Goal: Task Accomplishment & Management: Manage account settings

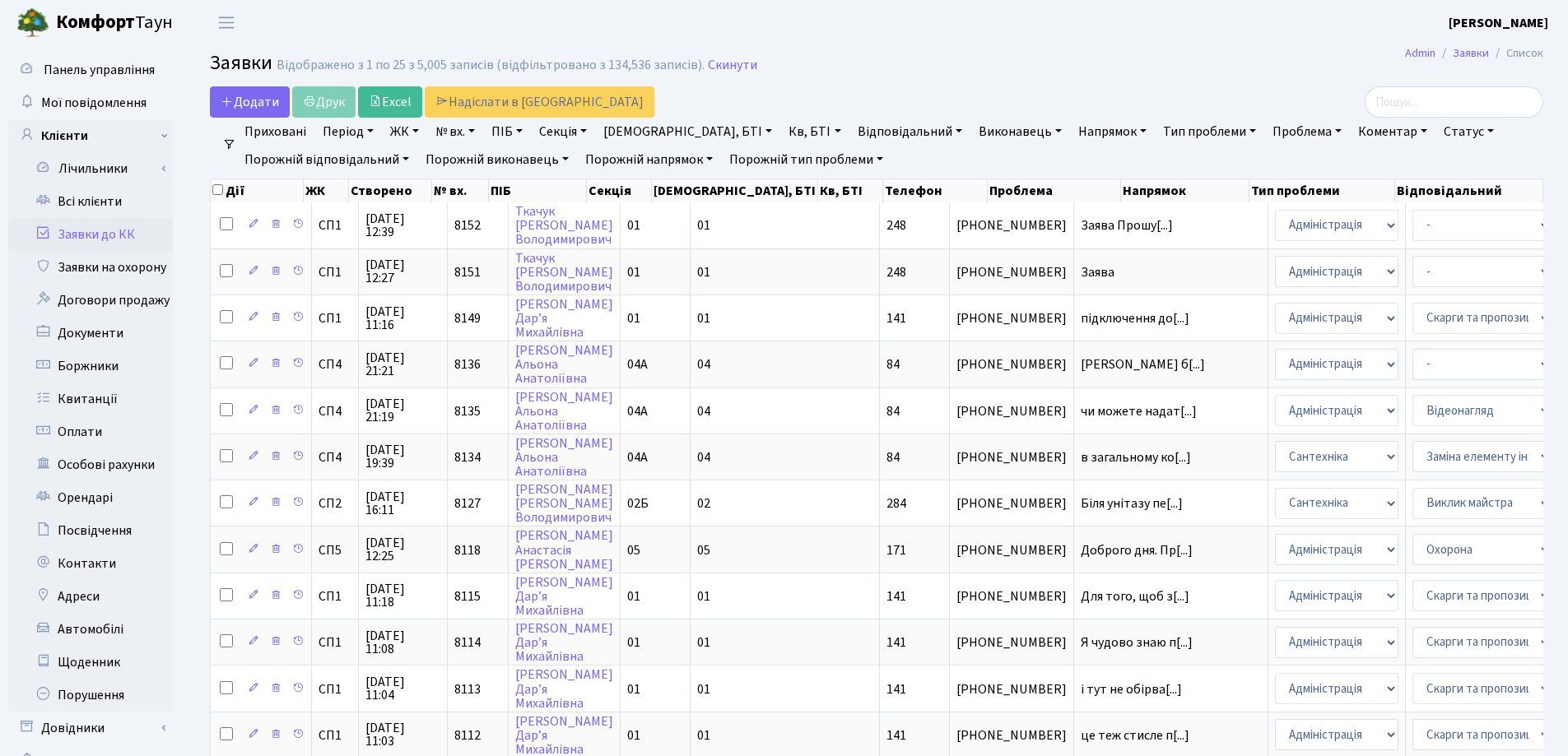
select select "25"
click at [76, 202] on link "Всі клієнти" at bounding box center [91, 201] width 165 height 33
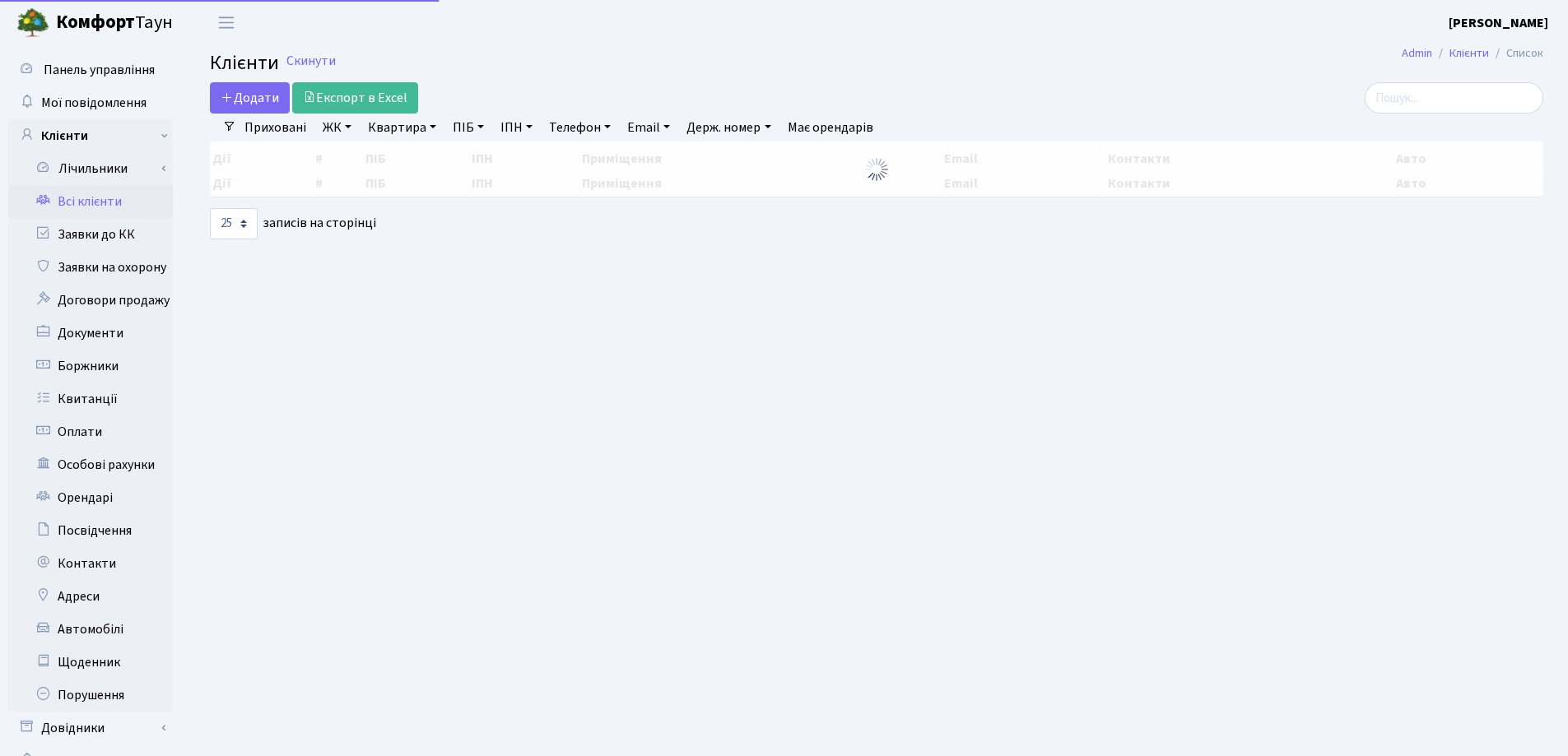
select select "25"
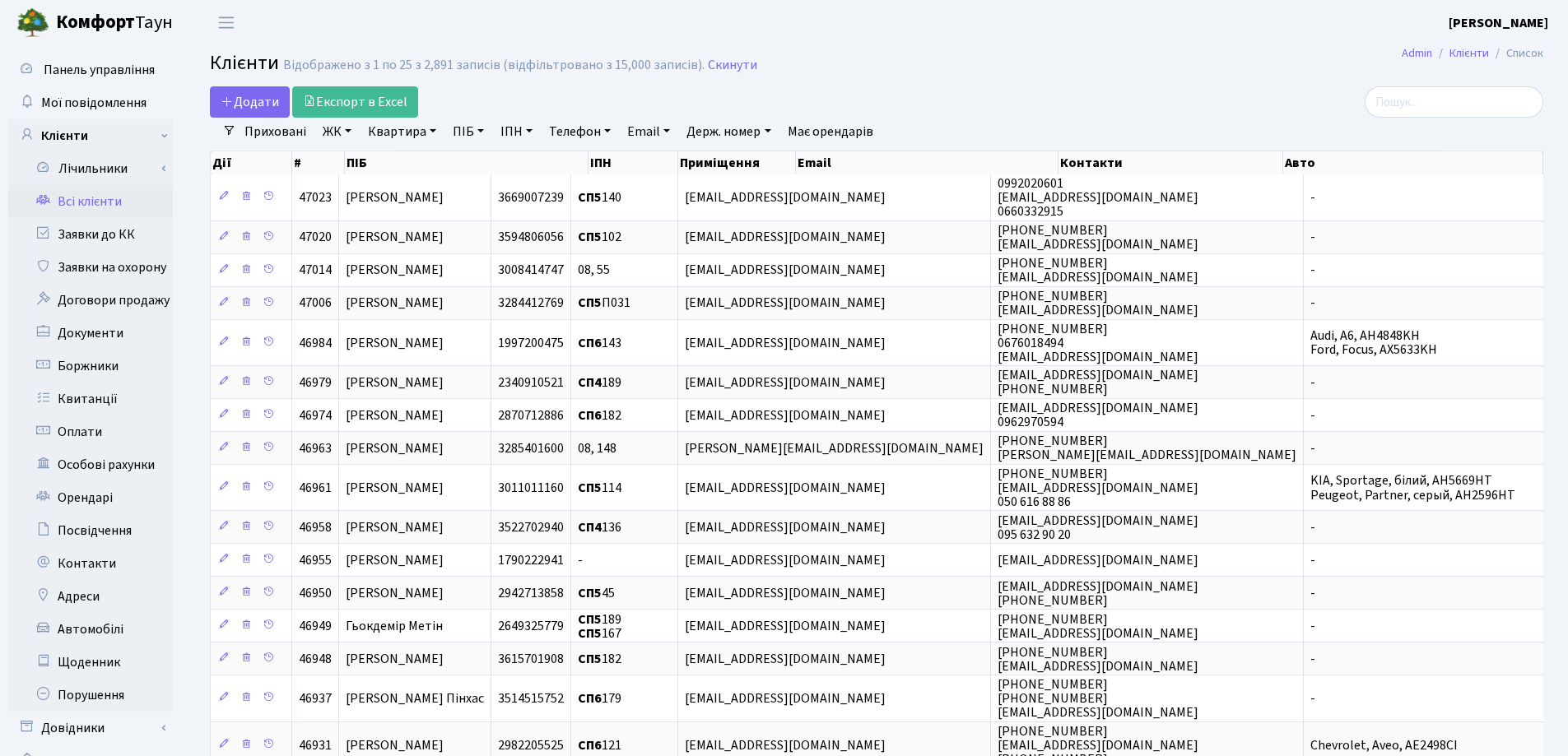
click at [434, 133] on link "Квартира" at bounding box center [402, 132] width 81 height 28
type input "28"
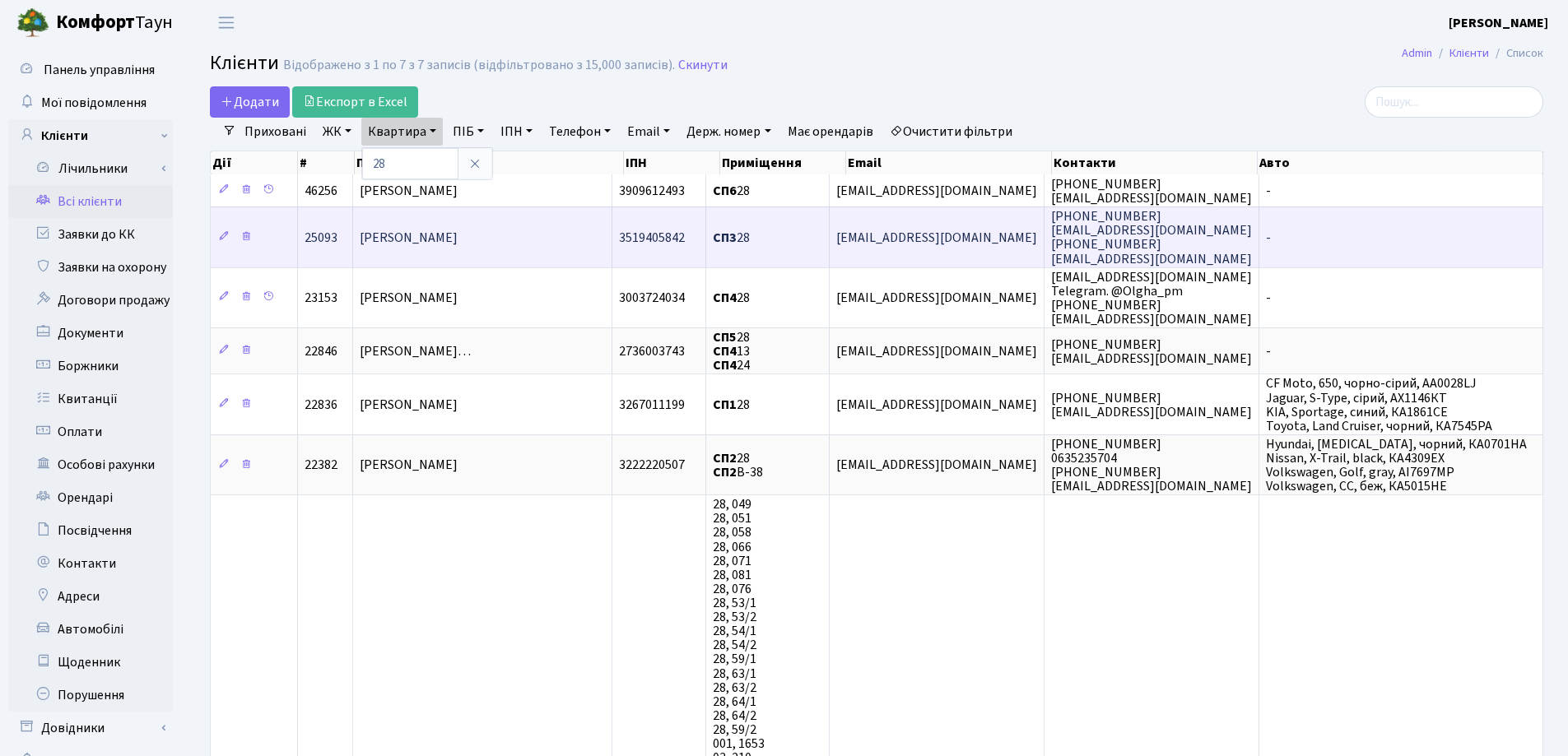
click at [458, 229] on span "[PERSON_NAME]" at bounding box center [408, 237] width 98 height 18
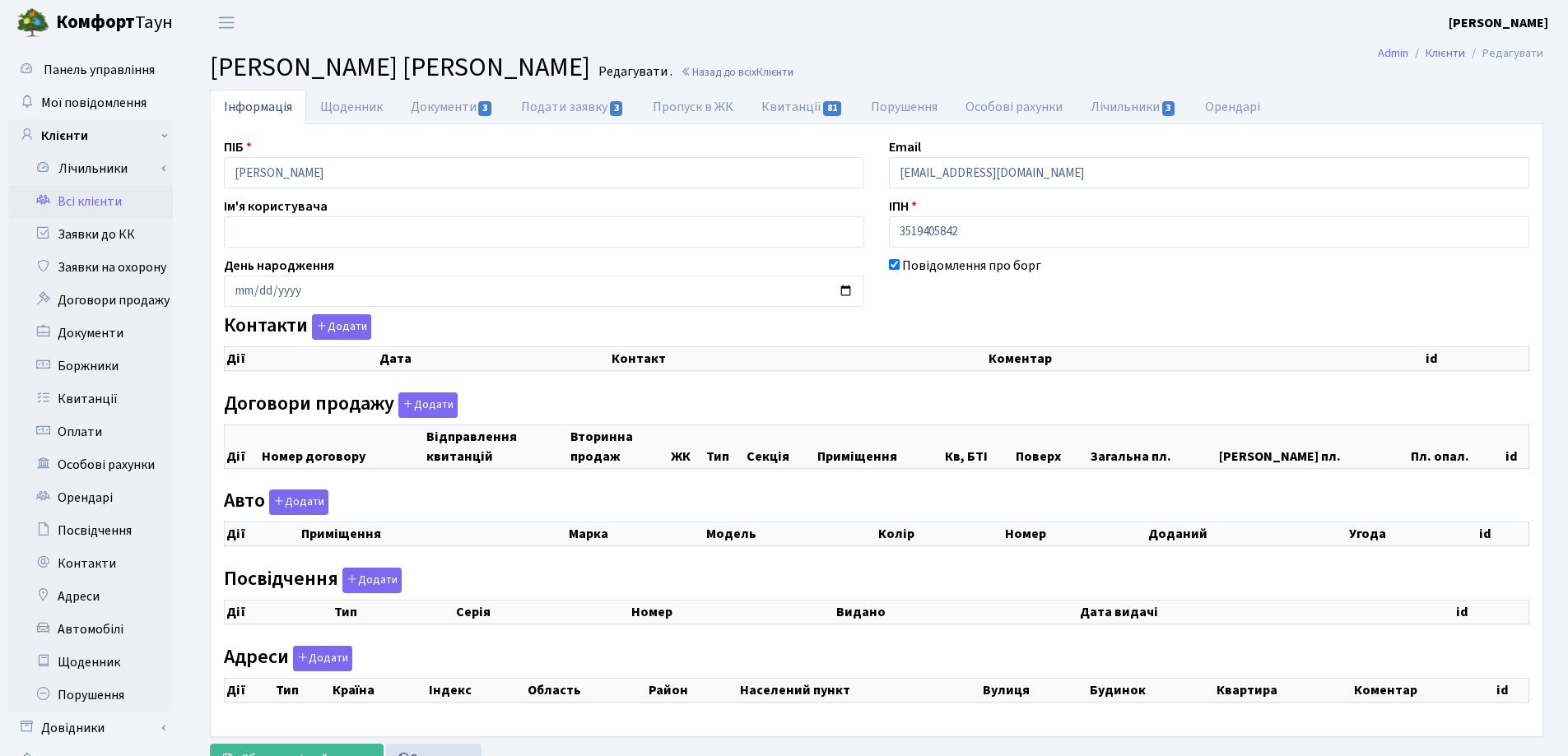
checkbox input "true"
select select "25"
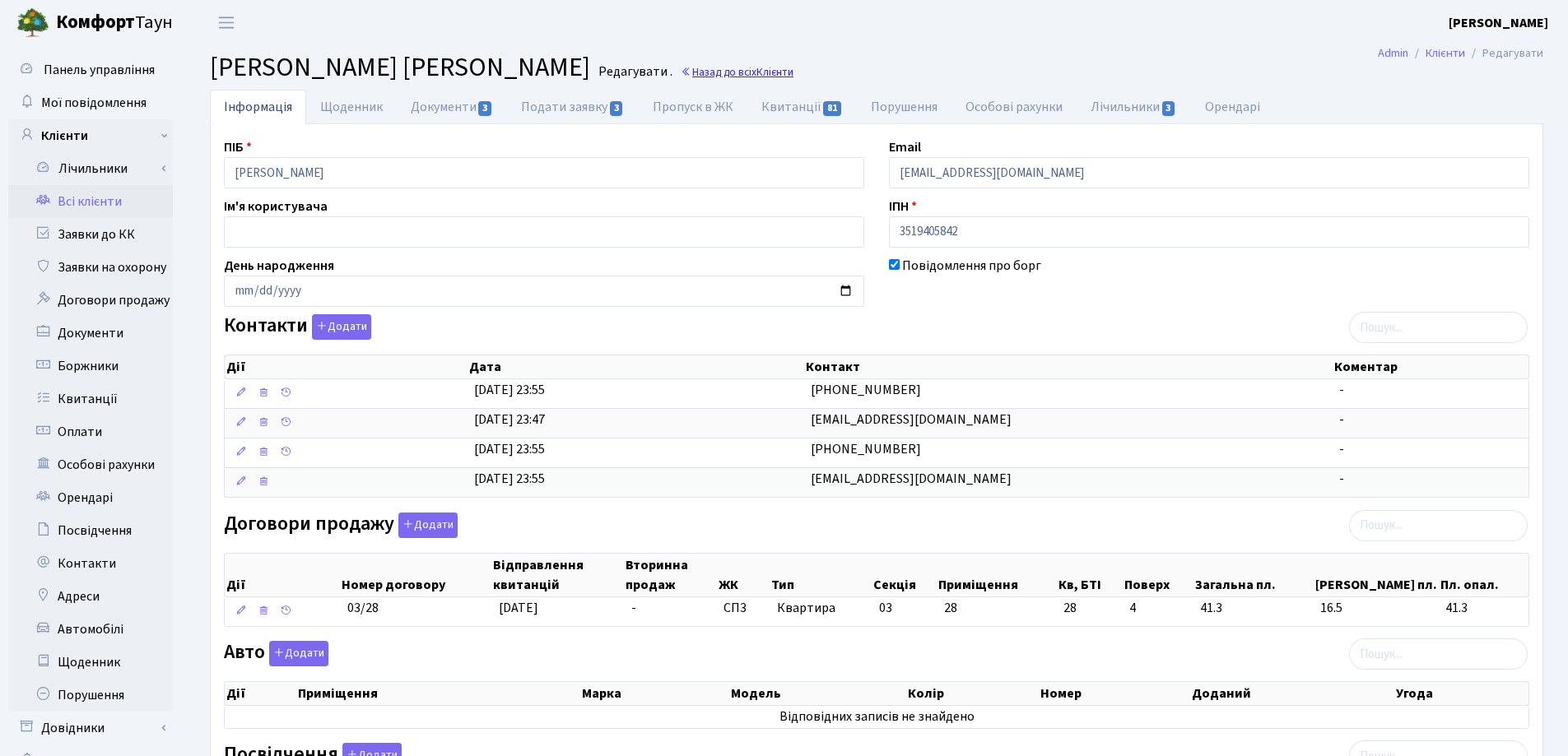
click at [751, 72] on link "Назад до всіх Клієнти" at bounding box center [737, 72] width 112 height 16
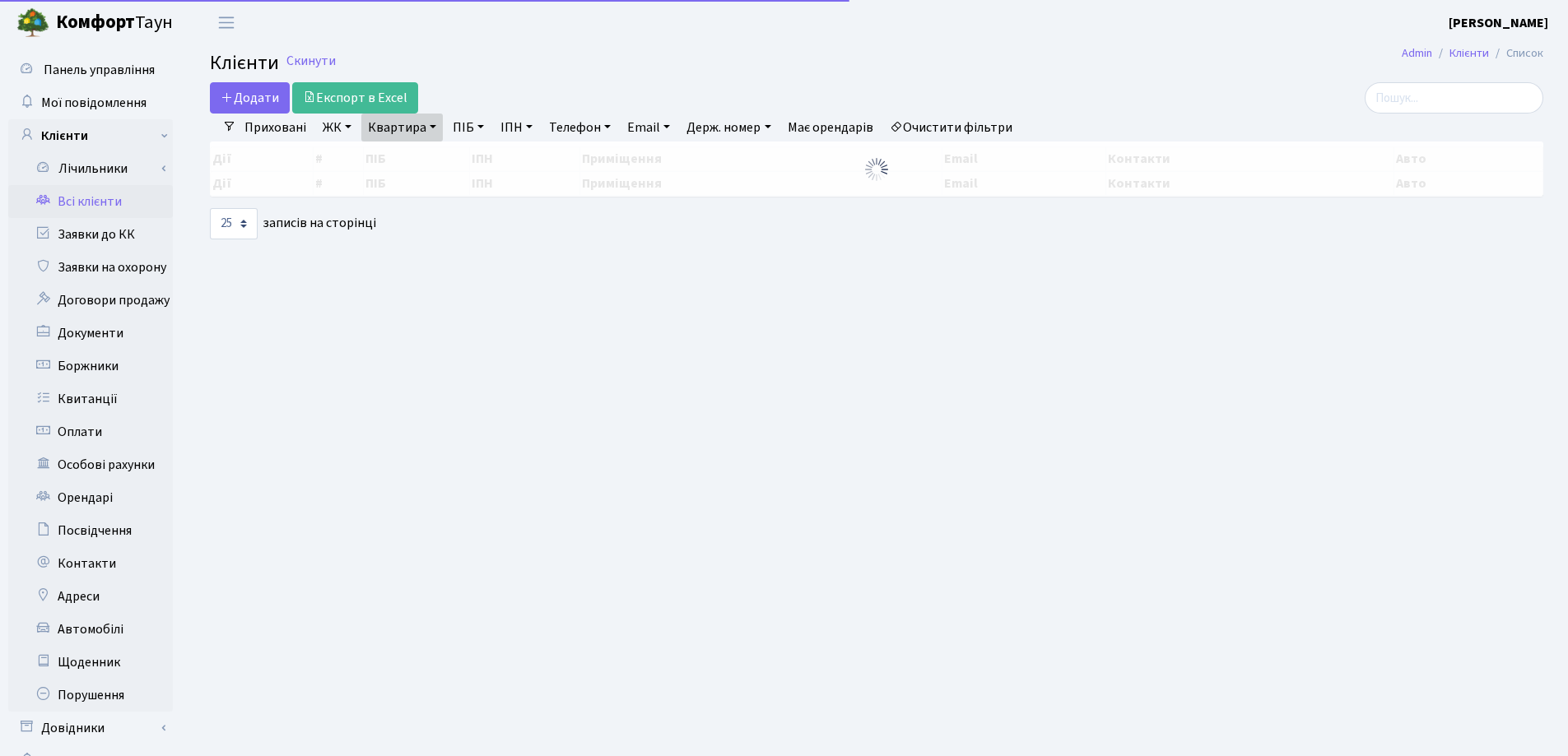
select select "25"
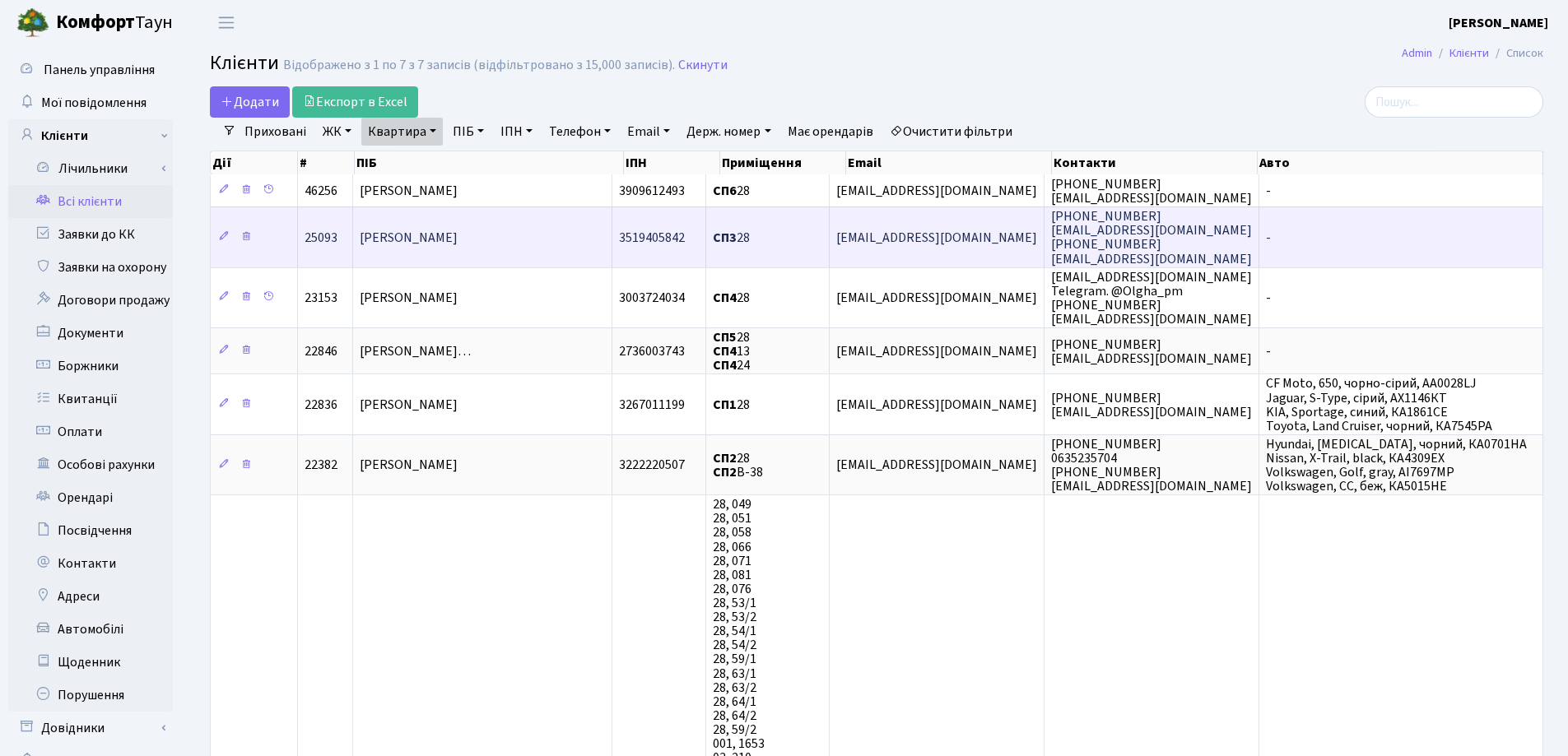
click at [594, 238] on td "[PERSON_NAME]" at bounding box center [483, 237] width 260 height 60
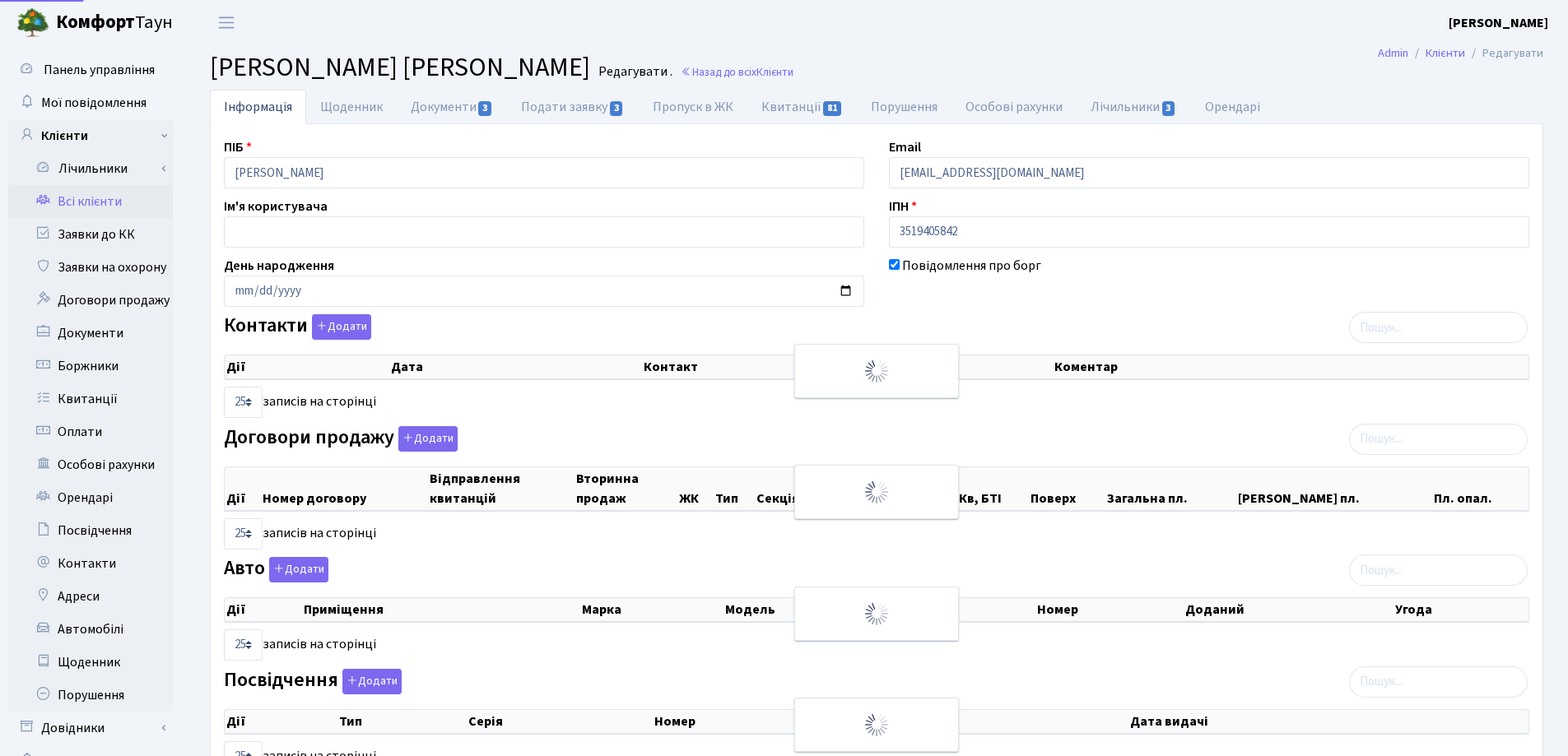
select select "25"
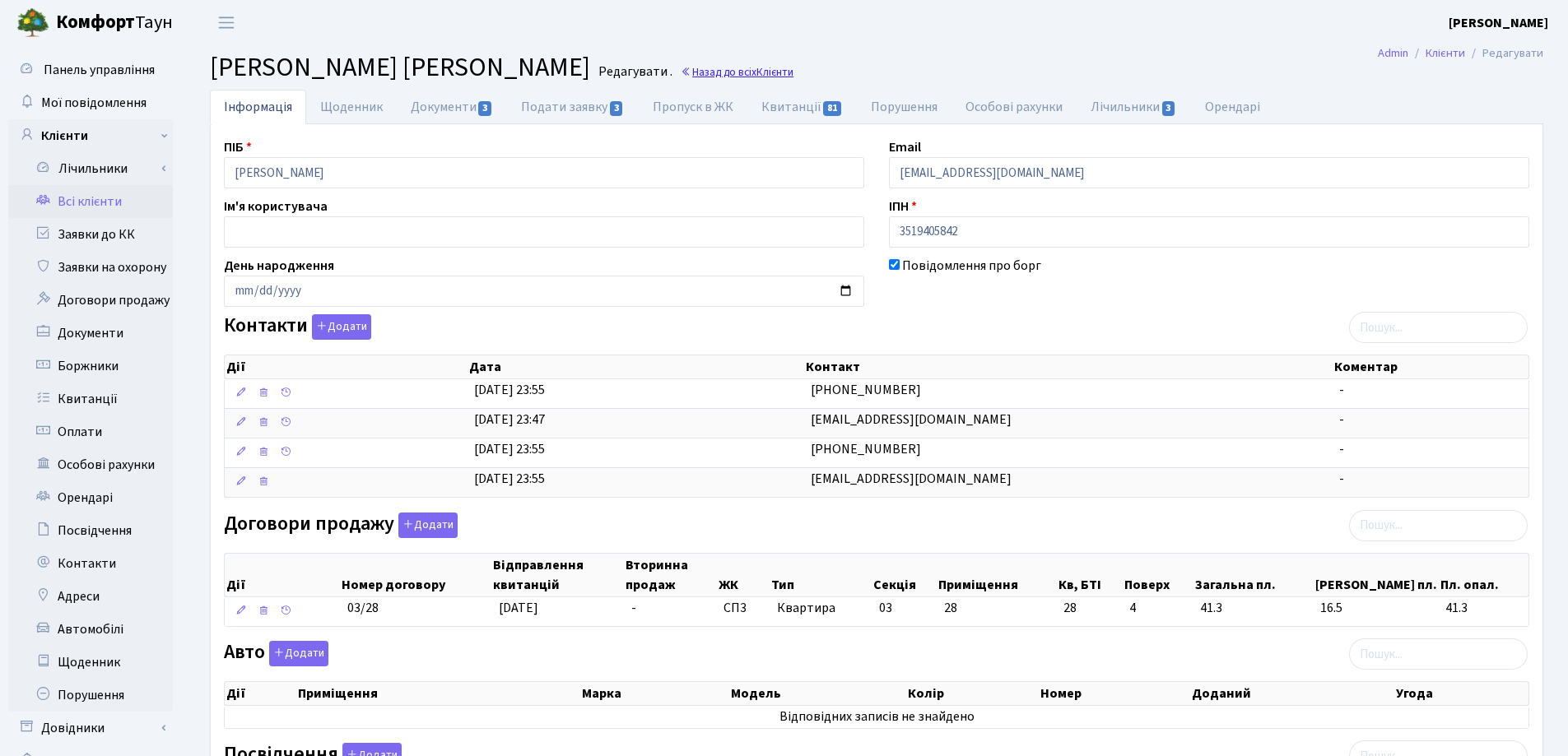
click at [742, 70] on link "Назад до всіх Клієнти" at bounding box center [737, 72] width 112 height 16
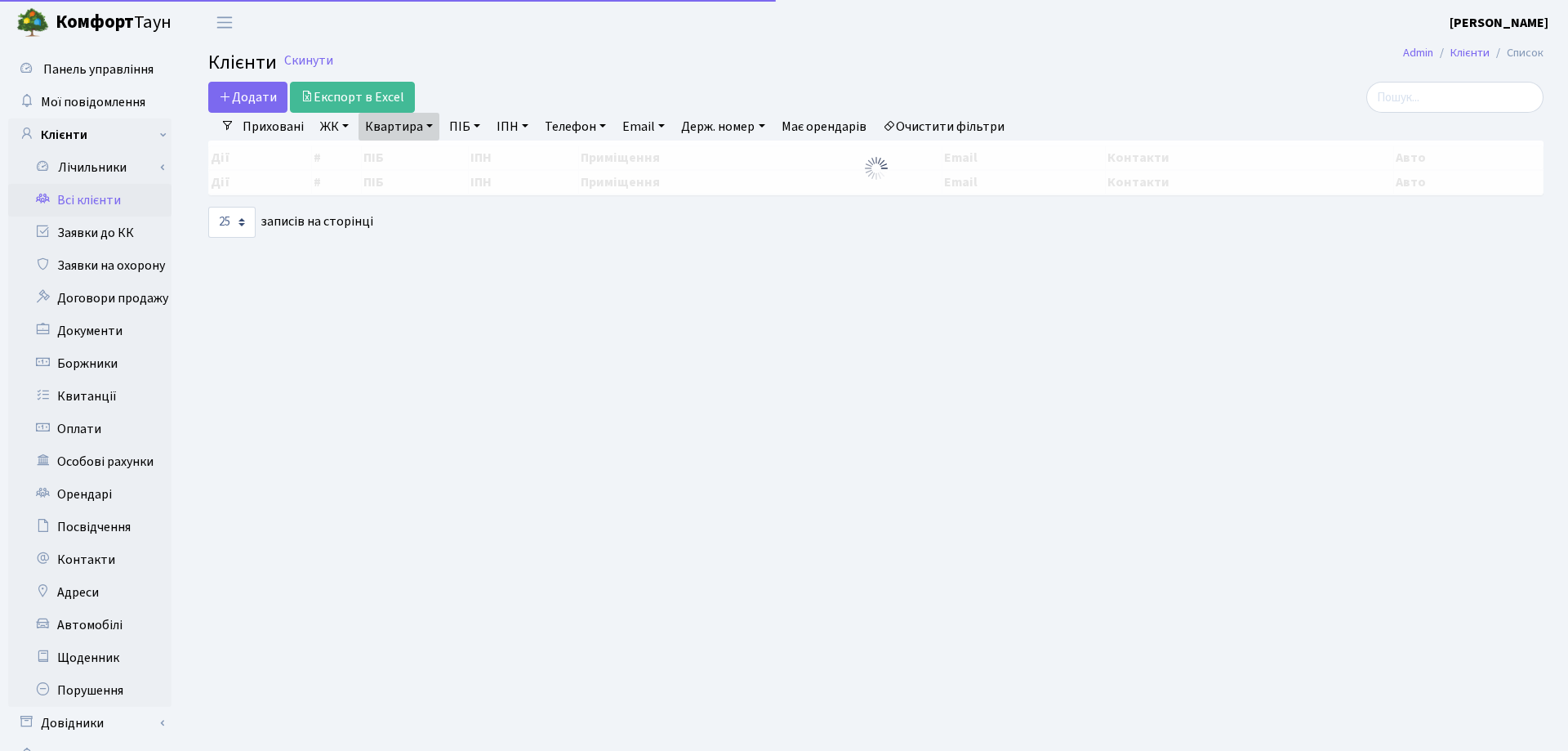
select select "25"
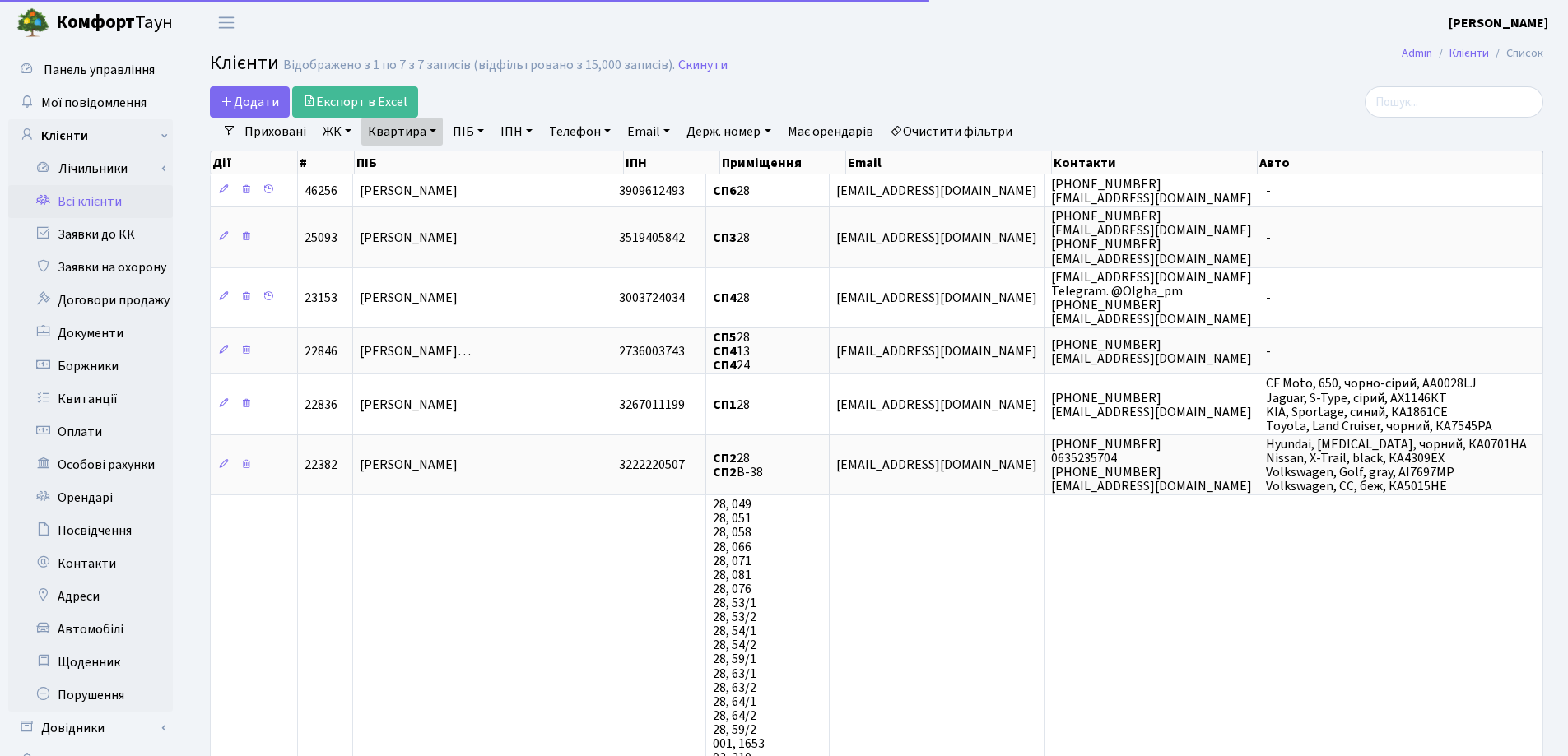
click at [433, 130] on link "Квартира" at bounding box center [402, 132] width 81 height 28
click at [435, 159] on input "28" at bounding box center [410, 163] width 96 height 31
type input "2"
type input "322"
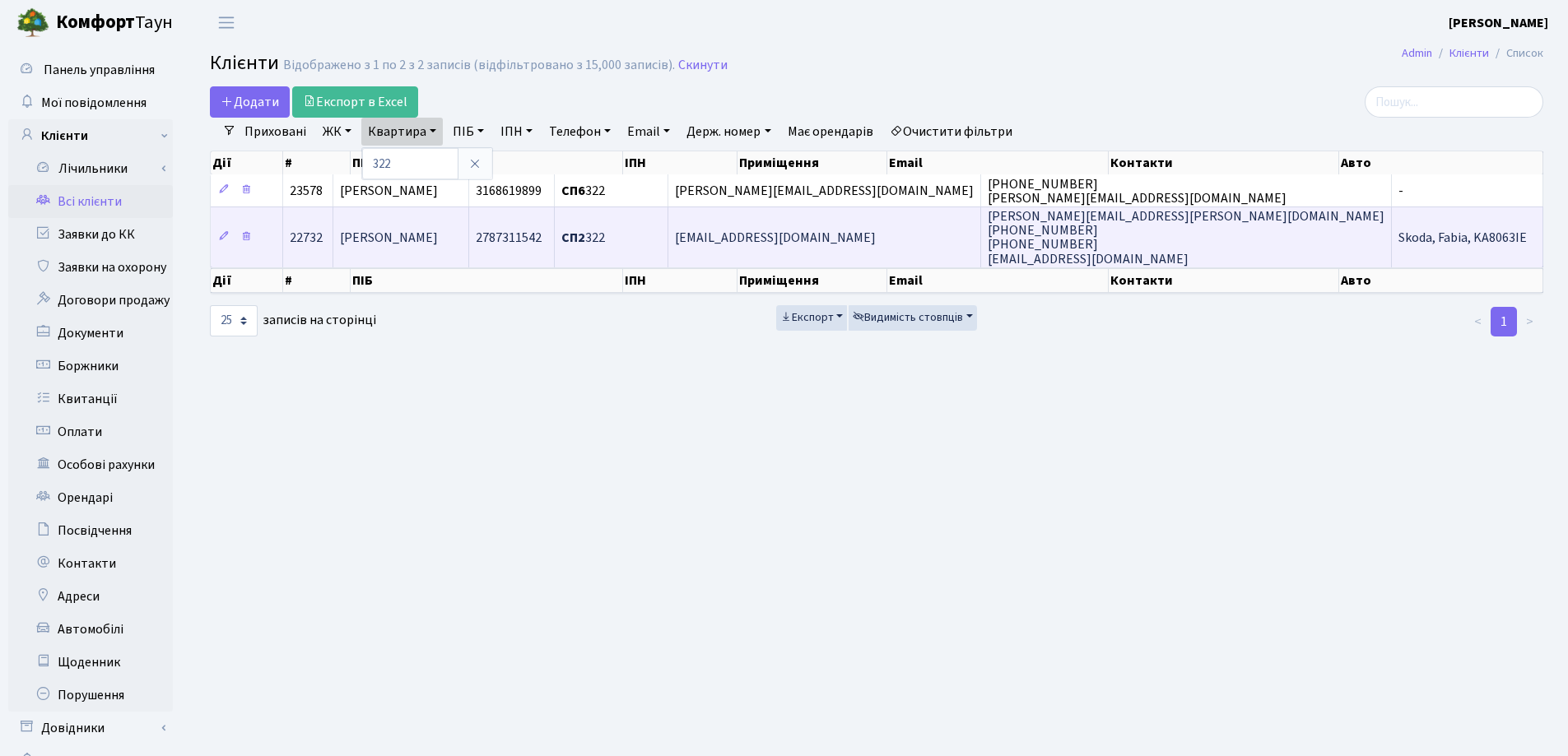
click at [470, 223] on td "Дяченко Ольга Олександрівна" at bounding box center [402, 237] width 137 height 60
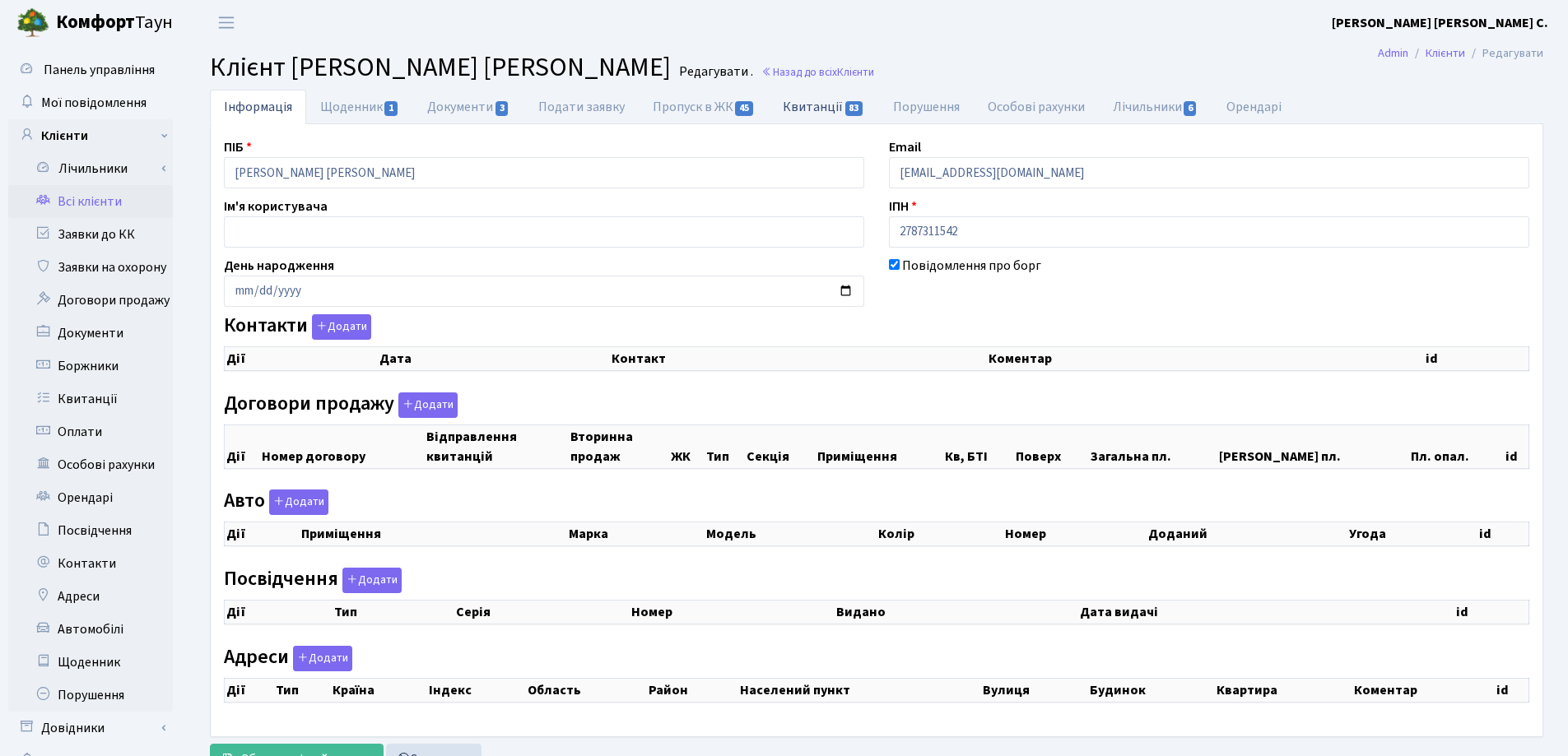
select select "25"
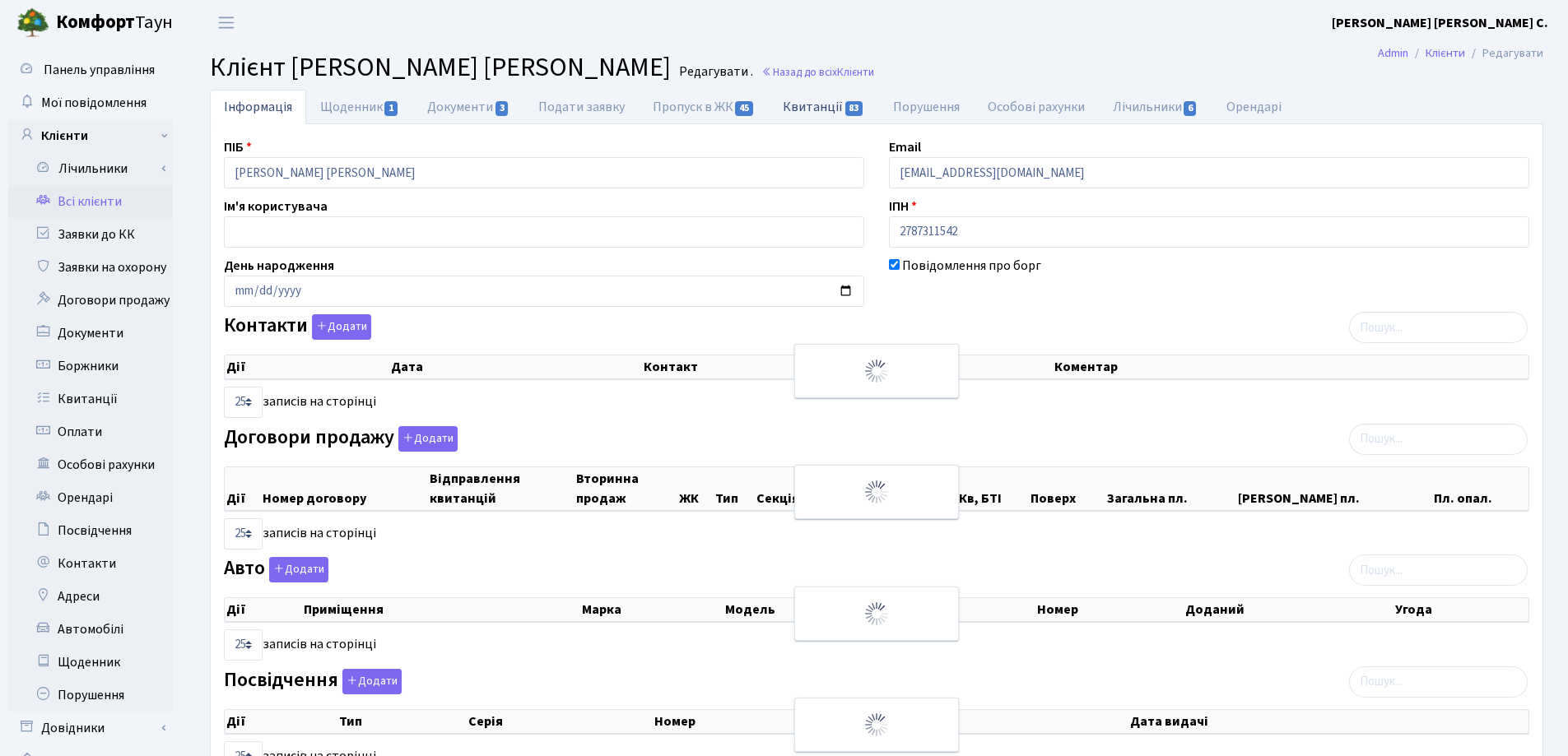
checkbox input "true"
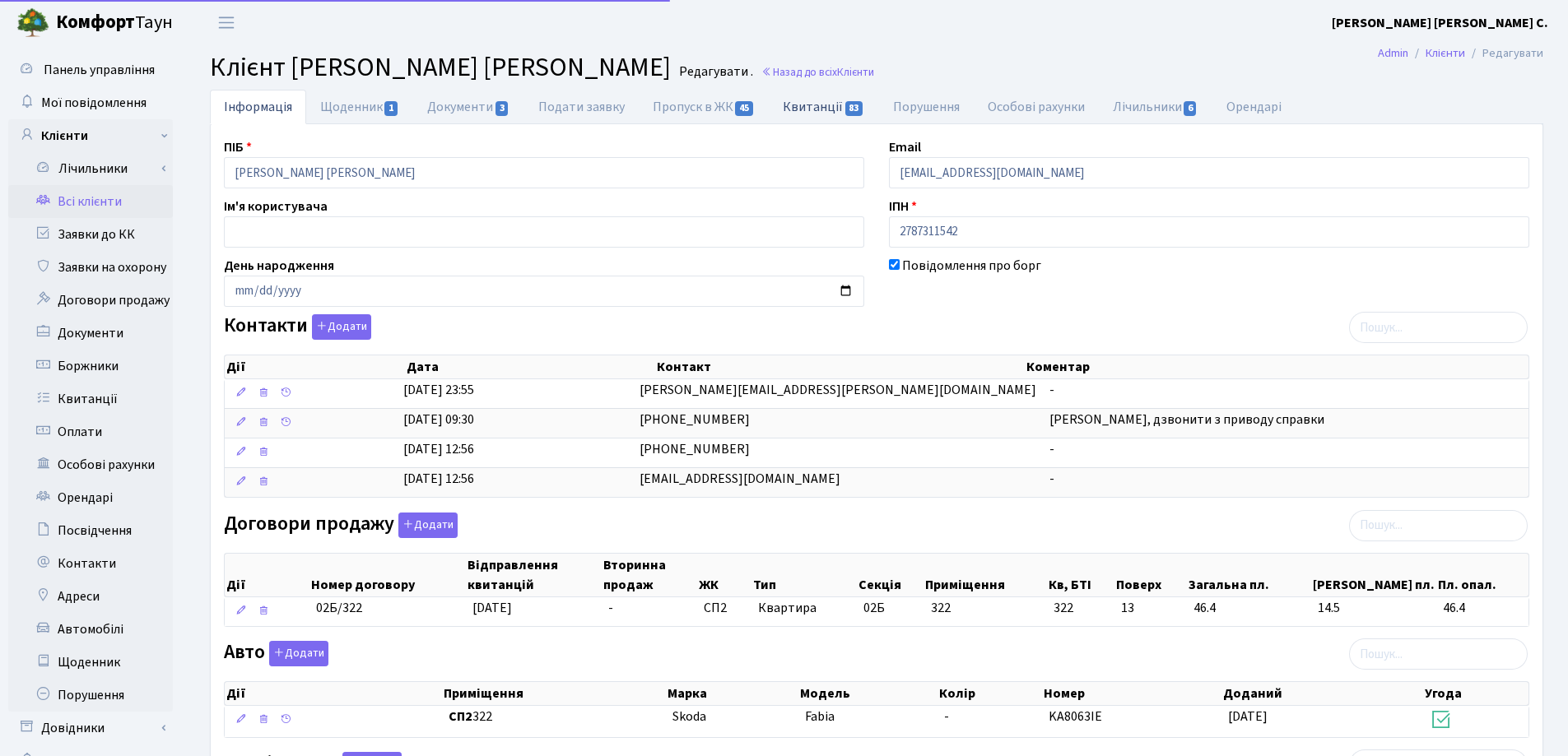
click at [803, 106] on link "Квитанції 83" at bounding box center [823, 107] width 110 height 34
select select "25"
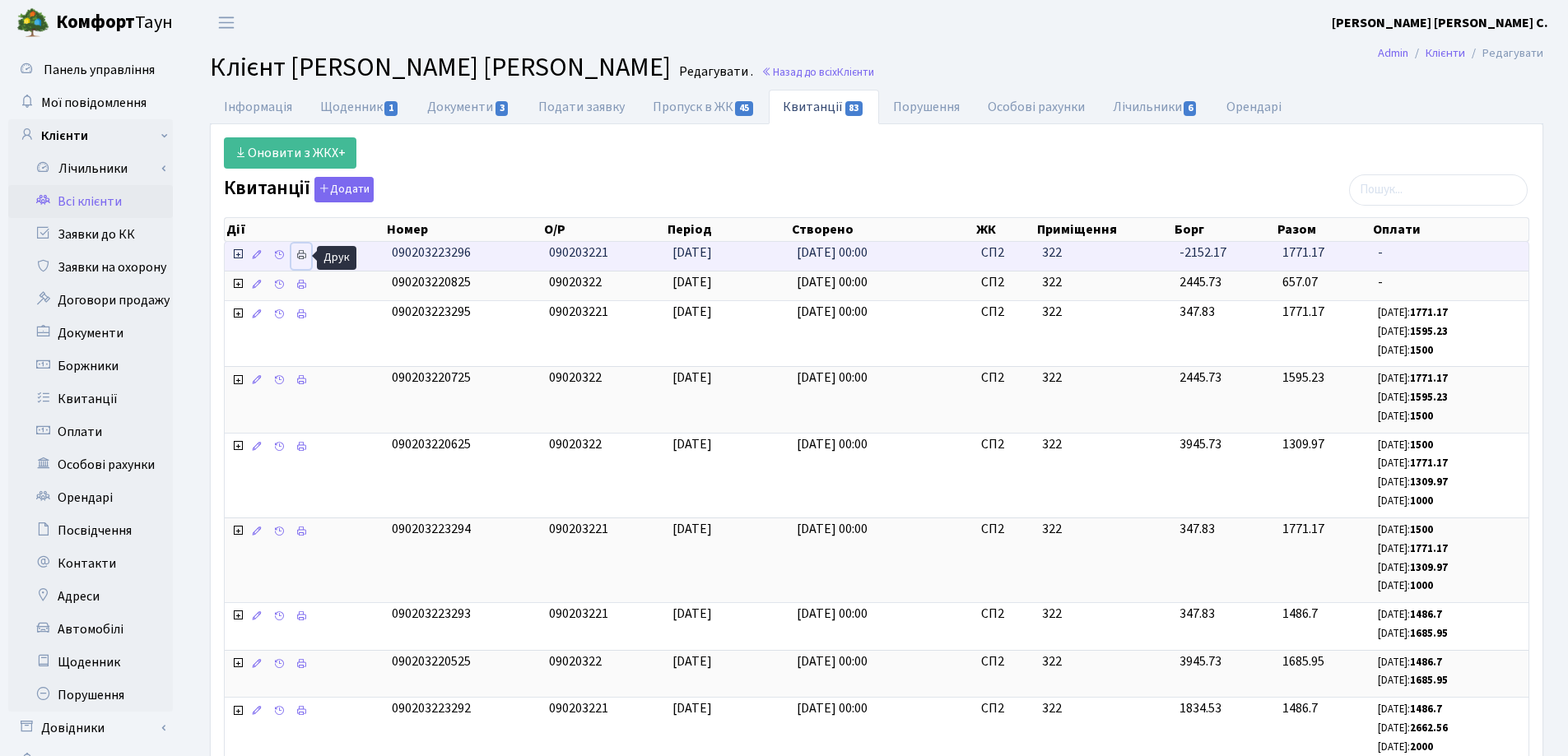
click at [298, 256] on icon at bounding box center [301, 254] width 11 height 11
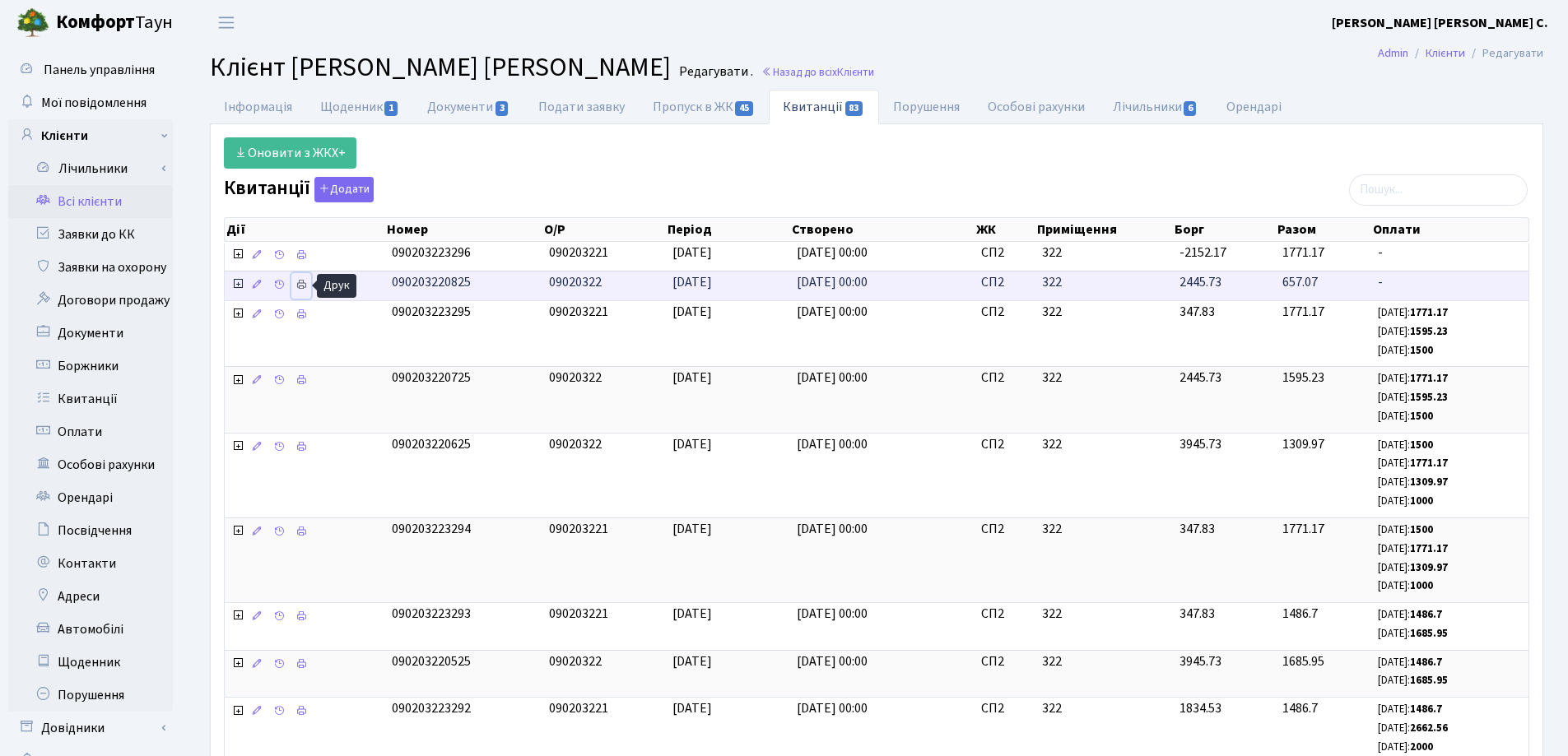
click at [300, 280] on icon at bounding box center [301, 284] width 11 height 11
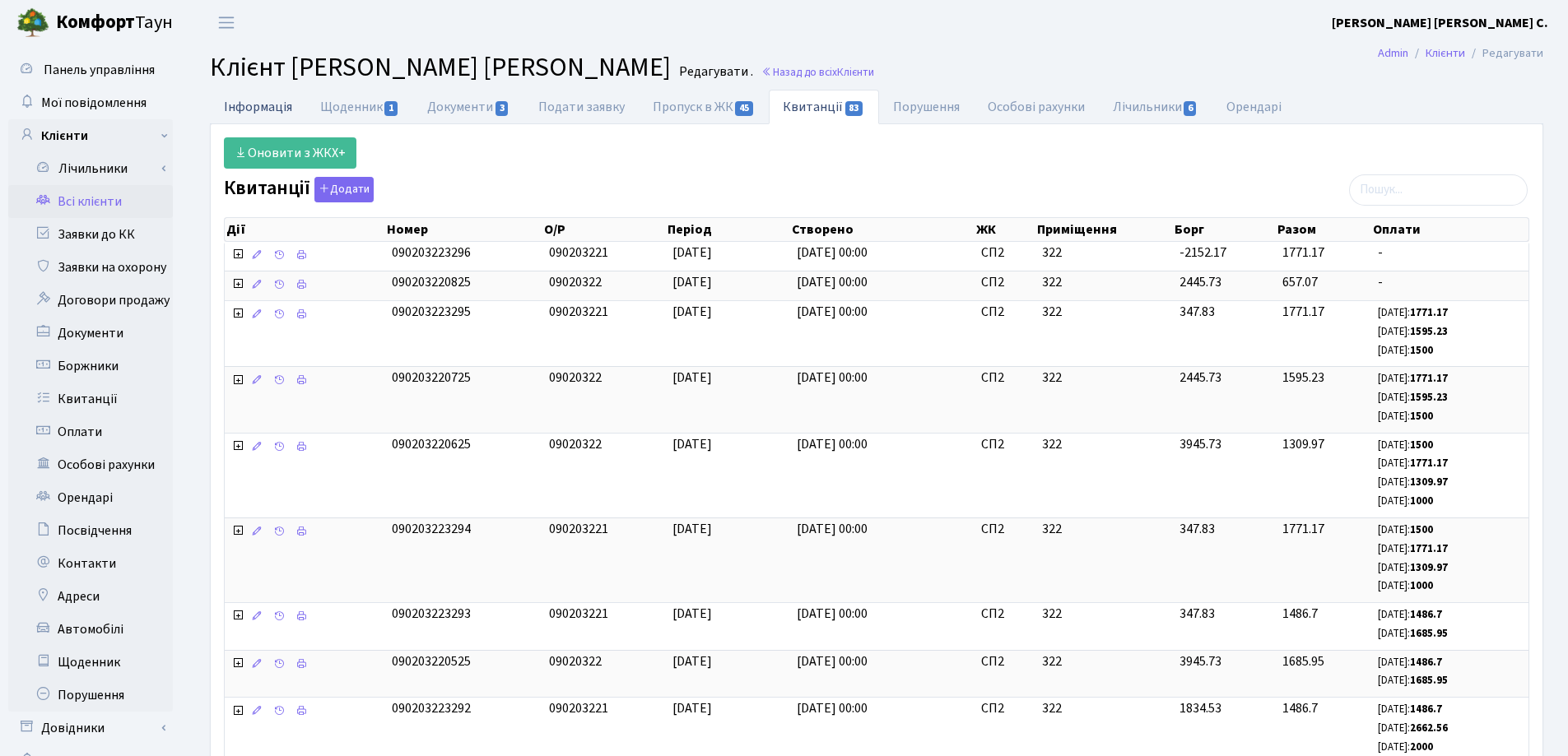
click at [235, 104] on link "Інформація" at bounding box center [257, 107] width 96 height 34
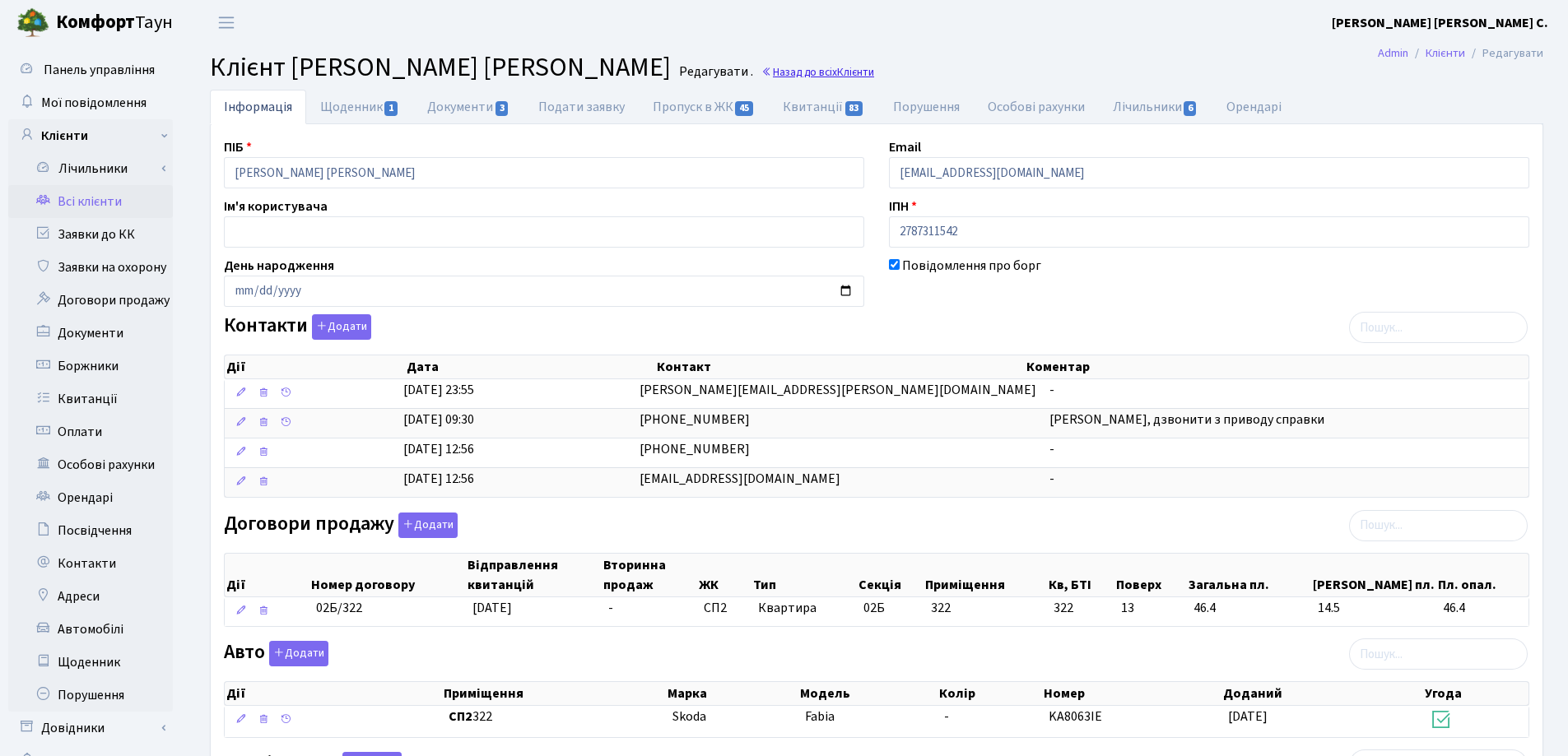
click at [784, 71] on link "Назад до всіх Клієнти" at bounding box center [817, 72] width 112 height 16
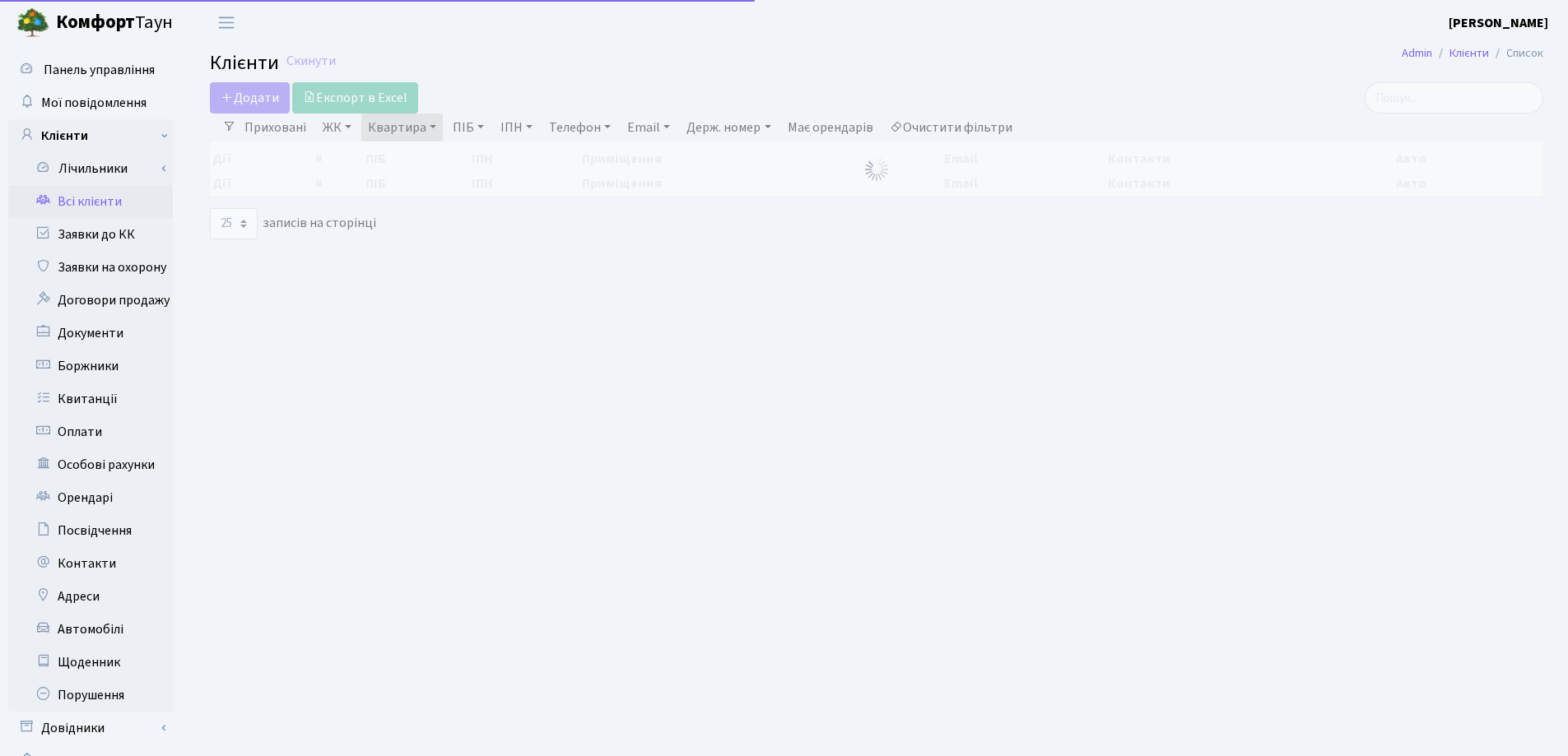
select select "25"
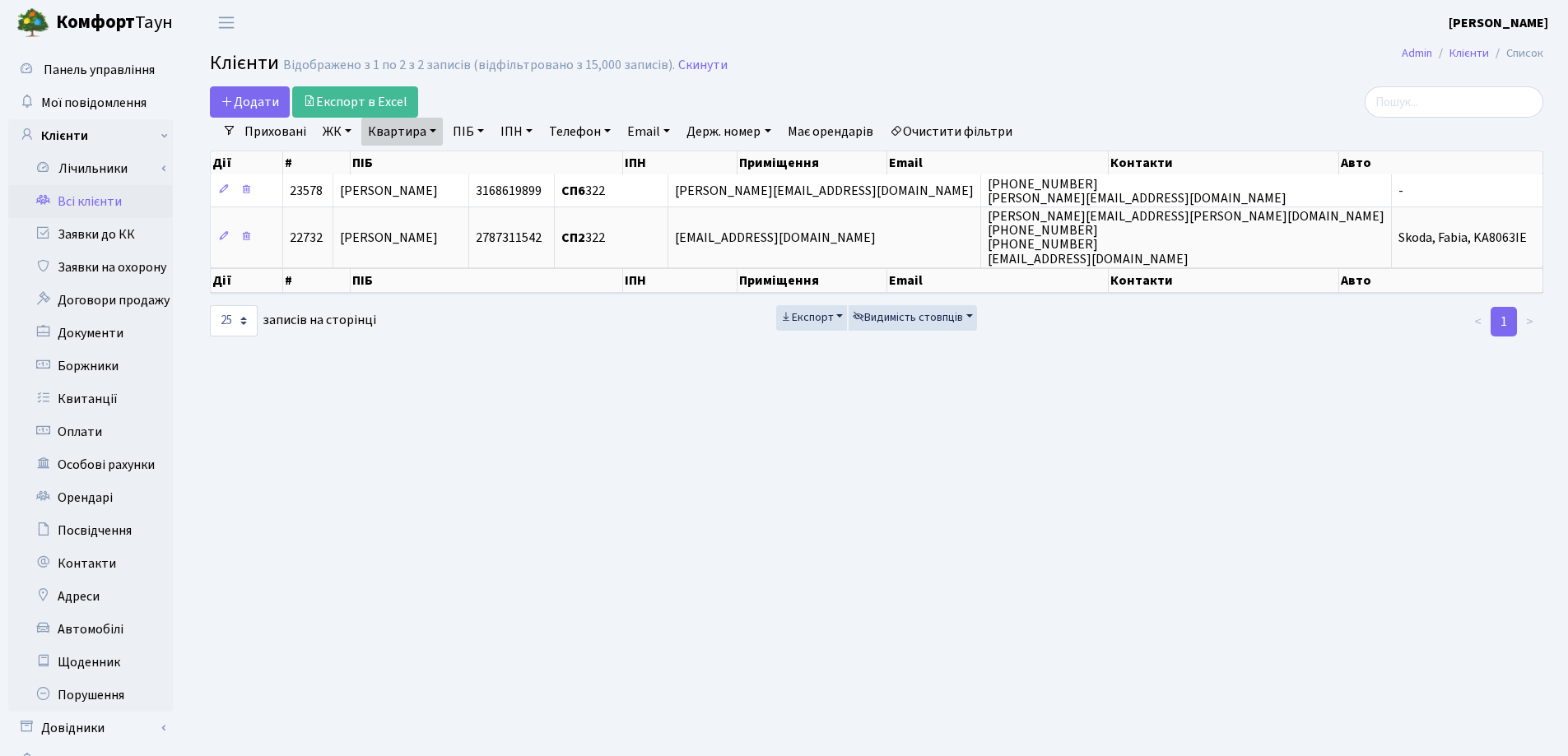
click at [431, 128] on link "Квартира" at bounding box center [402, 132] width 81 height 28
click at [473, 165] on icon at bounding box center [475, 164] width 13 height 13
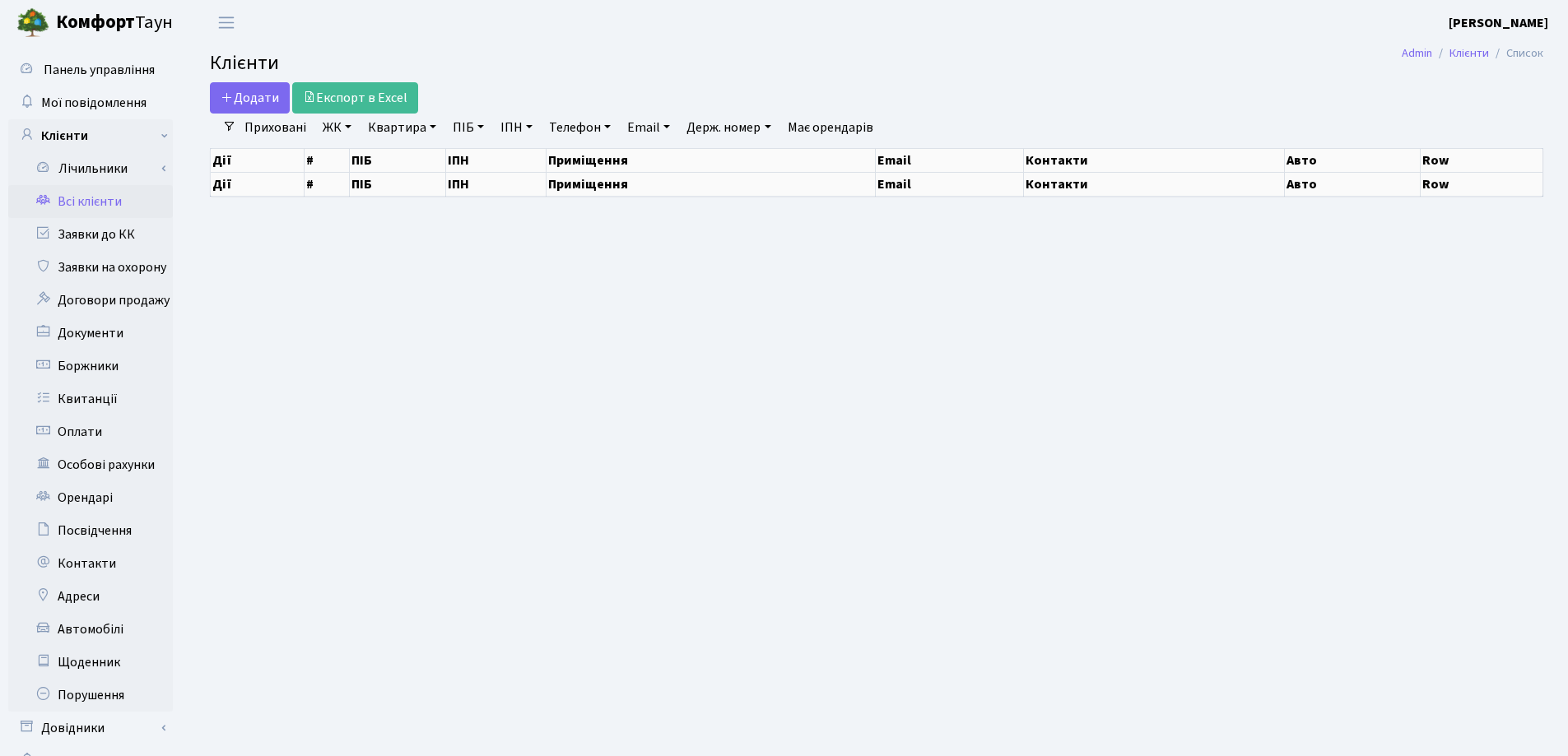
select select "25"
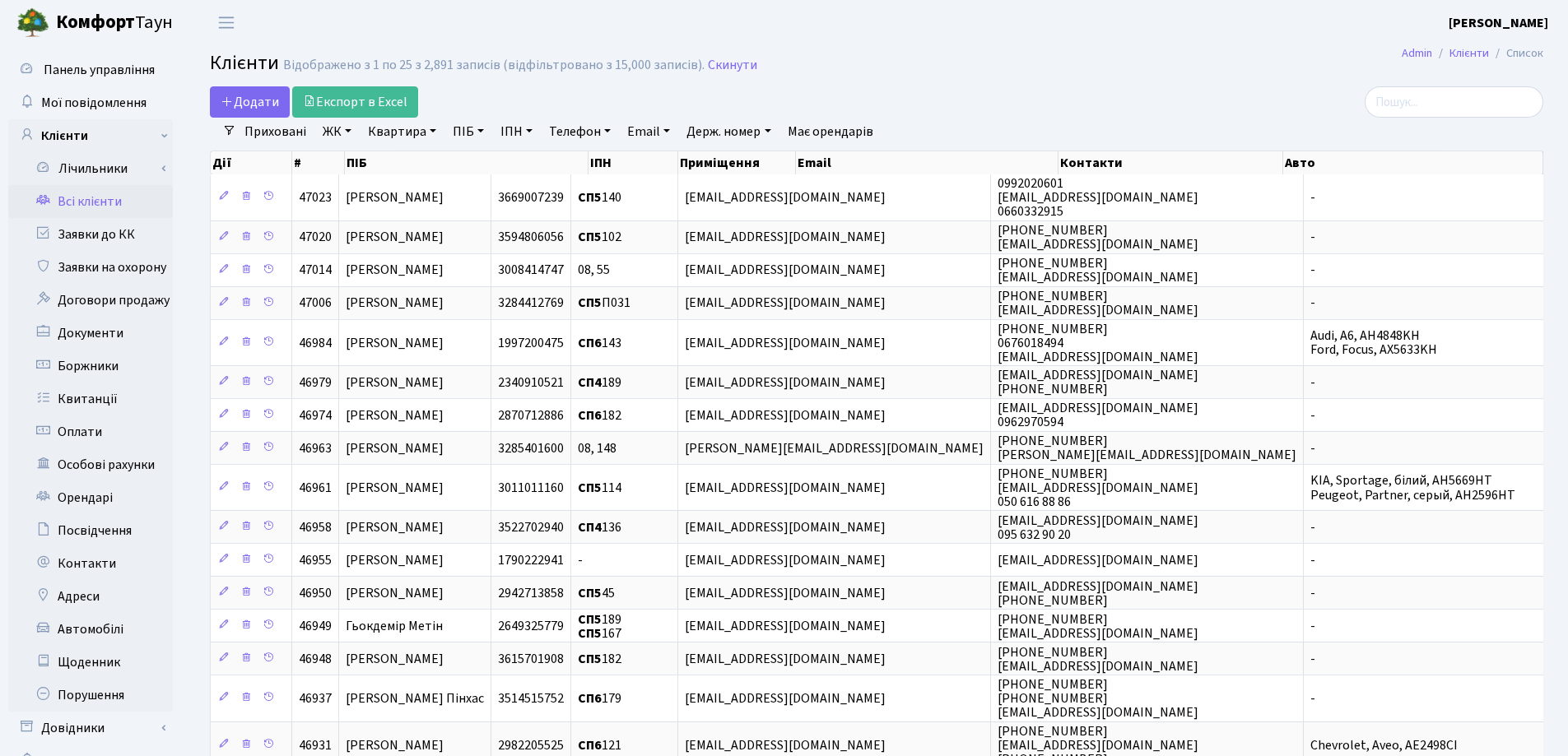
click at [429, 133] on link "Квартира" at bounding box center [402, 132] width 81 height 28
click at [425, 167] on input "text" at bounding box center [410, 163] width 96 height 31
type input "28"
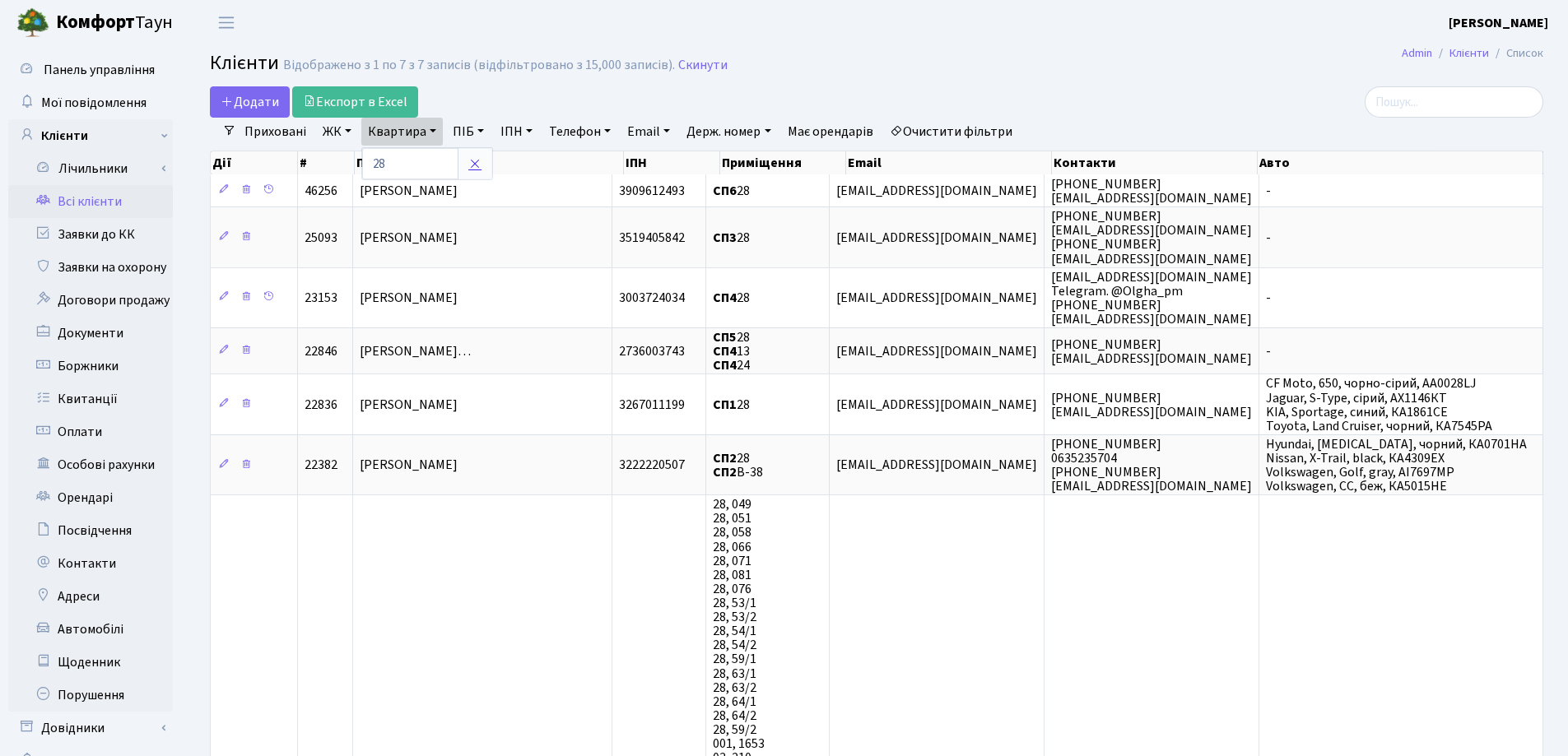
click at [478, 163] on icon at bounding box center [475, 164] width 13 height 13
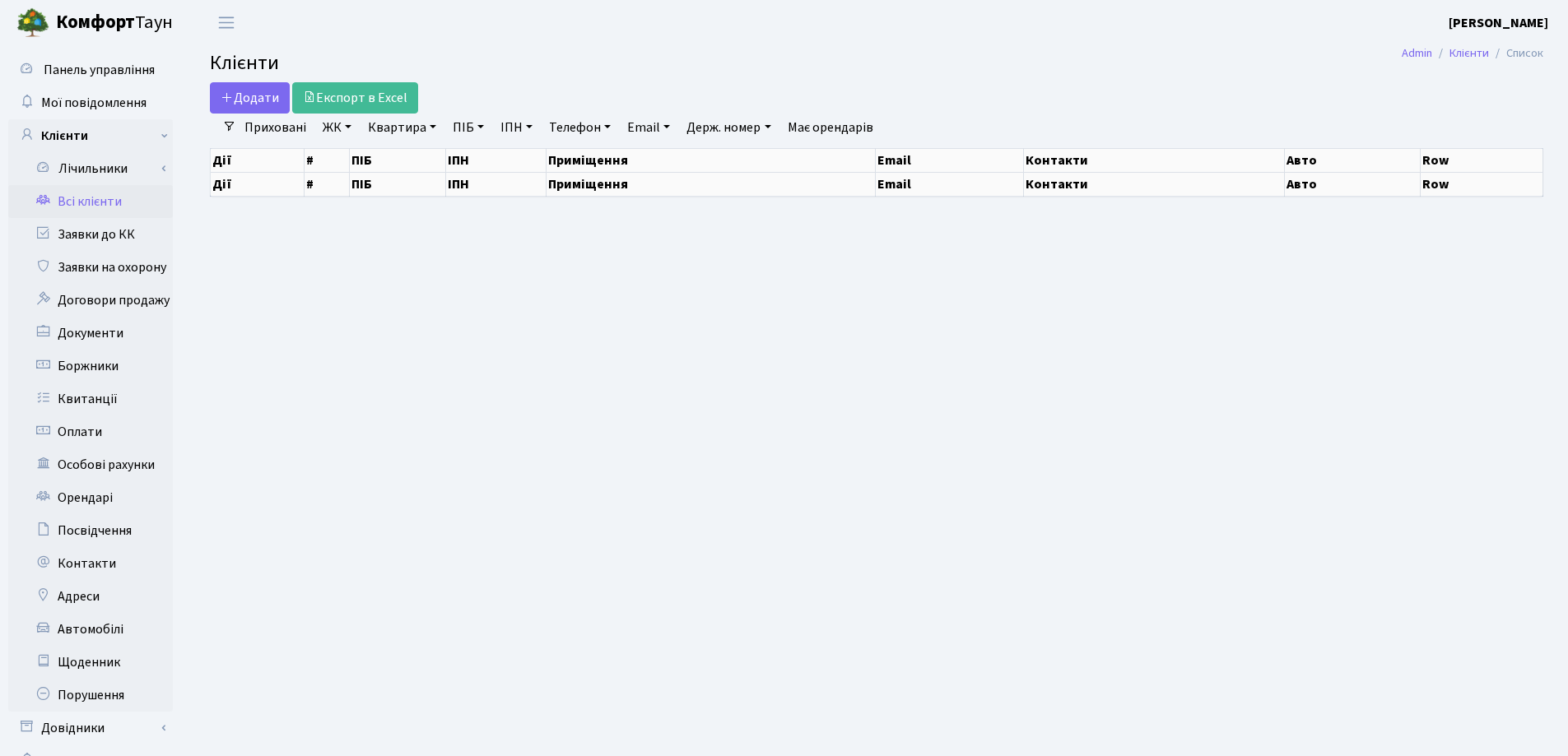
select select "25"
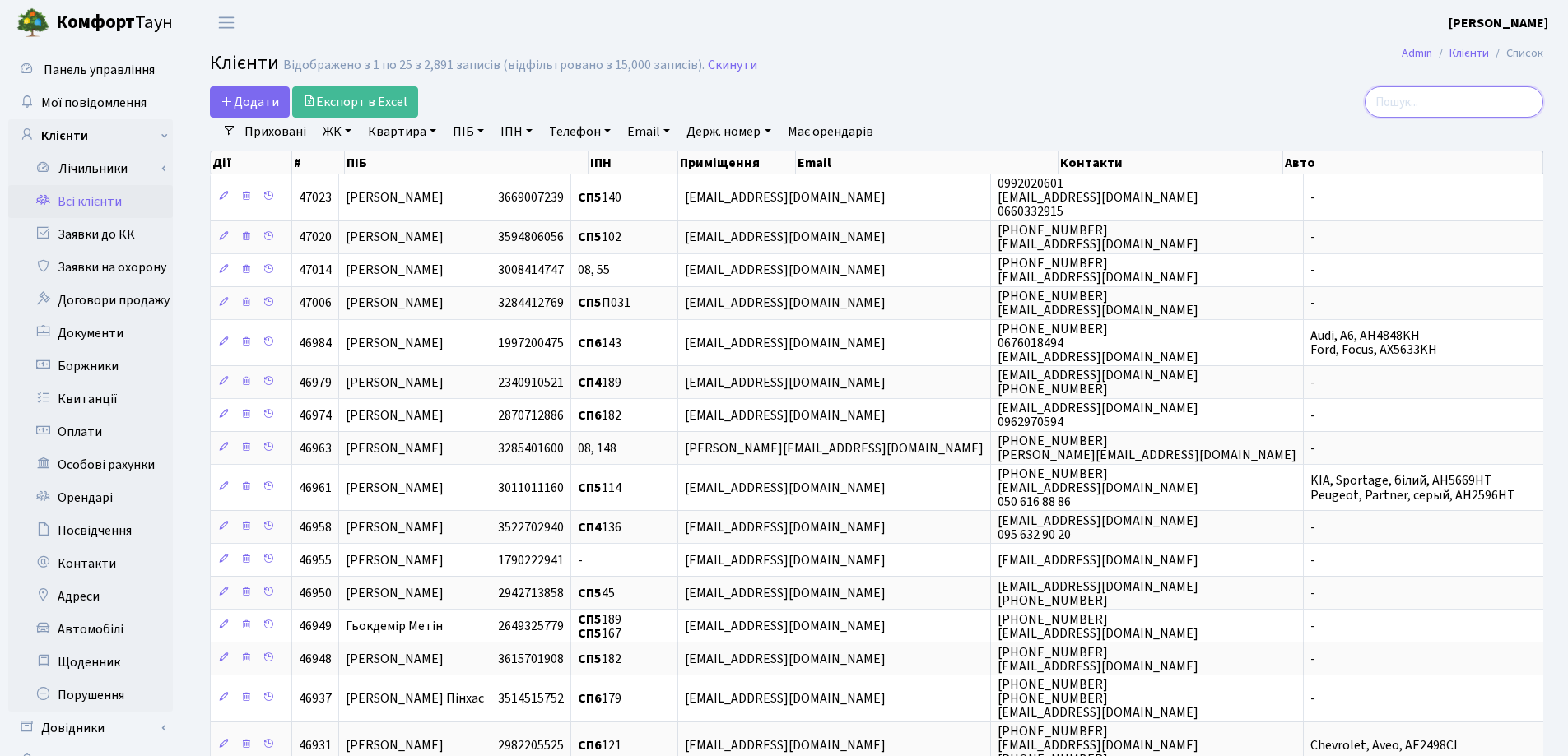
click at [1490, 101] on input "search" at bounding box center [1453, 101] width 179 height 31
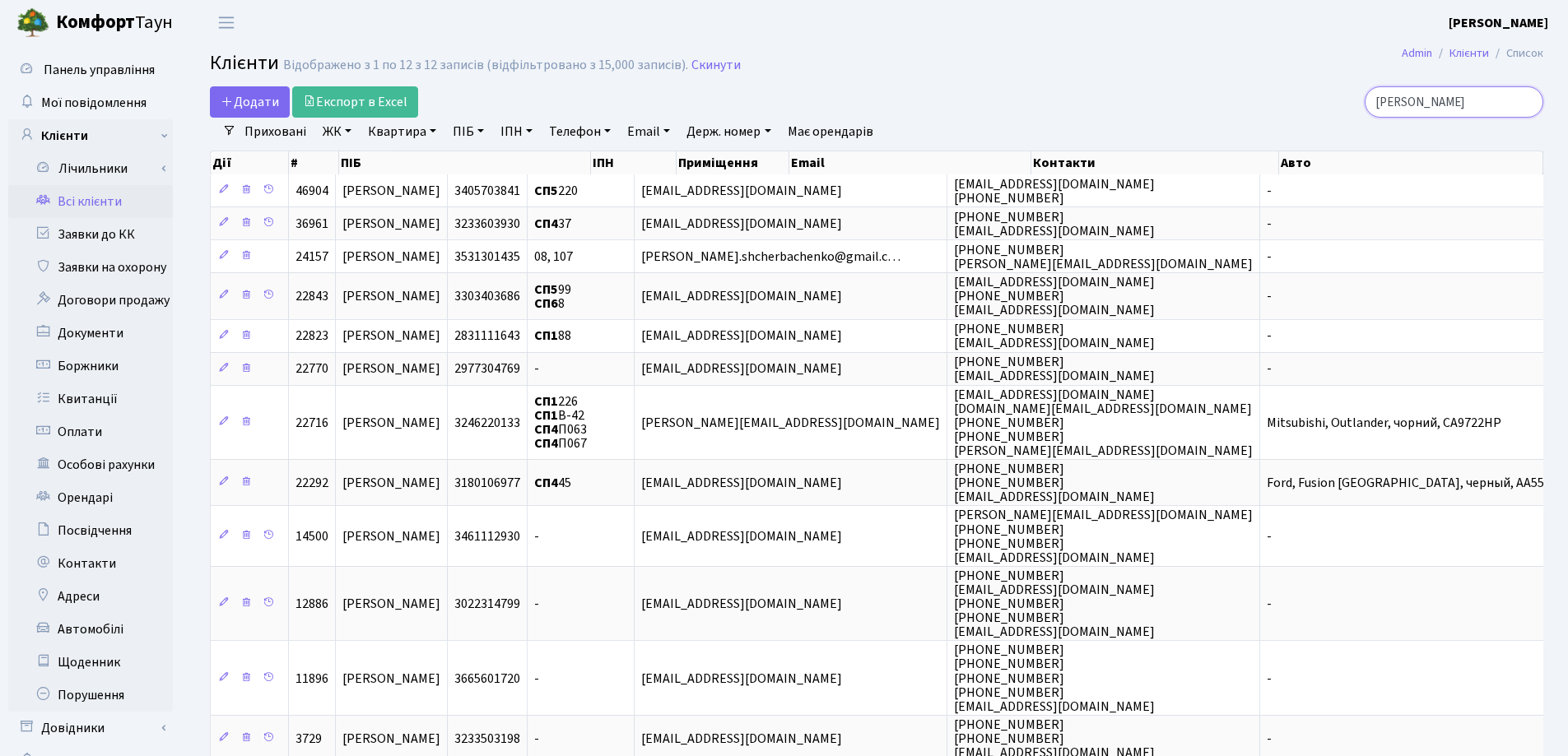
type input "Щерб"
click at [434, 134] on link "Квартира" at bounding box center [402, 132] width 81 height 28
type input "140"
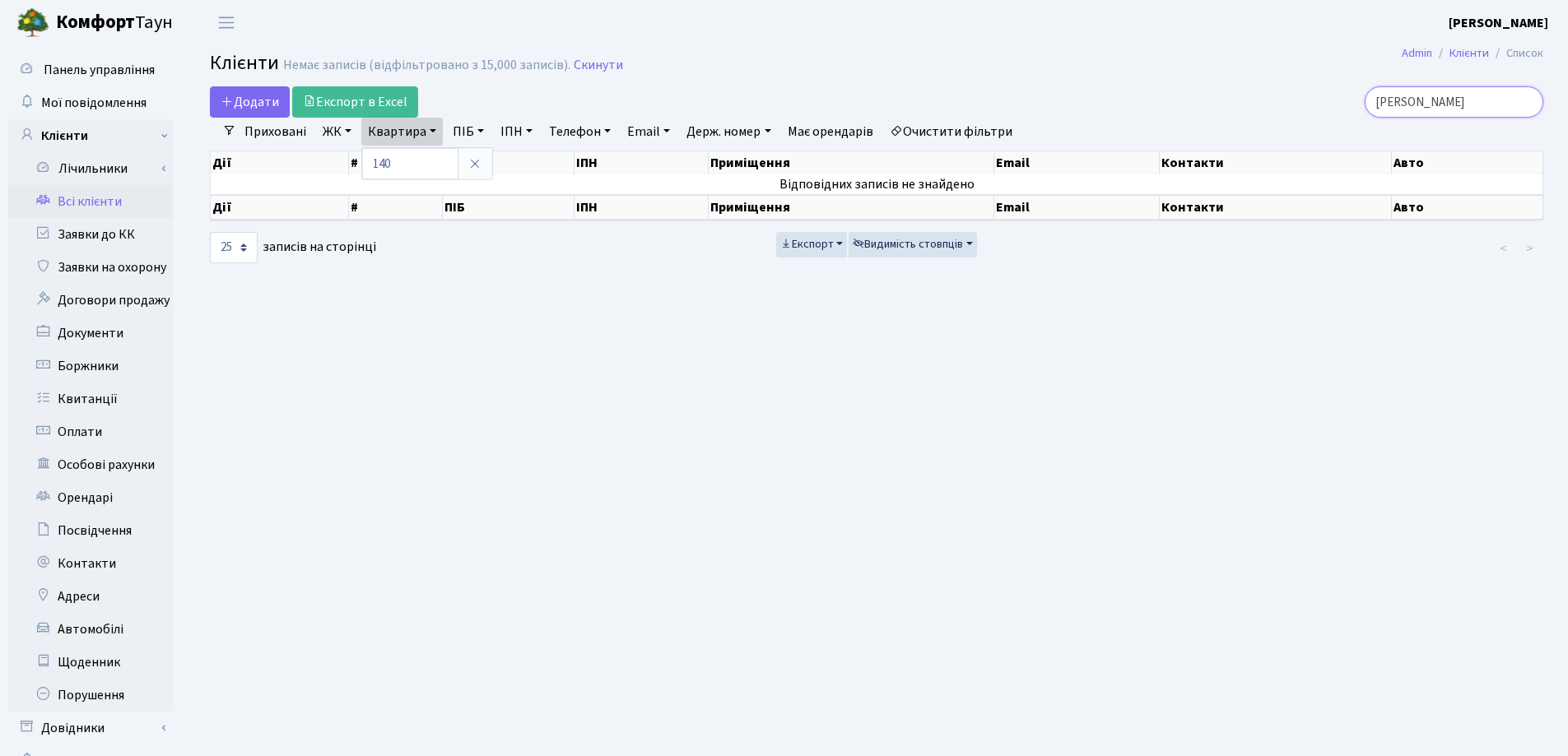
click at [1526, 106] on input "Щерб" at bounding box center [1453, 101] width 179 height 31
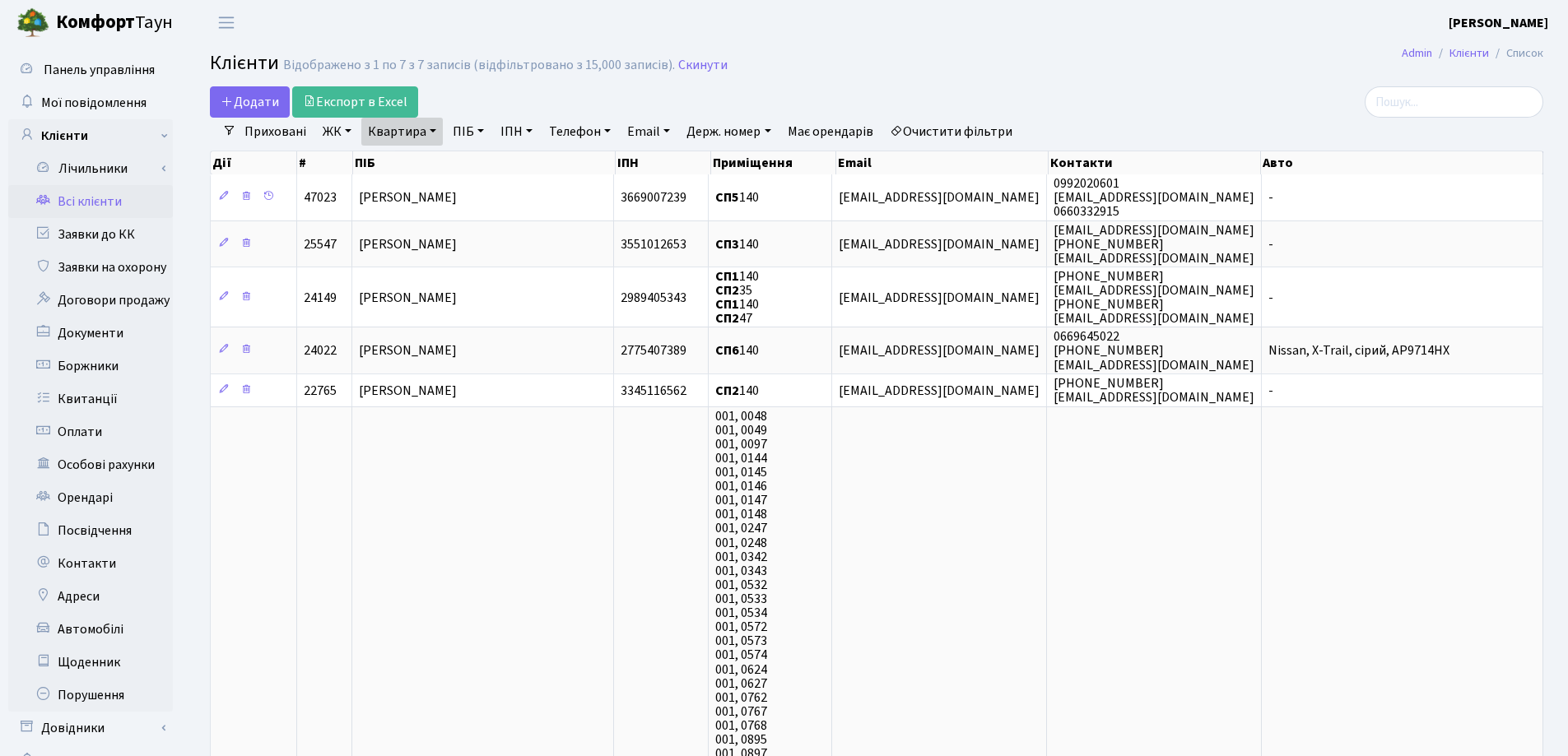
click at [439, 132] on link "Квартира" at bounding box center [402, 132] width 81 height 28
click at [476, 165] on icon at bounding box center [475, 164] width 13 height 13
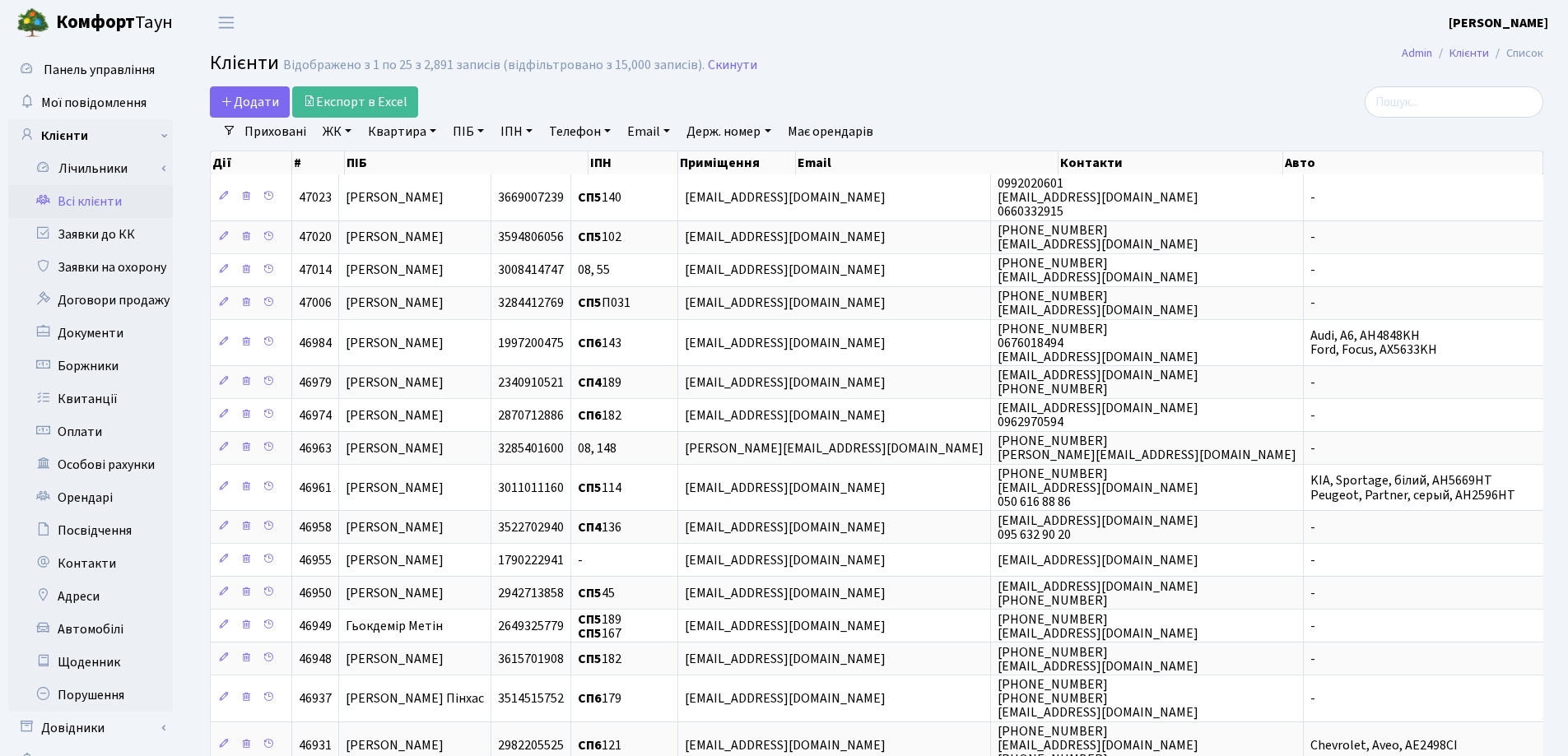
click at [431, 133] on link "Квартира" at bounding box center [402, 132] width 81 height 28
click at [431, 157] on input "text" at bounding box center [410, 163] width 96 height 31
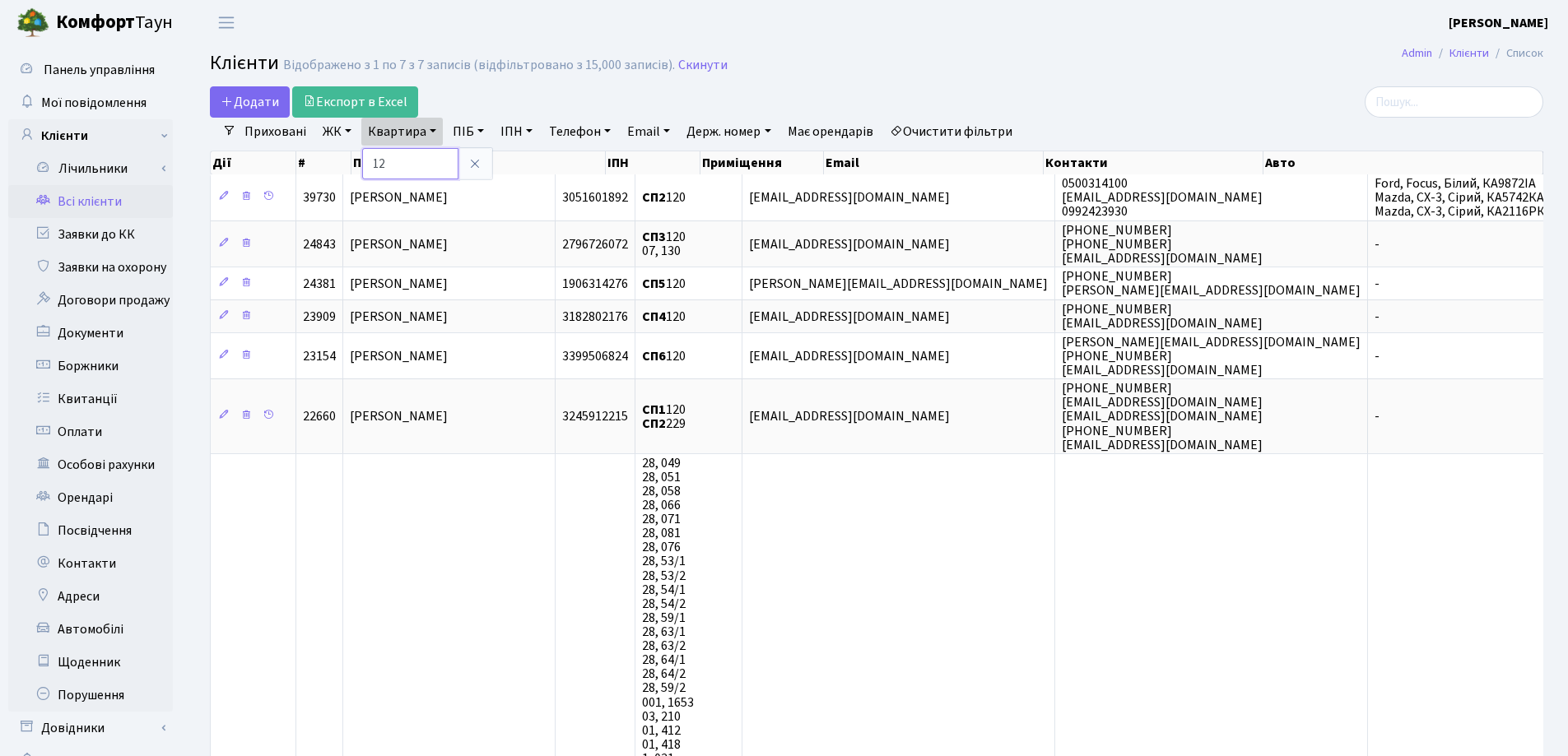
type input "1"
click at [1439, 121] on div "Приховані ЖК СП, Наддніпрянське шосе, 2а СП1, Столичне шосе, 1 СП2, Столичне шо…" at bounding box center [883, 132] width 1294 height 28
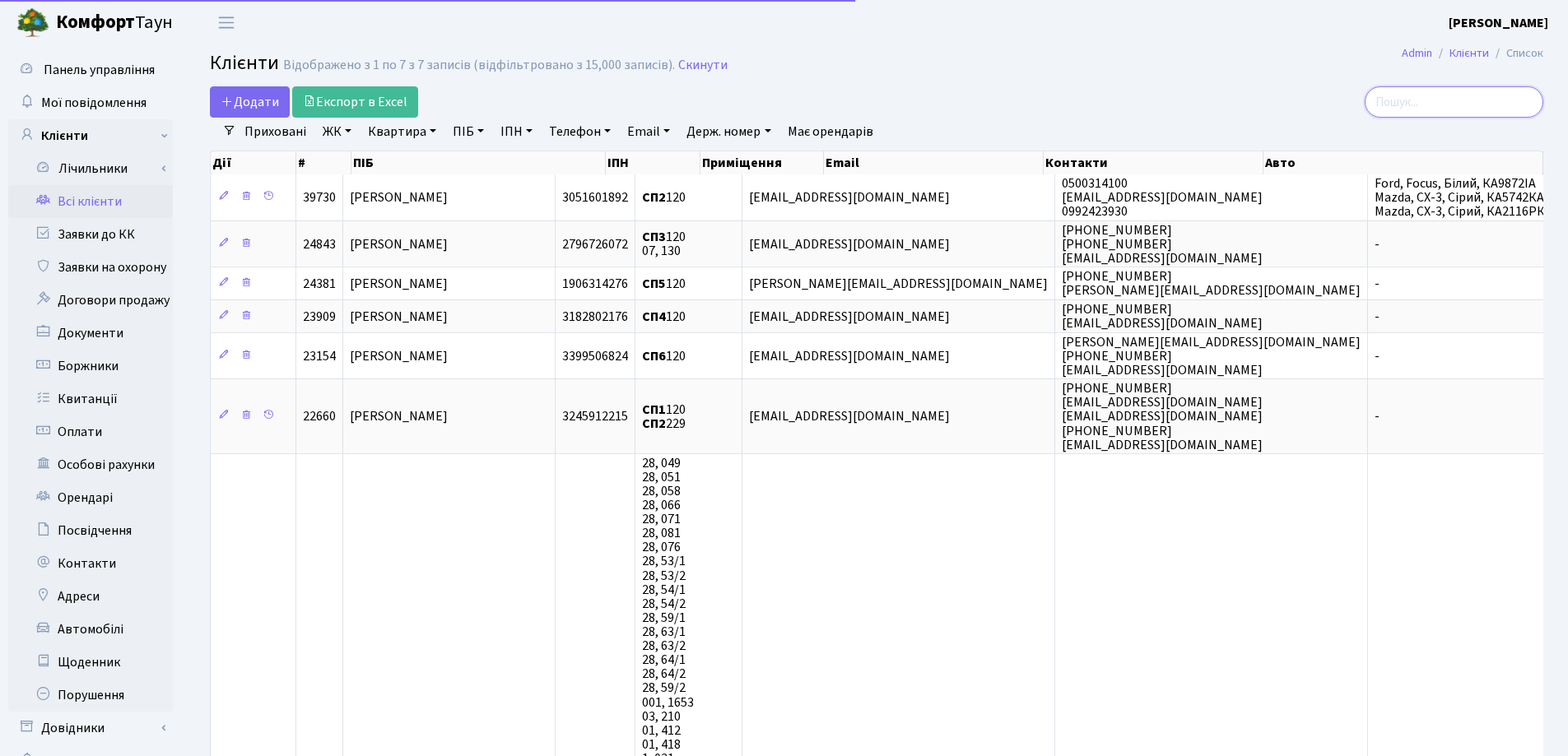
click at [1438, 94] on input "search" at bounding box center [1453, 101] width 179 height 31
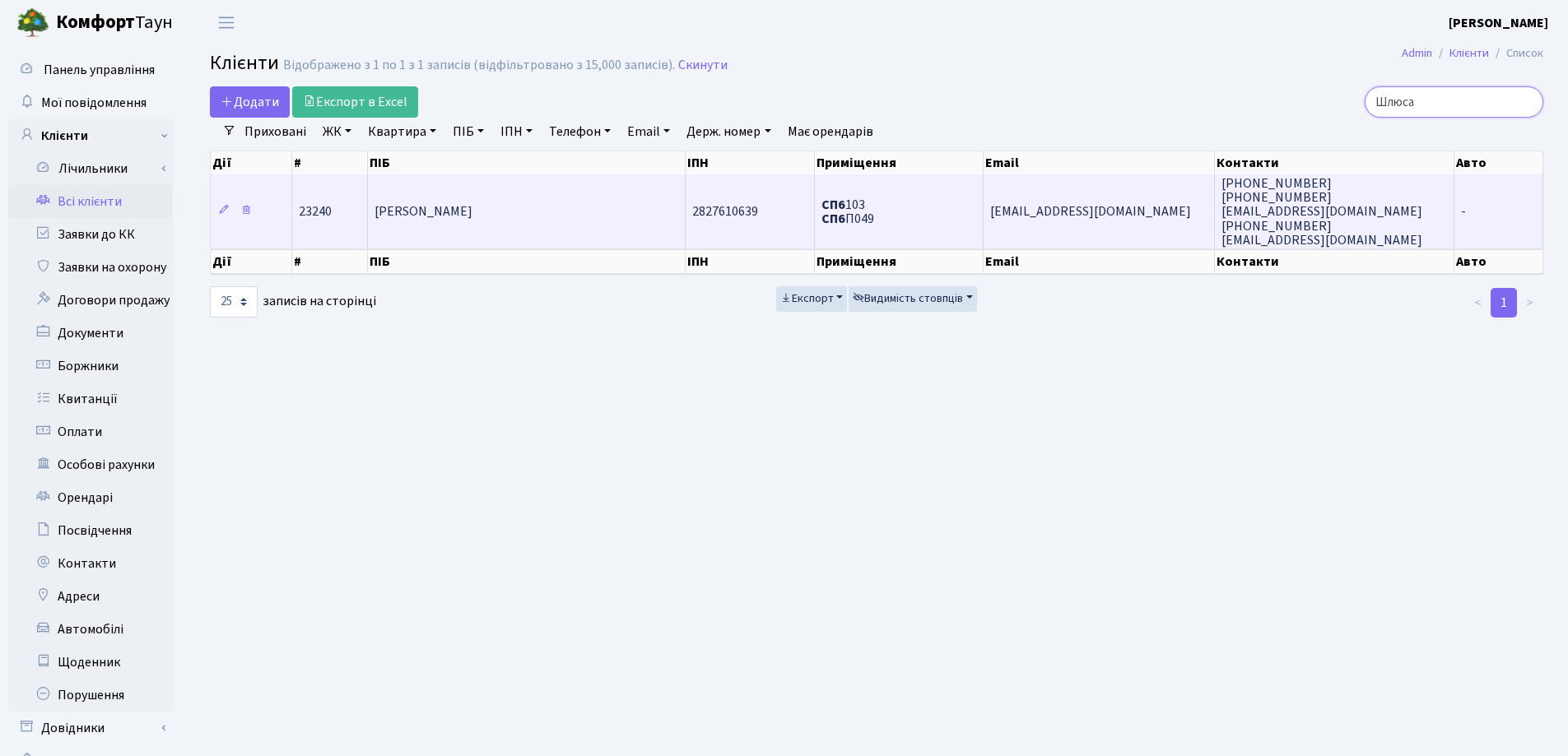
type input "Шлюса"
click at [491, 200] on td "Шлюсавер Тимур Анатолійович" at bounding box center [526, 211] width 317 height 74
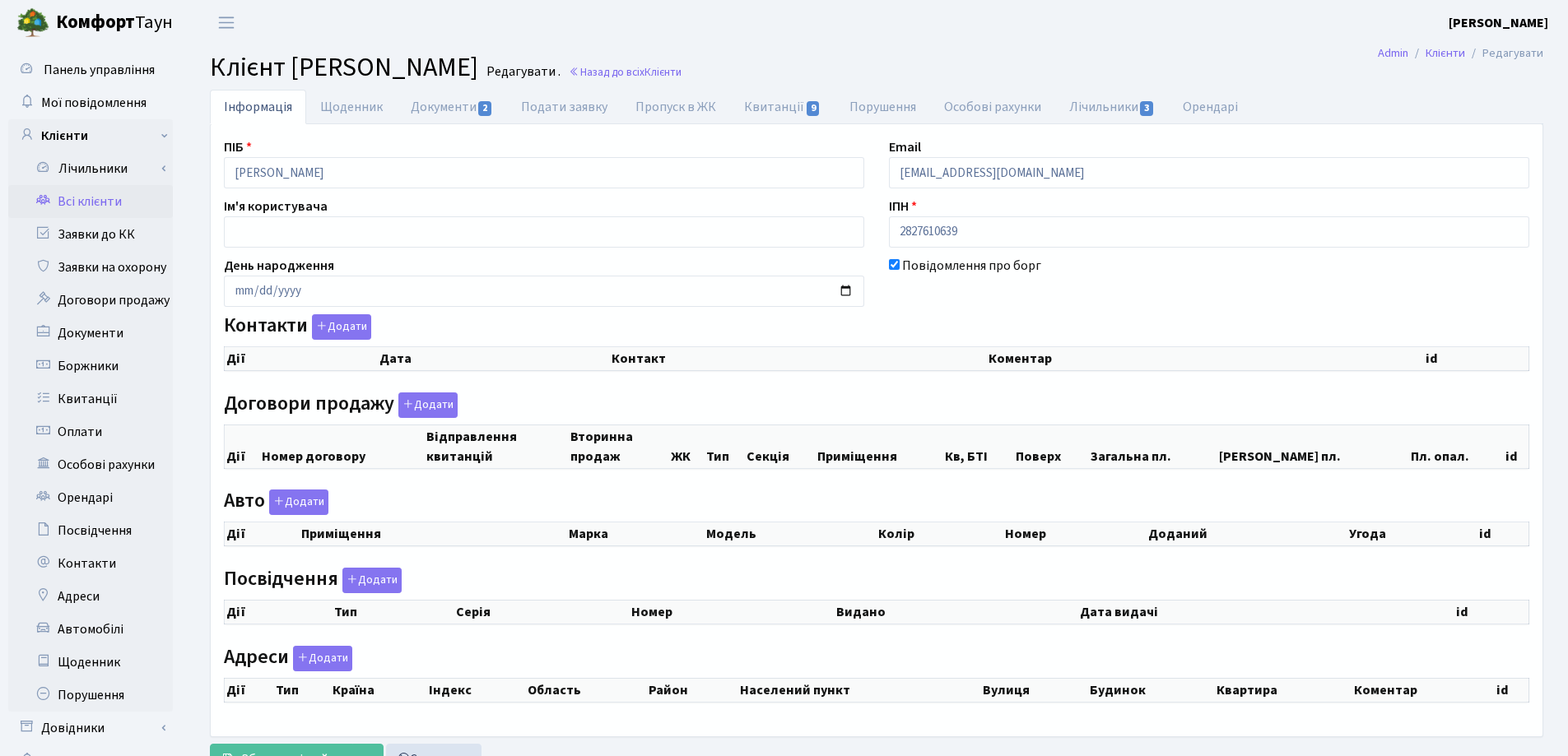
checkbox input "true"
select select "25"
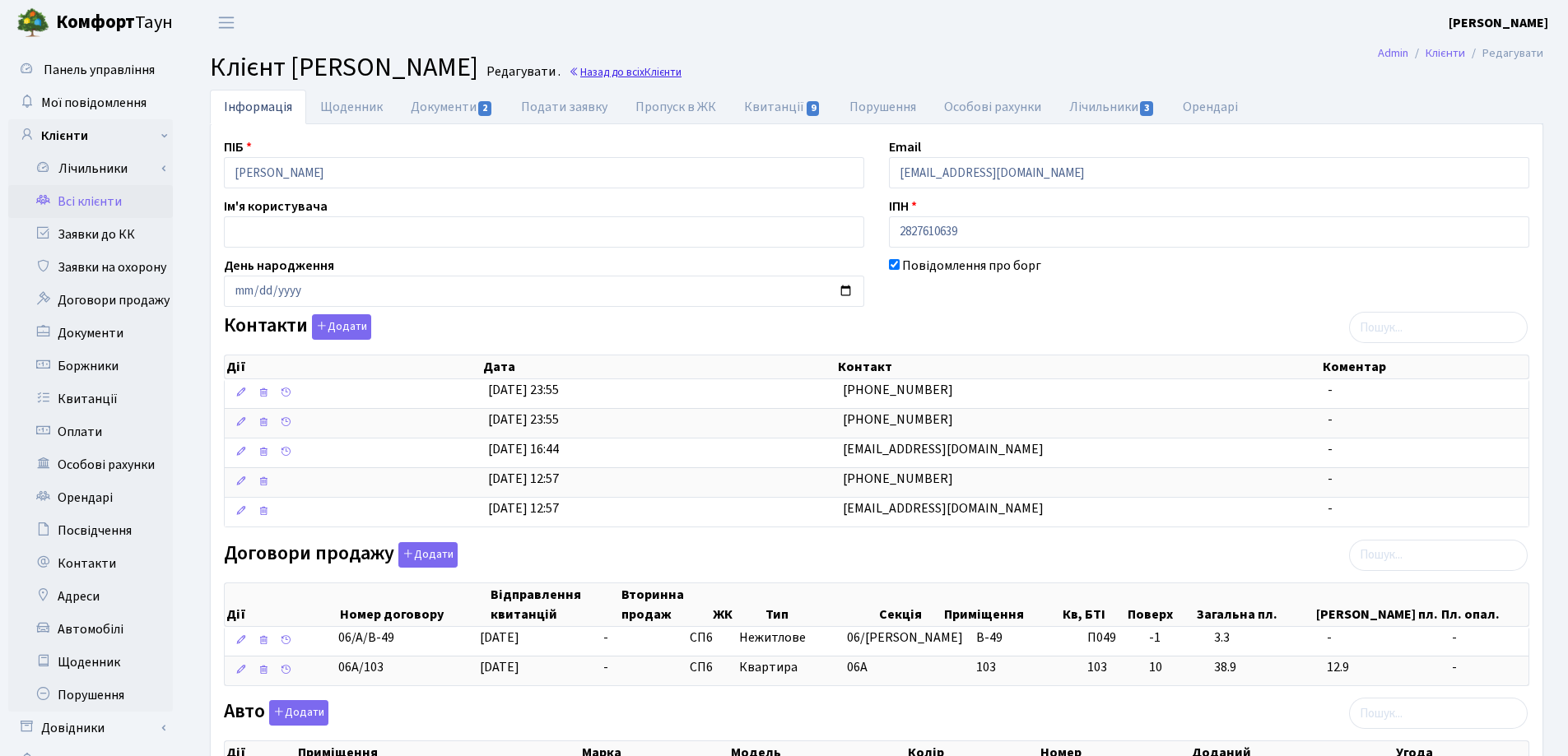
click at [681, 72] on link "Назад до всіх Клієнти" at bounding box center [624, 72] width 112 height 16
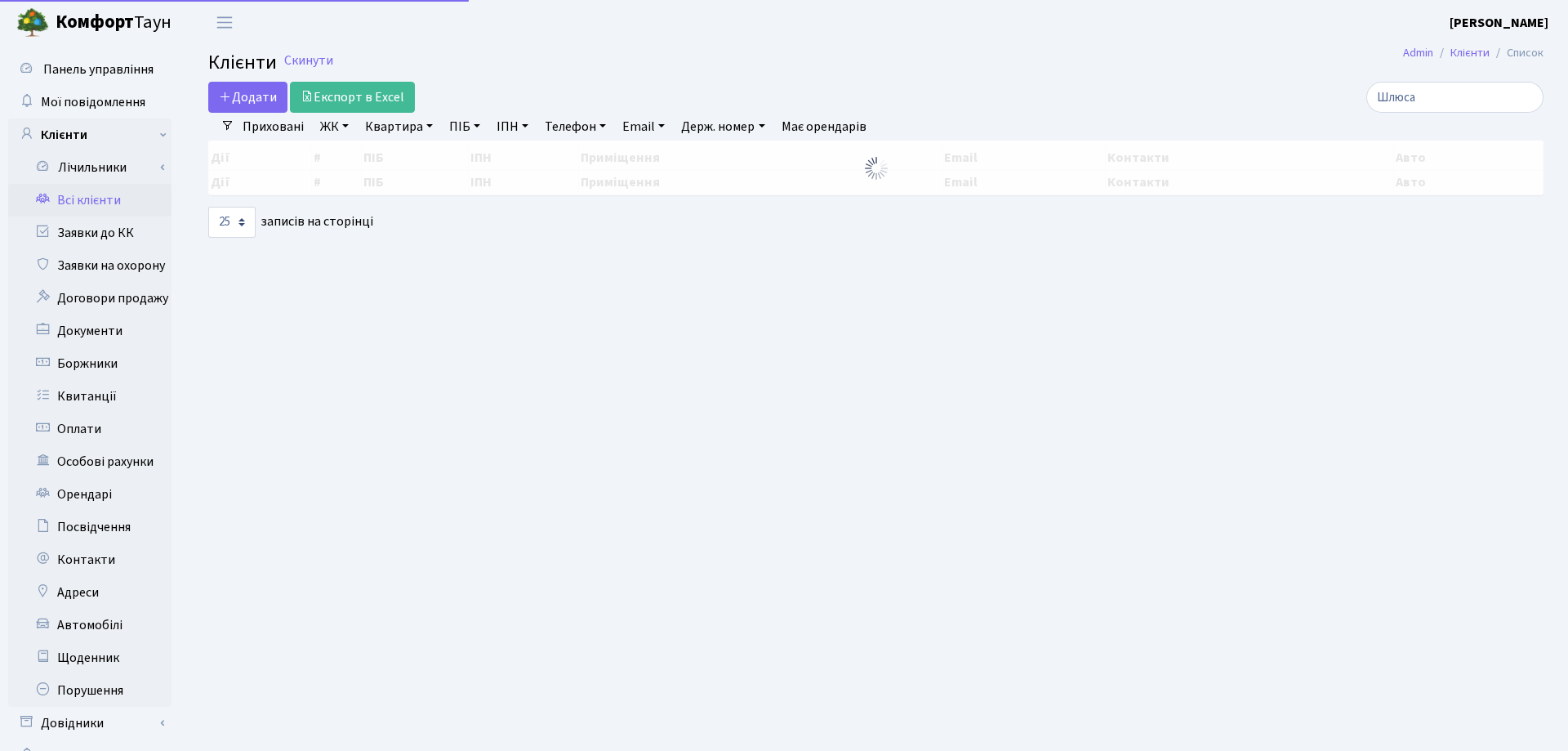
select select "25"
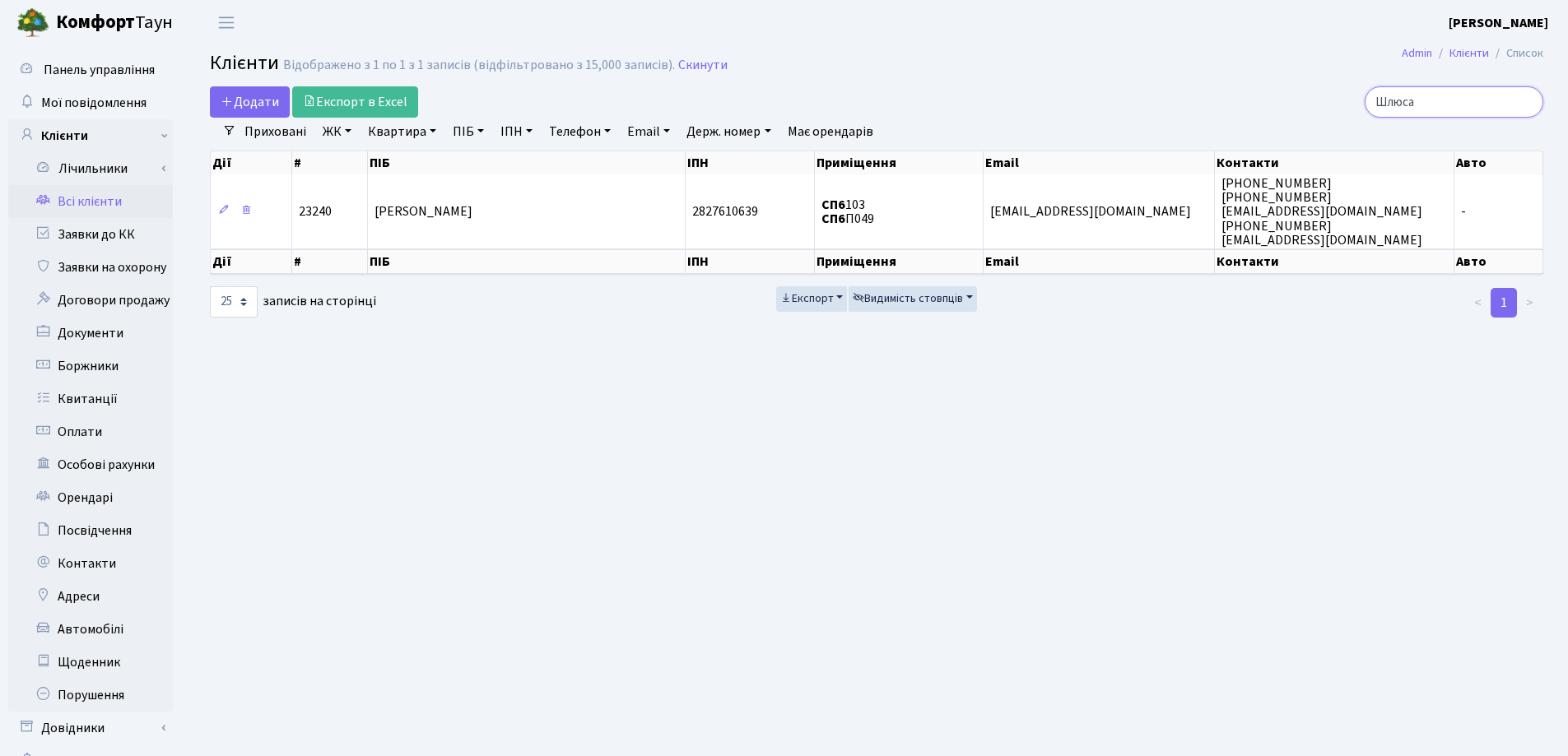
click at [1478, 94] on input "Шлюса" at bounding box center [1453, 101] width 179 height 31
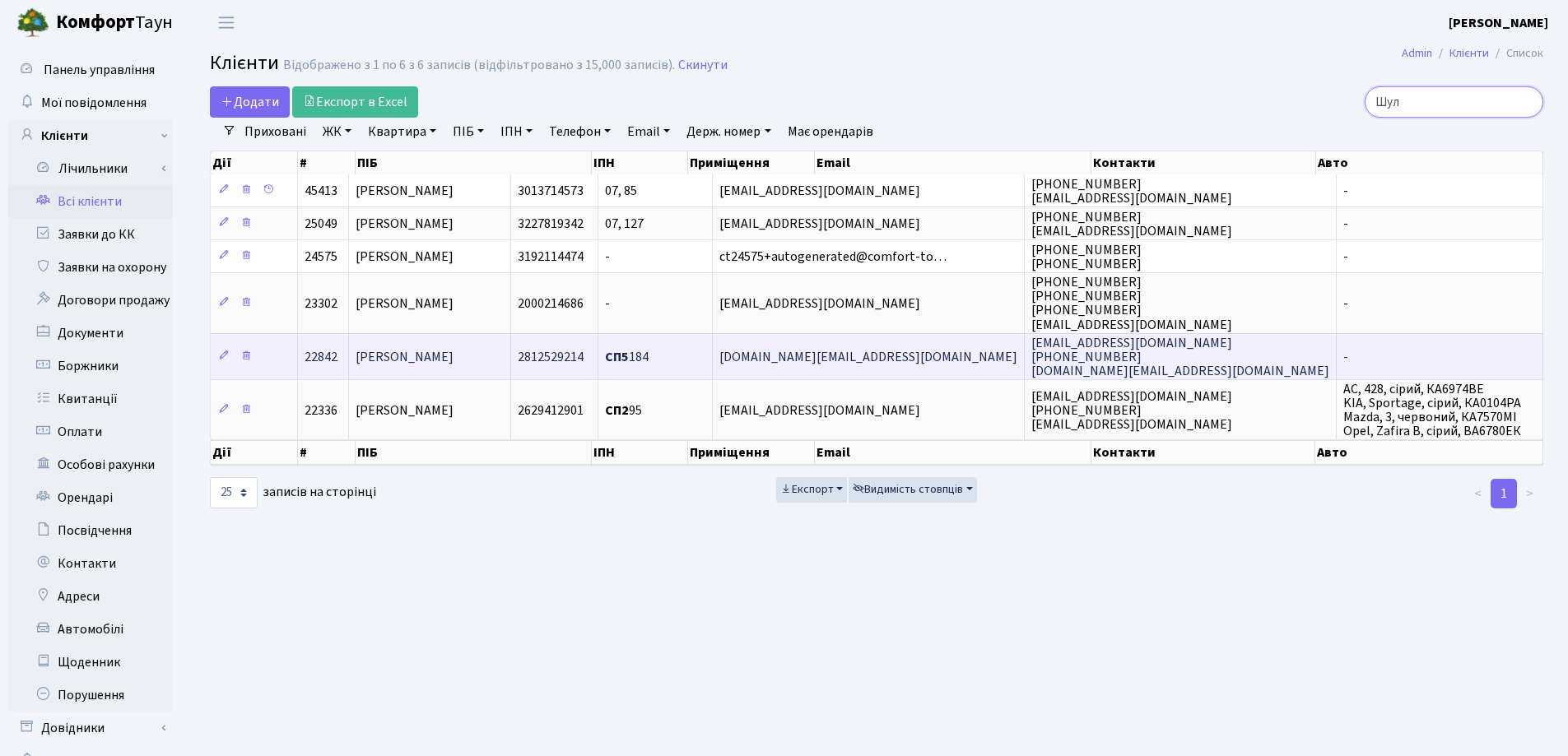
type input "Шул"
click at [453, 355] on span "[PERSON_NAME]" at bounding box center [404, 356] width 98 height 18
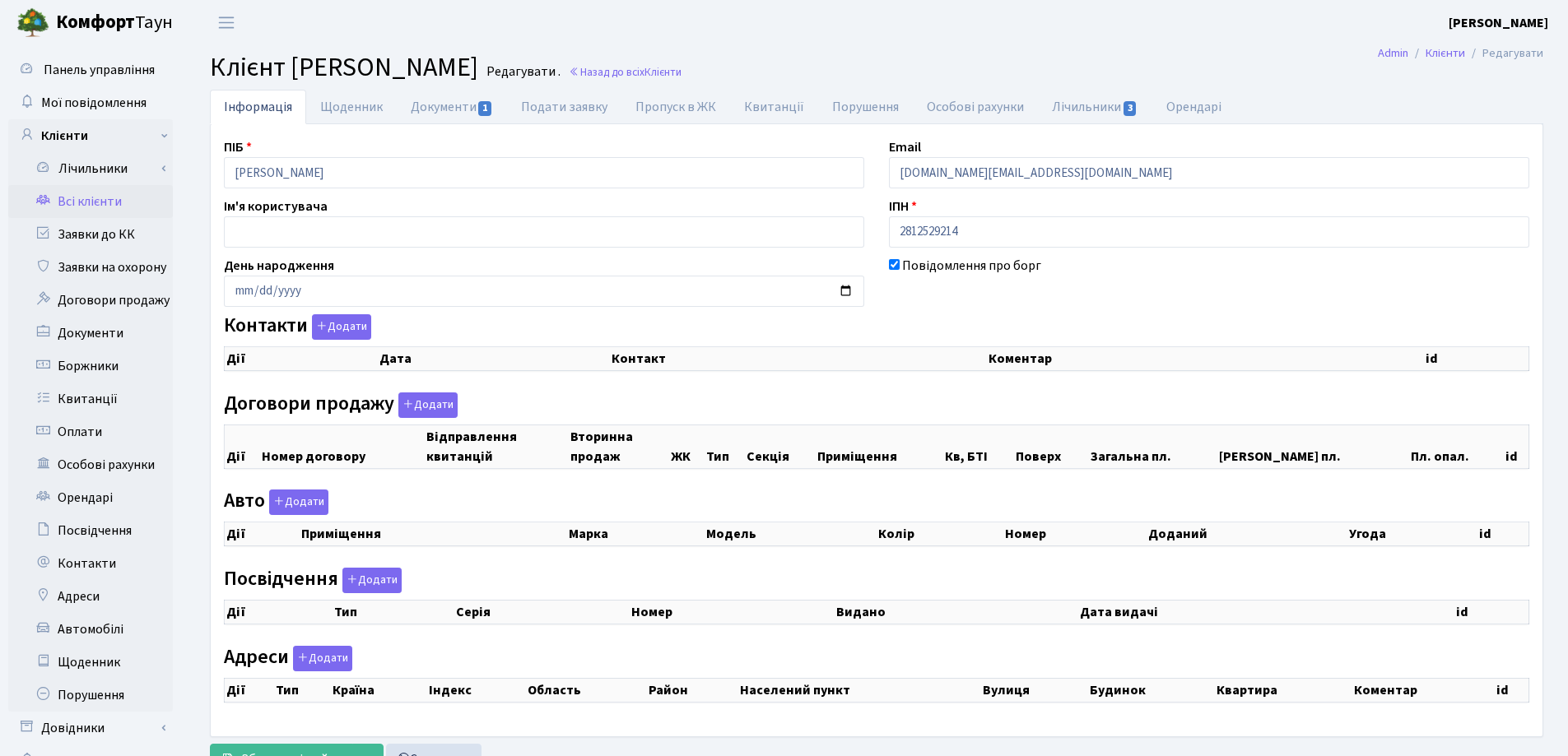
checkbox input "true"
select select "25"
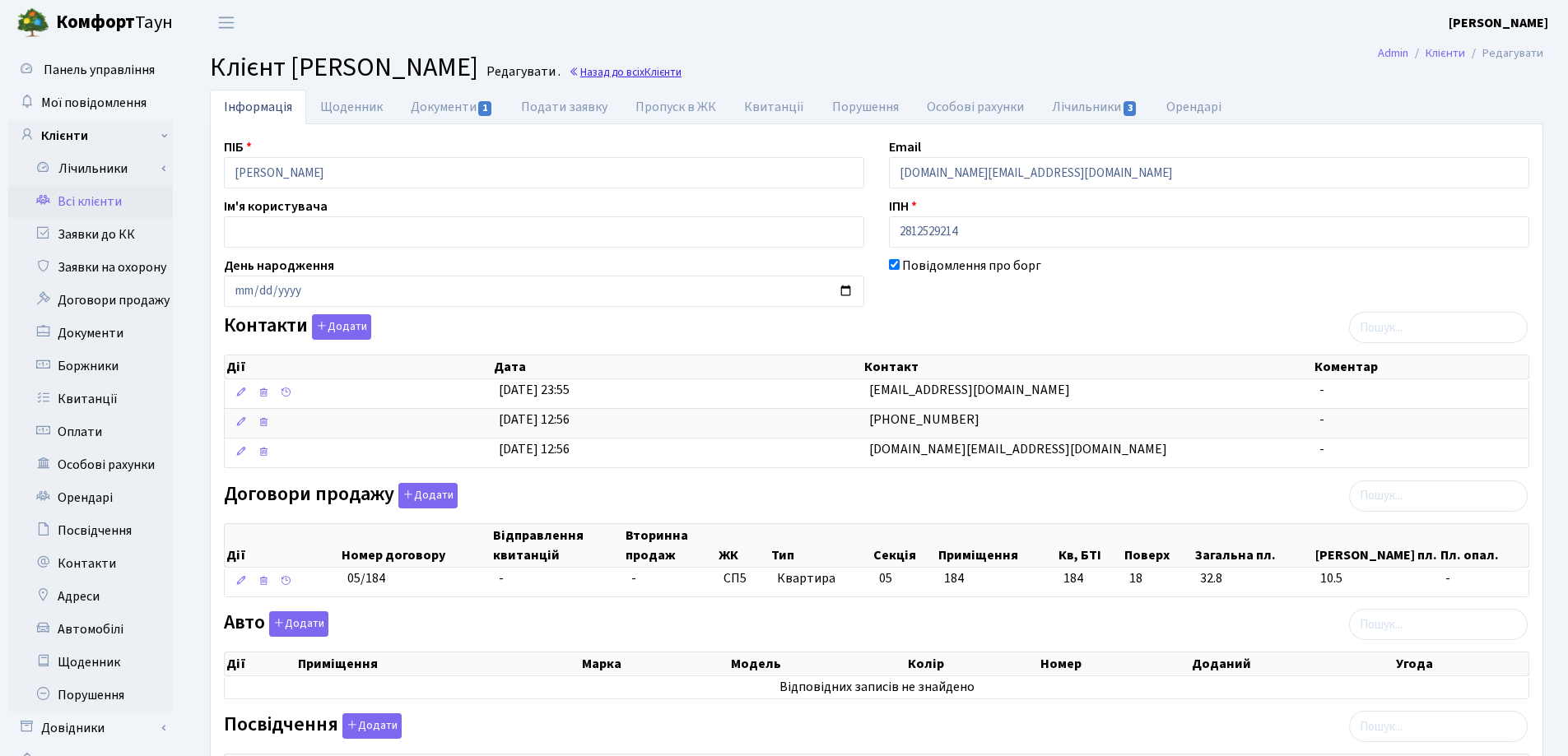
click at [681, 74] on link "Назад до всіх Клієнти" at bounding box center [624, 72] width 112 height 16
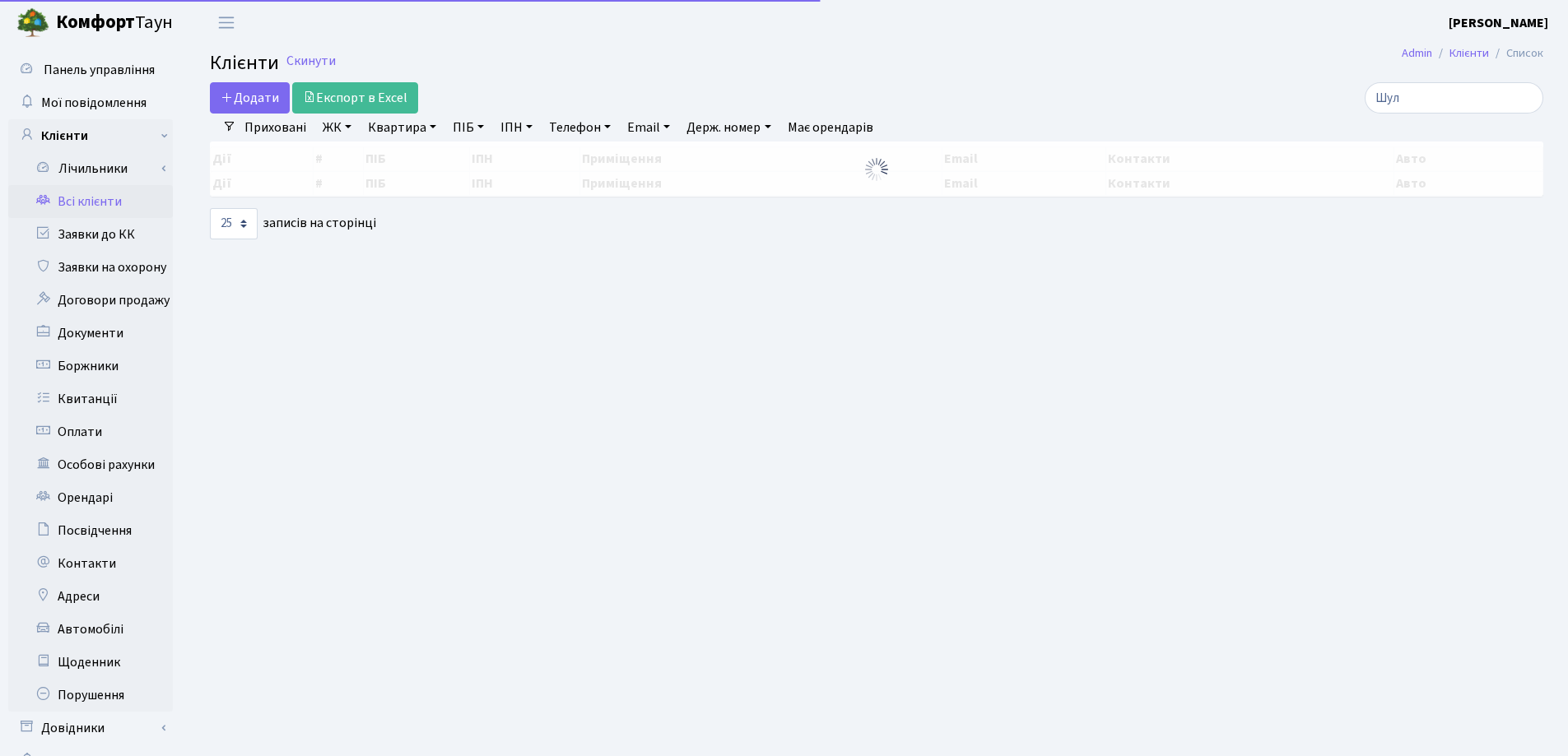
select select "25"
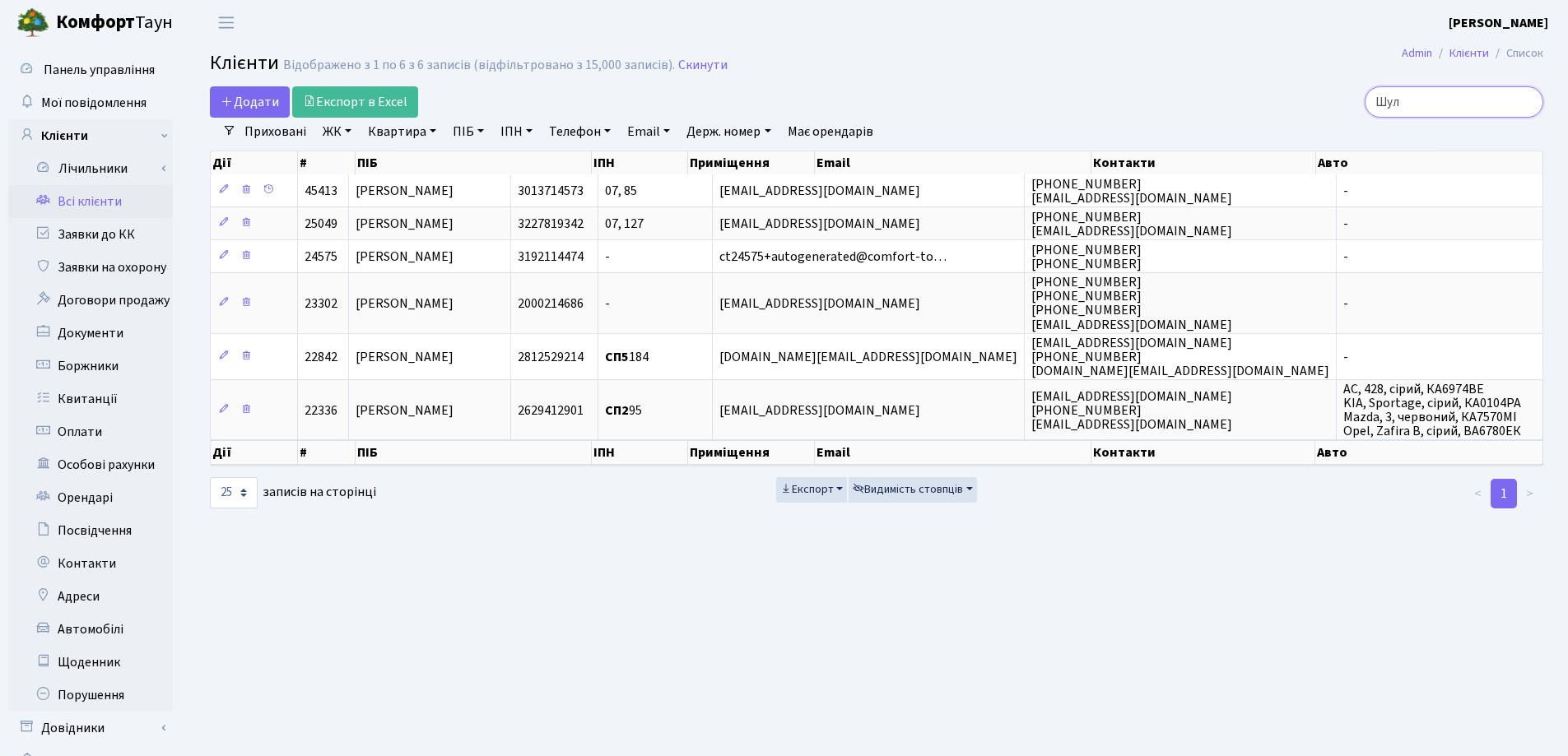
click at [1527, 101] on input "Шул" at bounding box center [1453, 101] width 179 height 31
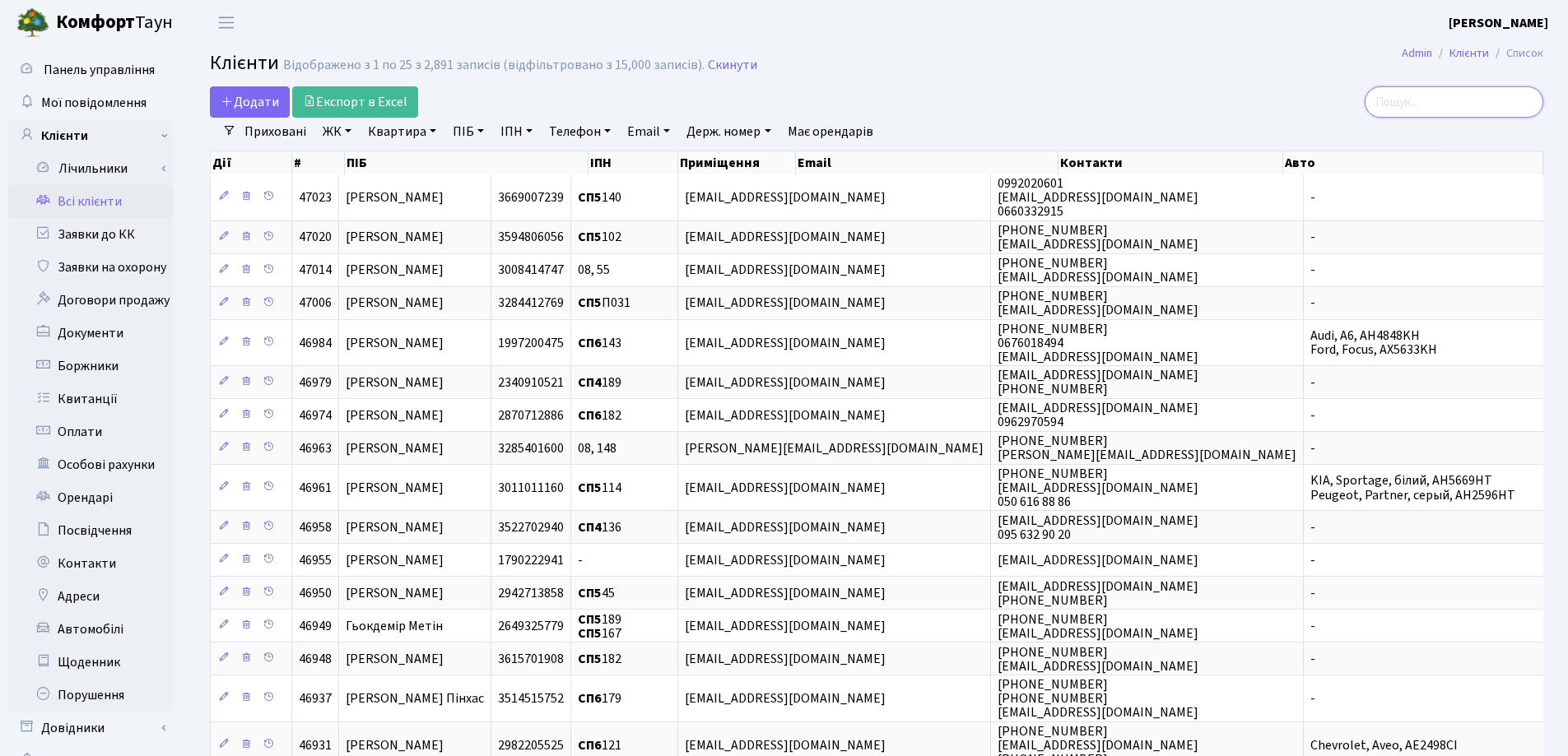
click at [1451, 111] on input "search" at bounding box center [1453, 101] width 179 height 31
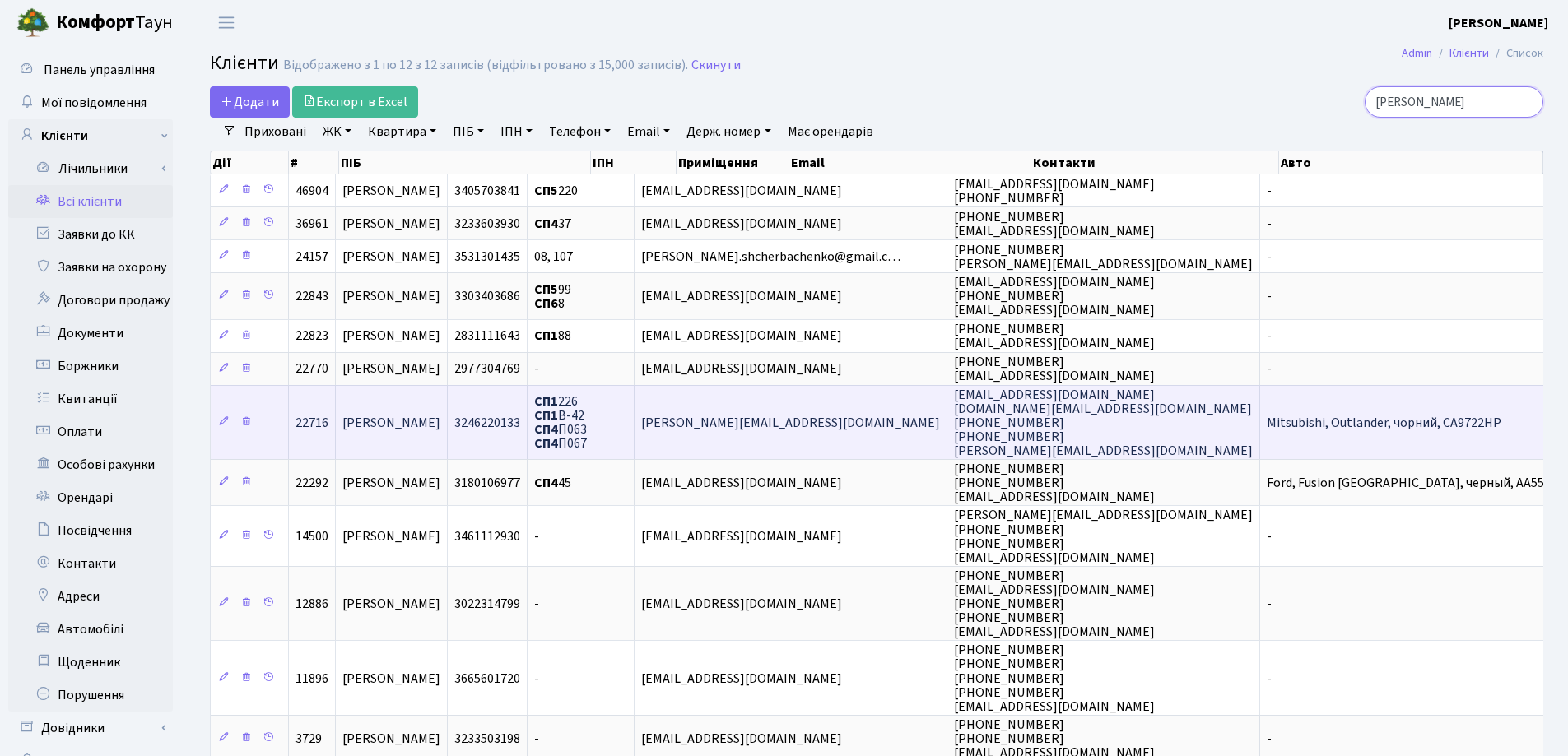
type input "[PERSON_NAME]"
click at [440, 419] on span "[PERSON_NAME]" at bounding box center [391, 422] width 98 height 18
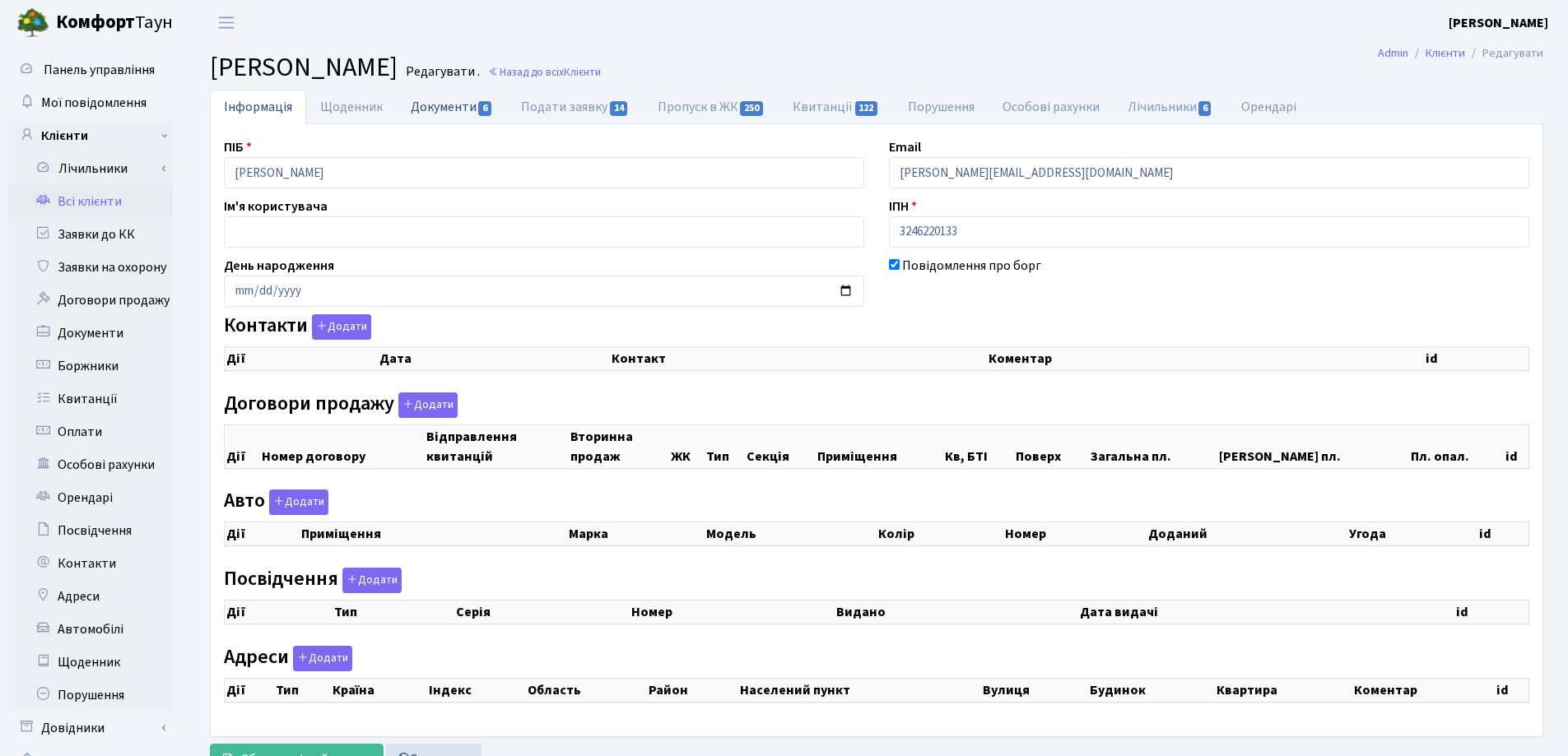
checkbox input "true"
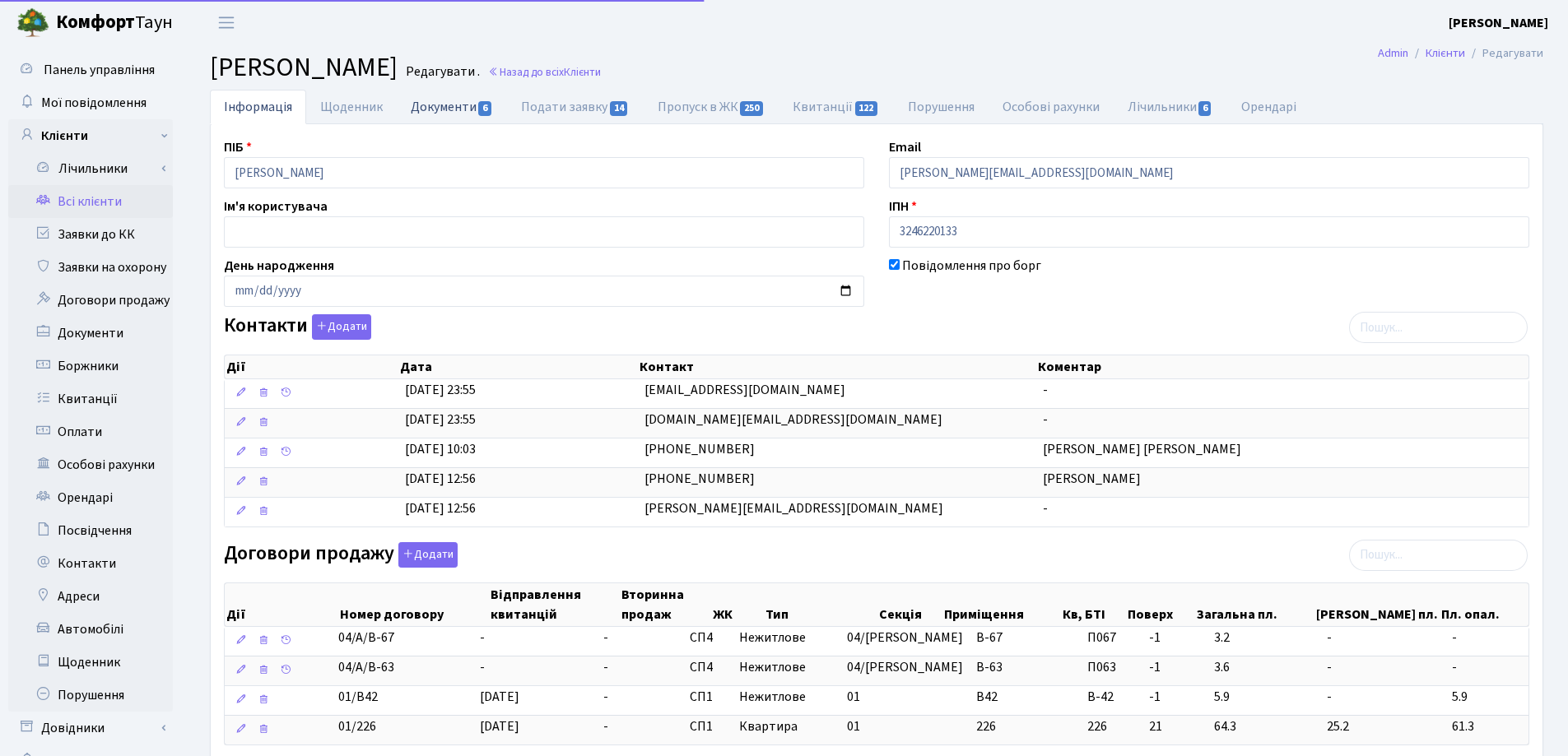
click at [432, 109] on link "Документи 6" at bounding box center [452, 107] width 110 height 34
select select "25"
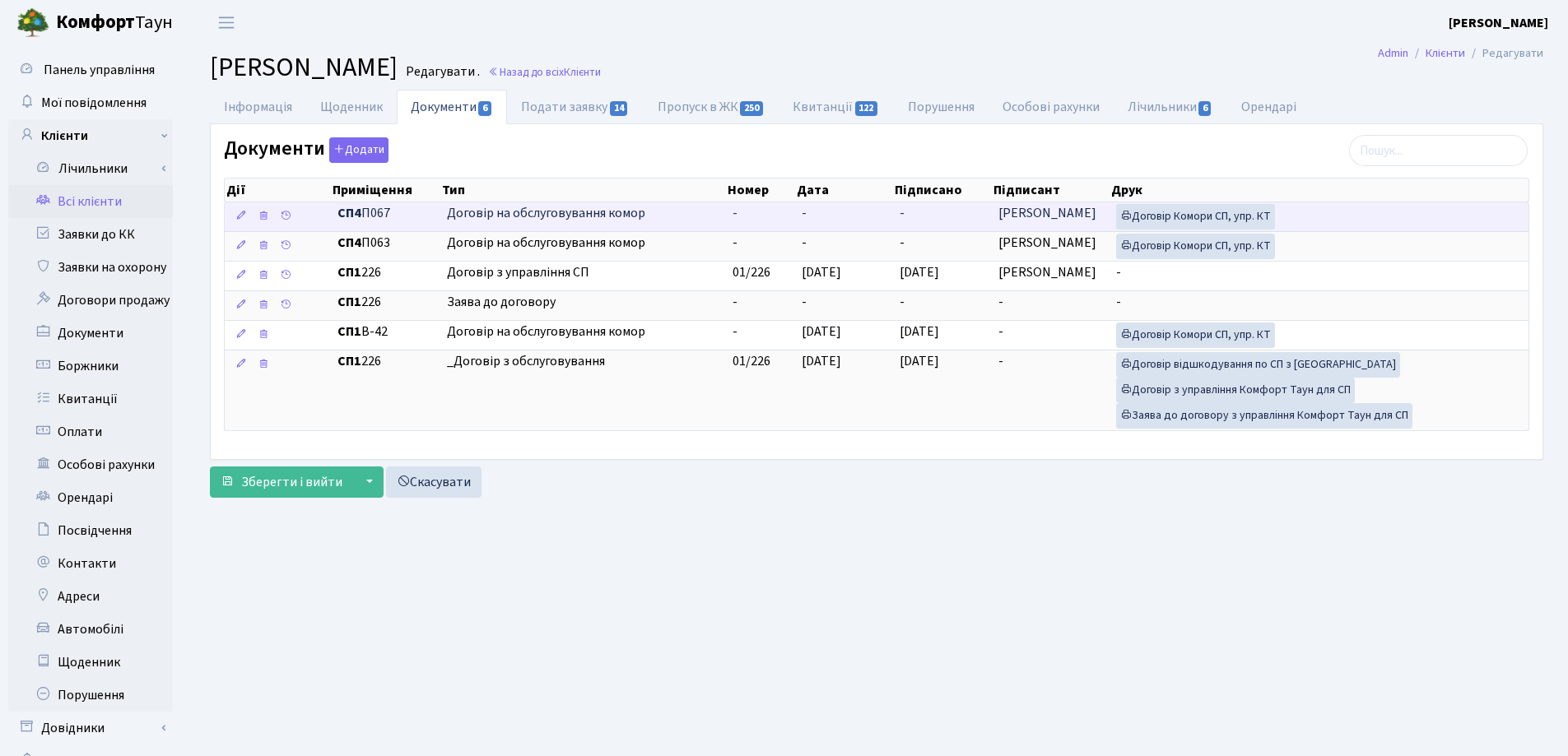
click at [846, 216] on td "-" at bounding box center [843, 216] width 98 height 29
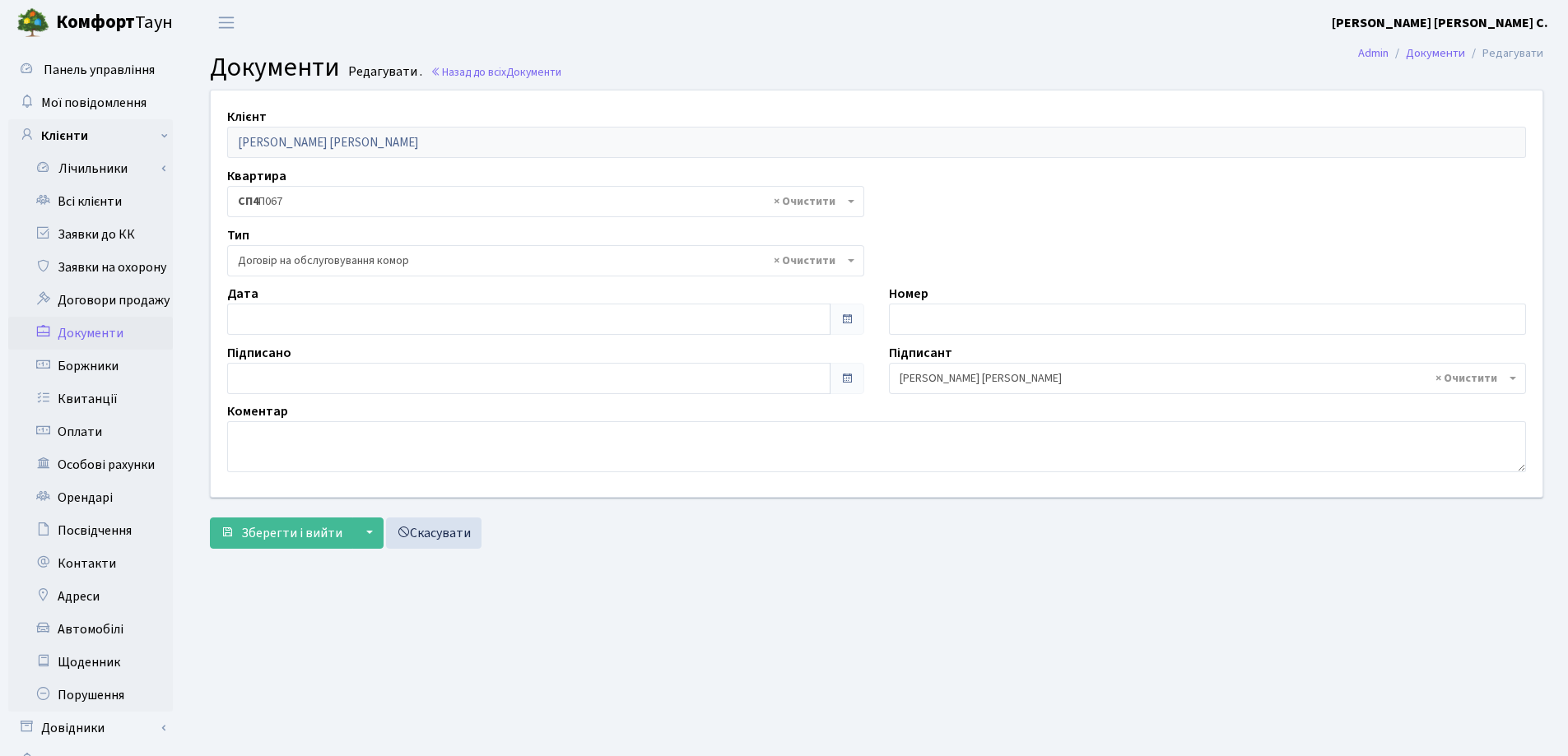
select select "309"
type input "18.09.2025"
click at [337, 326] on input "18.09.2025" at bounding box center [529, 318] width 603 height 31
click at [284, 525] on span "Зберегти і вийти" at bounding box center [292, 532] width 101 height 18
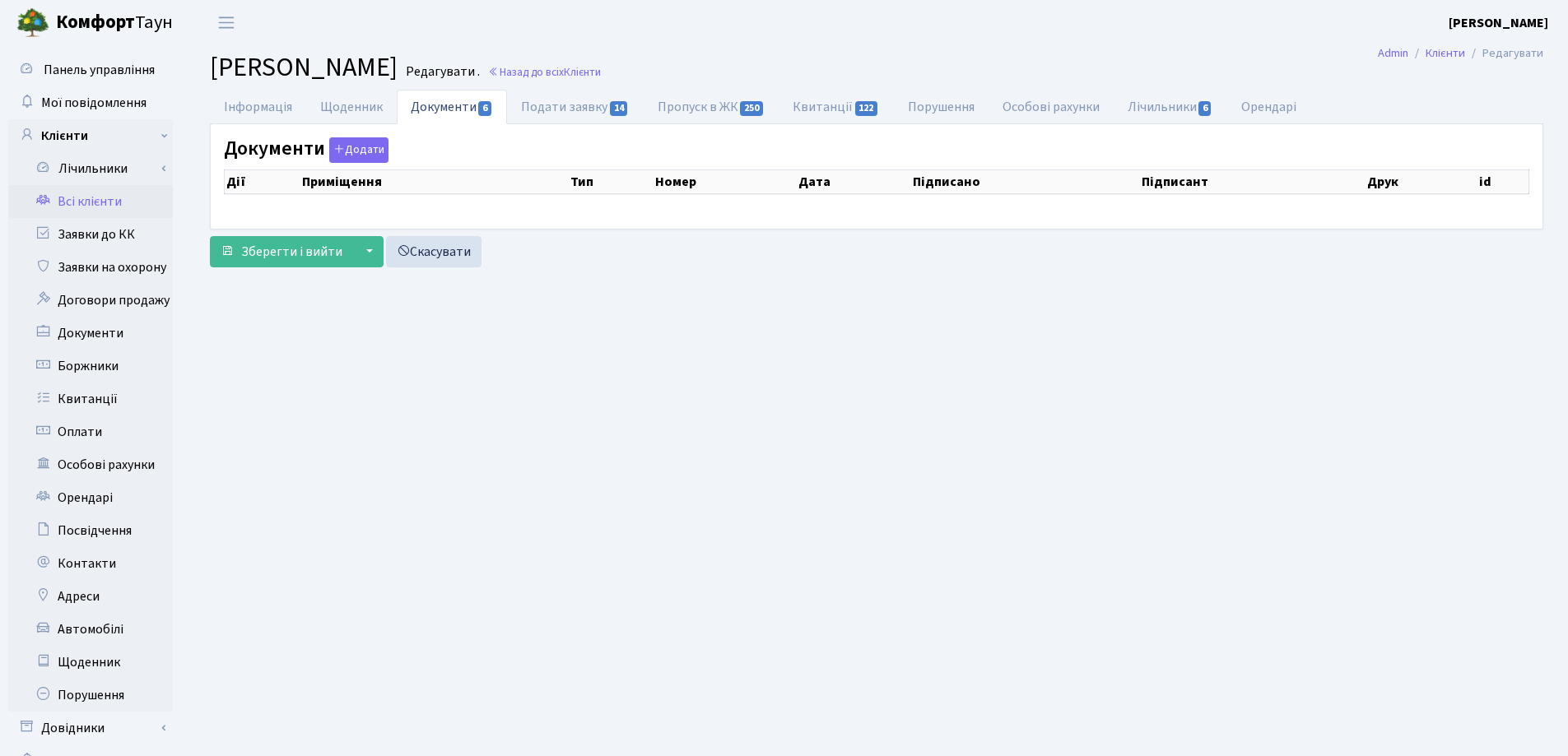
select select "25"
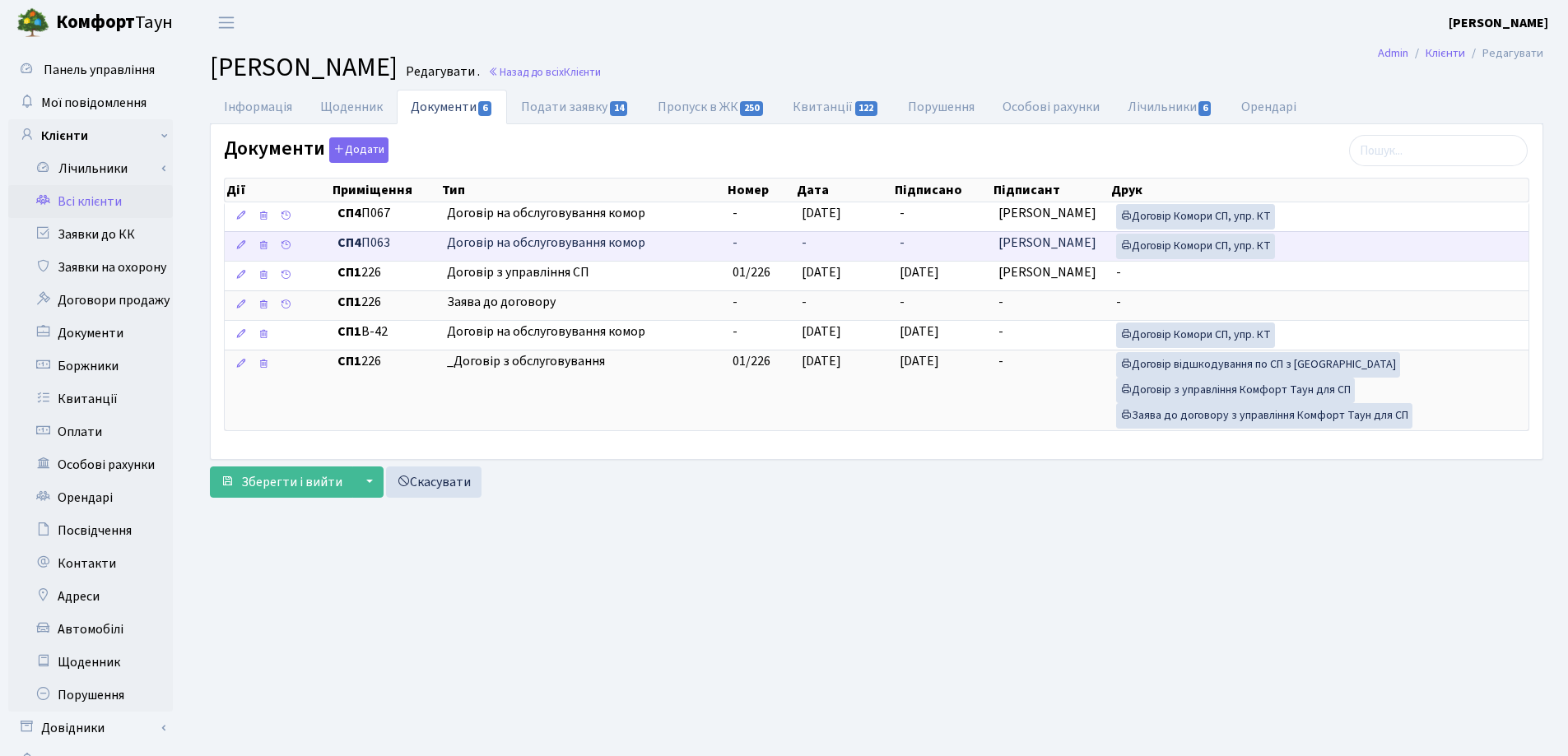
click at [829, 239] on td "-" at bounding box center [843, 246] width 98 height 30
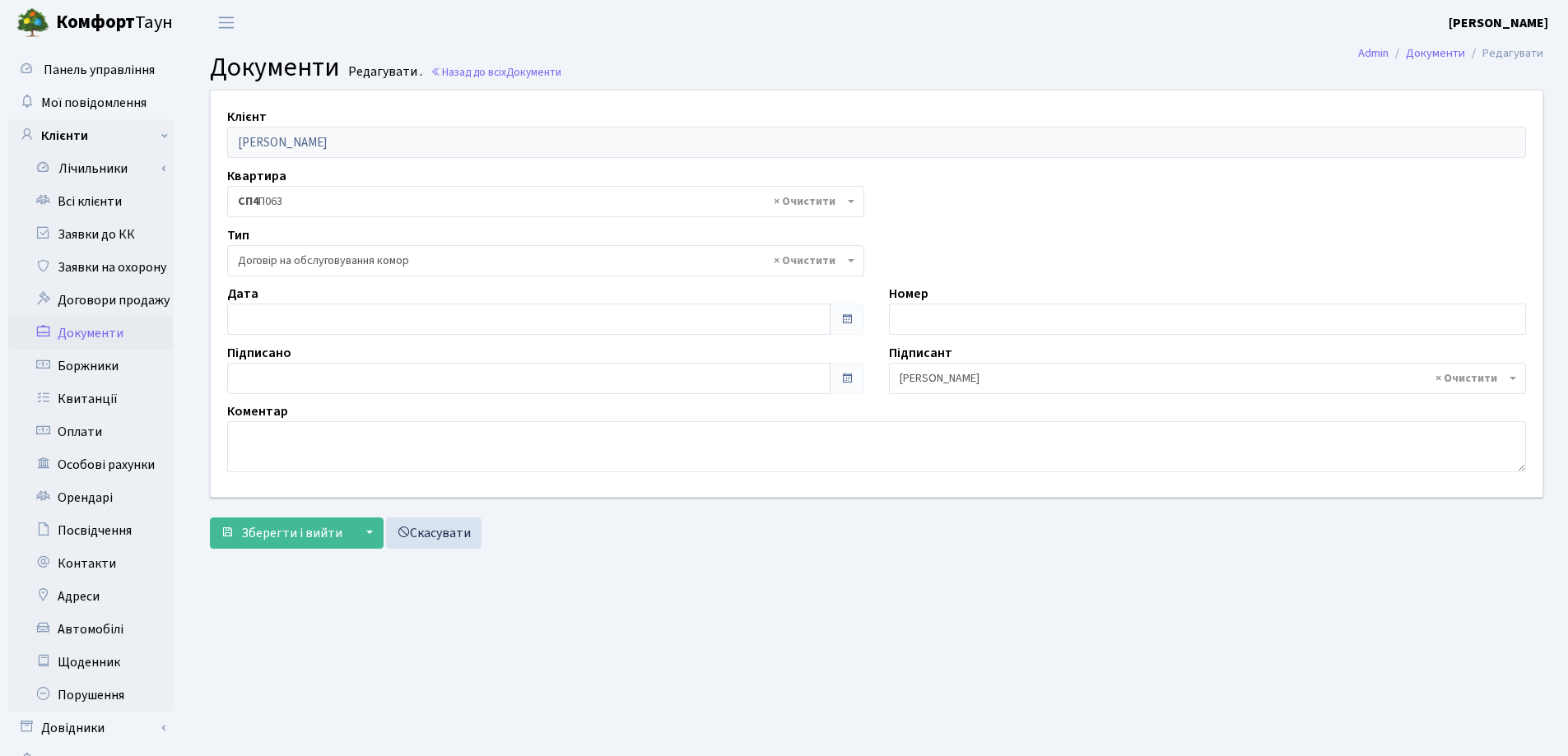
select select "309"
type input "[DATE]"
click at [356, 319] on input "[DATE]" at bounding box center [529, 318] width 603 height 31
click at [262, 532] on span "Зберегти і вийти" at bounding box center [292, 532] width 101 height 18
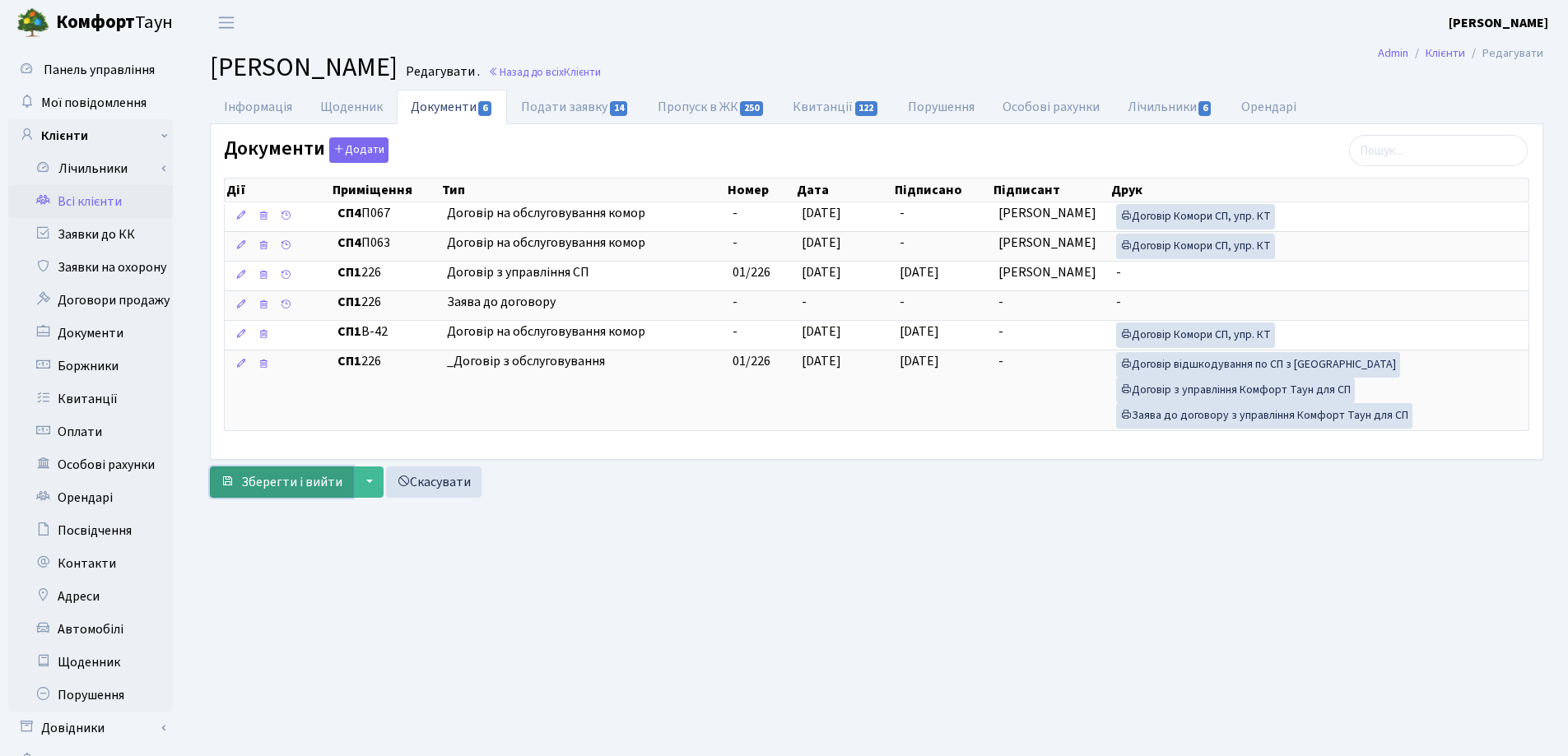
click at [300, 480] on span "Зберегти і вийти" at bounding box center [292, 481] width 101 height 18
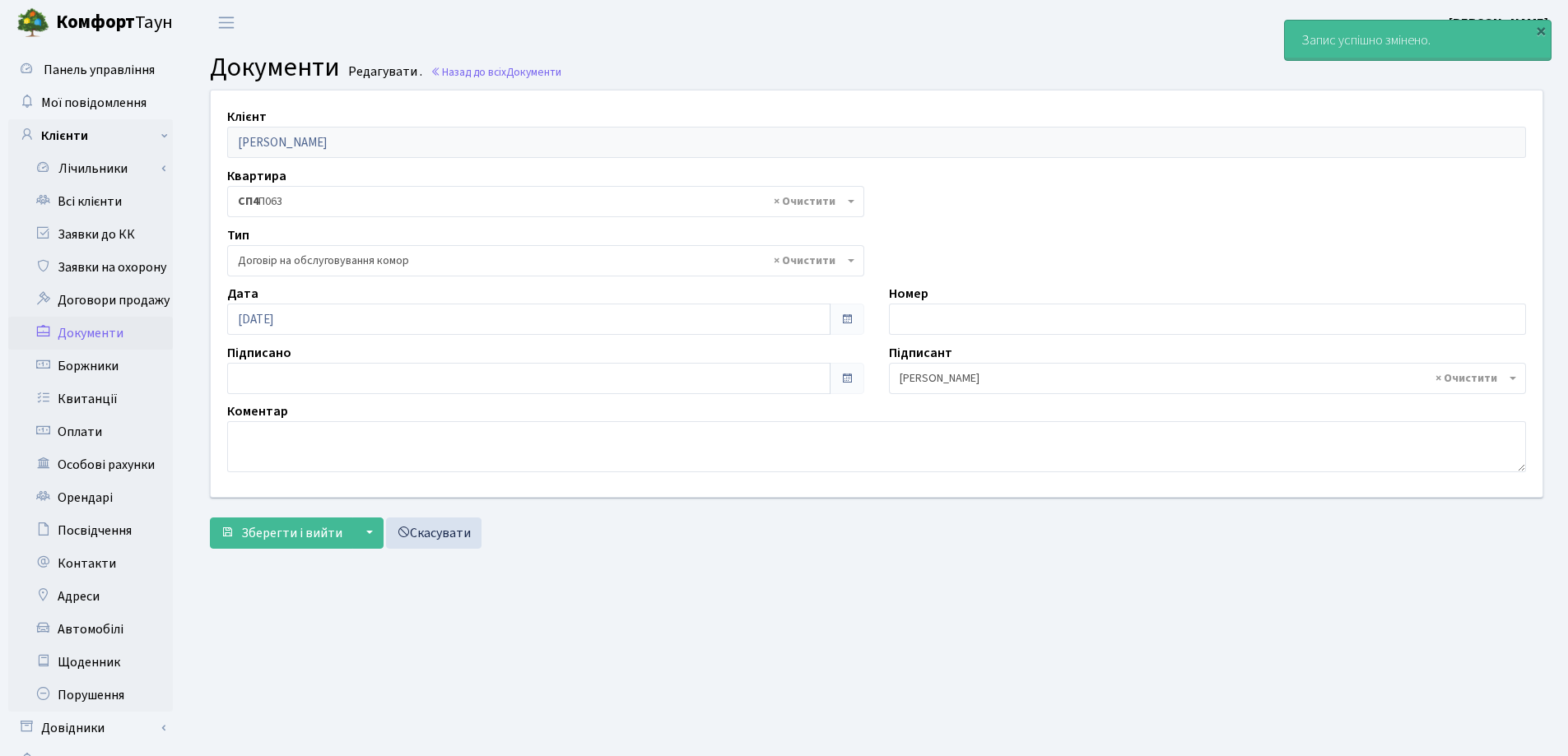
select select "309"
click at [83, 204] on link "Всі клієнти" at bounding box center [91, 201] width 165 height 33
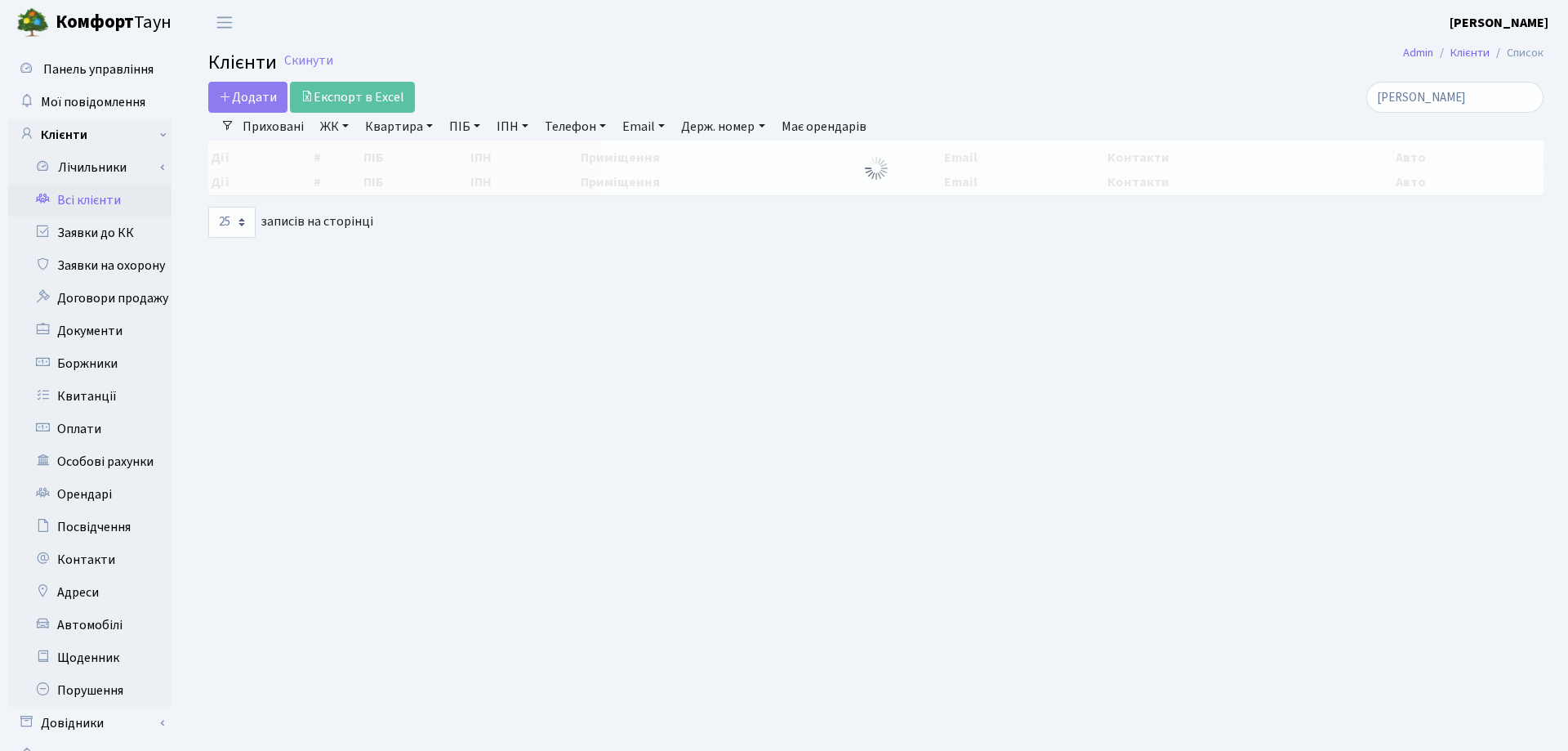
select select "25"
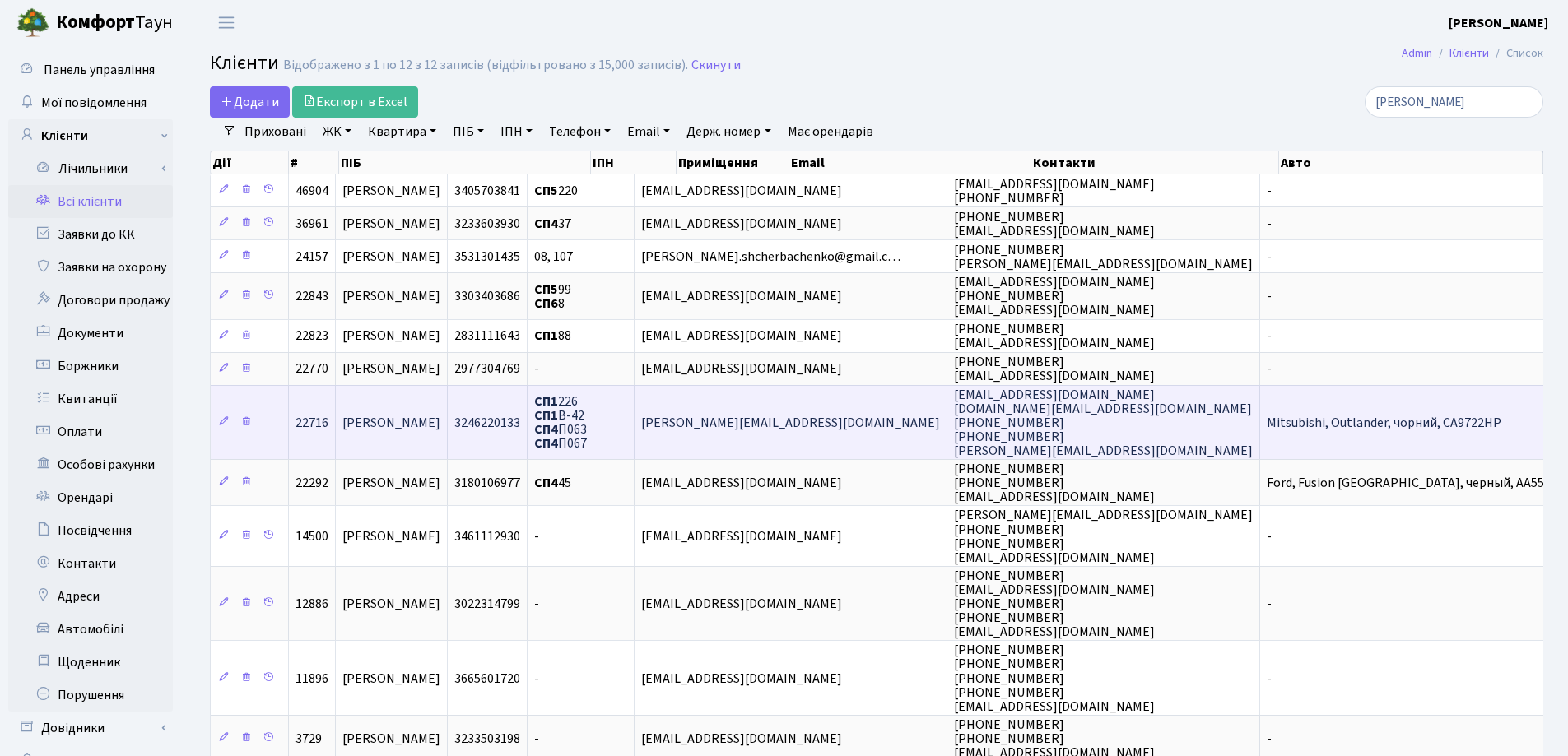
click at [426, 422] on span "[PERSON_NAME]" at bounding box center [391, 422] width 98 height 18
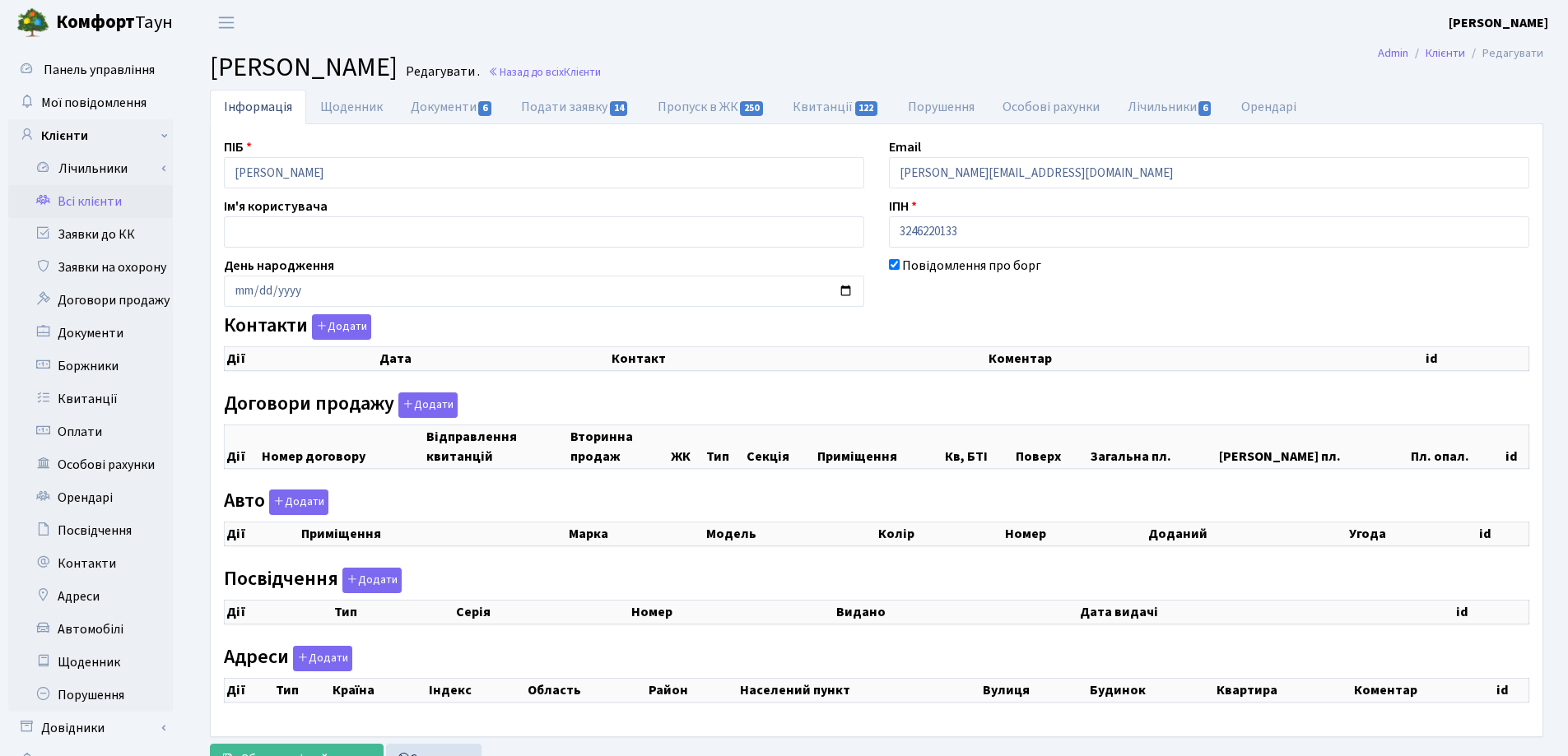
checkbox input "true"
select select "25"
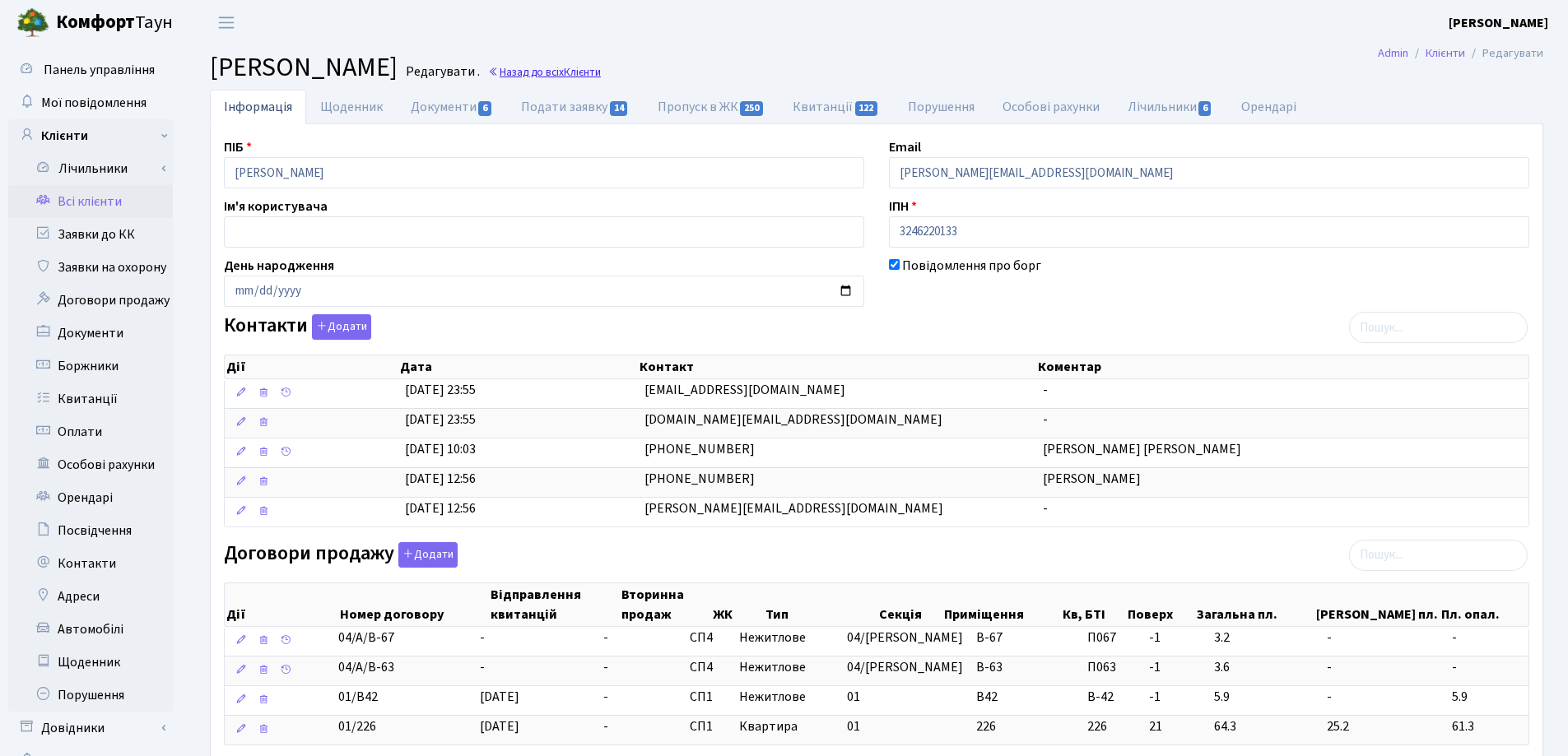
click at [601, 74] on link "Назад до всіх Клієнти" at bounding box center [544, 72] width 112 height 16
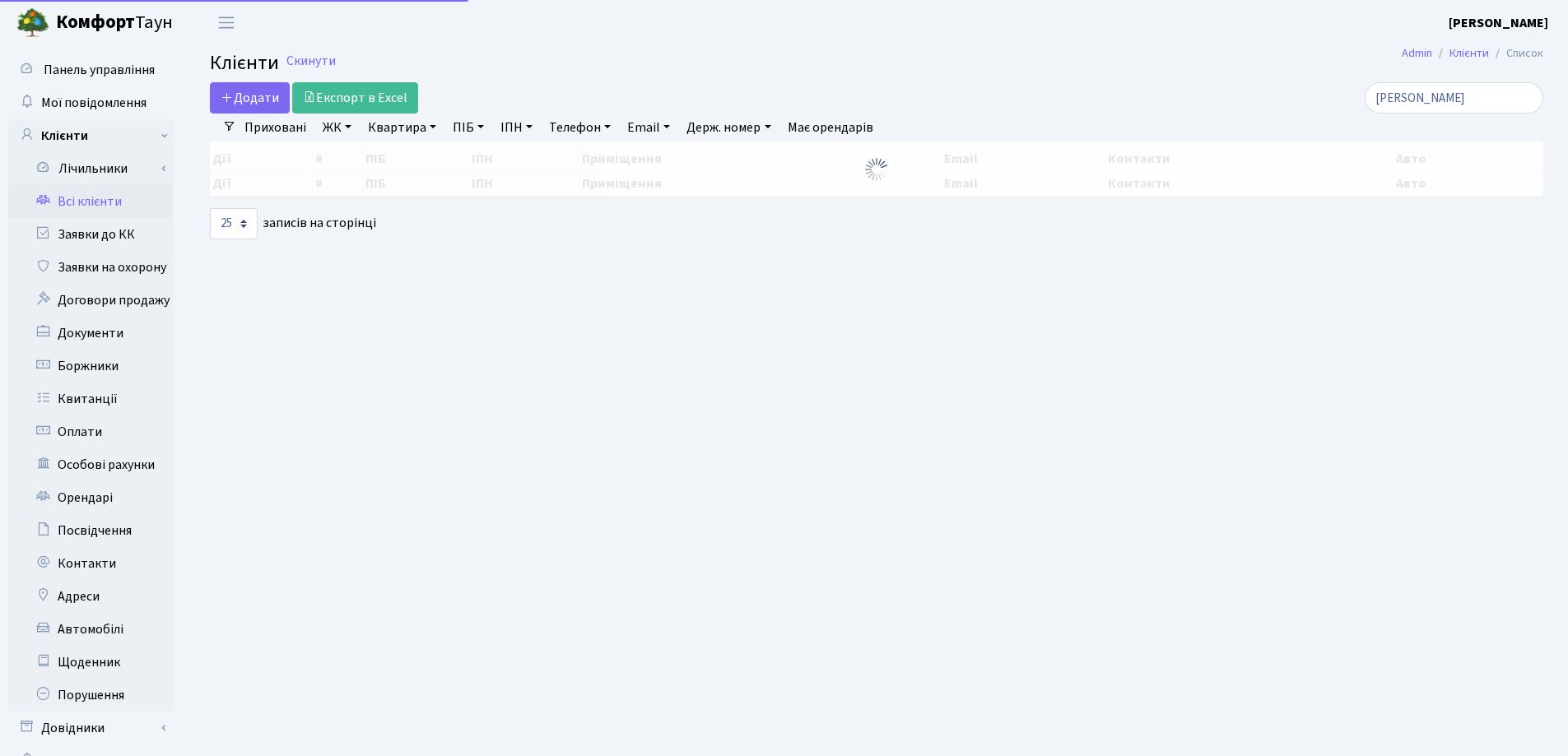
select select "25"
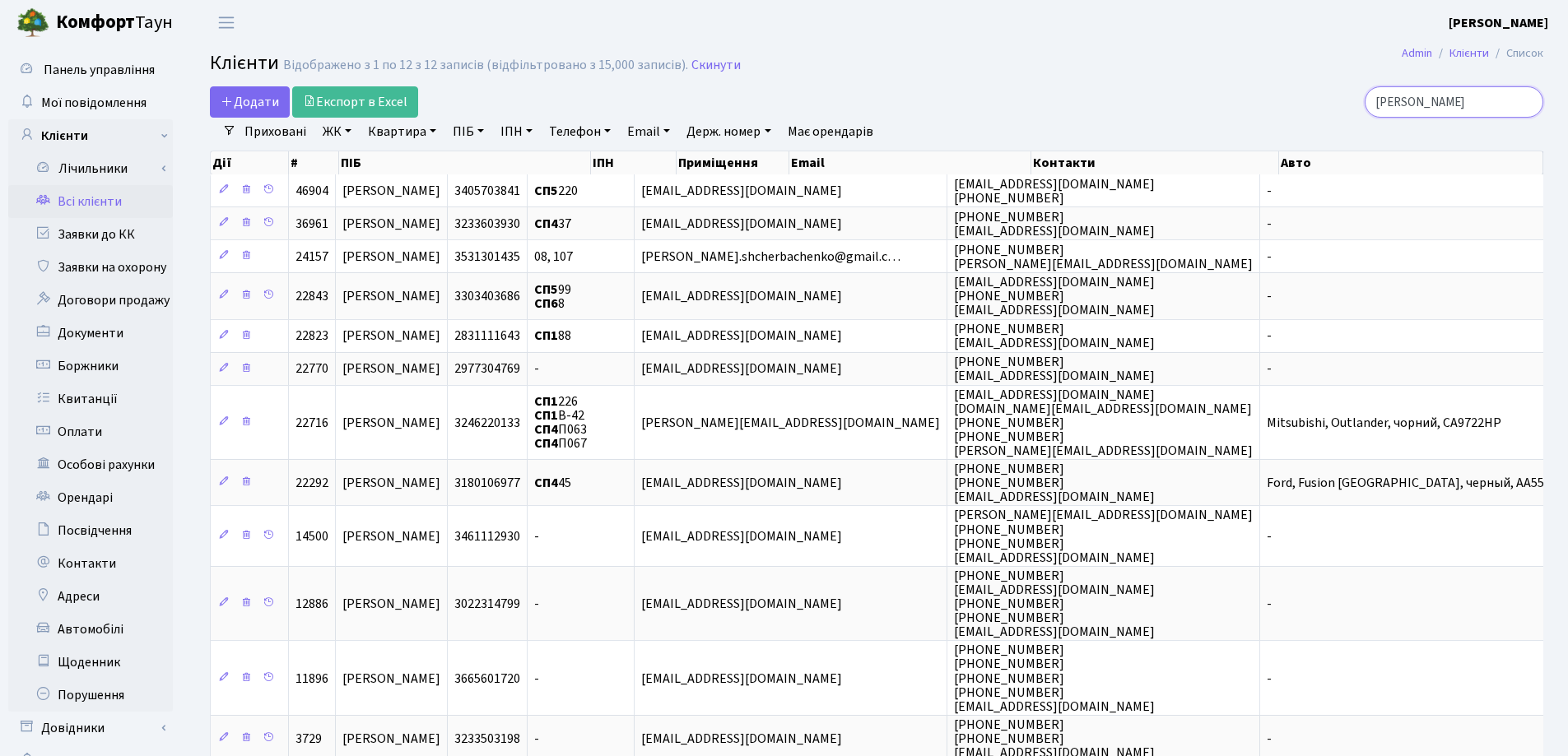
click at [1527, 103] on input "Щерб" at bounding box center [1453, 101] width 179 height 31
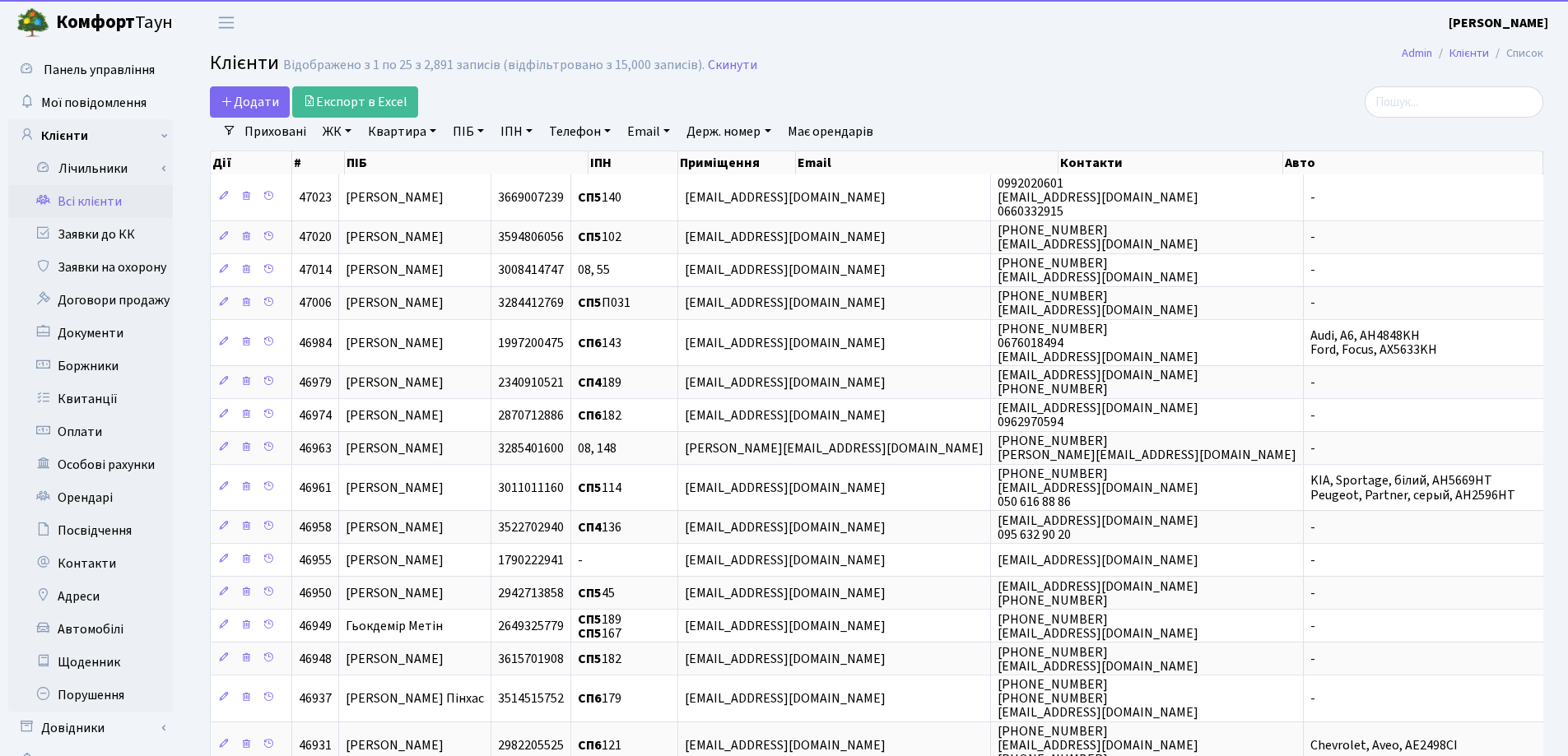
click at [432, 128] on link "Квартира" at bounding box center [402, 132] width 81 height 28
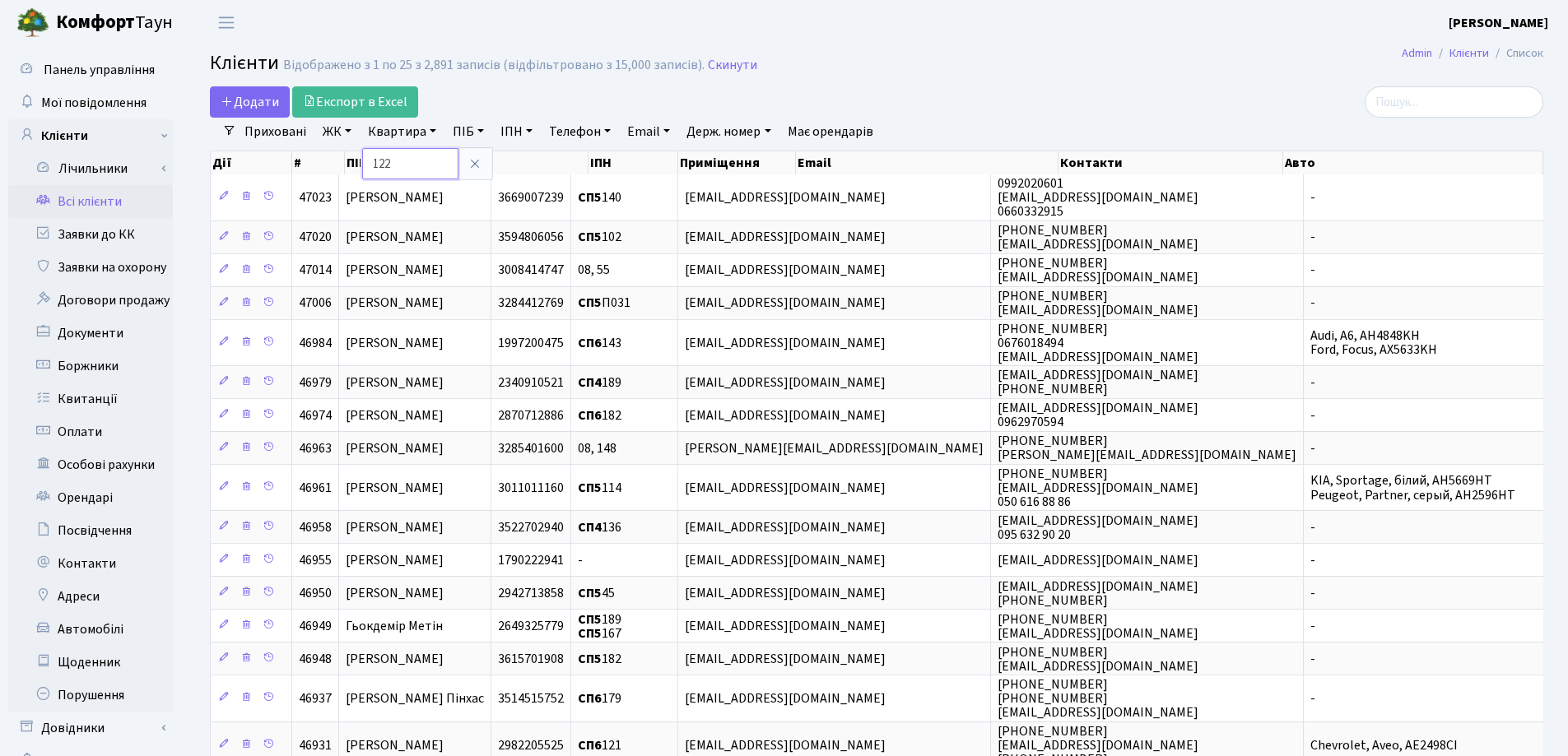
type input "122"
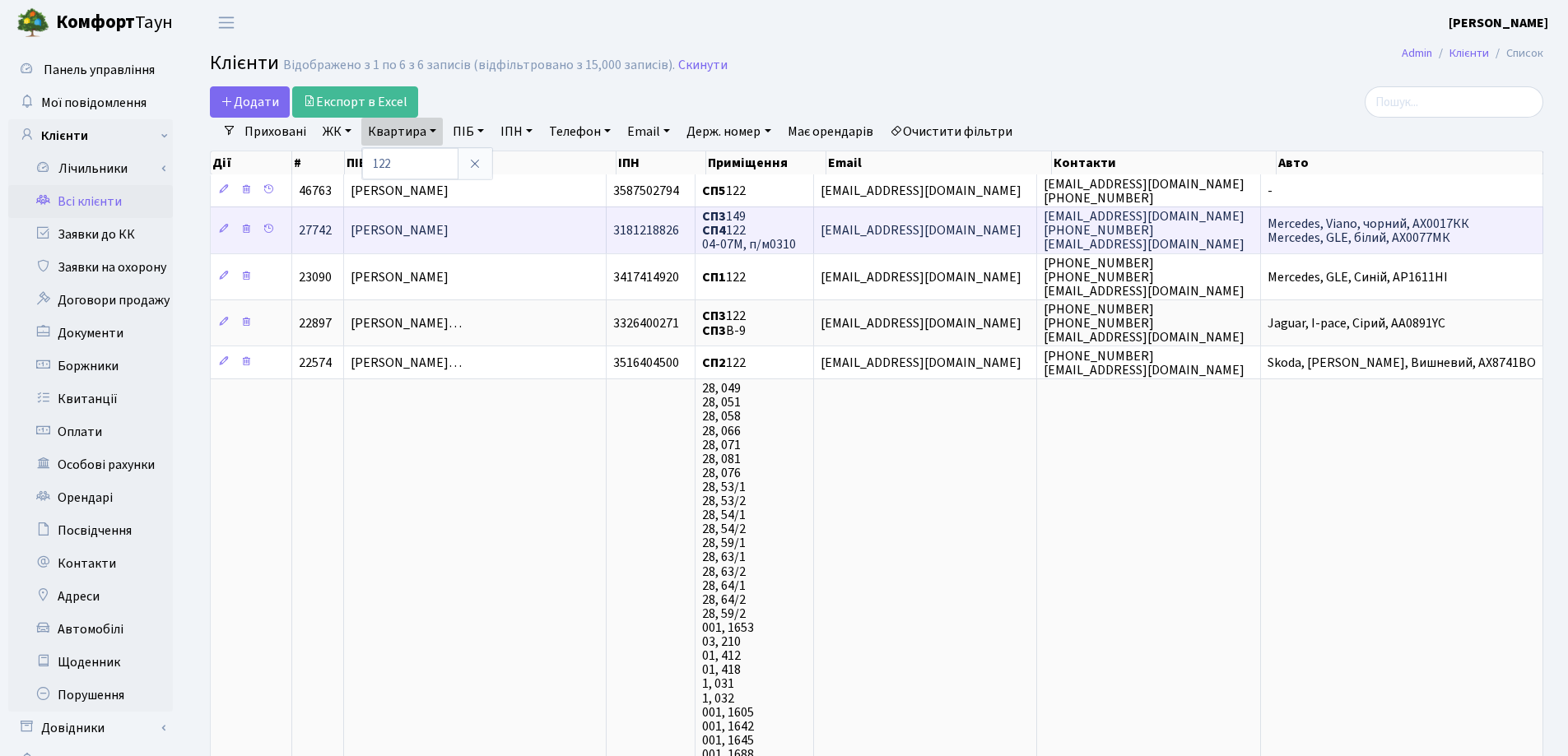
click at [549, 236] on td "Ломська Оксана Олександрівна" at bounding box center [475, 229] width 262 height 46
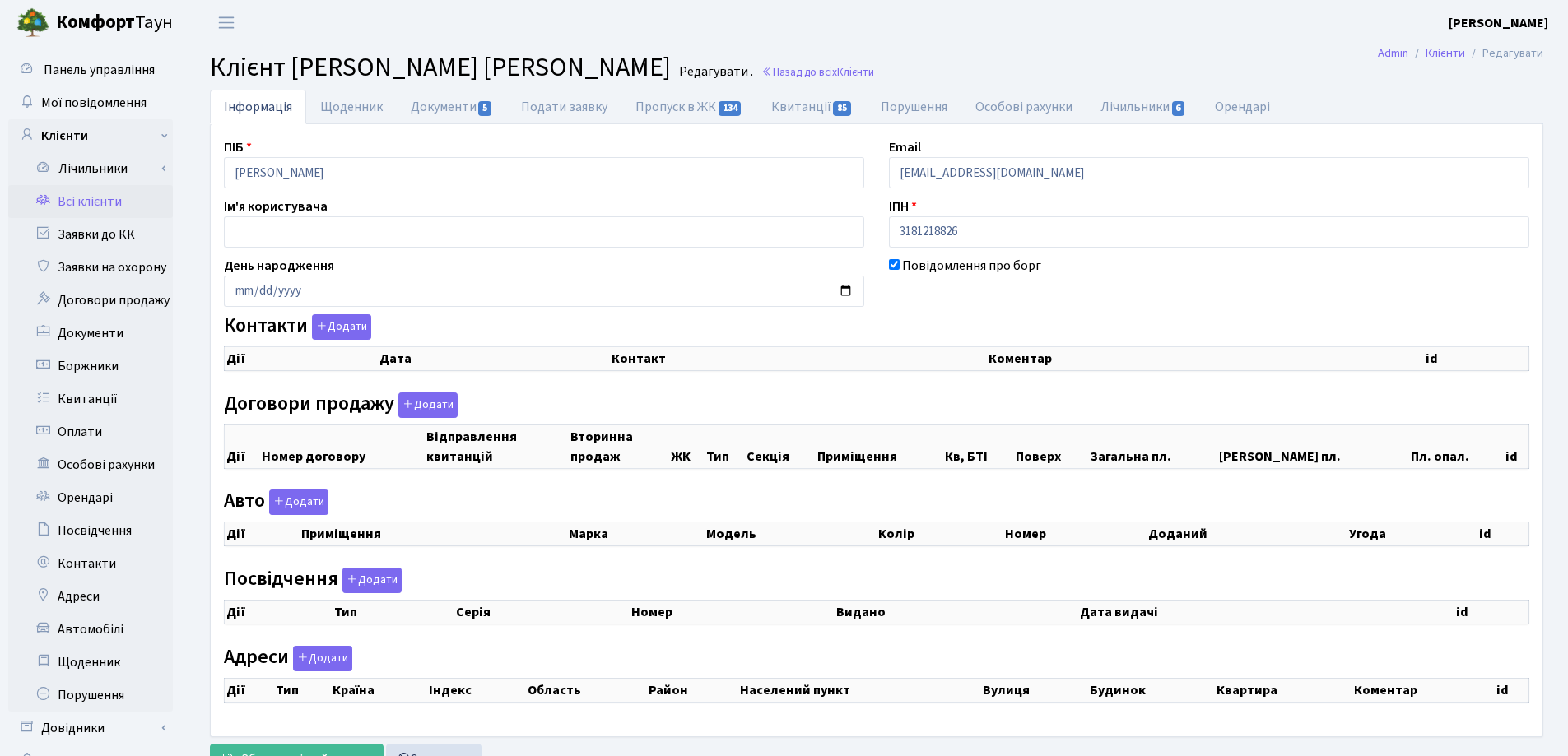
checkbox input "true"
select select "25"
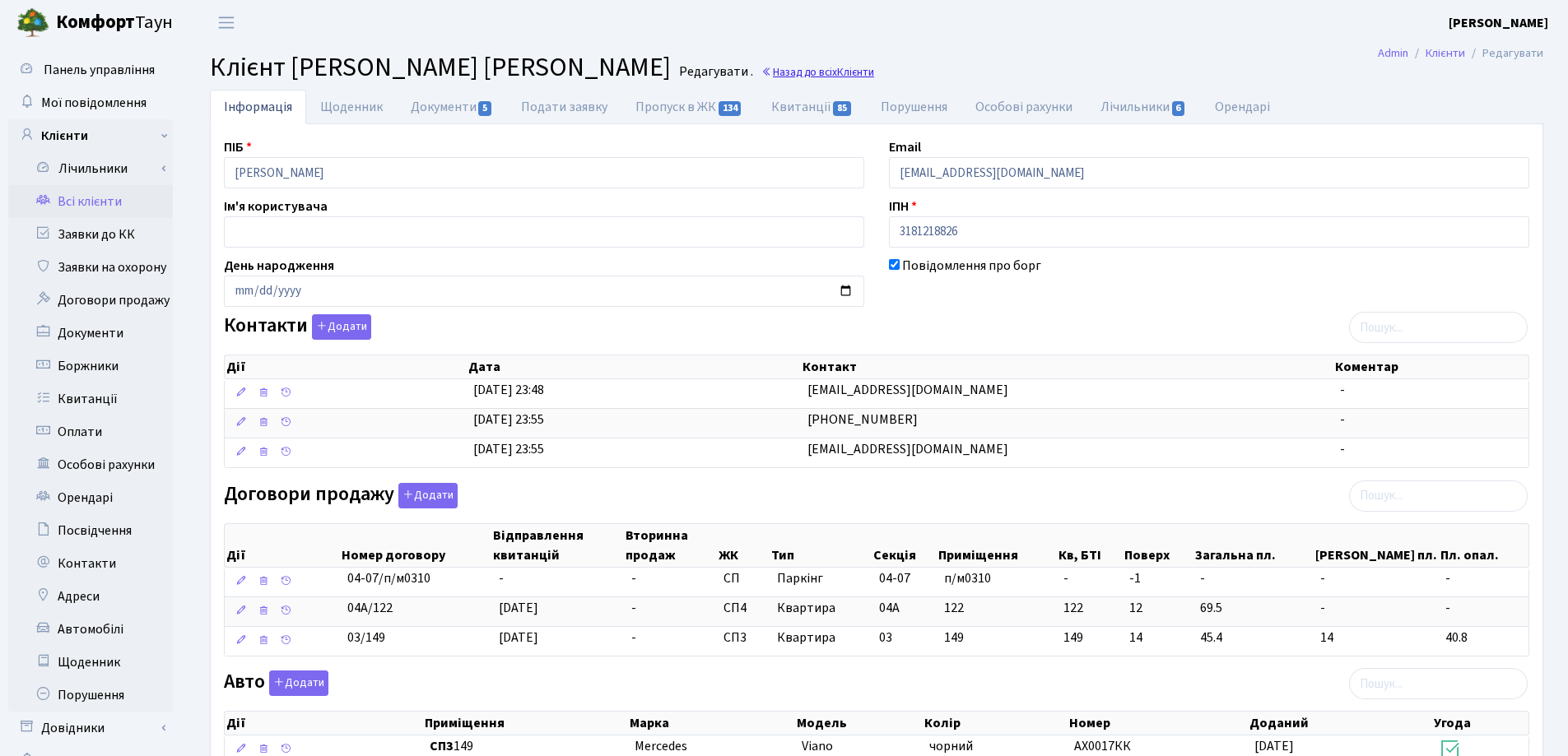
click at [784, 77] on link "Назад до всіх Клієнти" at bounding box center [817, 72] width 112 height 16
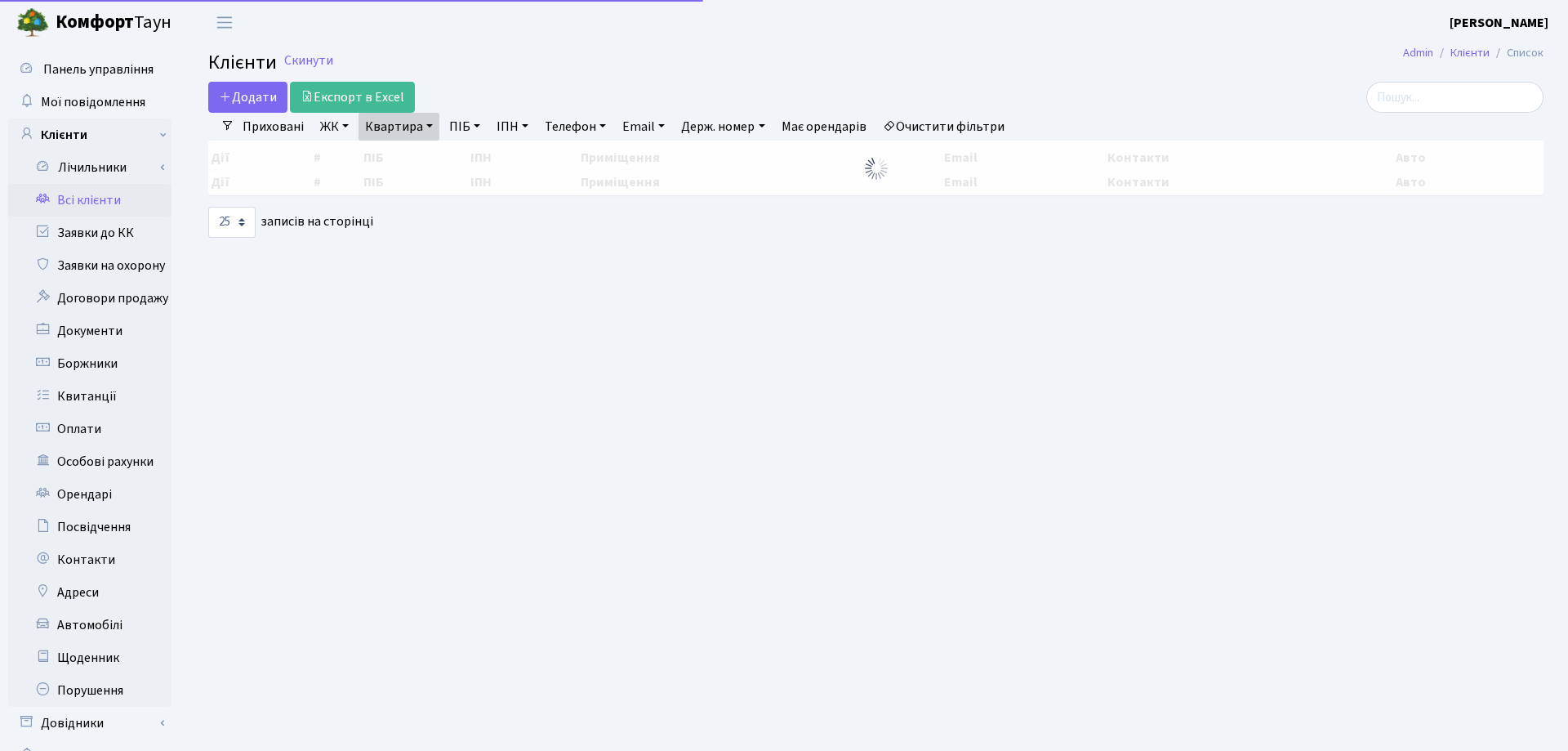
select select "25"
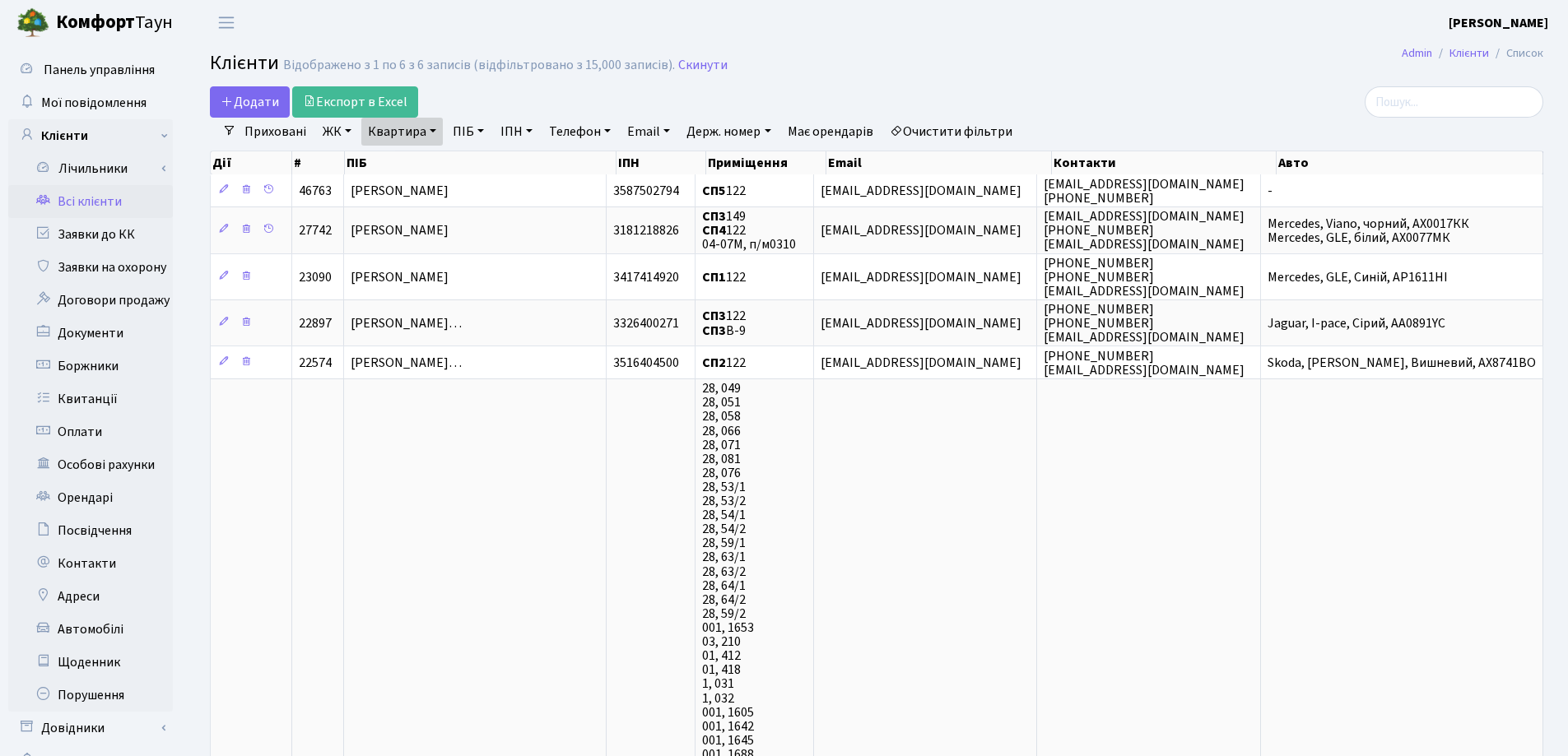
click at [438, 131] on link "Квартира" at bounding box center [402, 132] width 81 height 28
click at [479, 167] on icon at bounding box center [475, 164] width 13 height 13
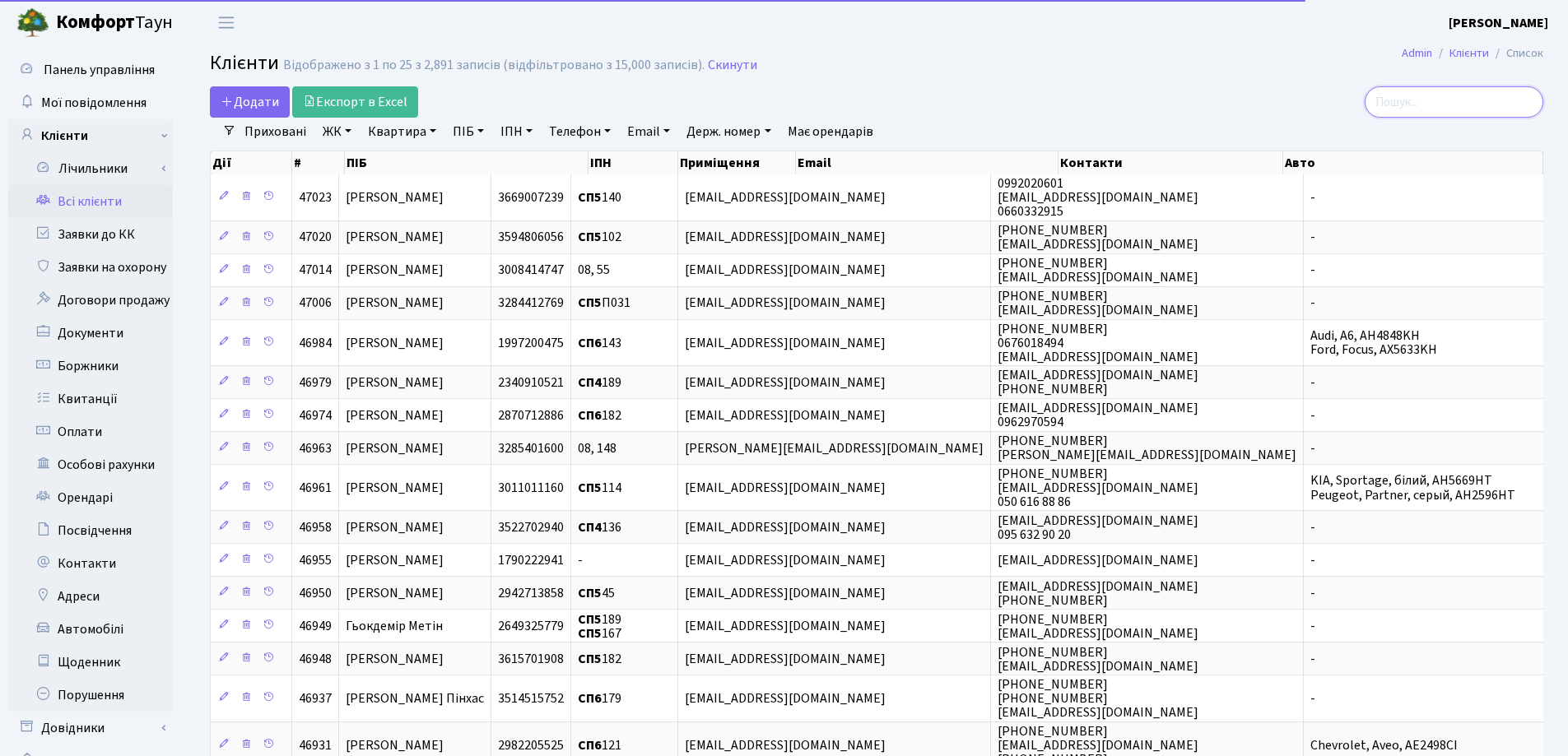
click at [1452, 103] on input "search" at bounding box center [1453, 101] width 179 height 31
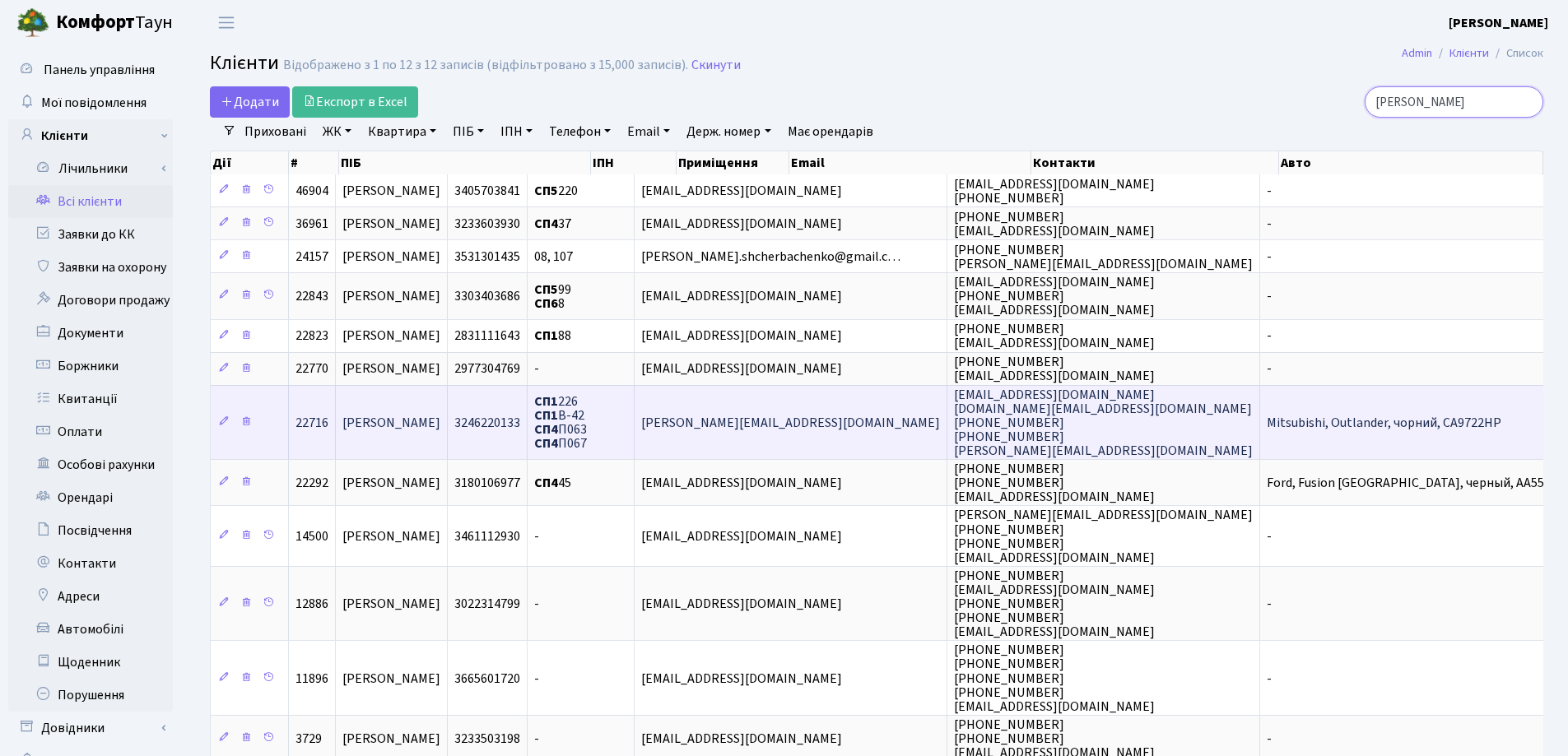
type input "Щерб"
click at [447, 433] on td "[PERSON_NAME]" at bounding box center [392, 422] width 112 height 75
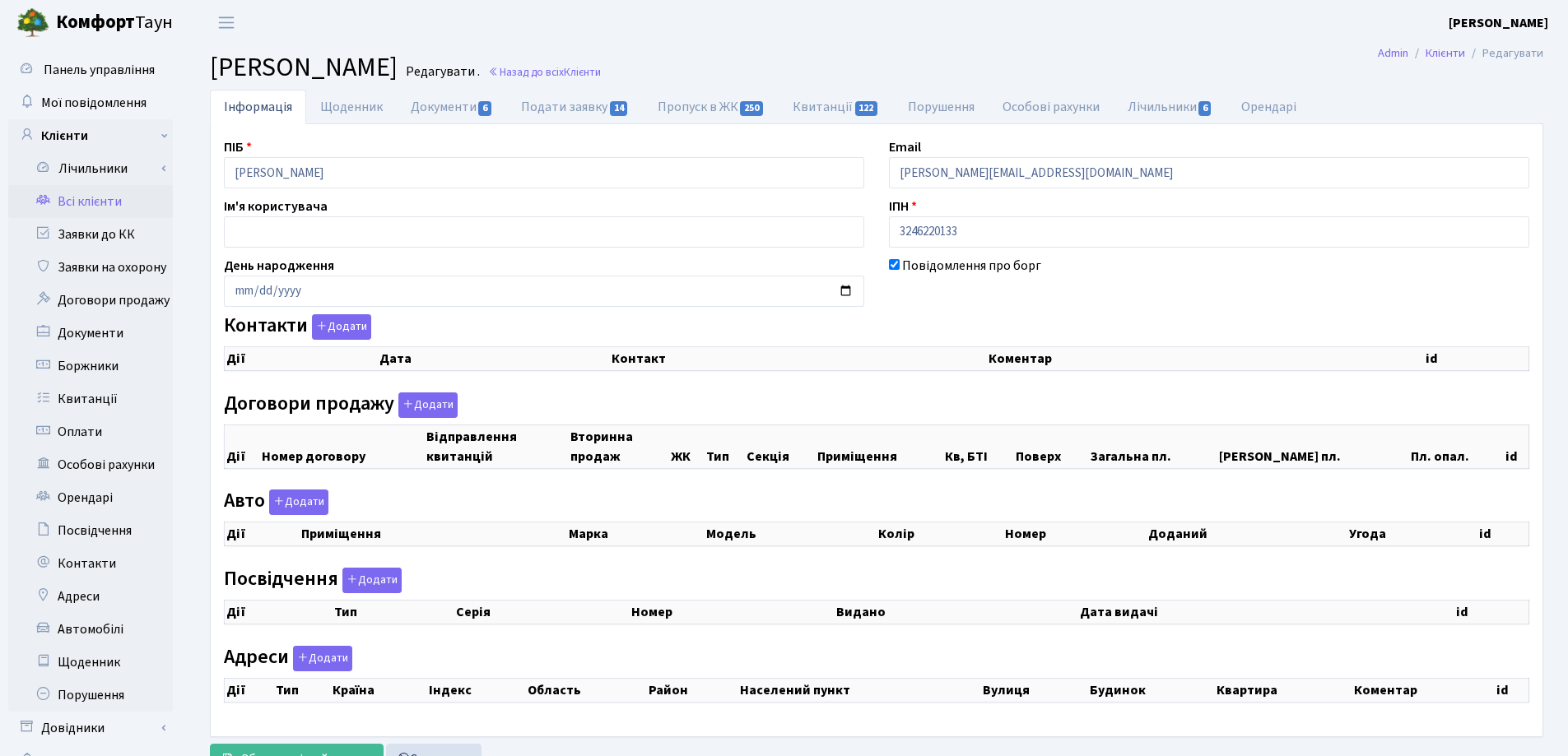
checkbox input "true"
select select "25"
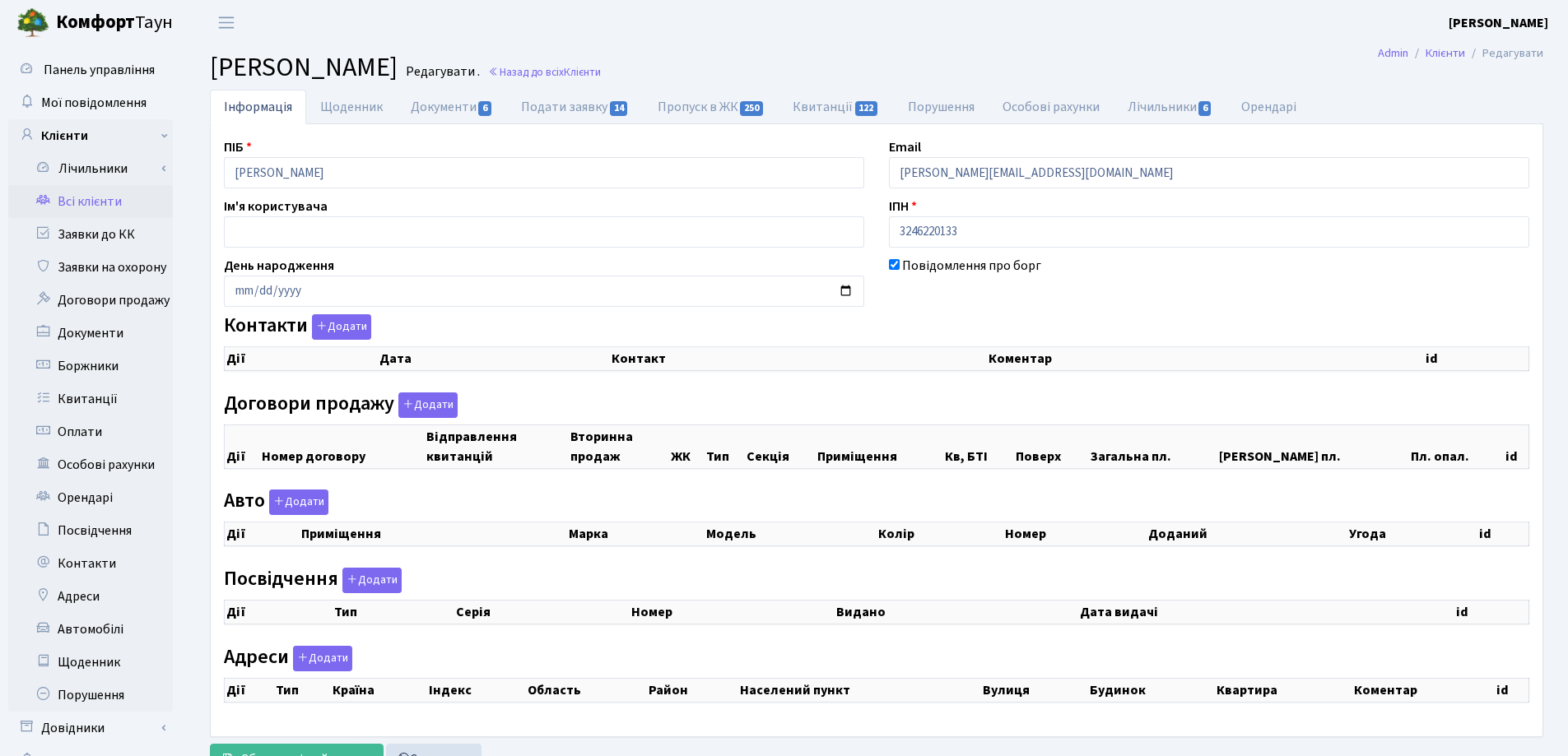
select select "25"
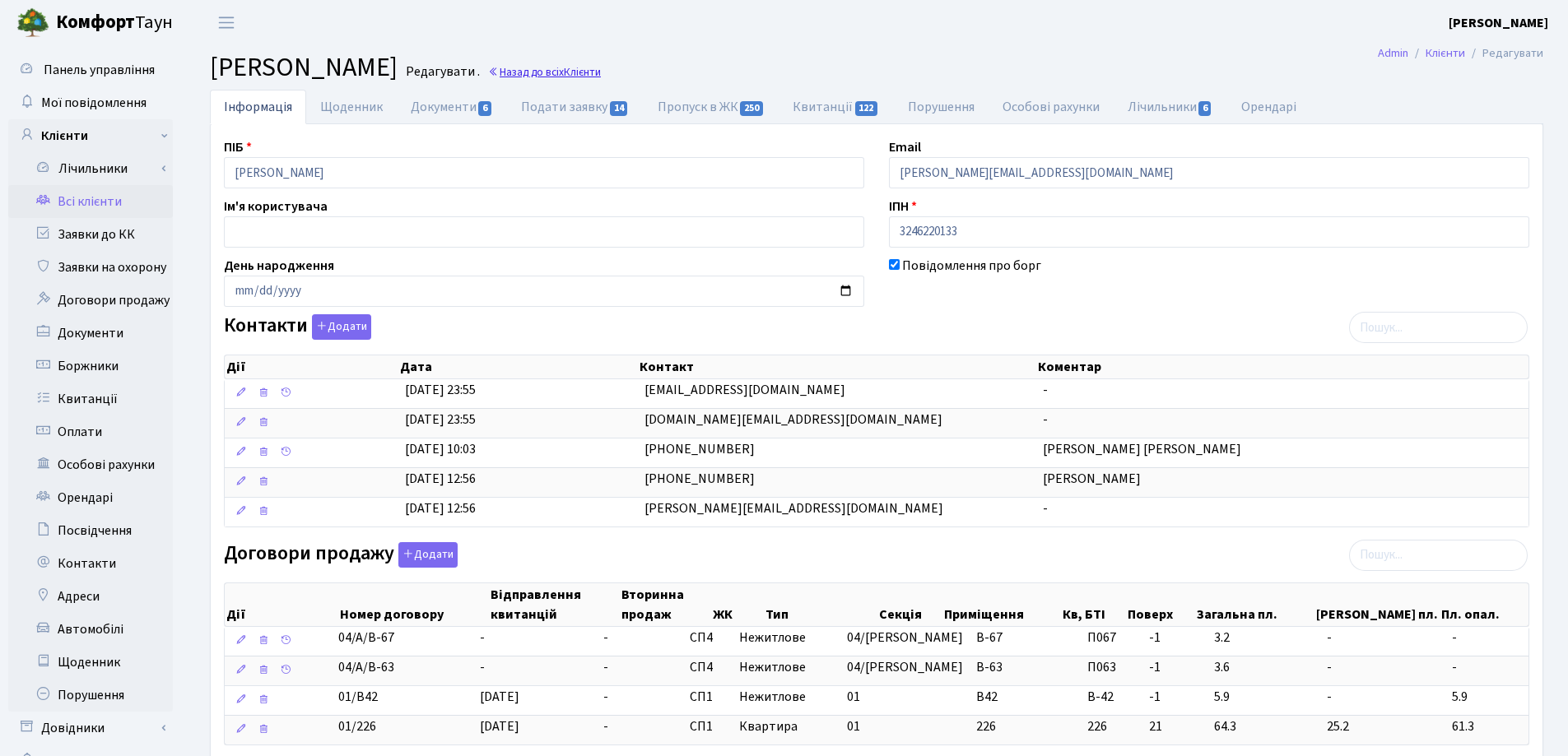
click at [601, 65] on link "Назад до всіх Клієнти" at bounding box center [544, 72] width 112 height 16
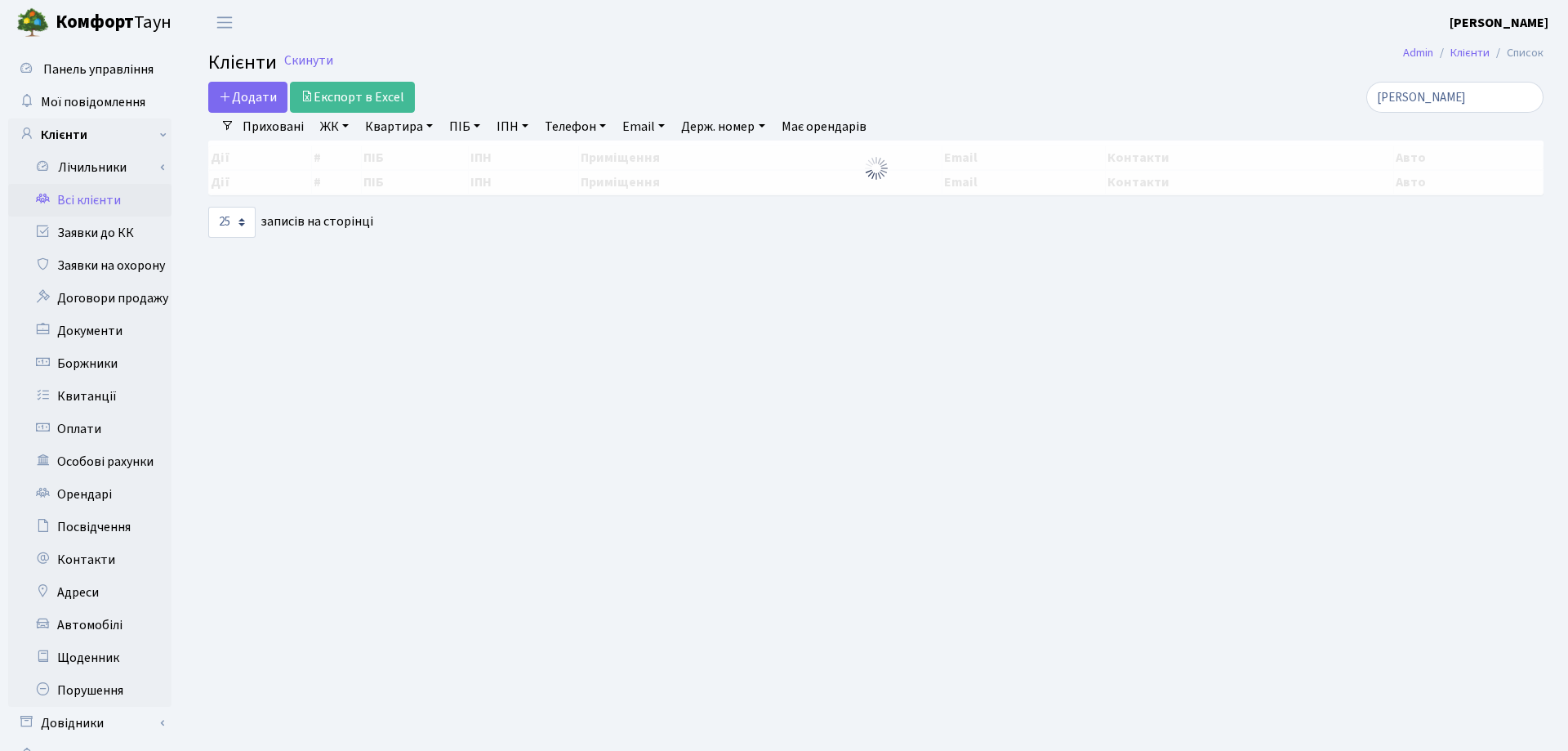
select select "25"
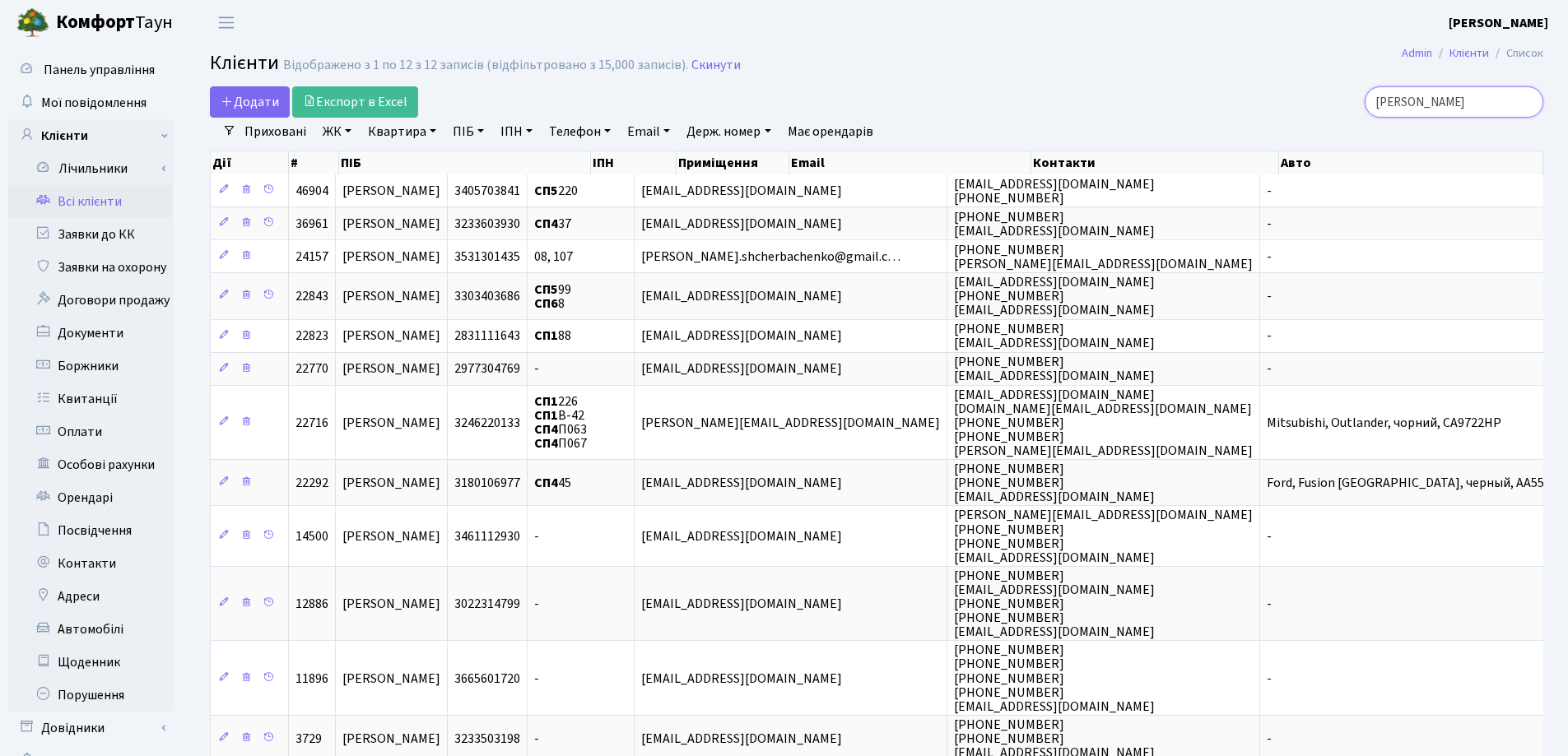
click at [1523, 101] on input "Щерб" at bounding box center [1453, 101] width 179 height 31
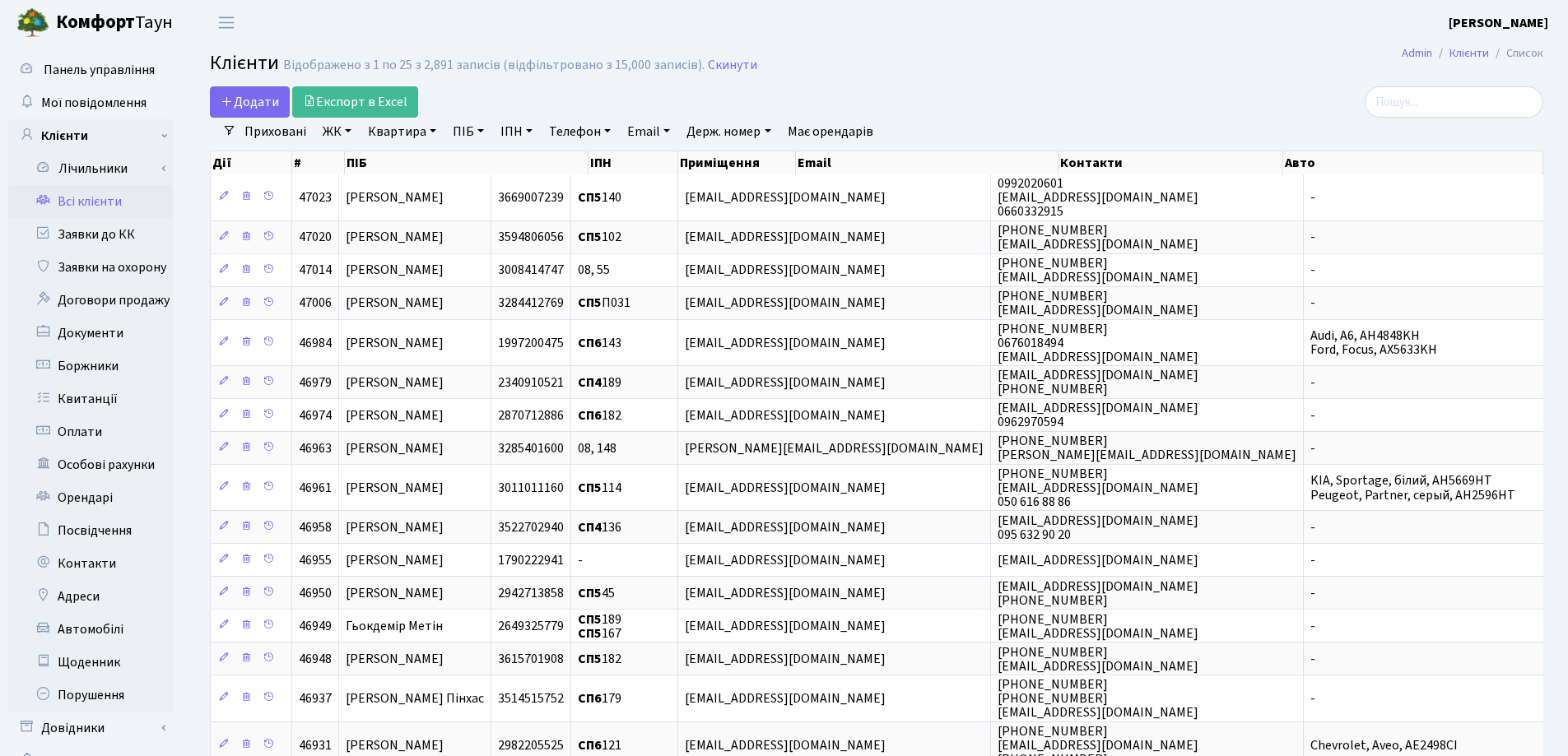
click at [432, 130] on link "Квартира" at bounding box center [402, 132] width 81 height 28
click at [422, 151] on input "text" at bounding box center [410, 163] width 96 height 31
type input "16"
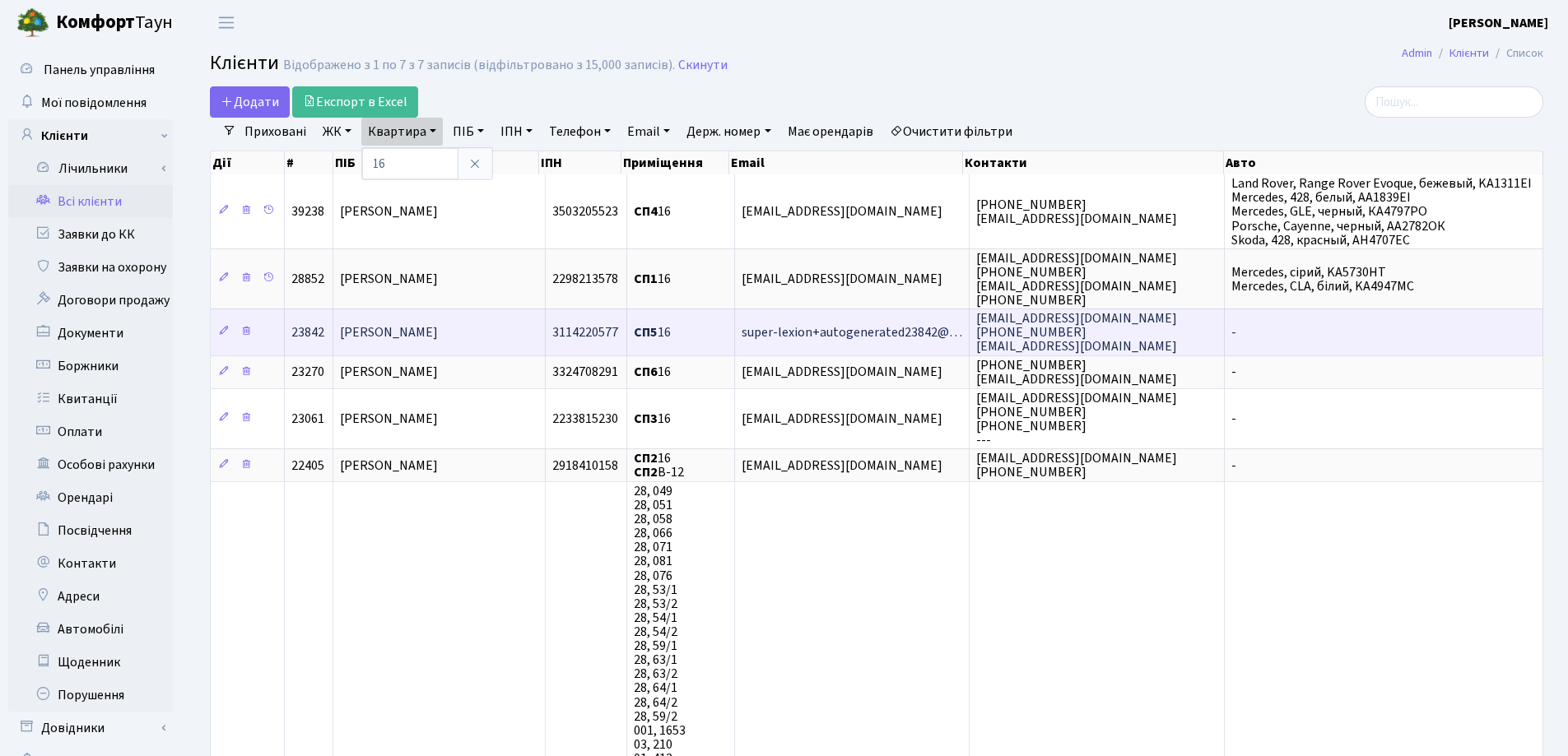
click at [438, 332] on span "Безручко Віктор Вячеславович" at bounding box center [388, 331] width 98 height 18
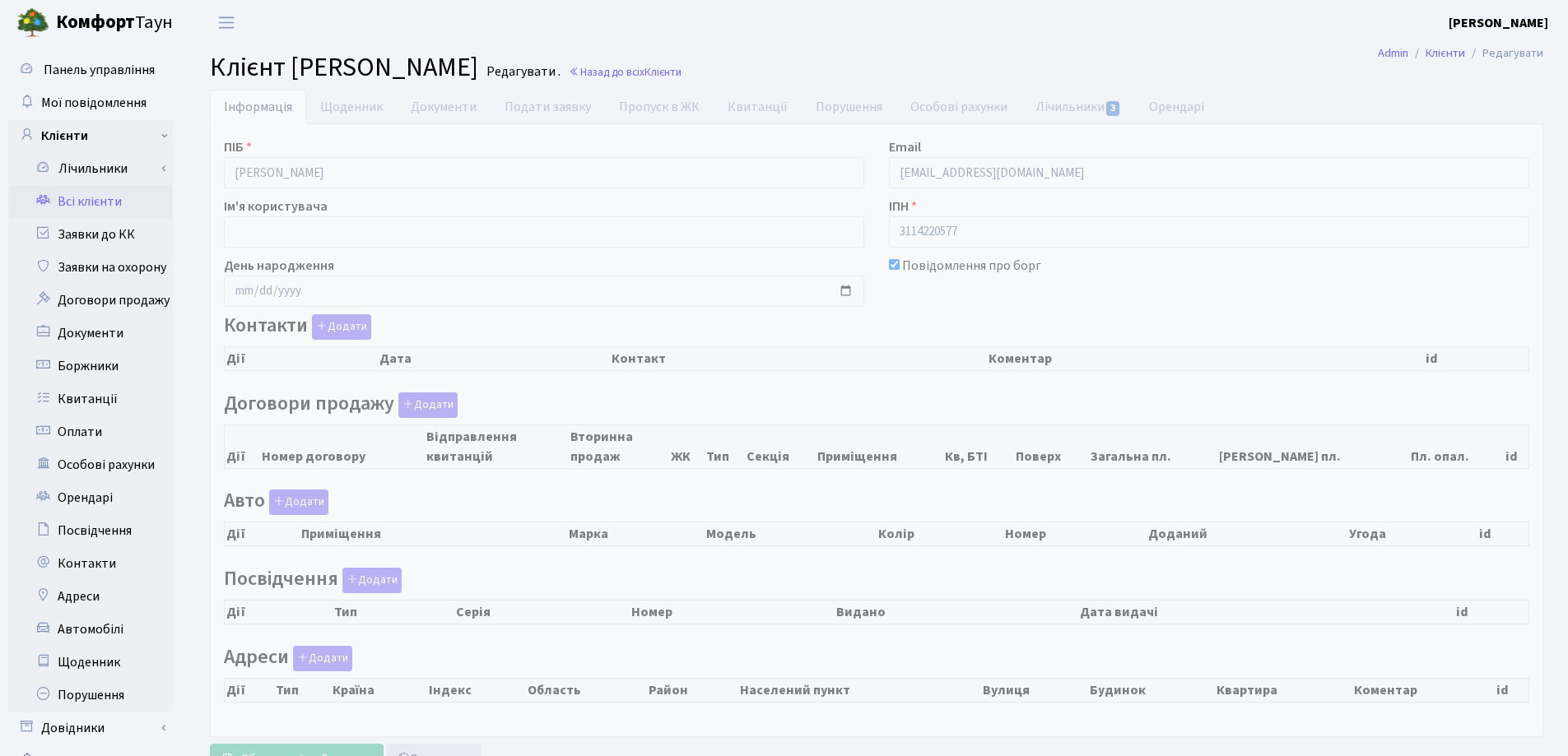
checkbox input "true"
select select "25"
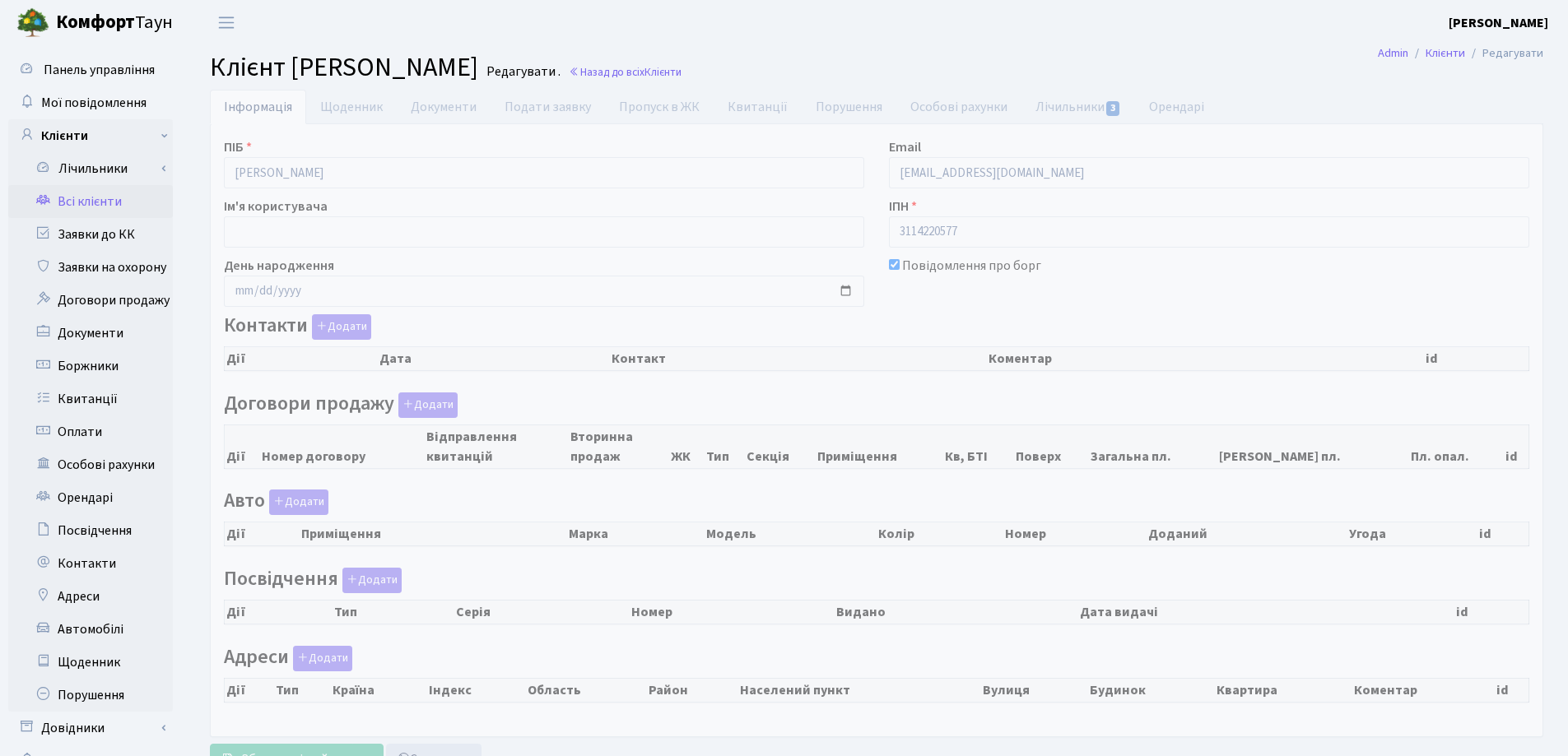
select select "25"
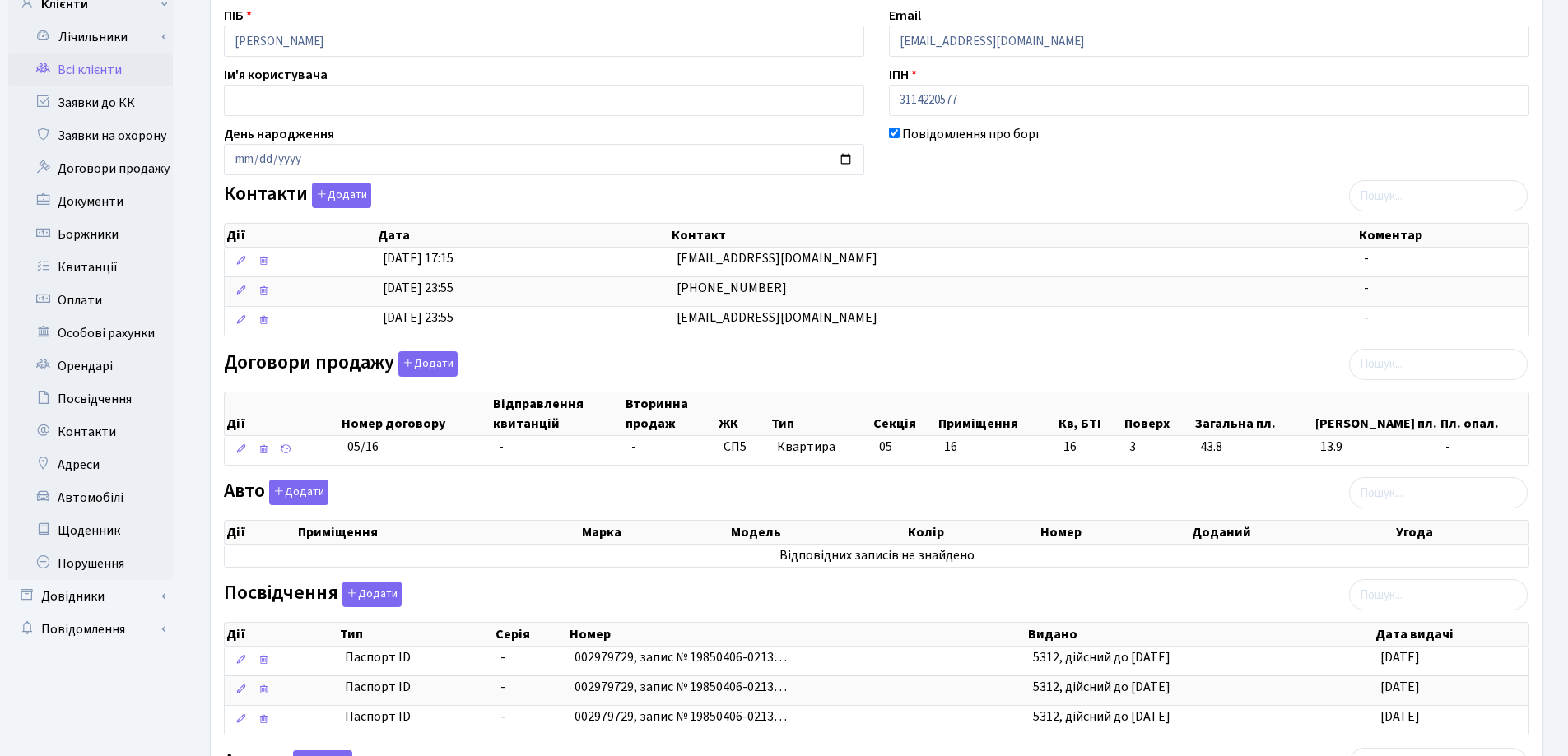
scroll to position [36, 0]
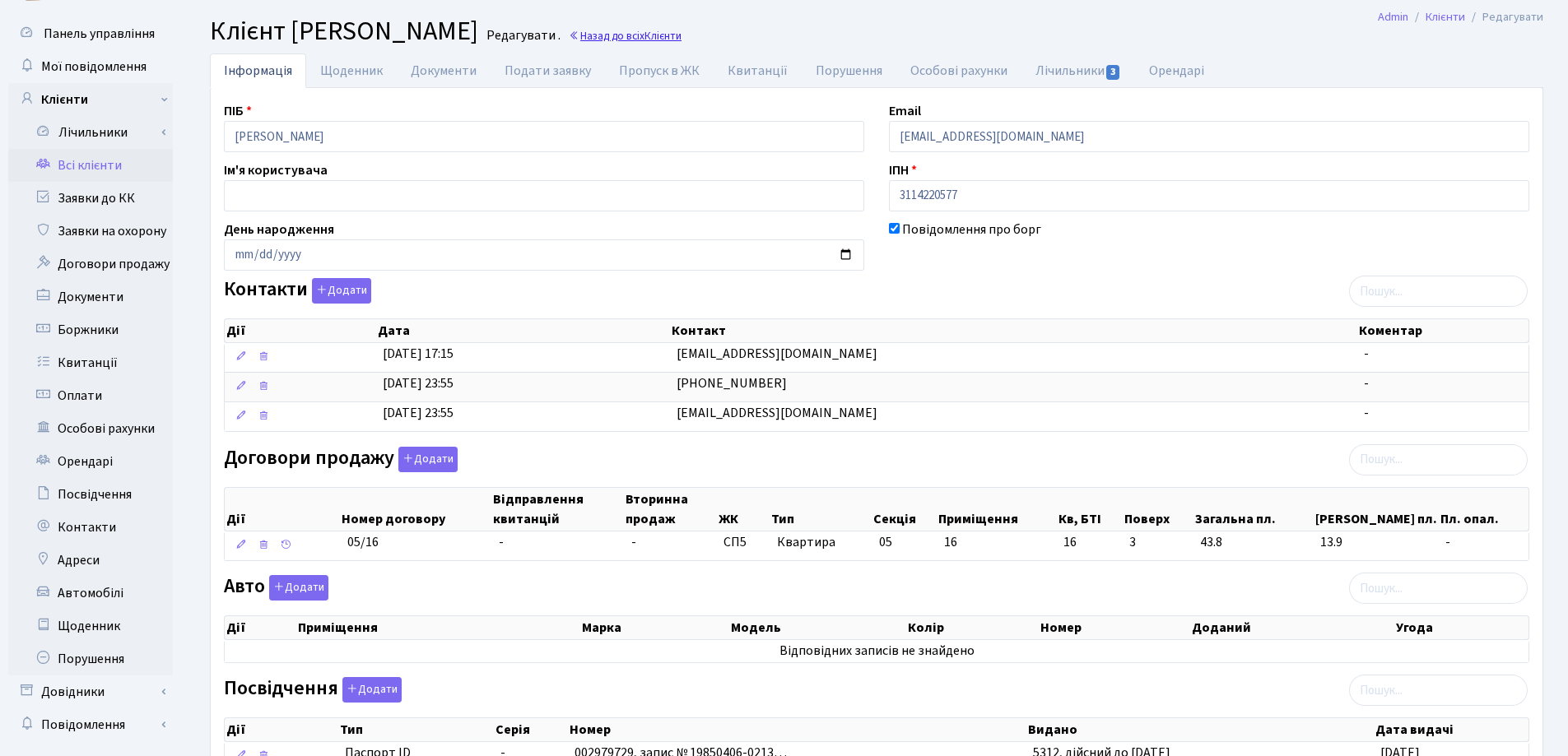
click at [681, 31] on link "Назад до всіх Клієнти" at bounding box center [624, 36] width 112 height 16
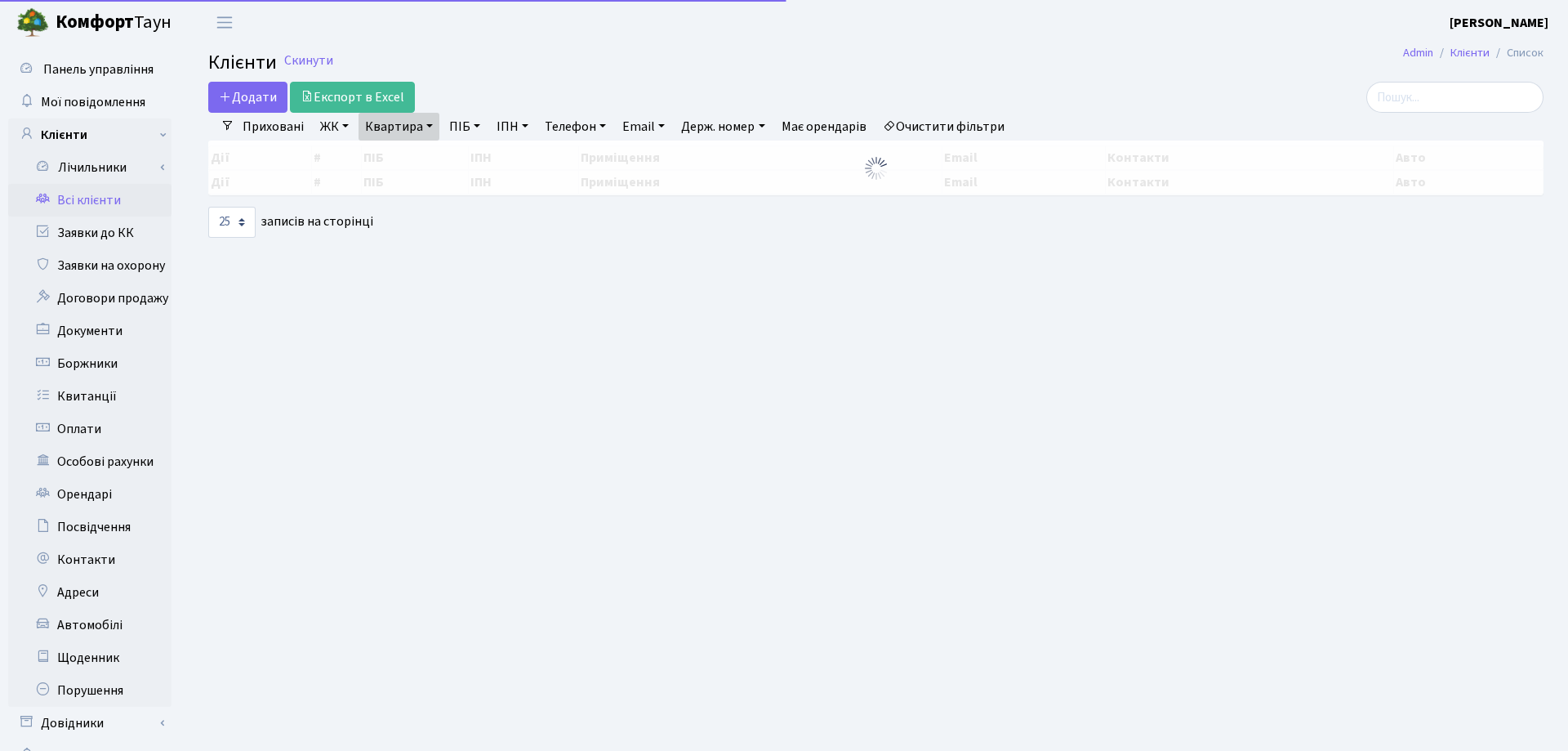
select select "25"
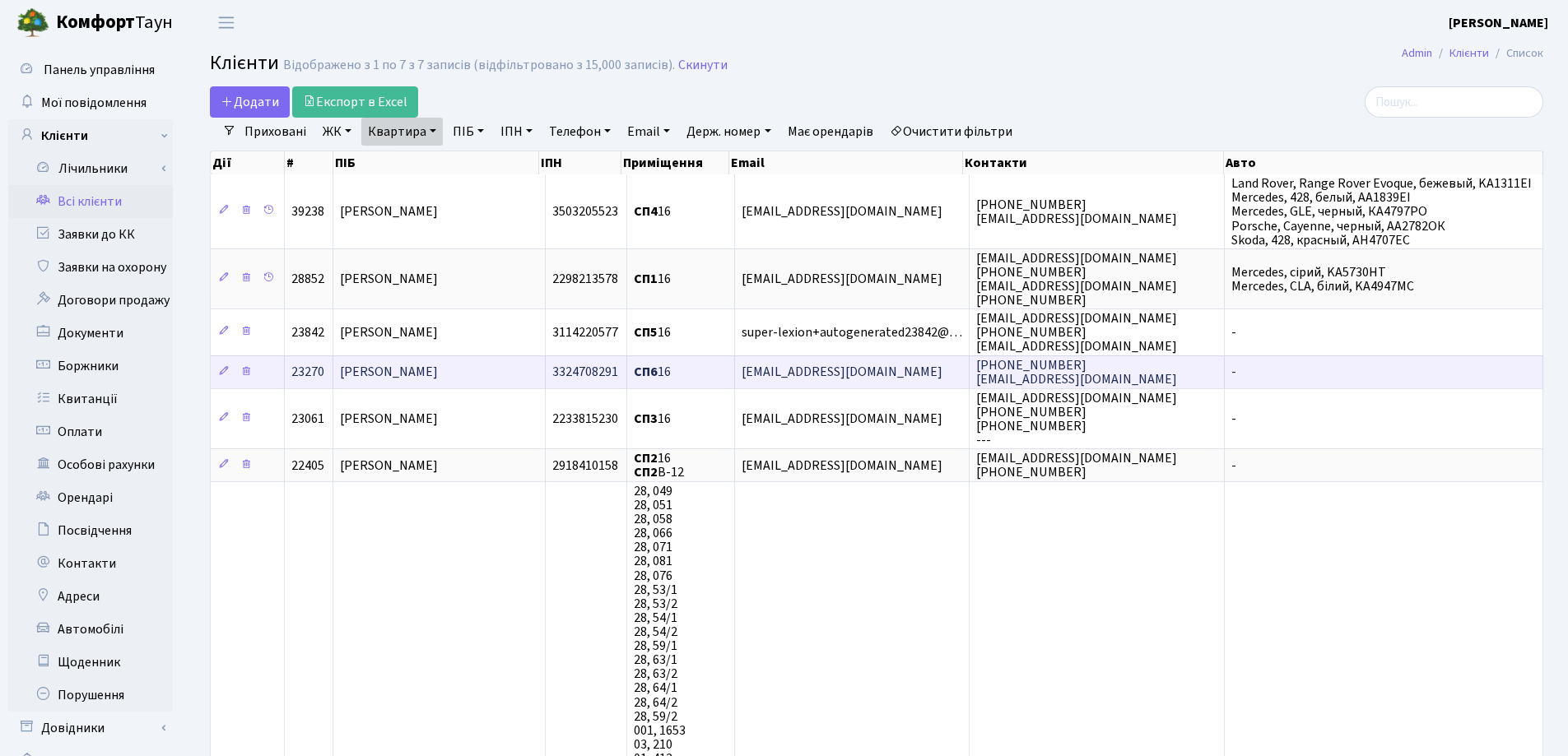
click at [438, 365] on span "[PERSON_NAME]" at bounding box center [388, 372] width 98 height 18
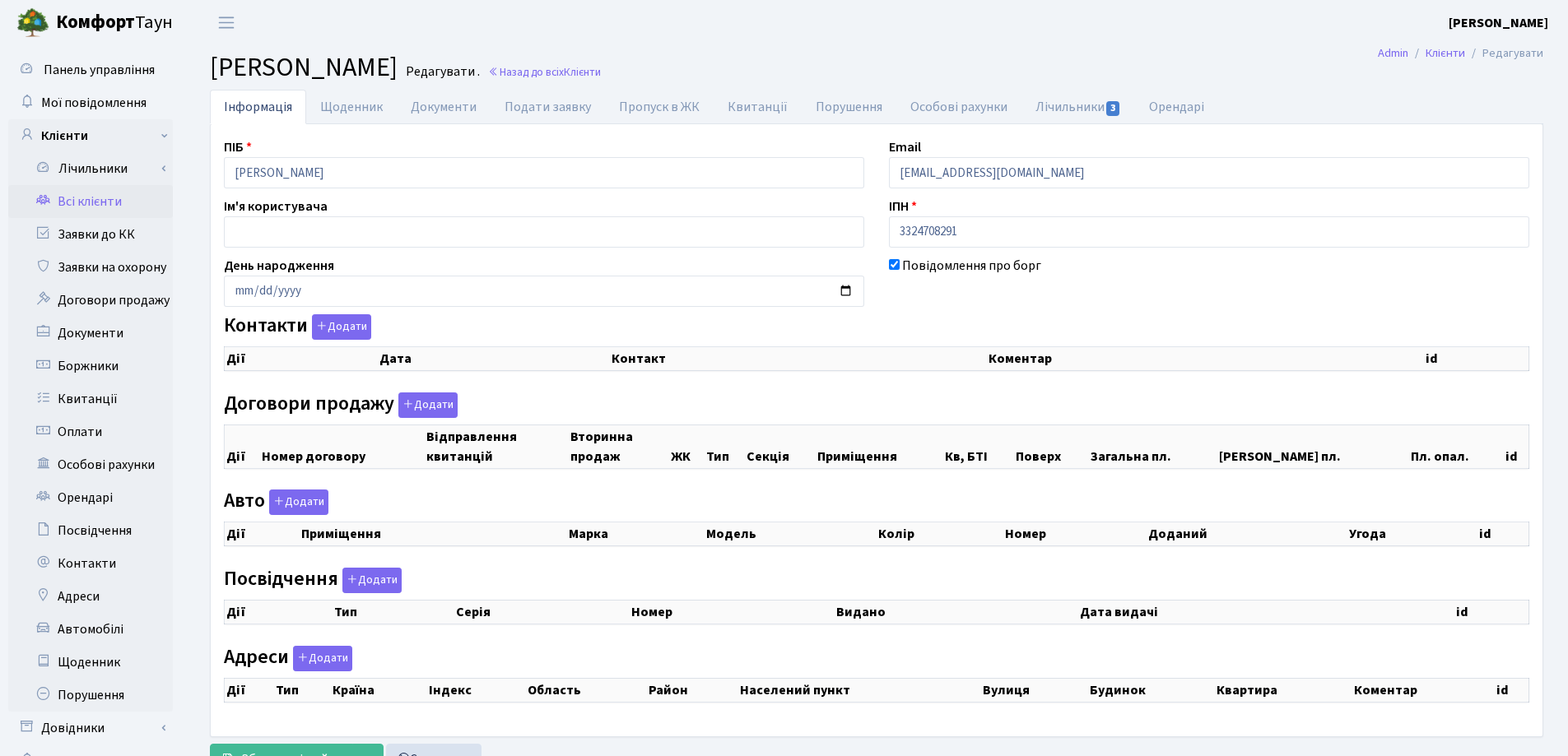
select select "25"
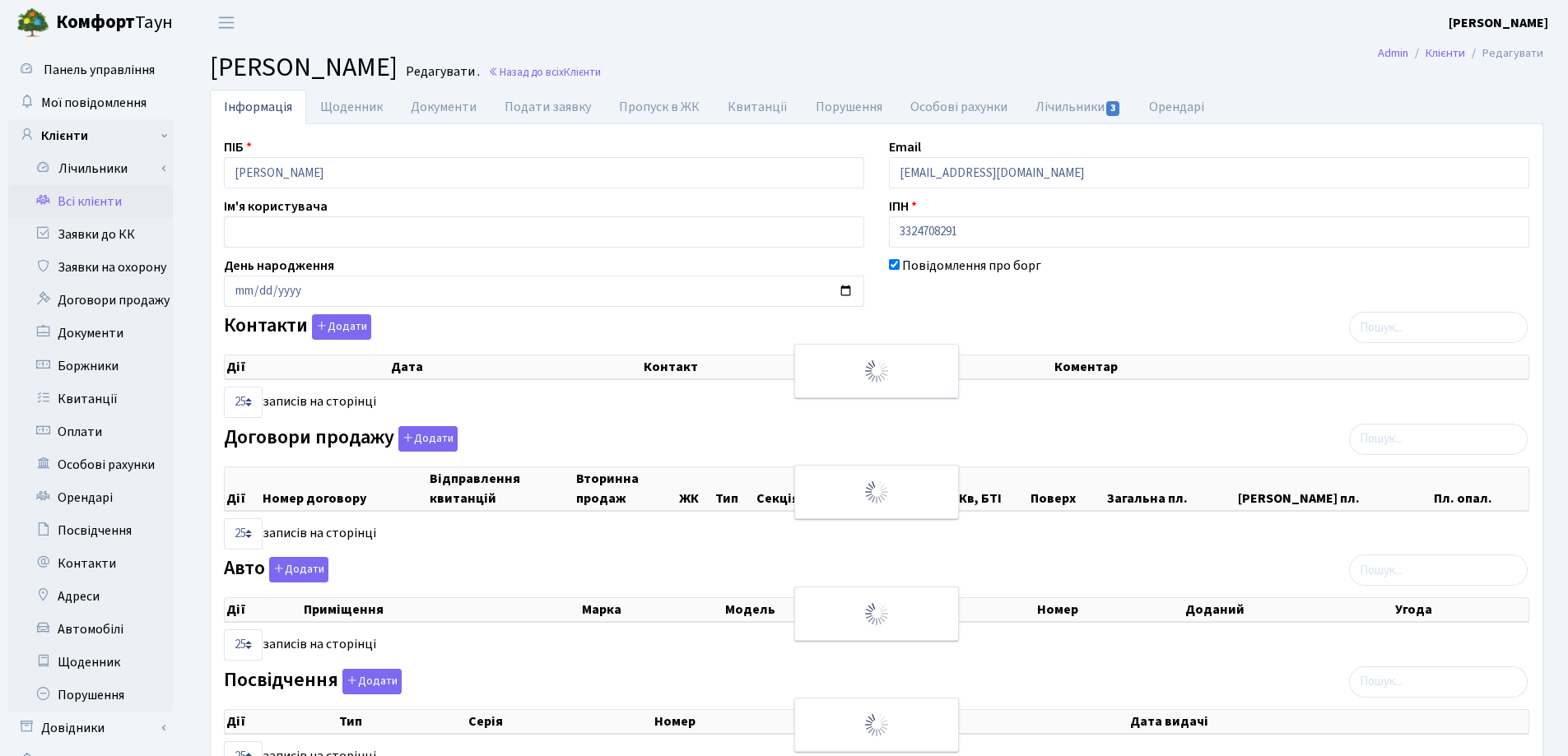
checkbox input "true"
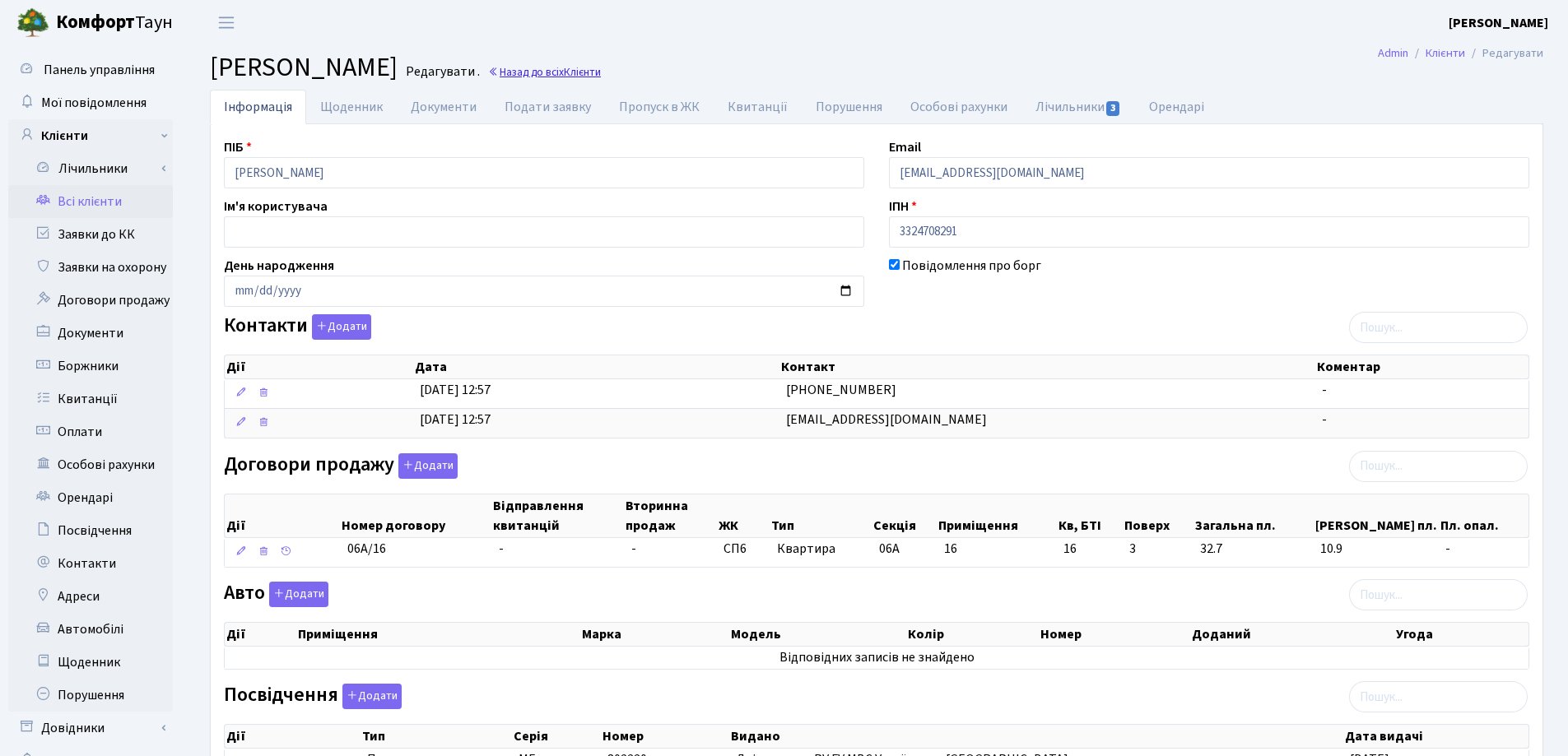
click at [601, 71] on link "Назад до всіх Клієнти" at bounding box center [544, 72] width 112 height 16
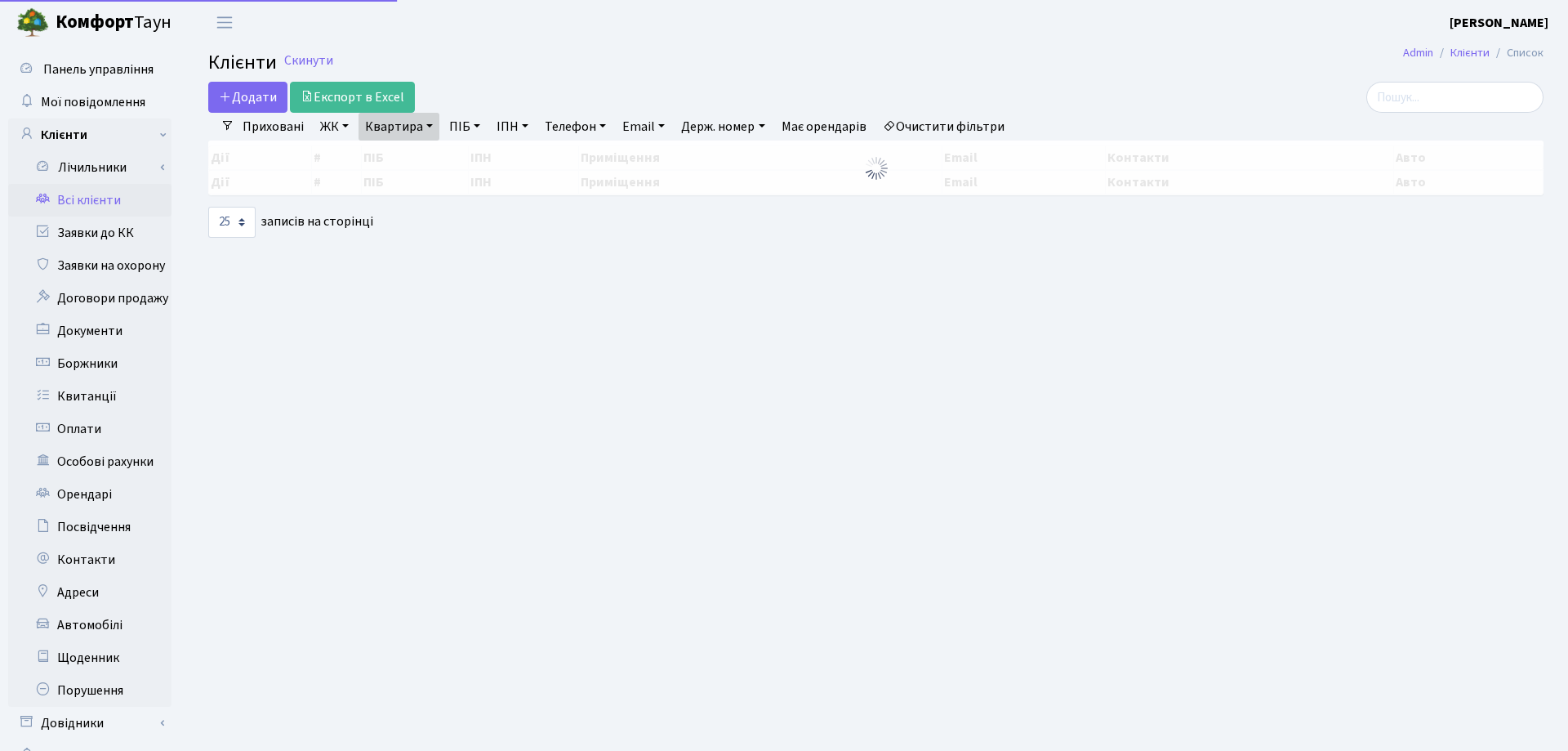
select select "25"
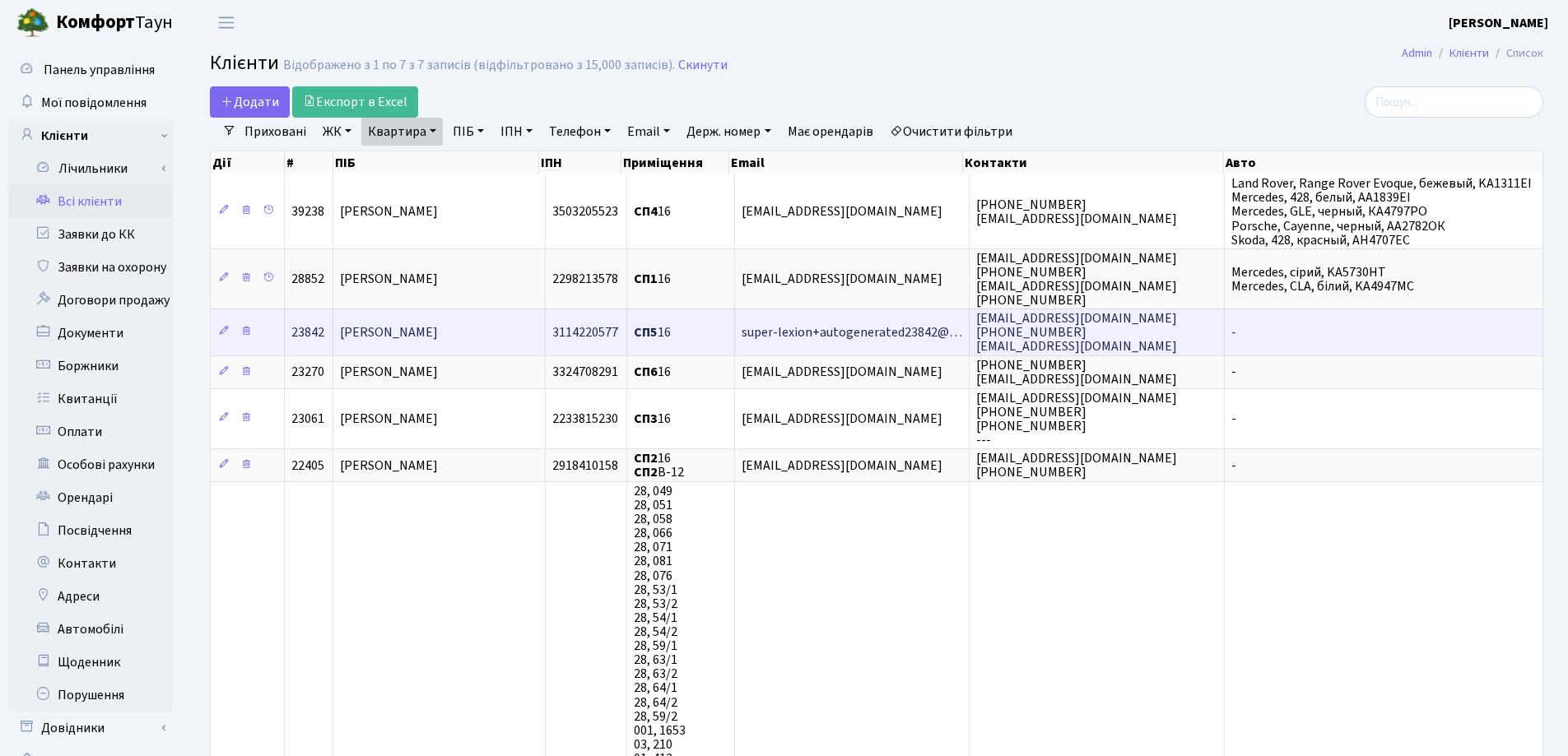
click at [386, 329] on span "[PERSON_NAME]" at bounding box center [388, 331] width 98 height 18
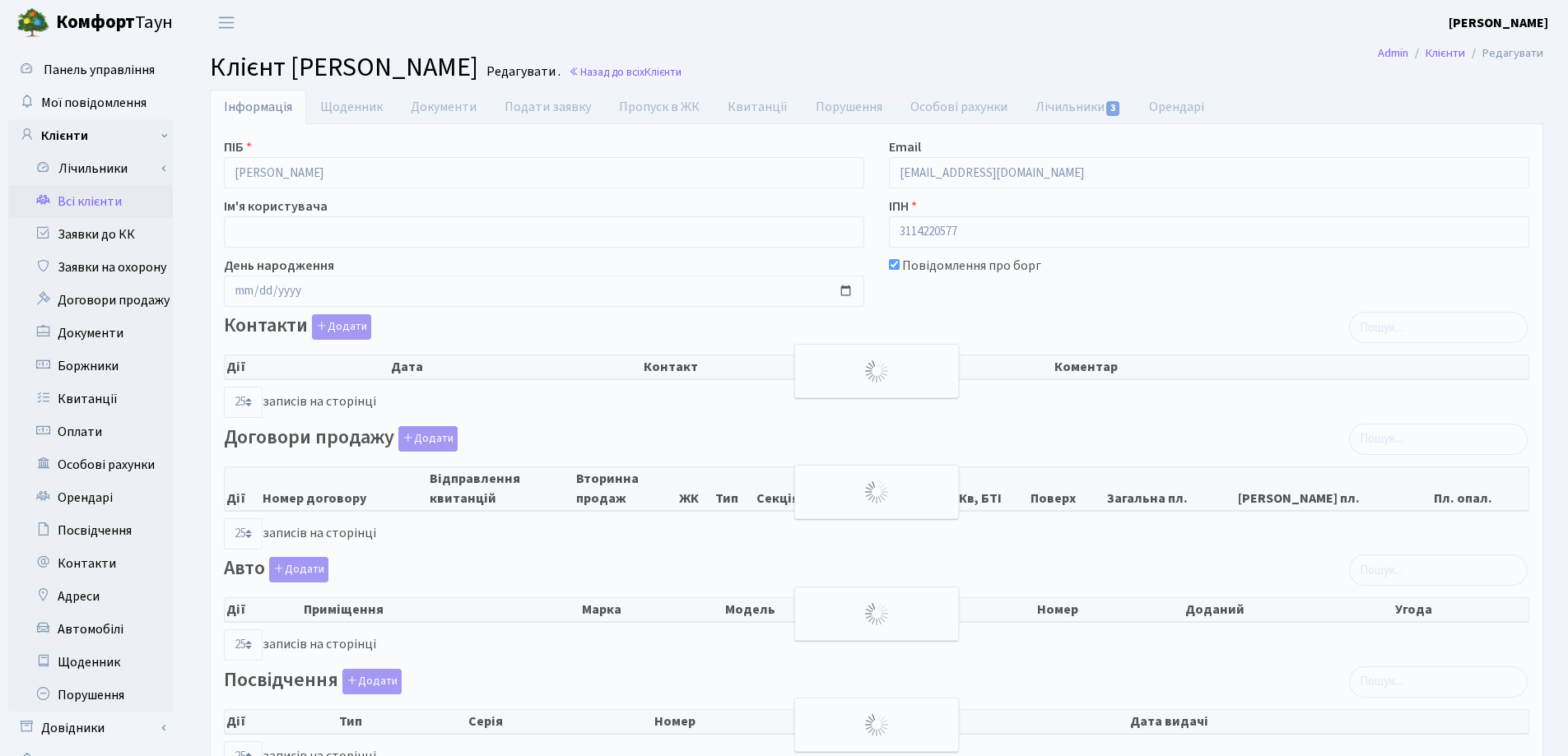
select select "25"
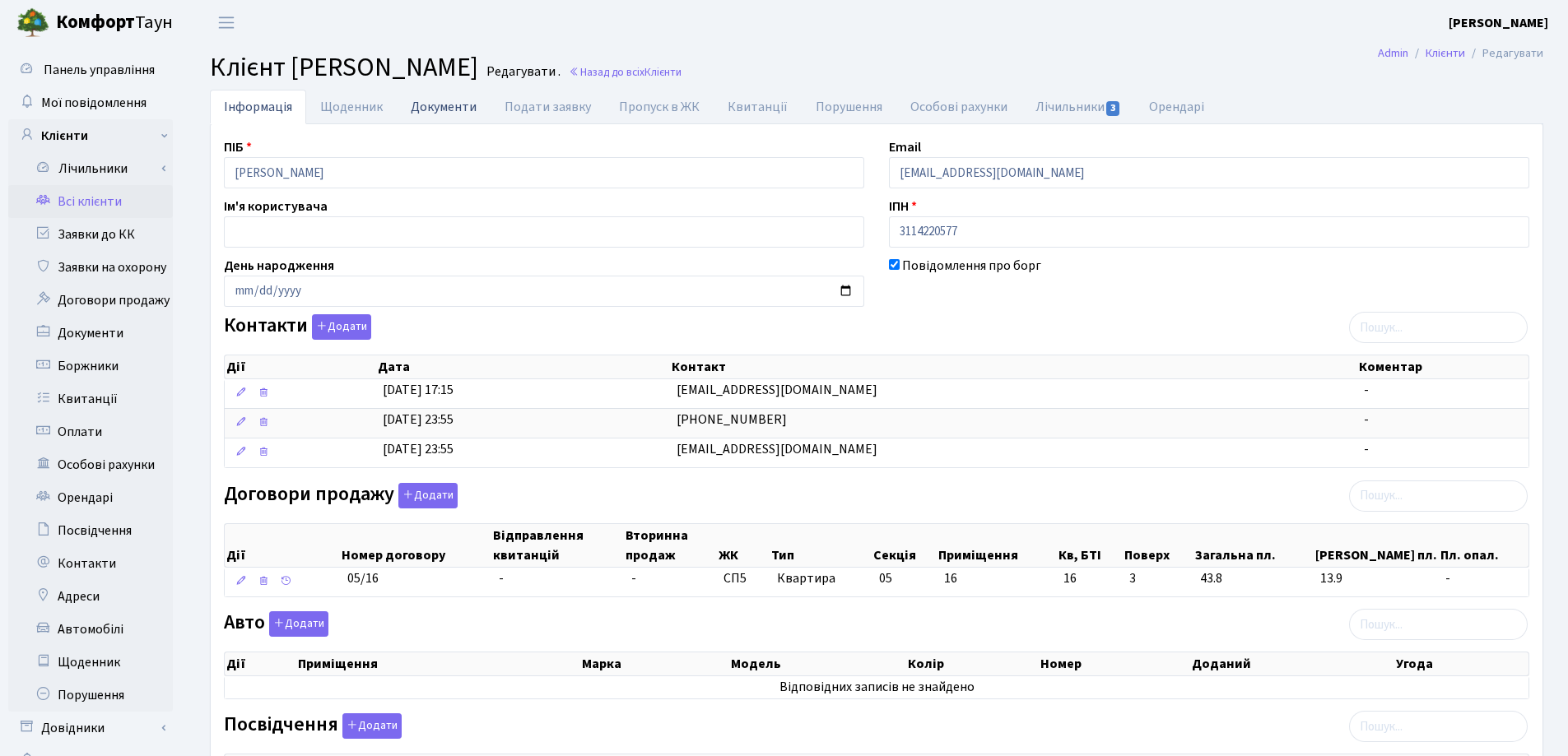
click at [444, 108] on link "Документи" at bounding box center [444, 107] width 94 height 34
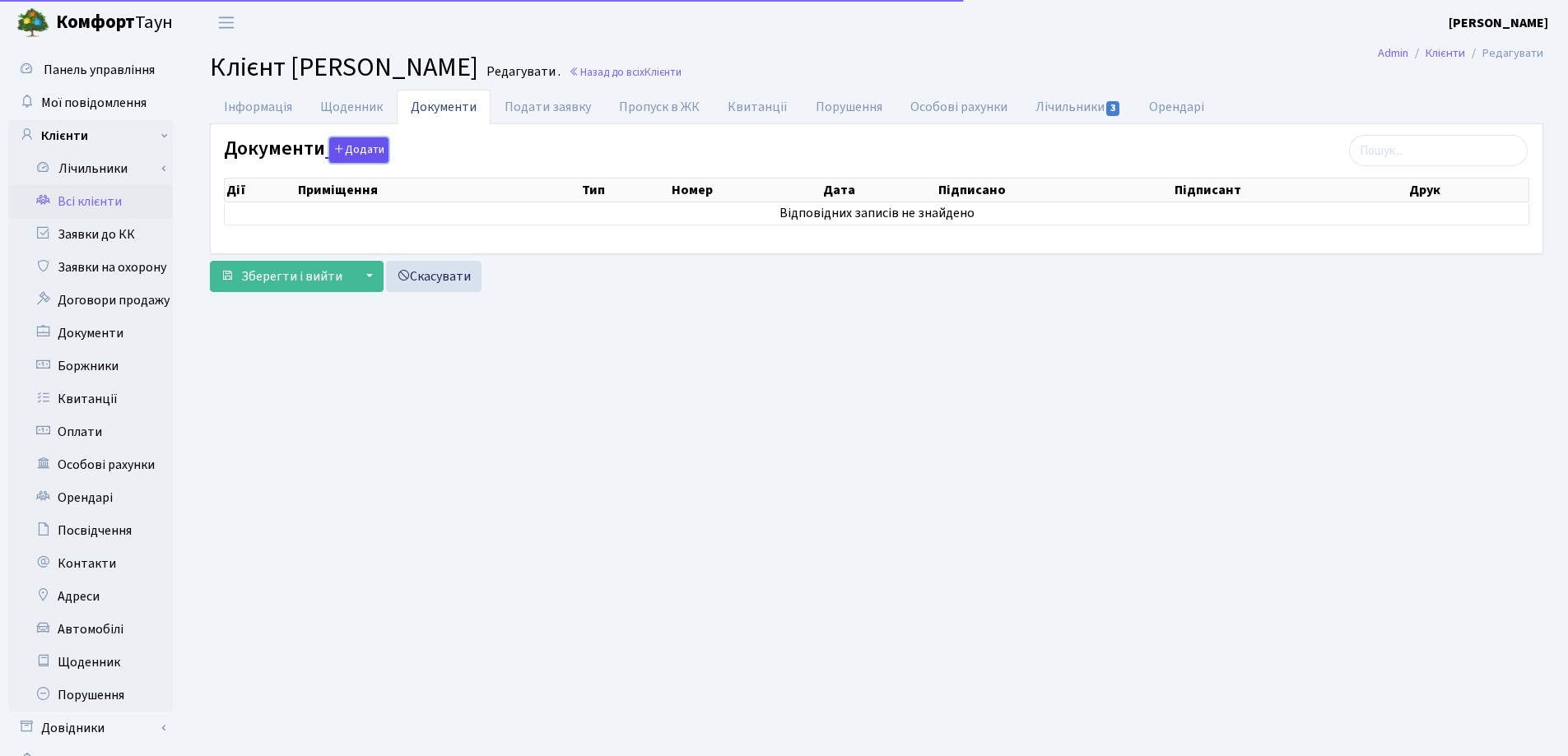
click at [337, 149] on icon "button" at bounding box center [339, 149] width 11 height 11
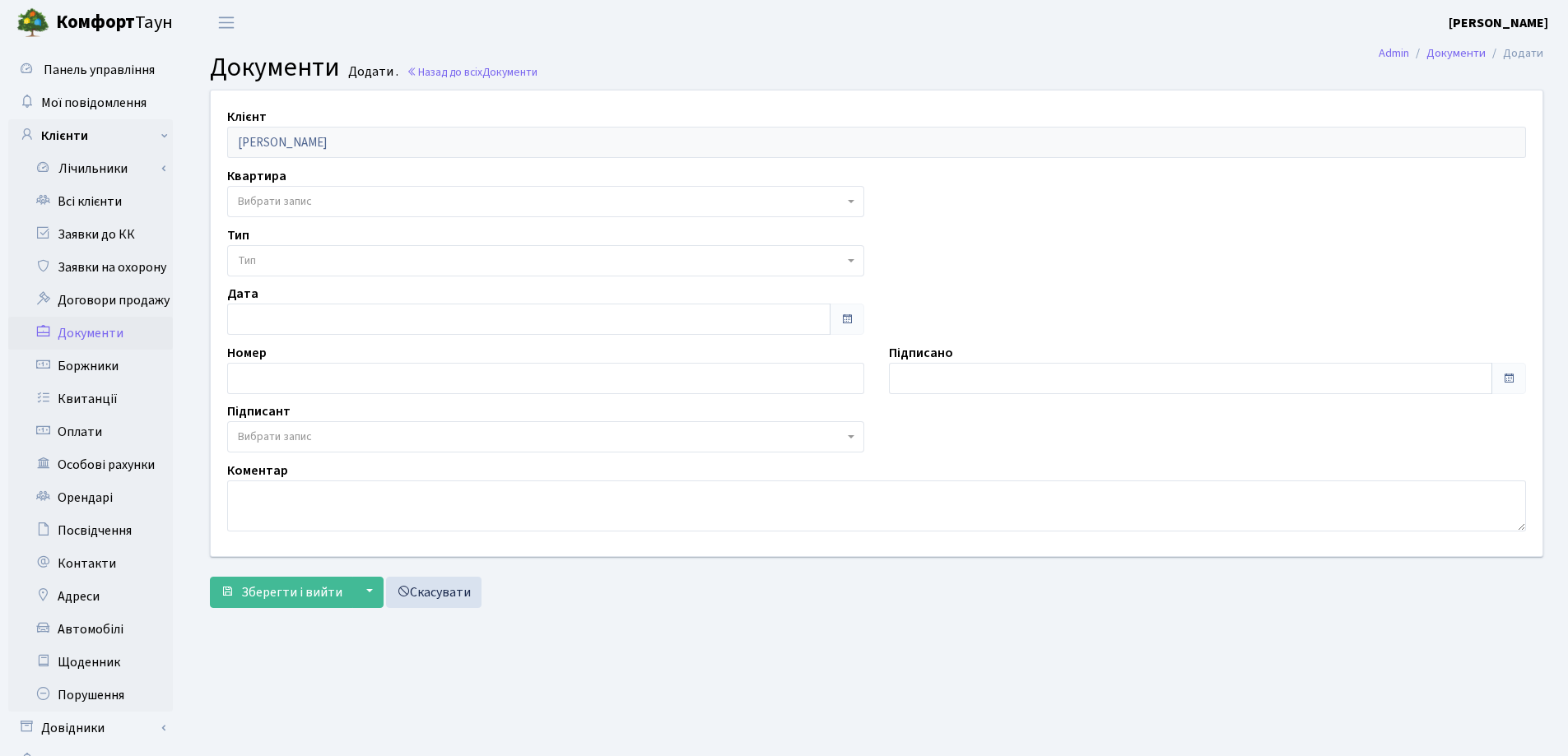
click at [295, 191] on span "Вибрати запис" at bounding box center [546, 201] width 637 height 31
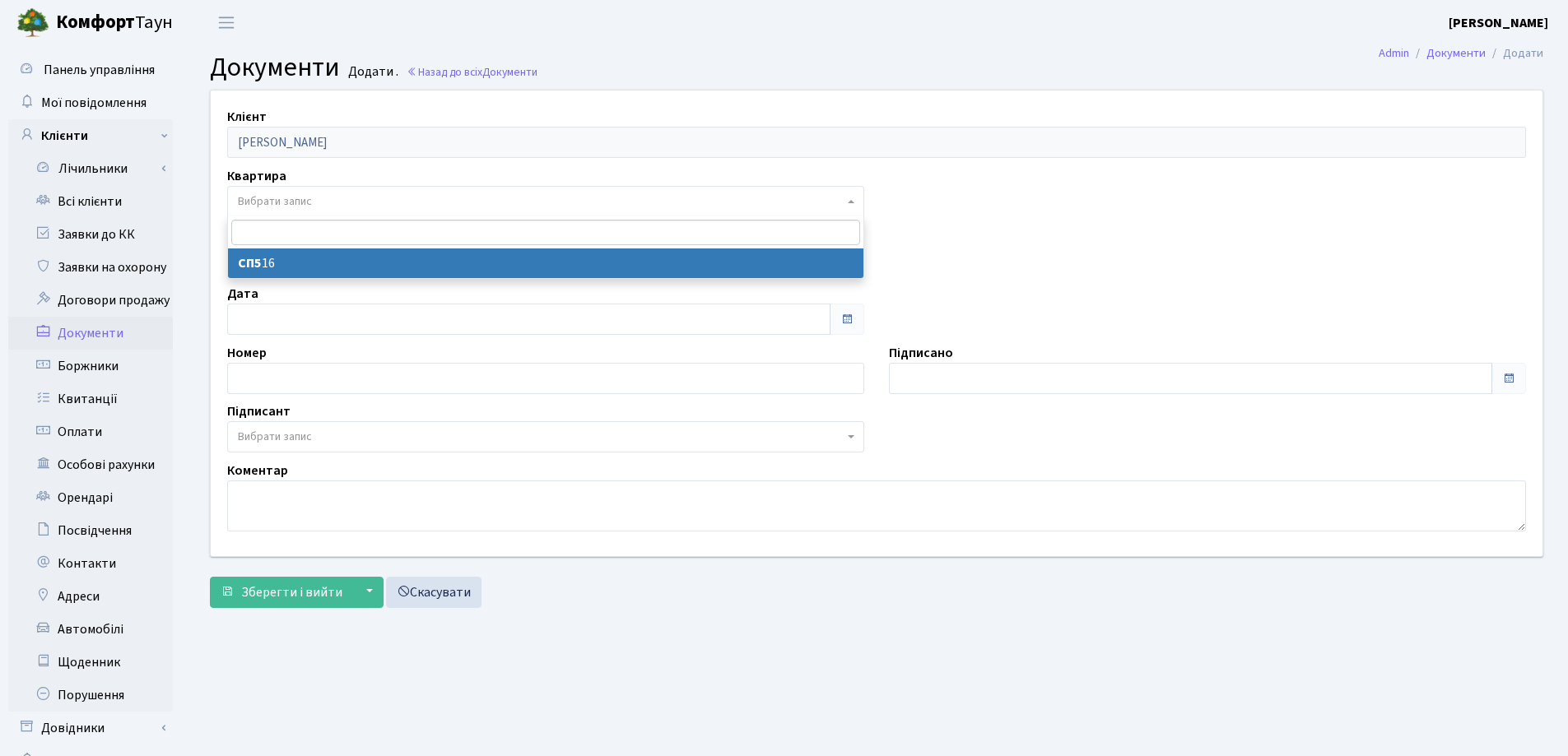
select select "38104"
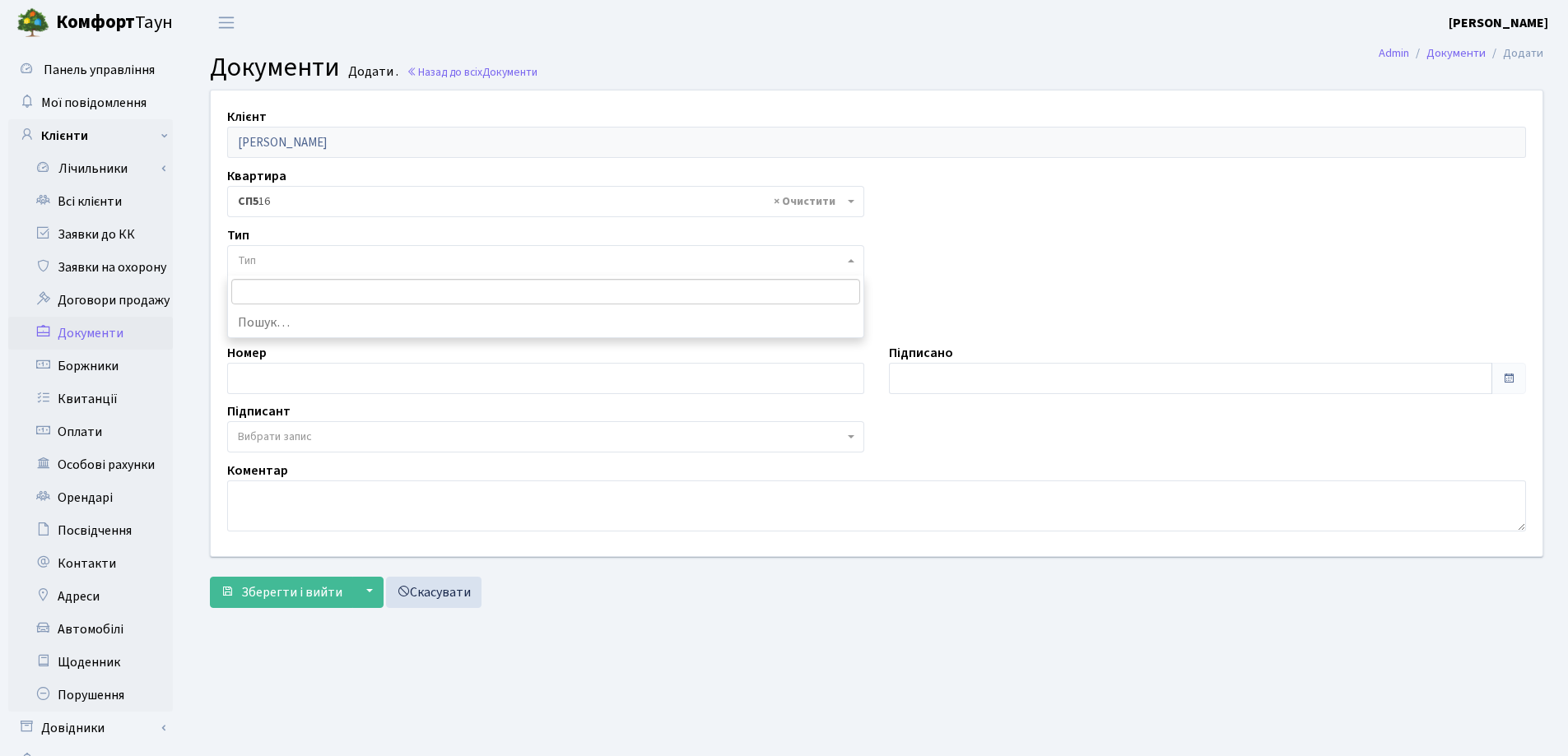
click at [314, 253] on span "Тип" at bounding box center [540, 261] width 606 height 17
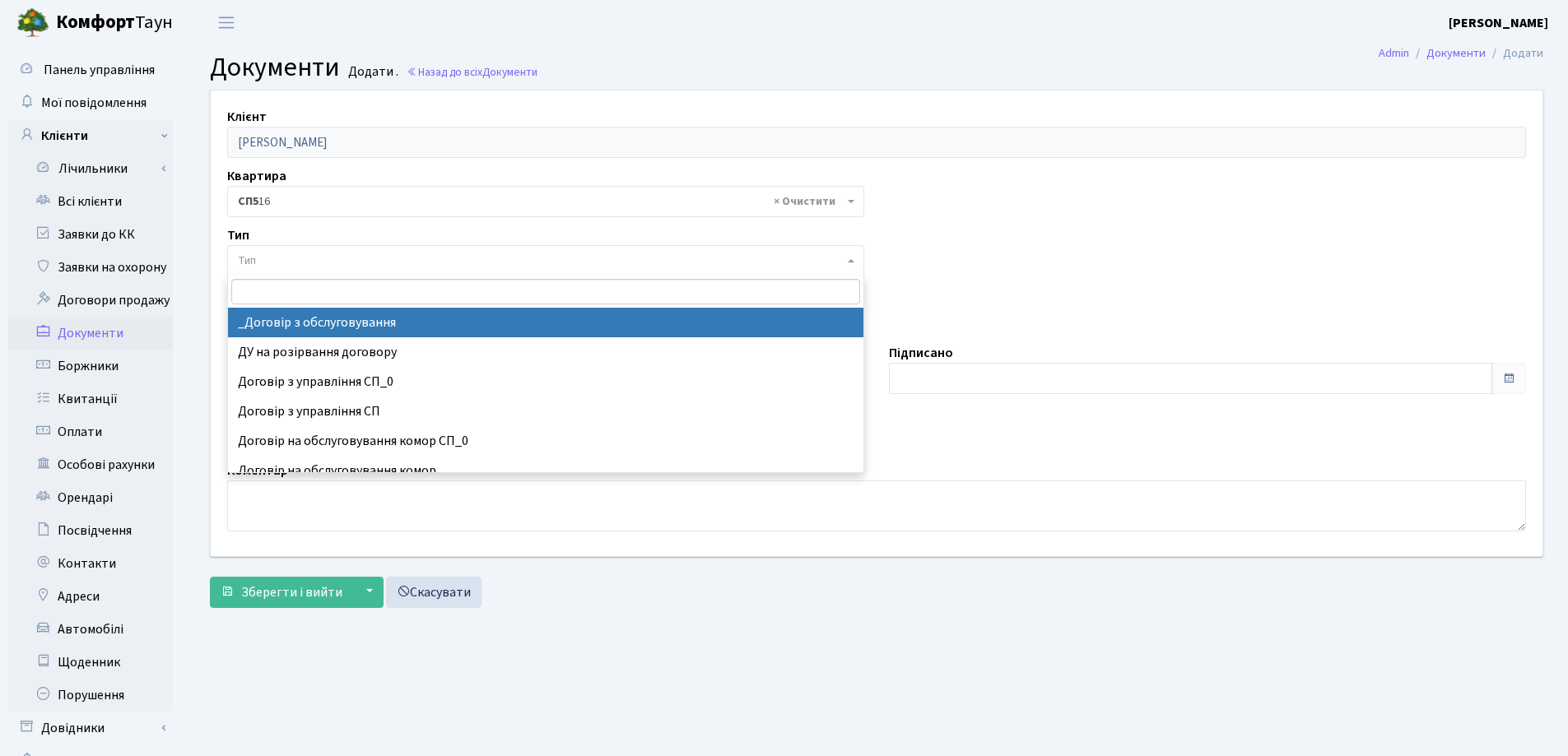
select select "289"
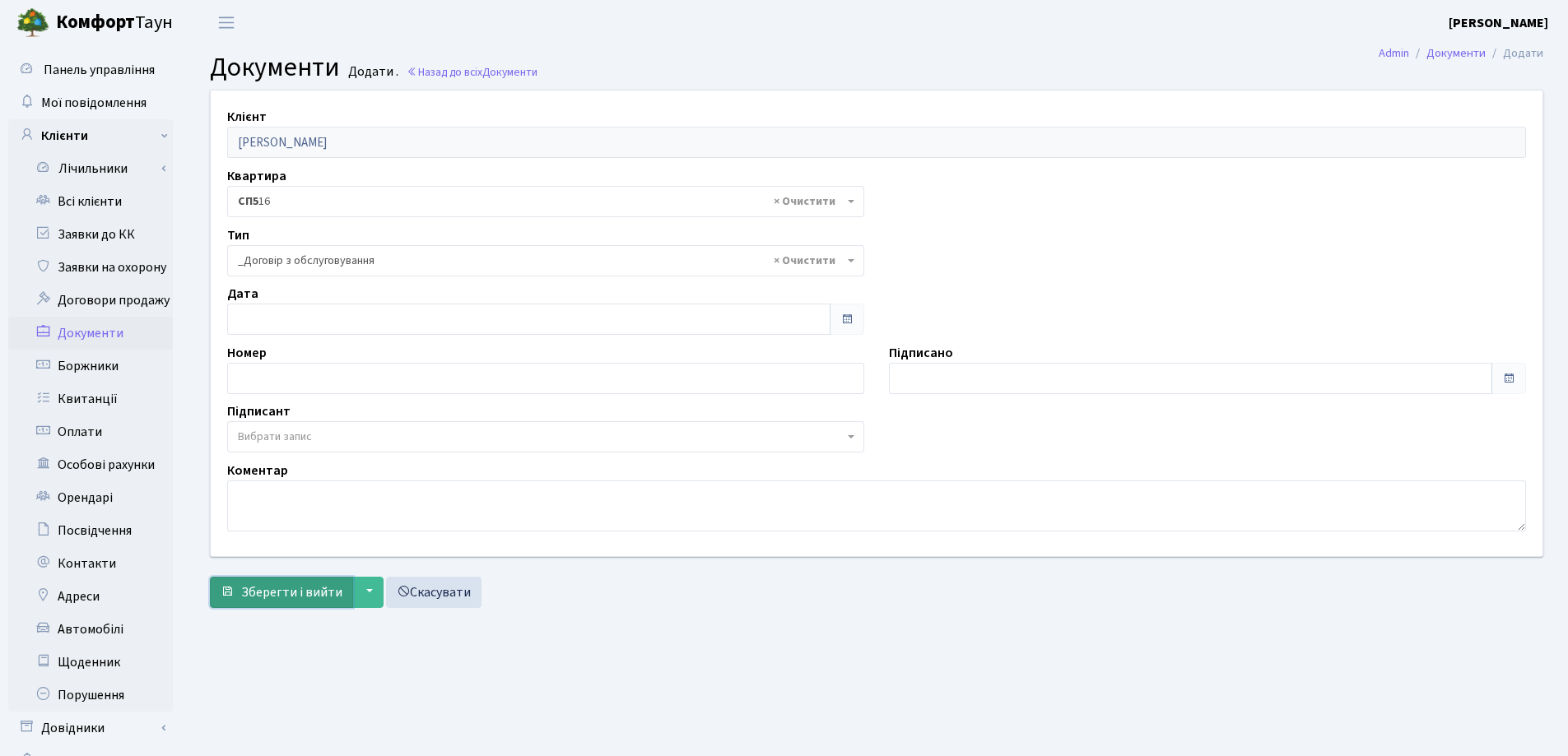
click at [304, 600] on span "Зберегти і вийти" at bounding box center [292, 591] width 101 height 18
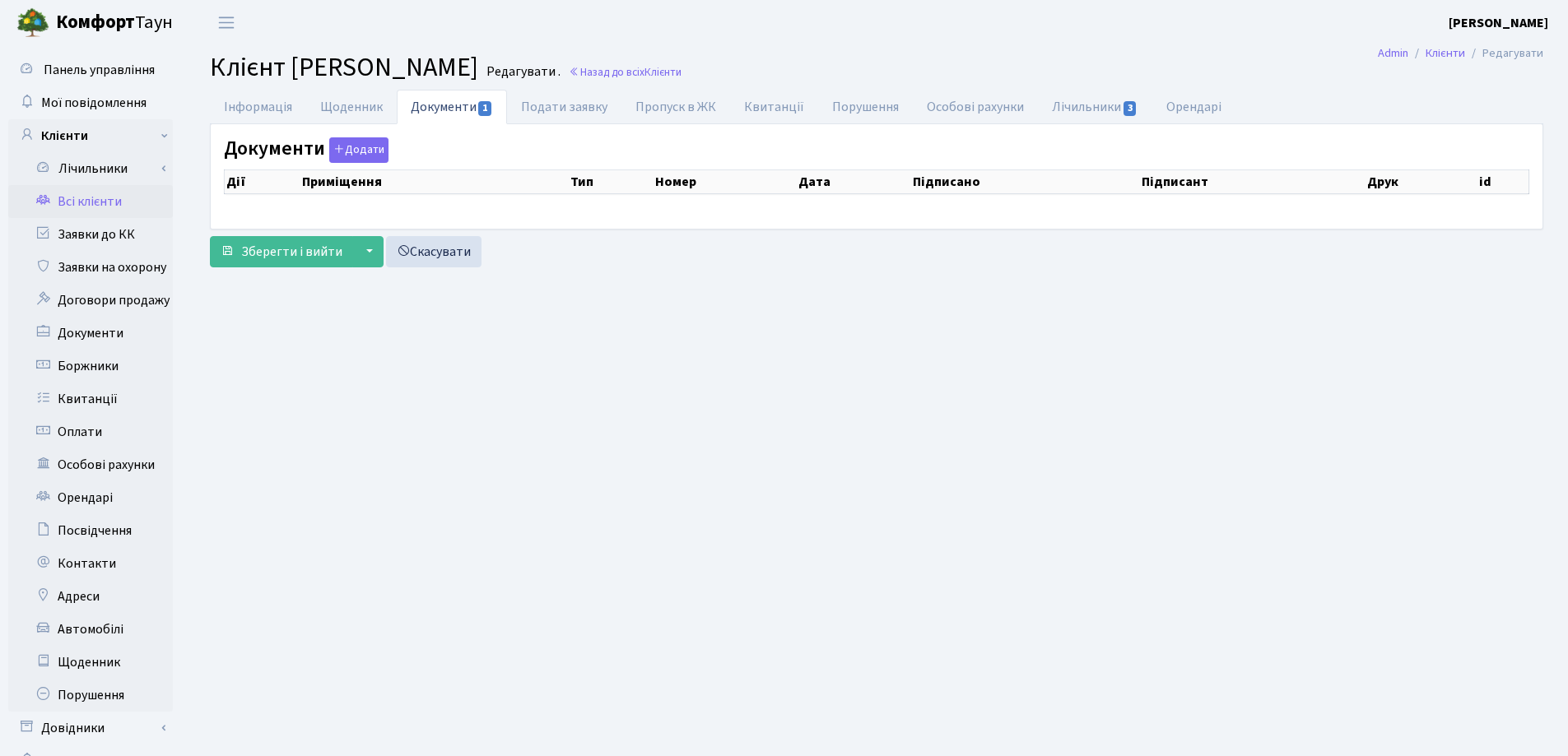
checkbox input "true"
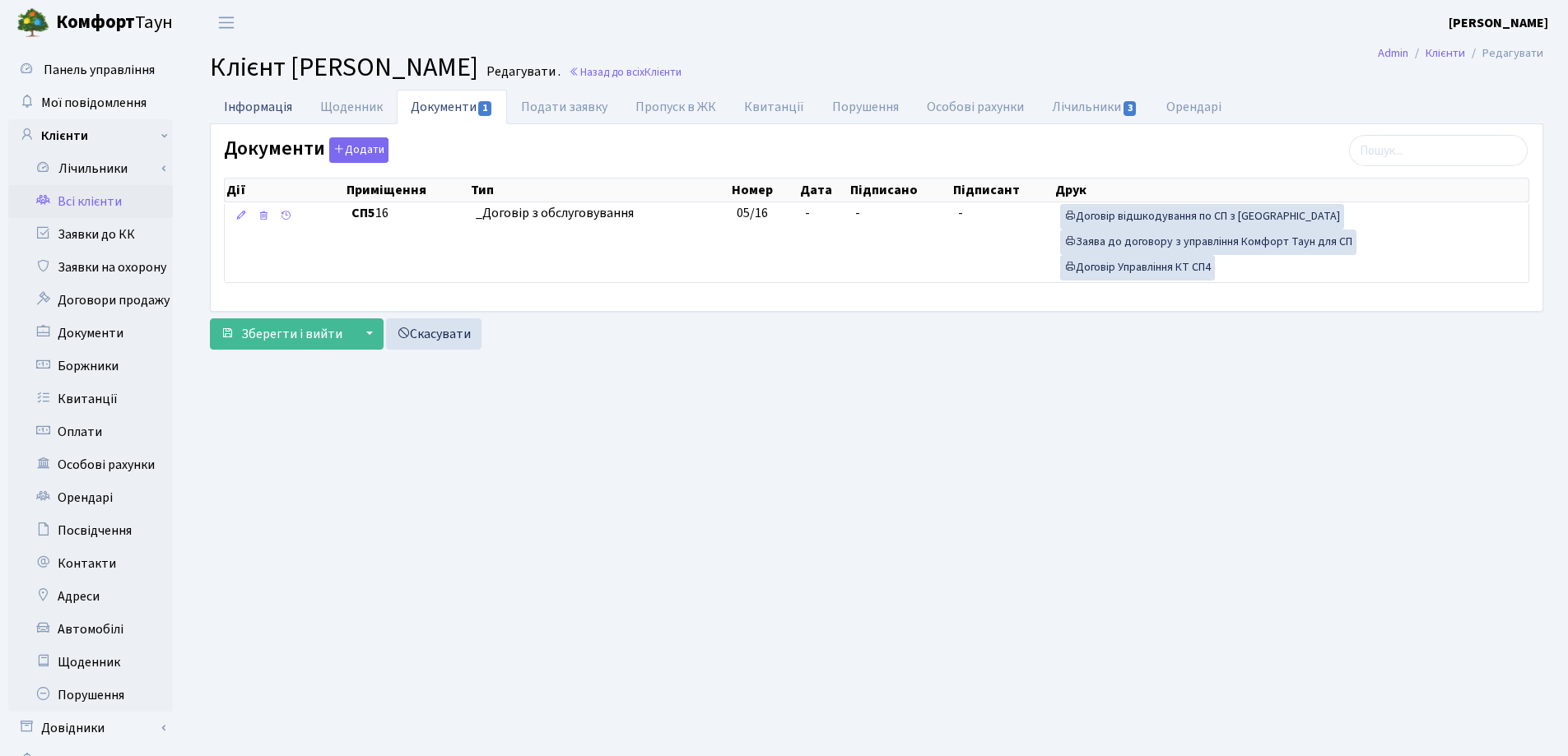
click at [256, 101] on link "Інформація" at bounding box center [257, 107] width 96 height 34
select select "25"
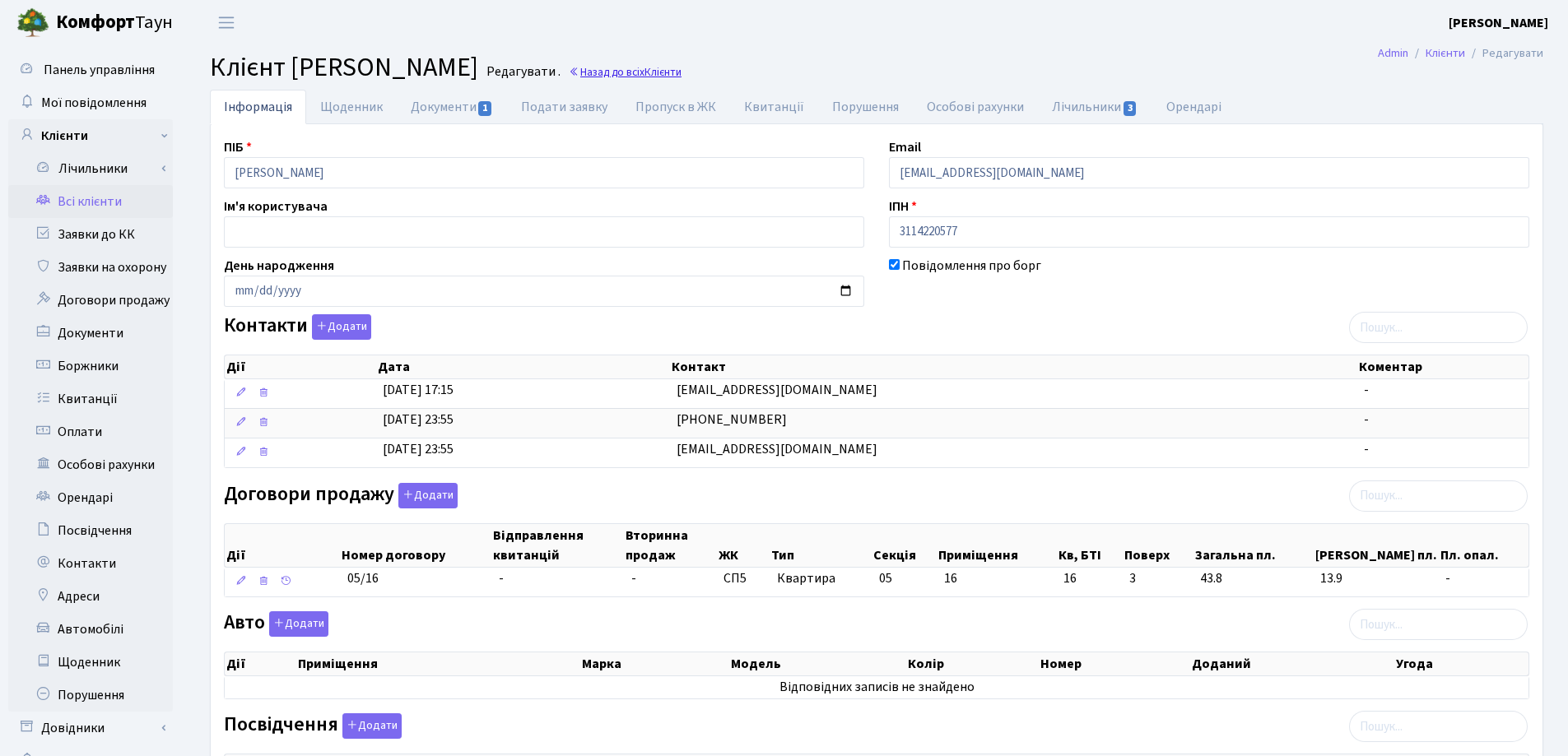
click at [681, 67] on link "Назад до всіх Клієнти" at bounding box center [624, 72] width 112 height 16
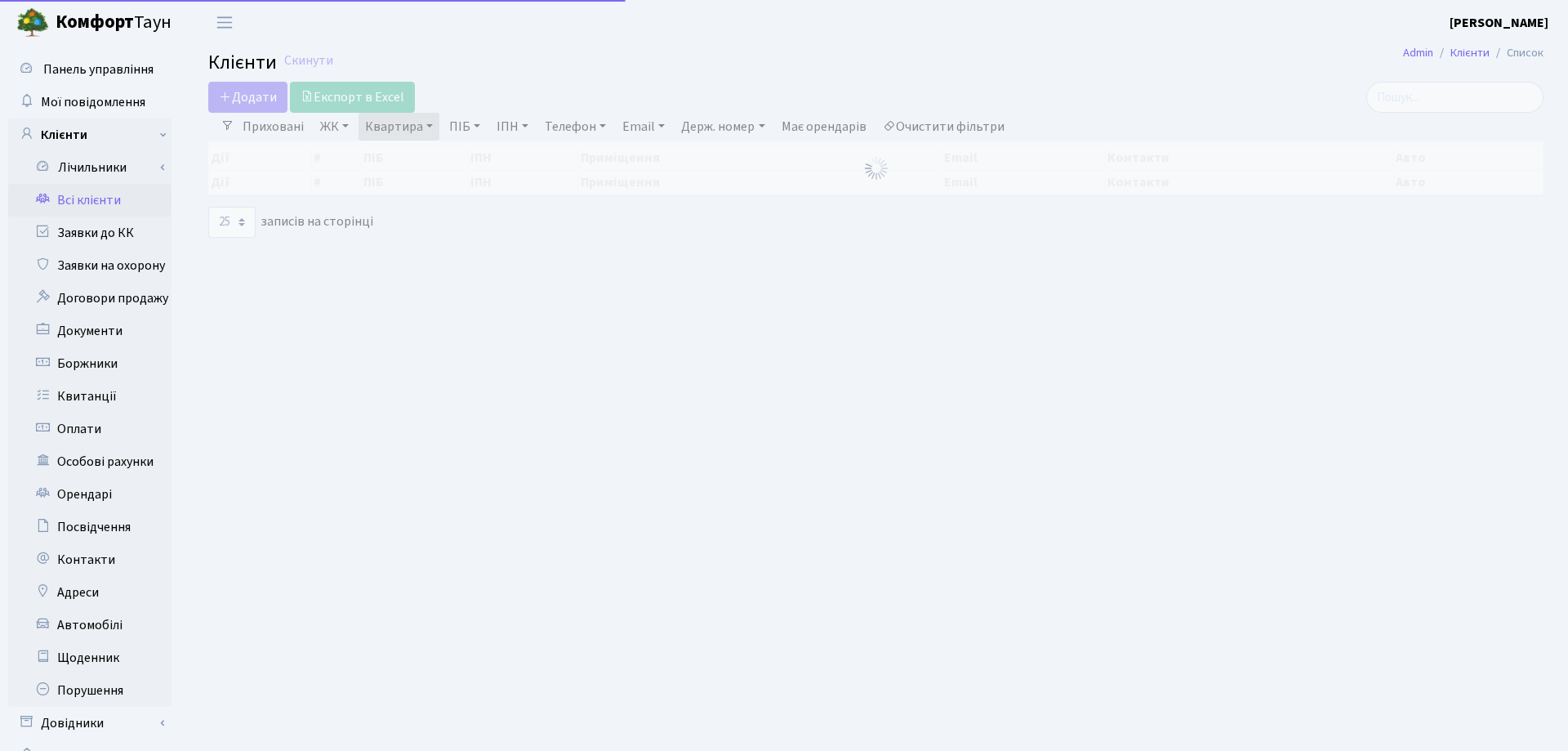
select select "25"
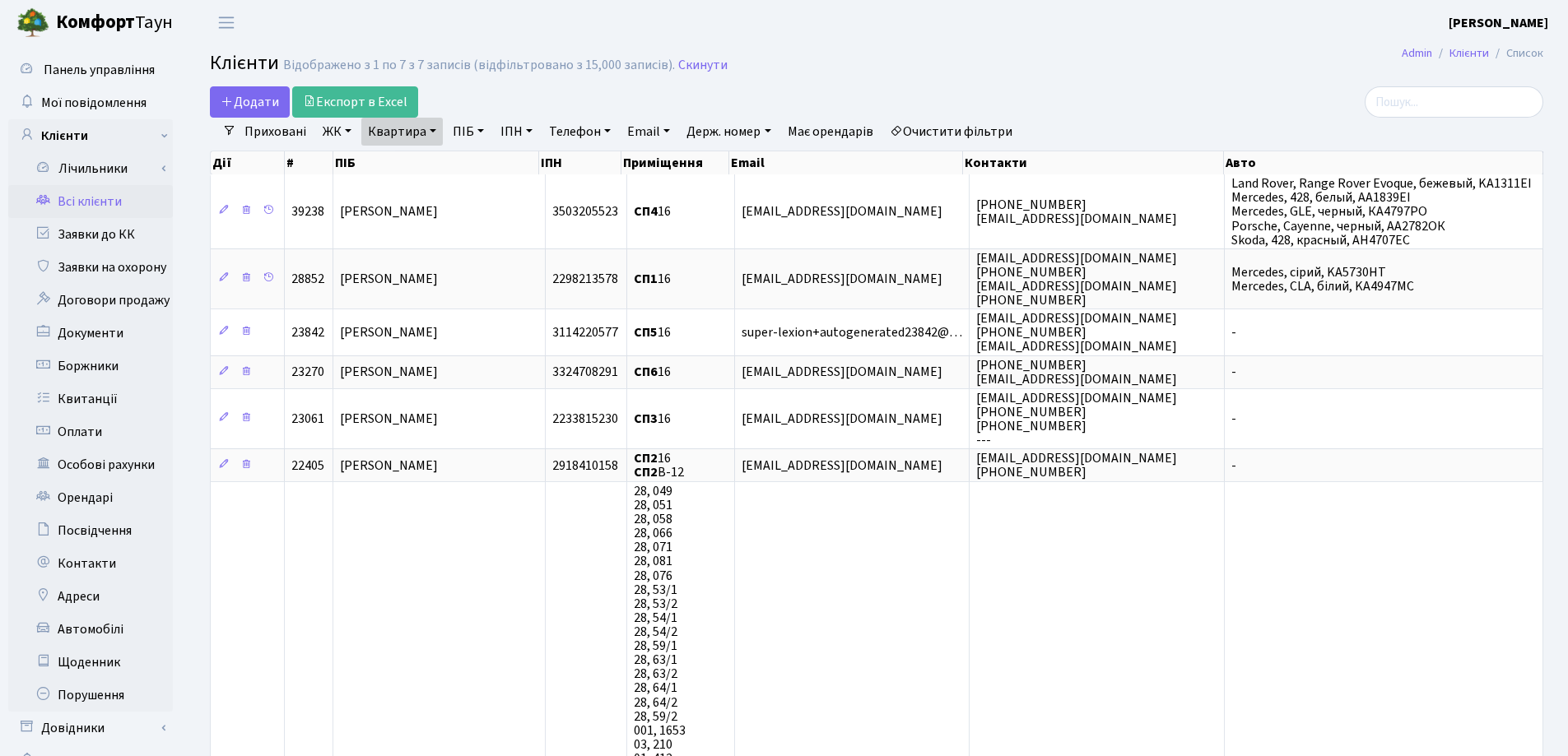
drag, startPoint x: 436, startPoint y: 131, endPoint x: 418, endPoint y: 145, distance: 22.8
click at [435, 131] on link "Квартира" at bounding box center [402, 132] width 81 height 28
click at [452, 170] on input "16" at bounding box center [410, 163] width 96 height 31
type input "189"
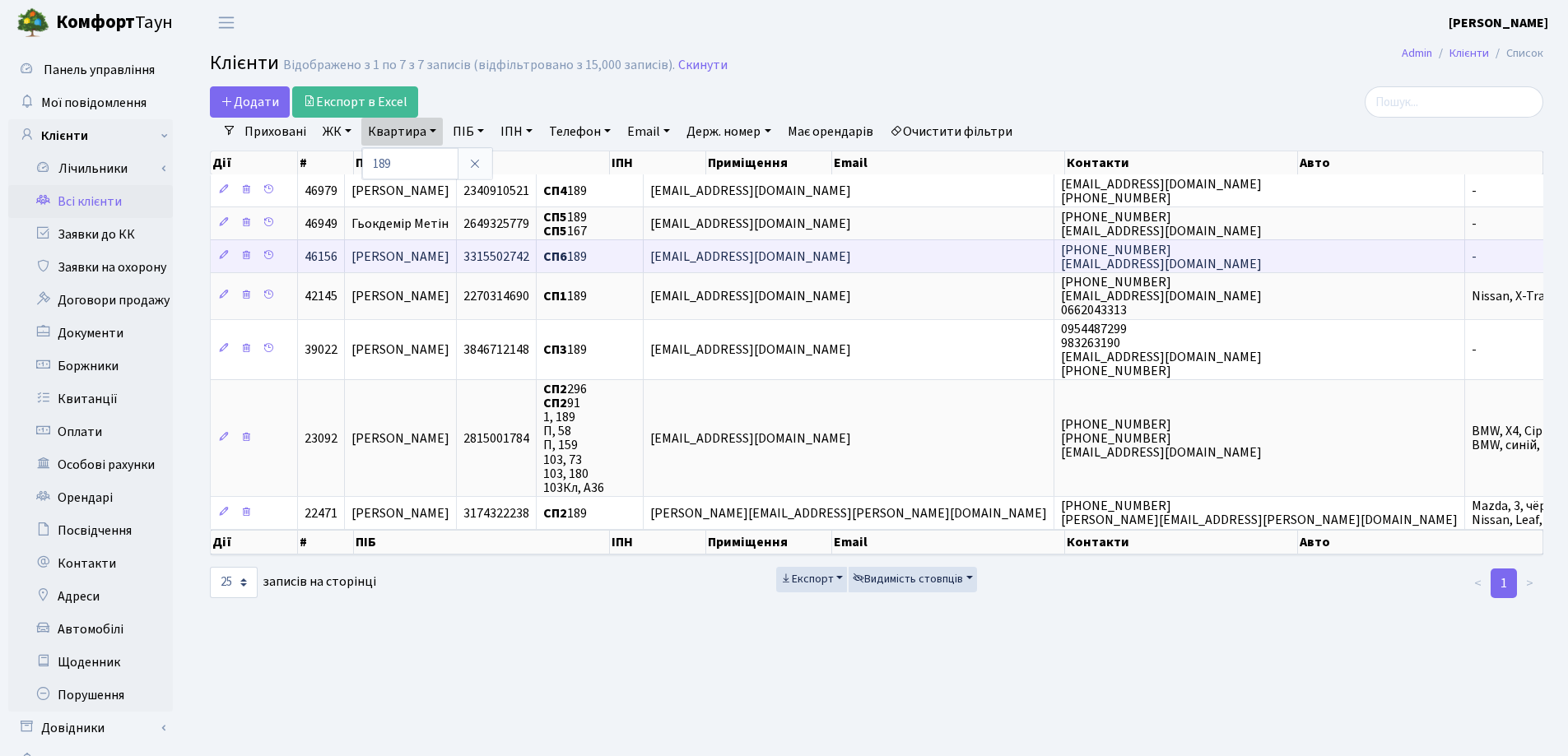
click at [457, 251] on td "[PERSON_NAME]" at bounding box center [401, 255] width 112 height 33
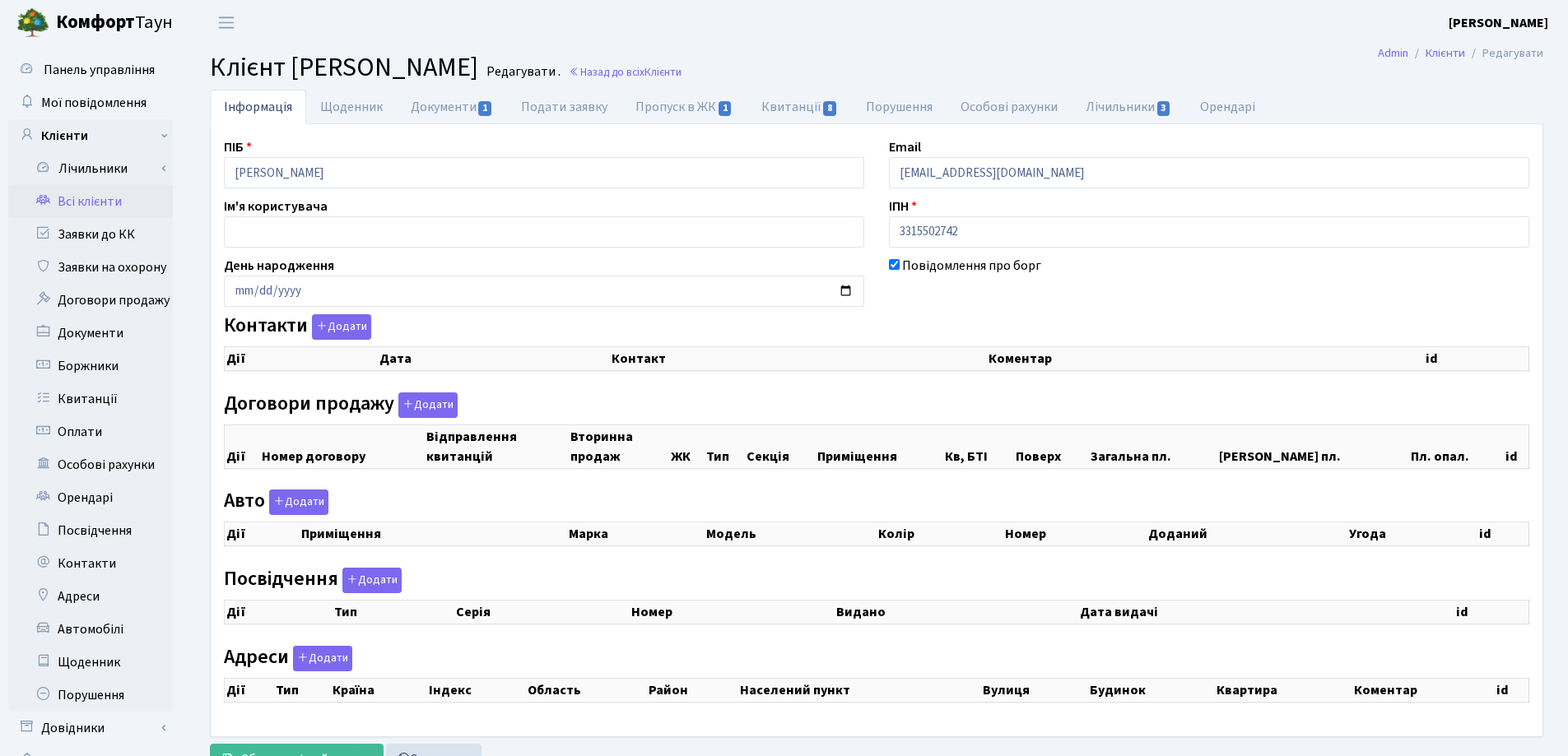
checkbox input "true"
select select "25"
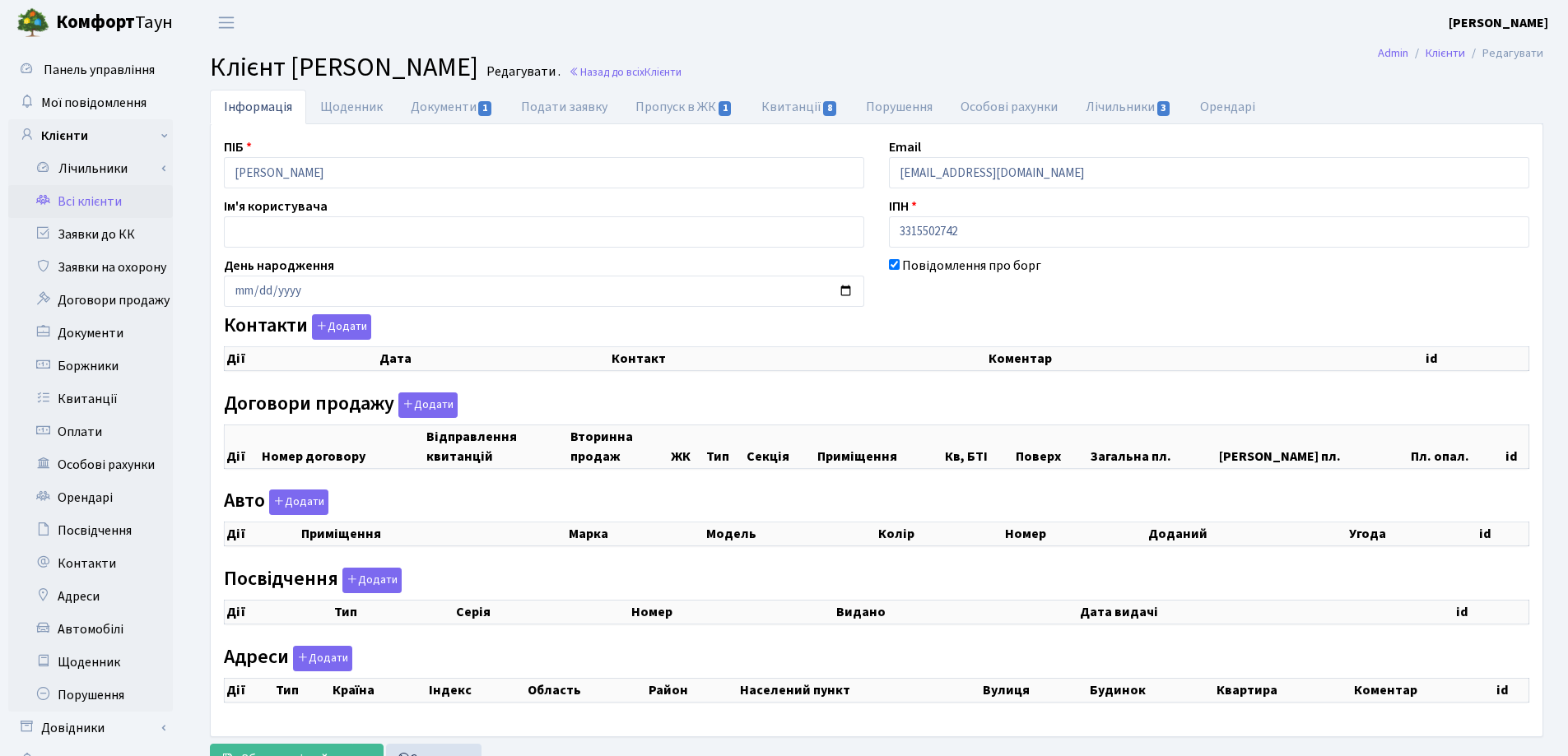
select select "25"
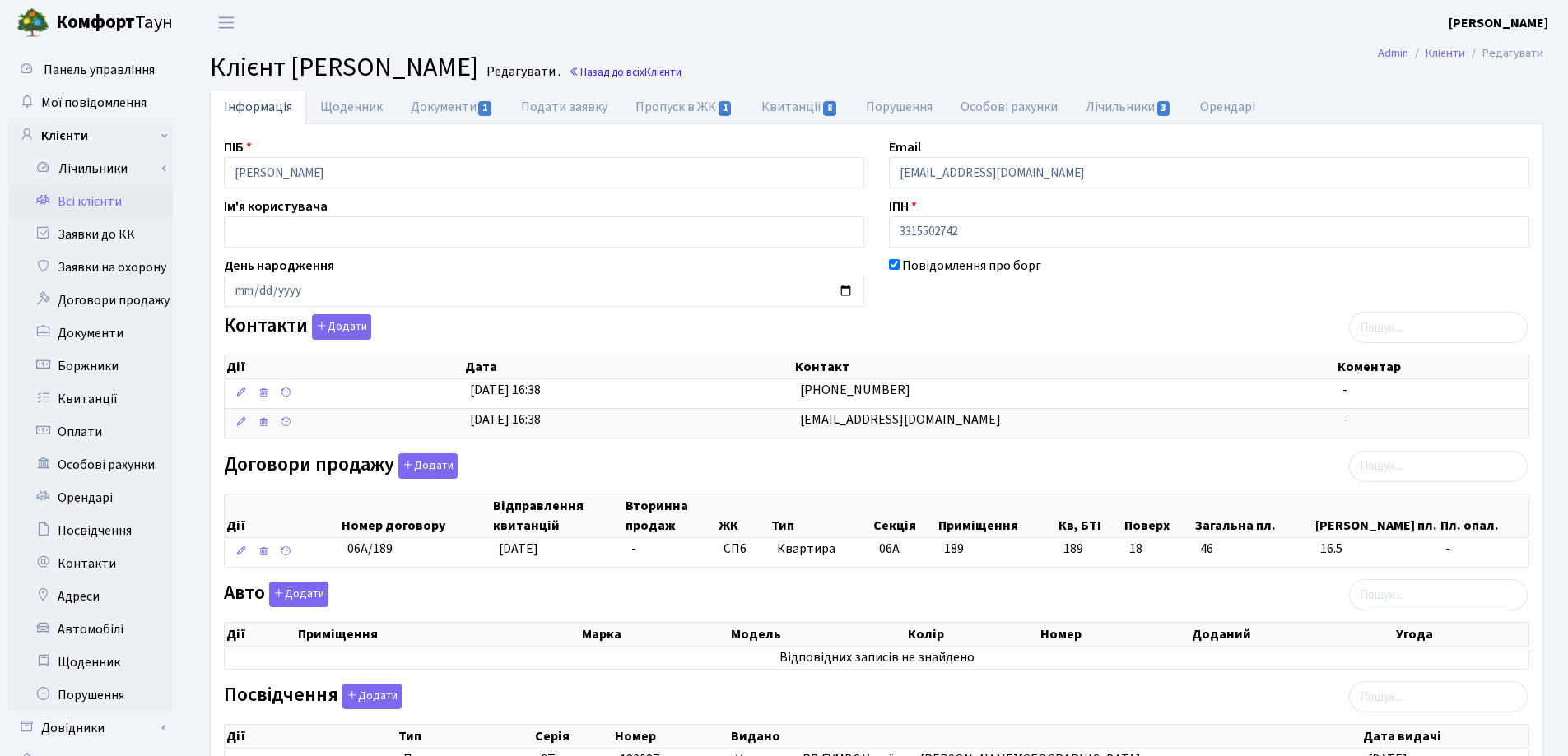
click at [665, 72] on link "Назад до всіх Клієнти" at bounding box center [624, 72] width 112 height 16
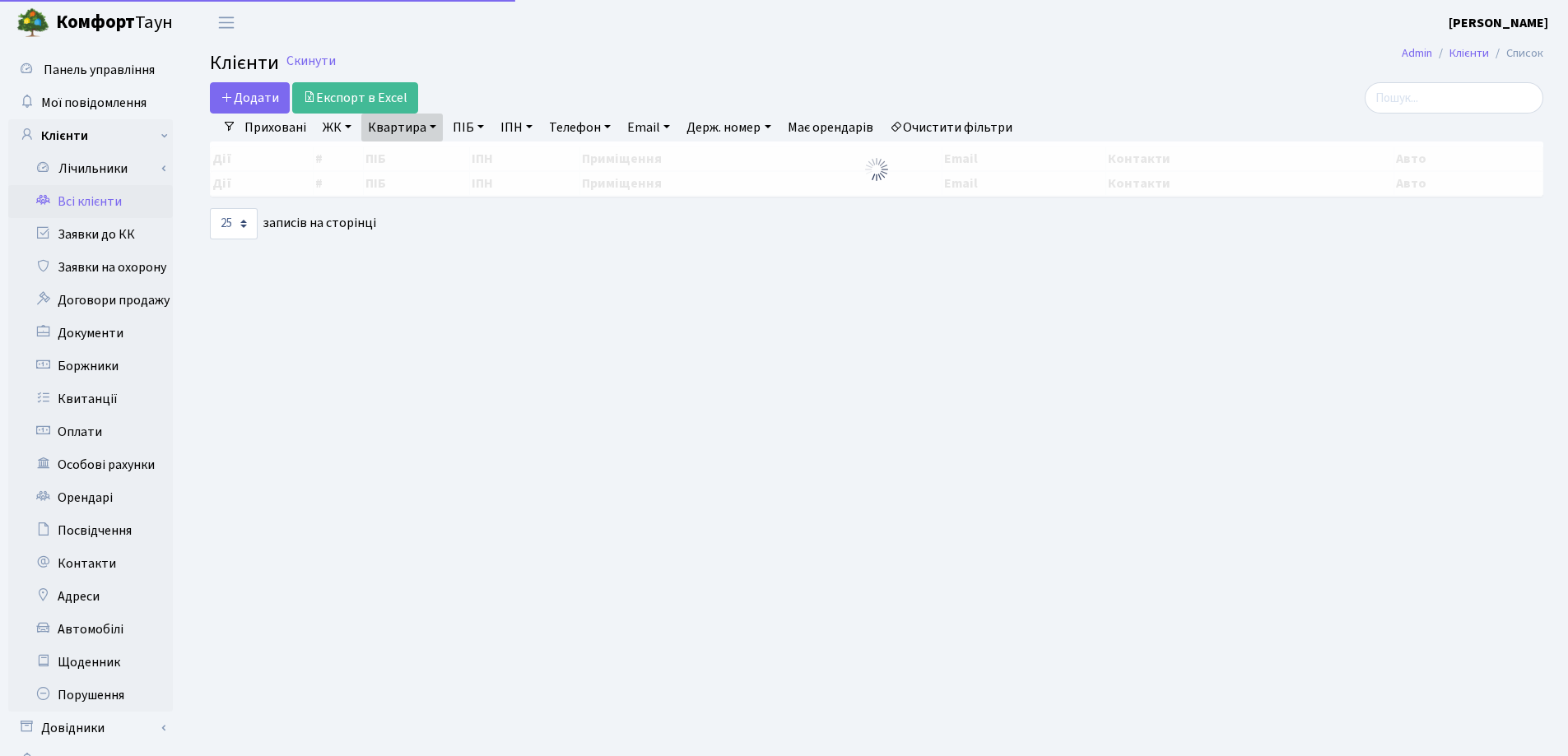
select select "25"
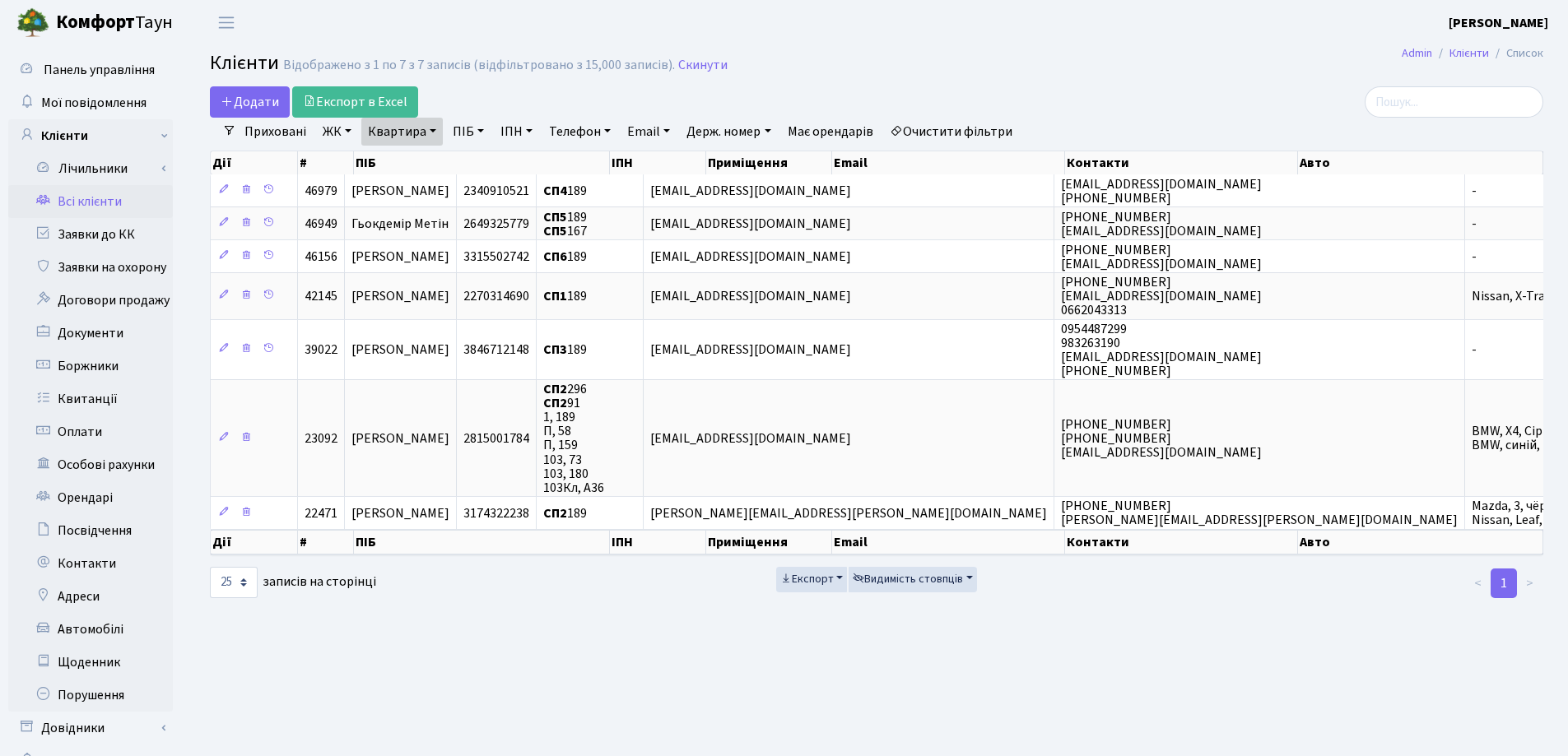
click at [436, 130] on link "Квартира" at bounding box center [402, 132] width 81 height 28
click at [476, 160] on icon at bounding box center [475, 164] width 13 height 13
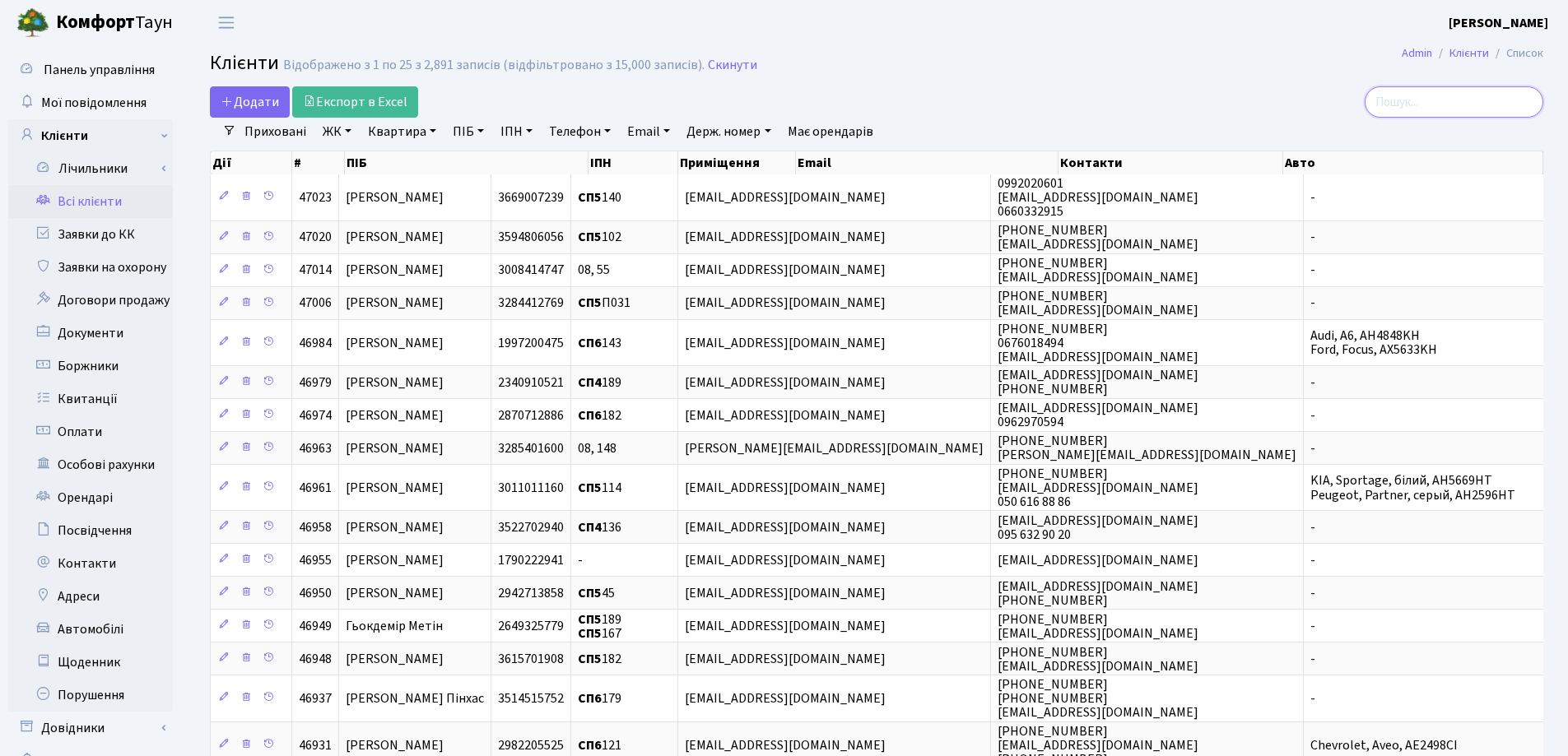
click at [1402, 100] on input "search" at bounding box center [1453, 101] width 179 height 31
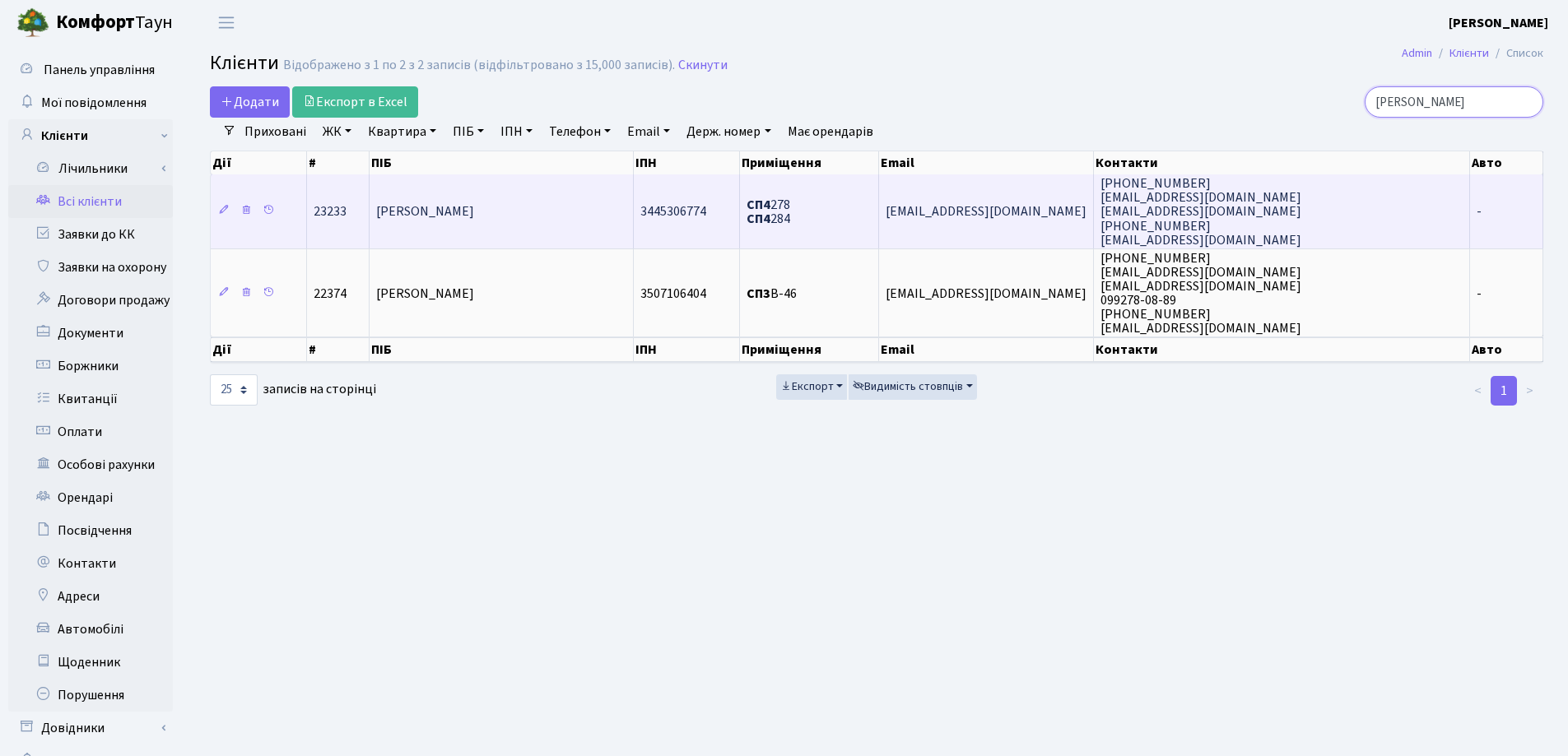
type input "Скидан"
click at [538, 233] on td "Скидан Дмитро Олександрович" at bounding box center [502, 211] width 264 height 74
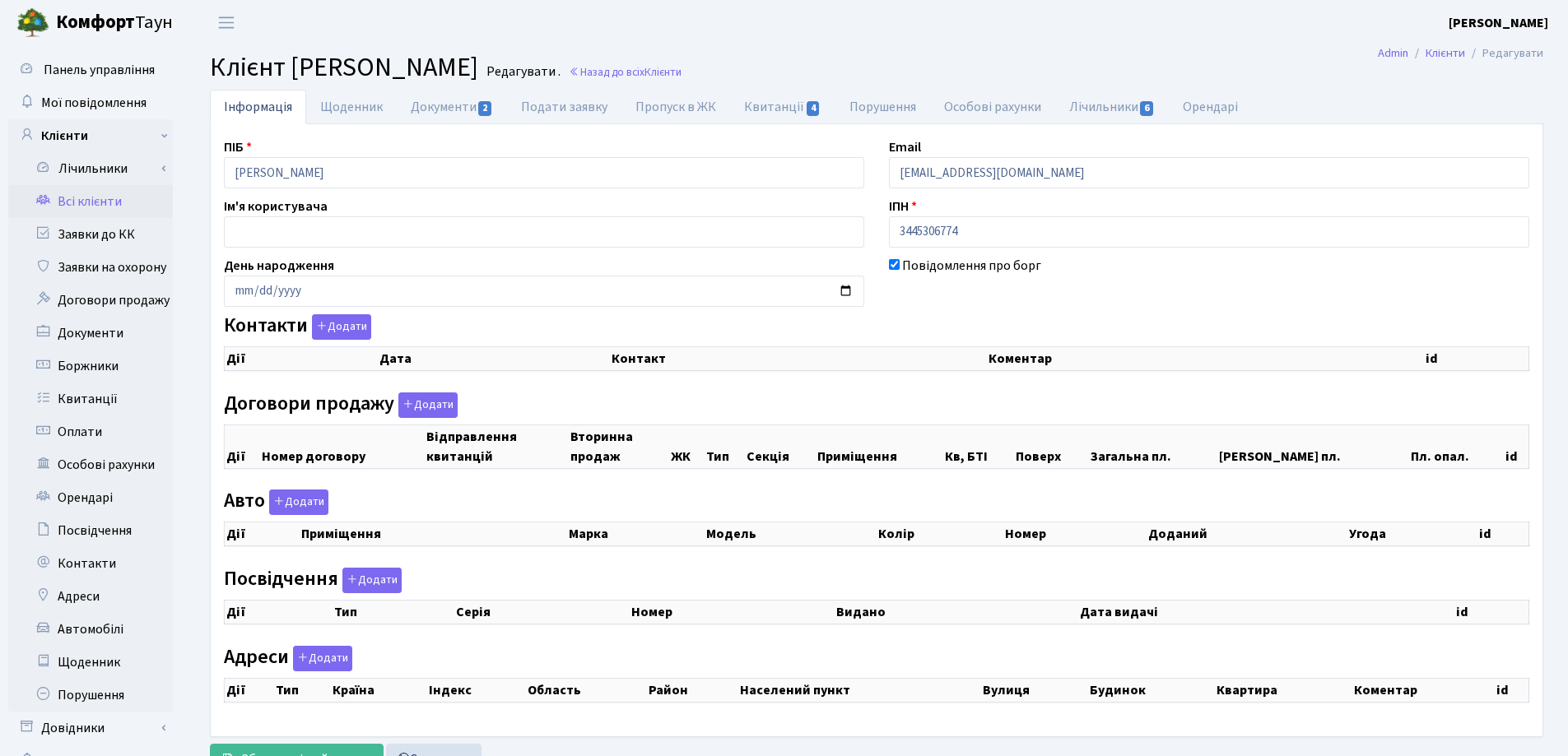
checkbox input "true"
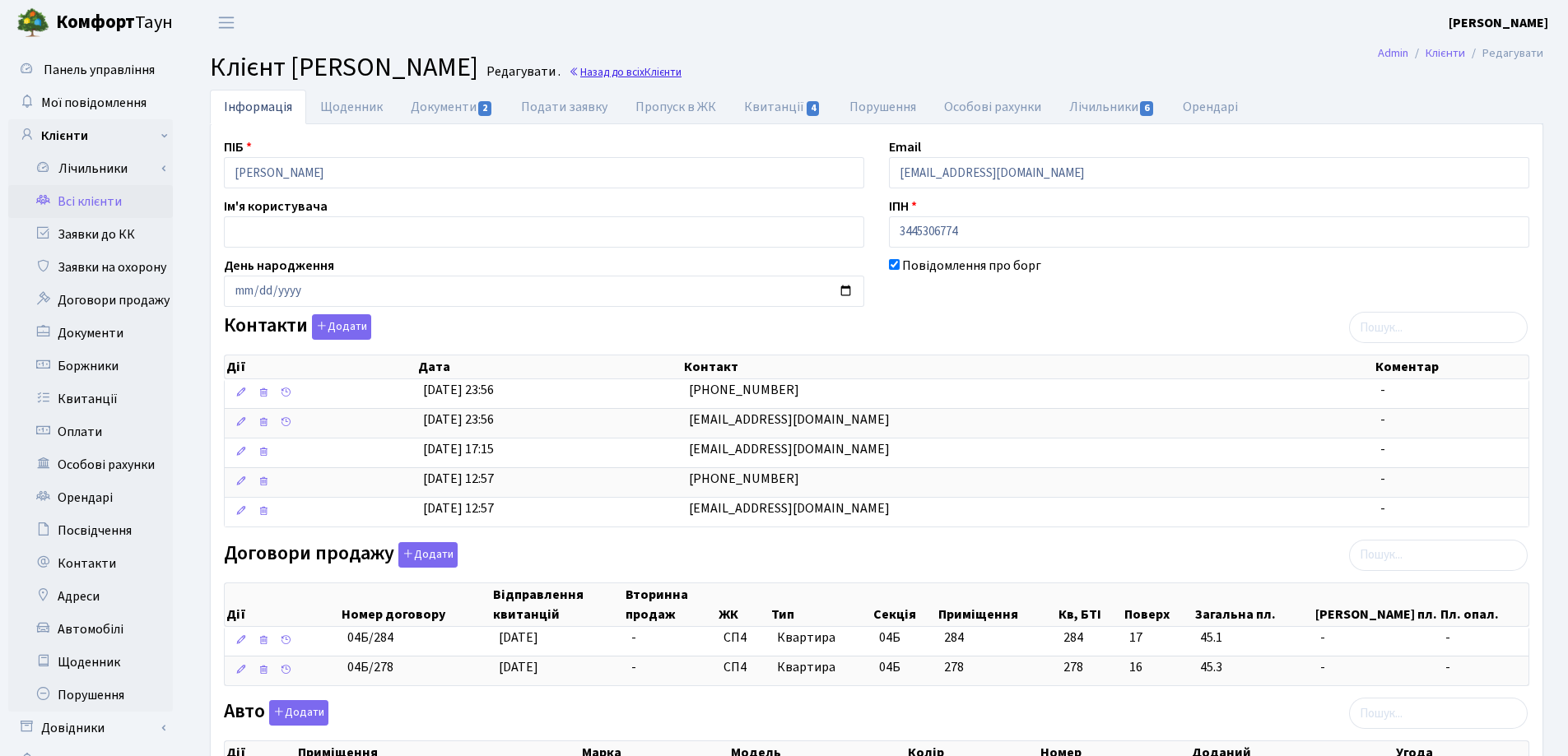
click at [681, 71] on link "Назад до всіх Клієнти" at bounding box center [624, 72] width 112 height 16
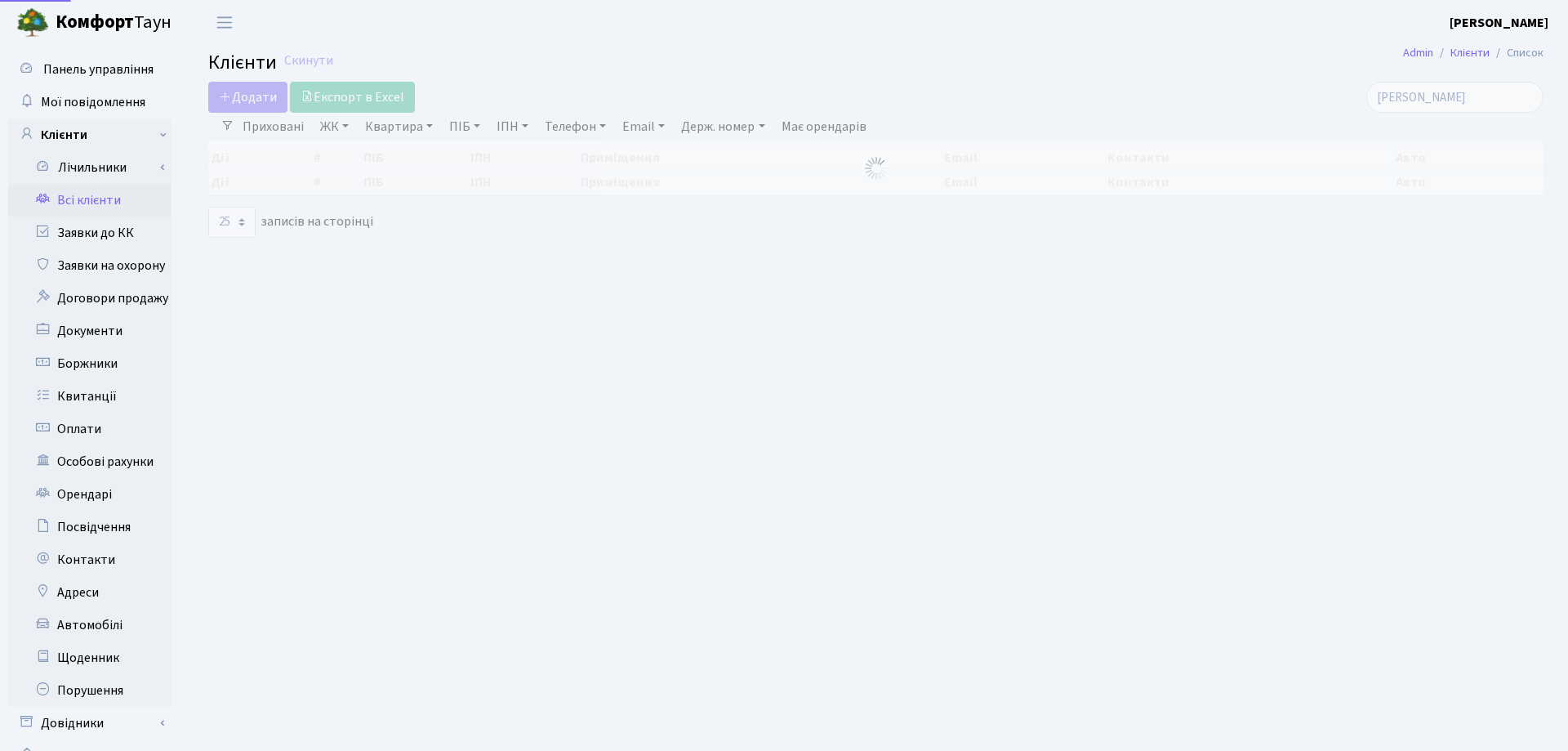
select select "25"
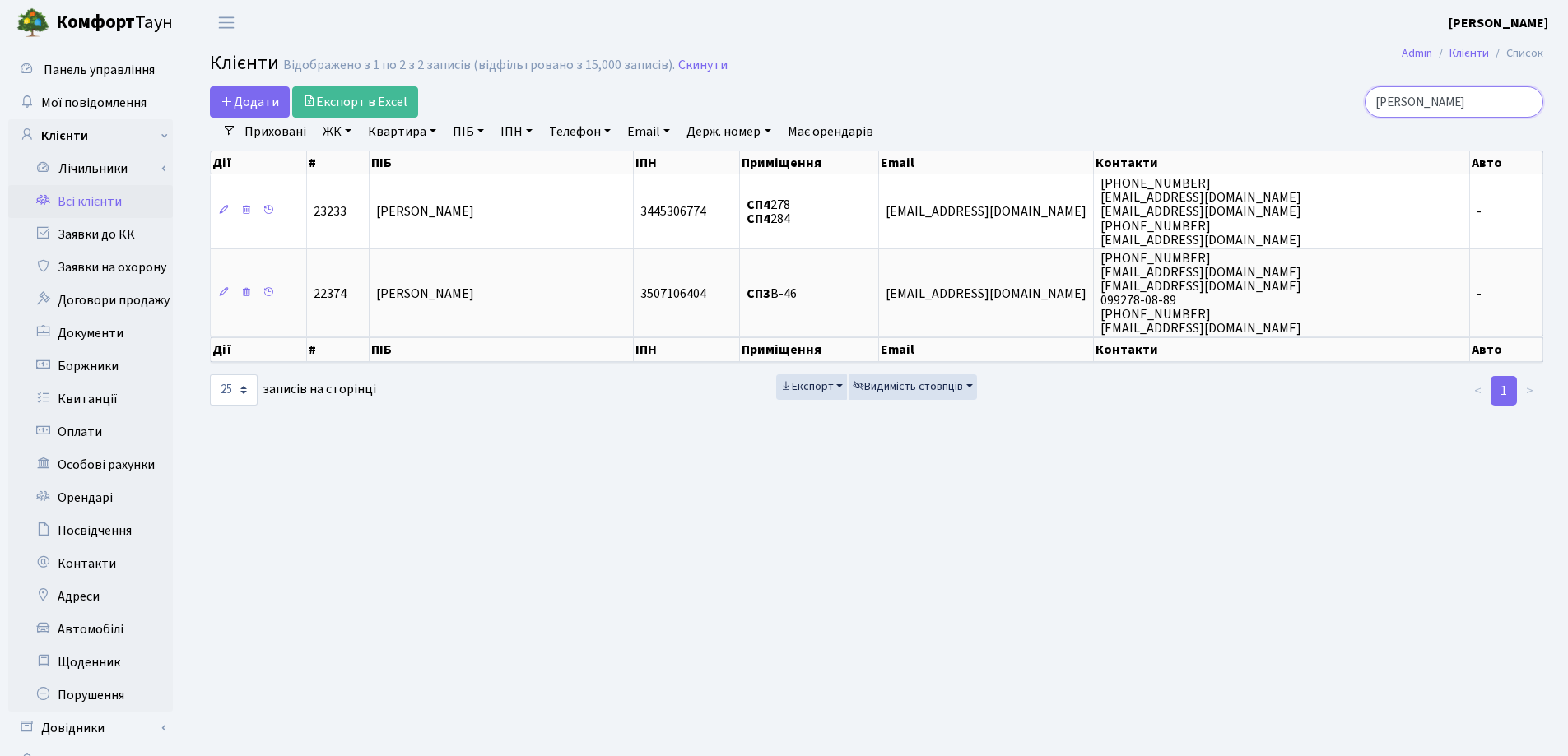
click at [1526, 101] on input "Скидан" at bounding box center [1453, 101] width 179 height 31
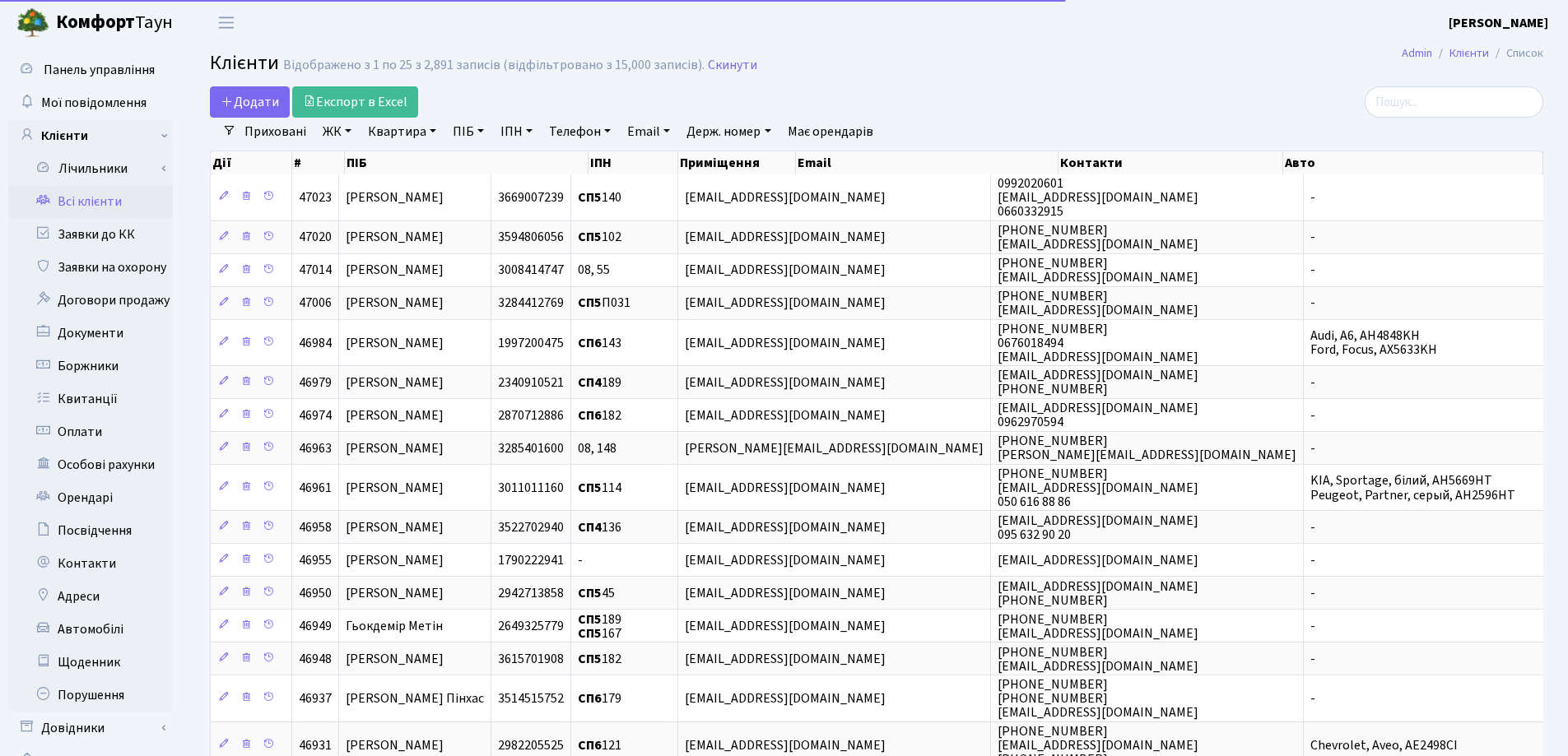
click at [430, 131] on link "Квартира" at bounding box center [402, 132] width 81 height 28
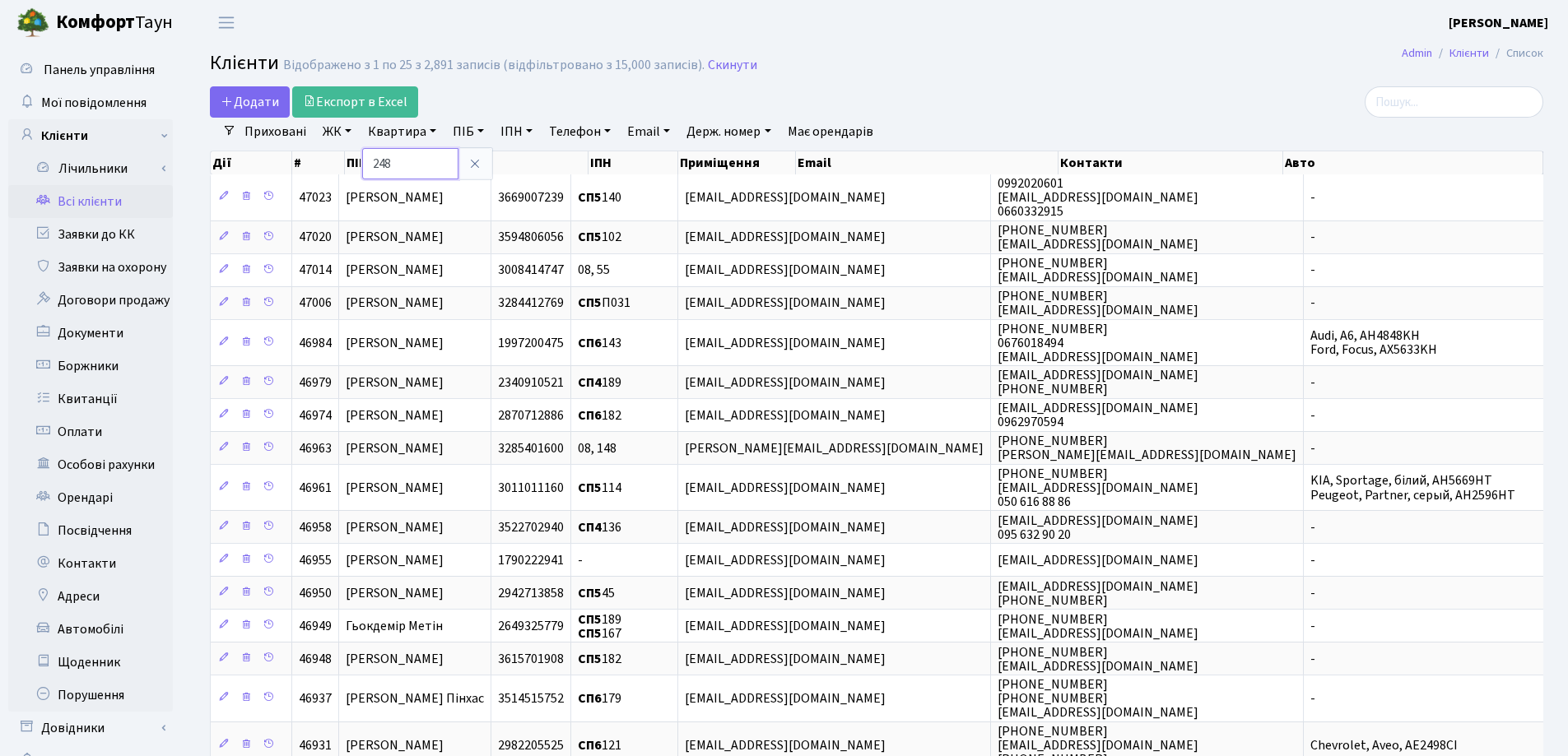
type input "248"
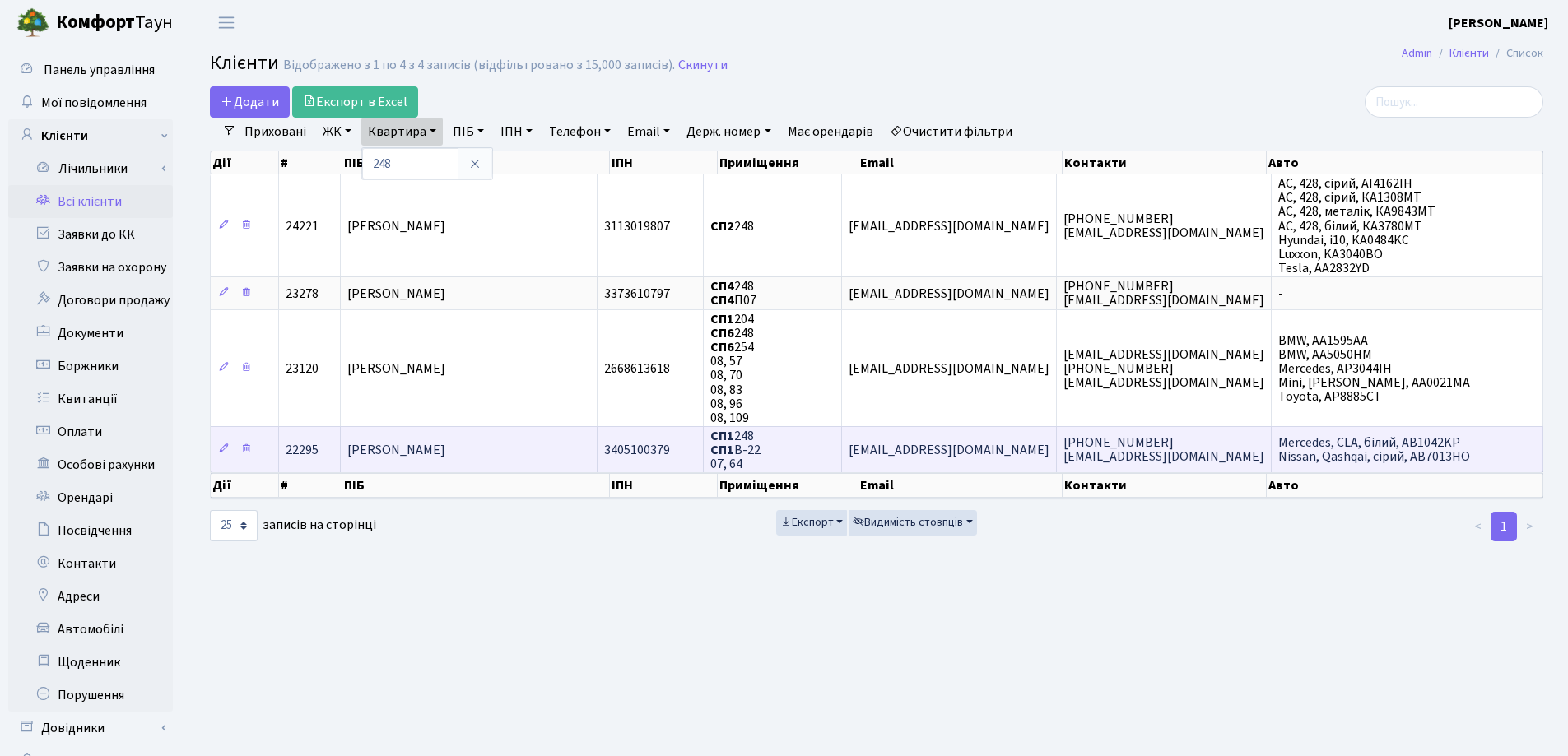
click at [518, 439] on td "[PERSON_NAME] [PERSON_NAME]" at bounding box center [469, 448] width 256 height 46
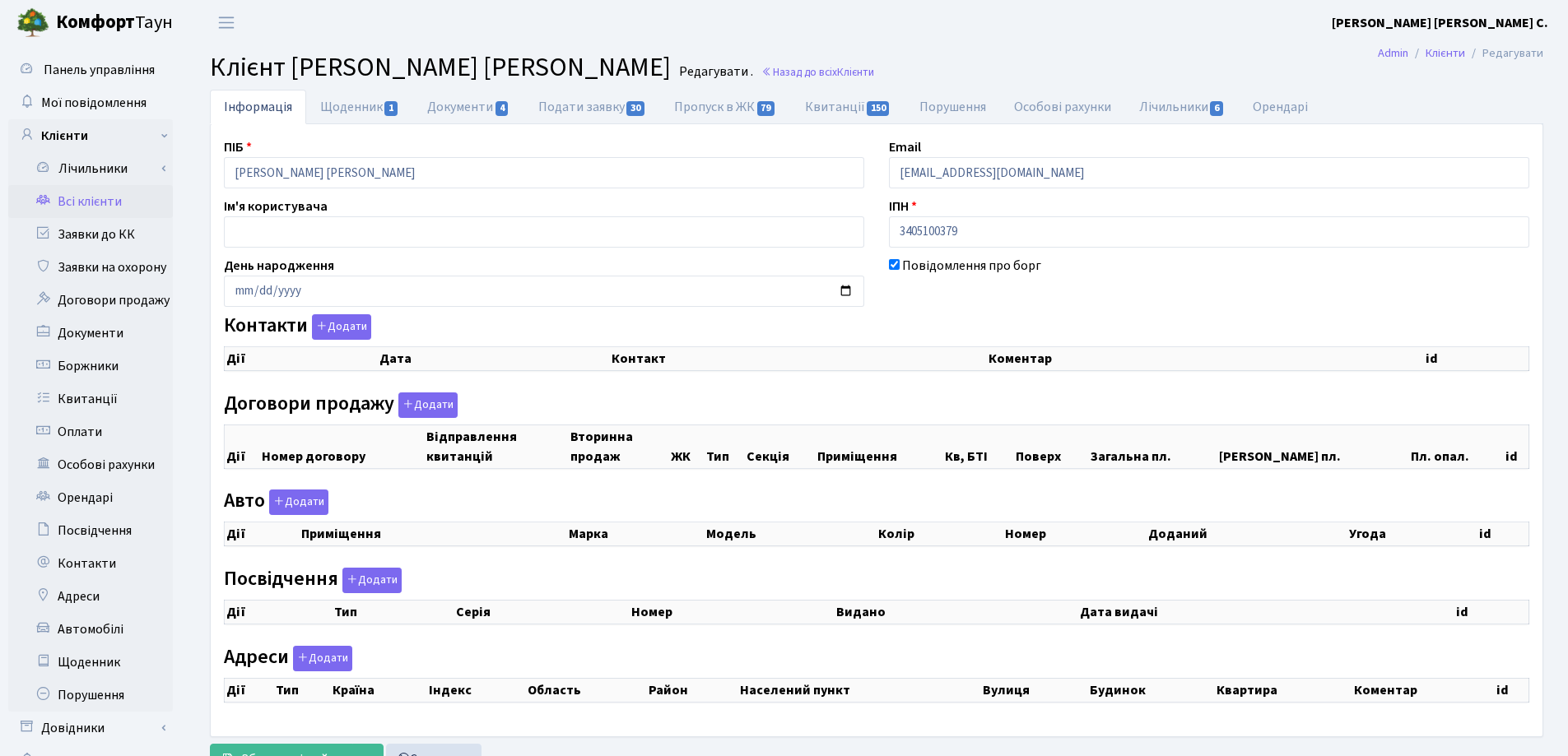
checkbox input "true"
select select "25"
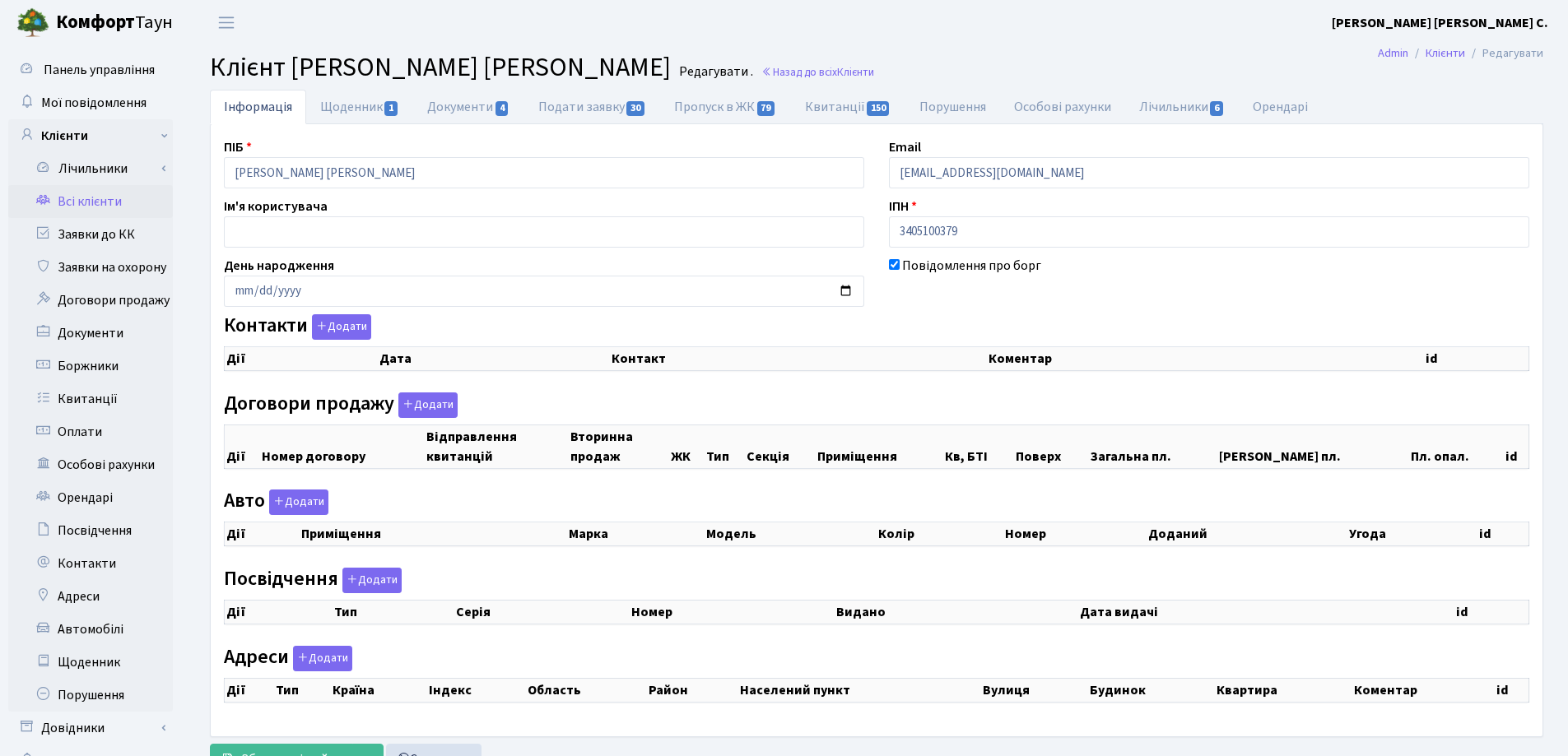
select select "25"
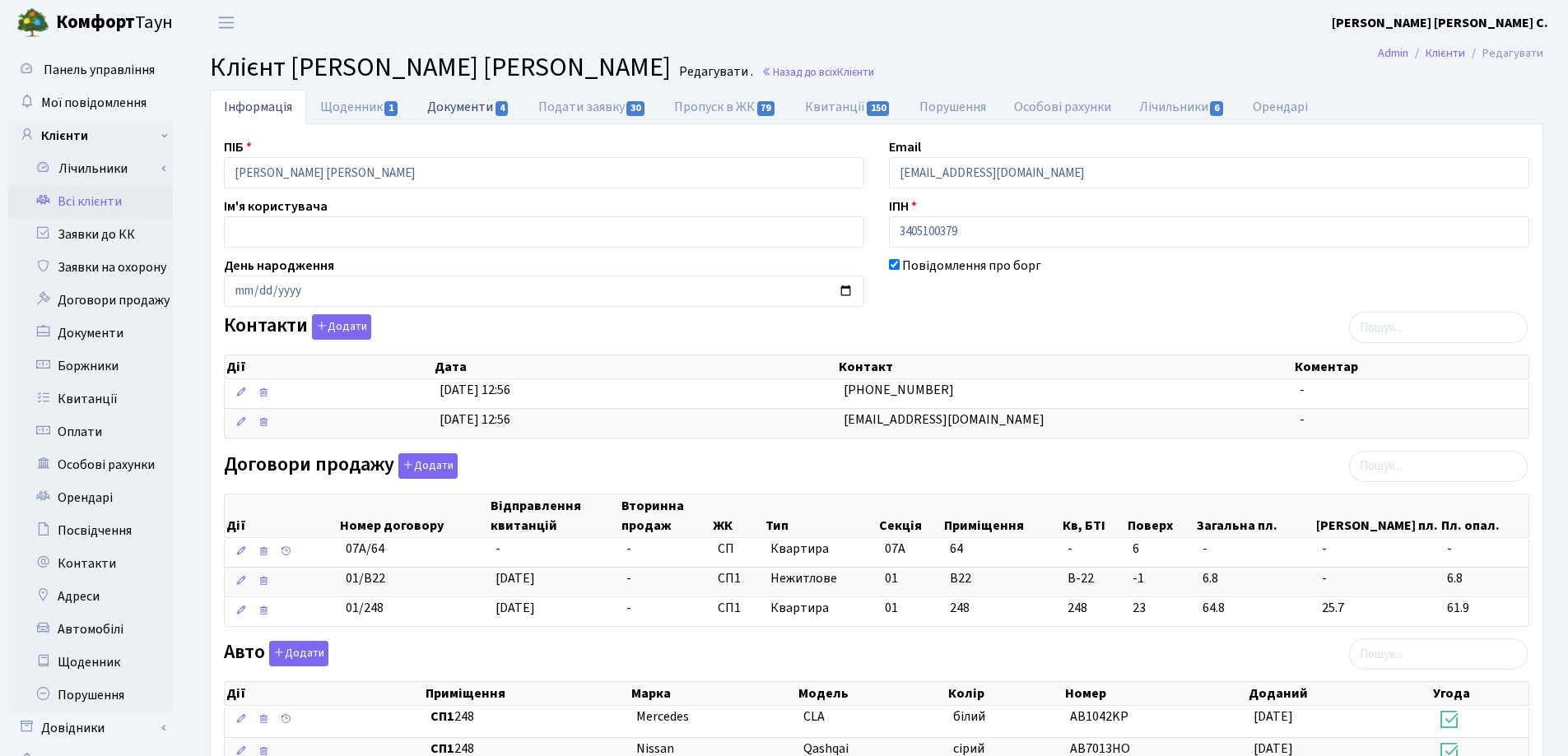
click at [432, 106] on link "Документи 4" at bounding box center [468, 107] width 110 height 34
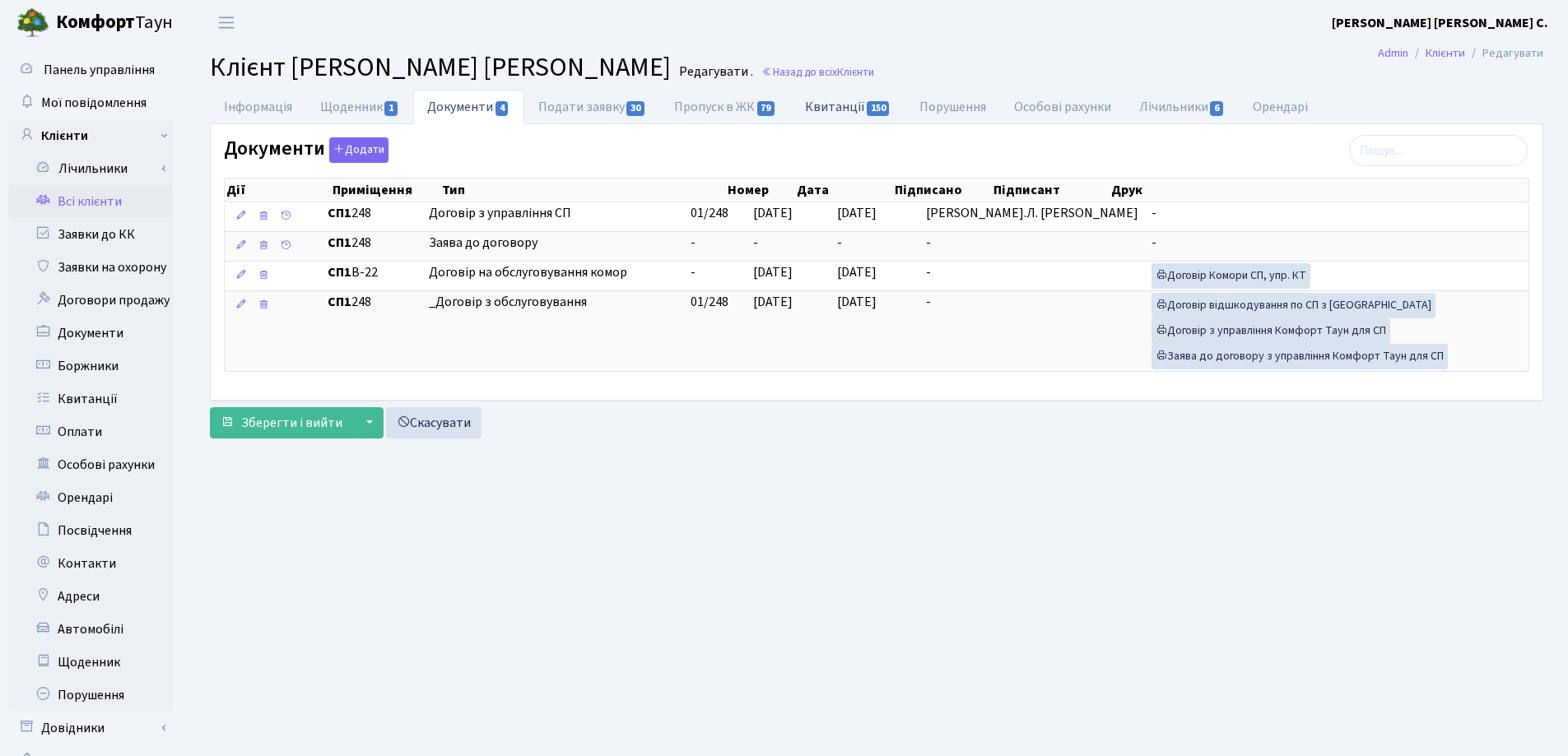
click at [822, 108] on link "Квитанції 150" at bounding box center [848, 107] width 114 height 34
select select "25"
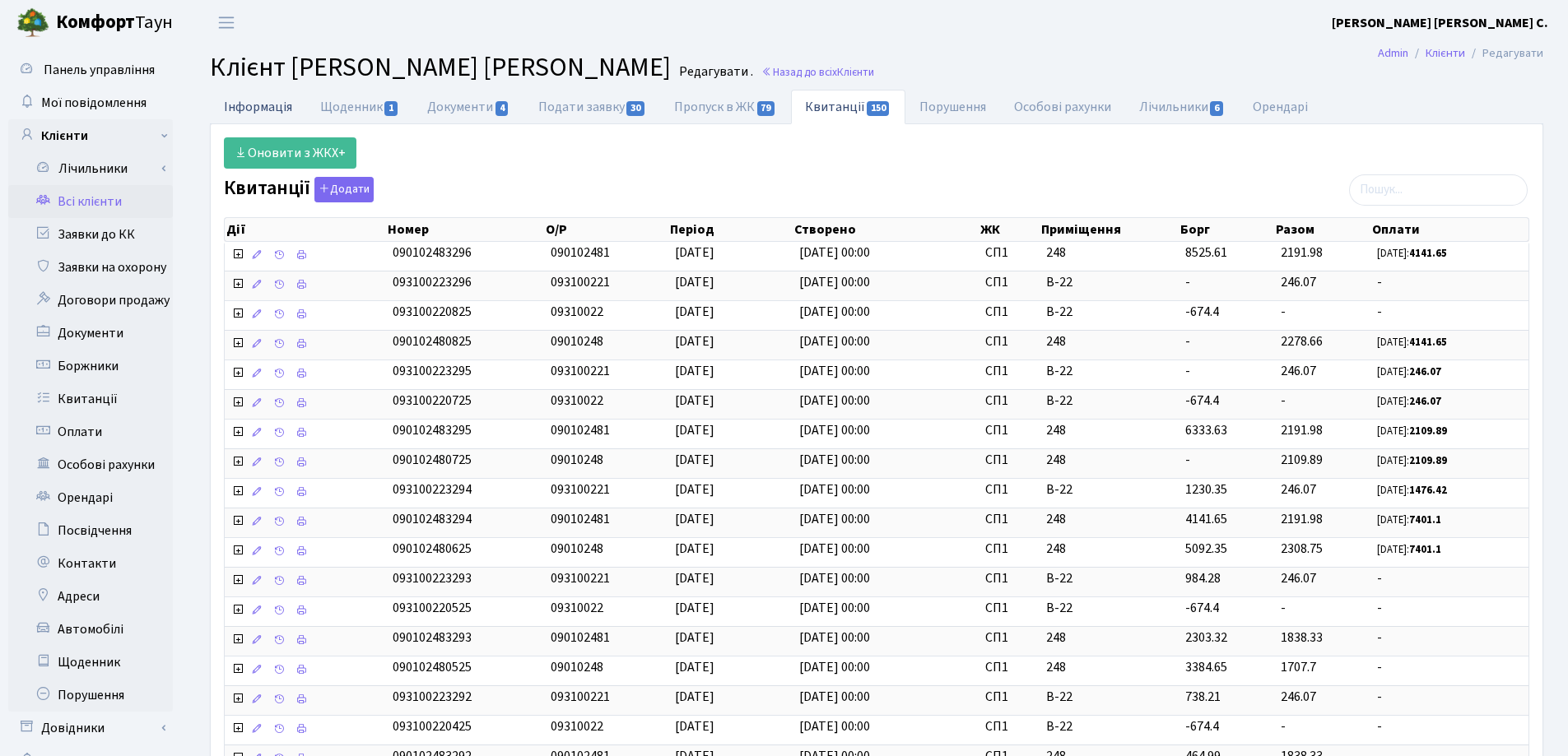
click at [252, 105] on link "Інформація" at bounding box center [257, 107] width 96 height 34
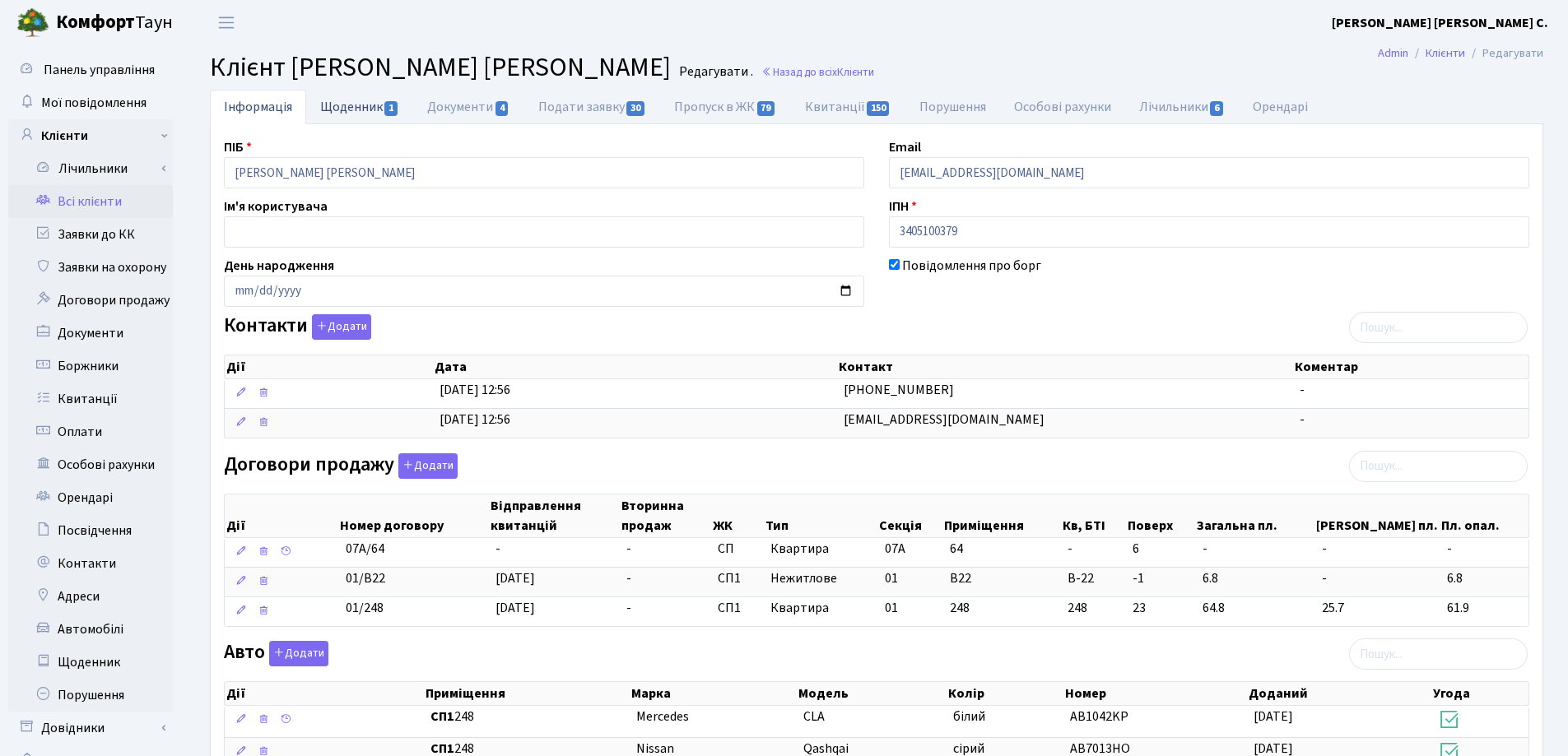
click at [326, 106] on link "Щоденник 1" at bounding box center [359, 107] width 107 height 34
select select "25"
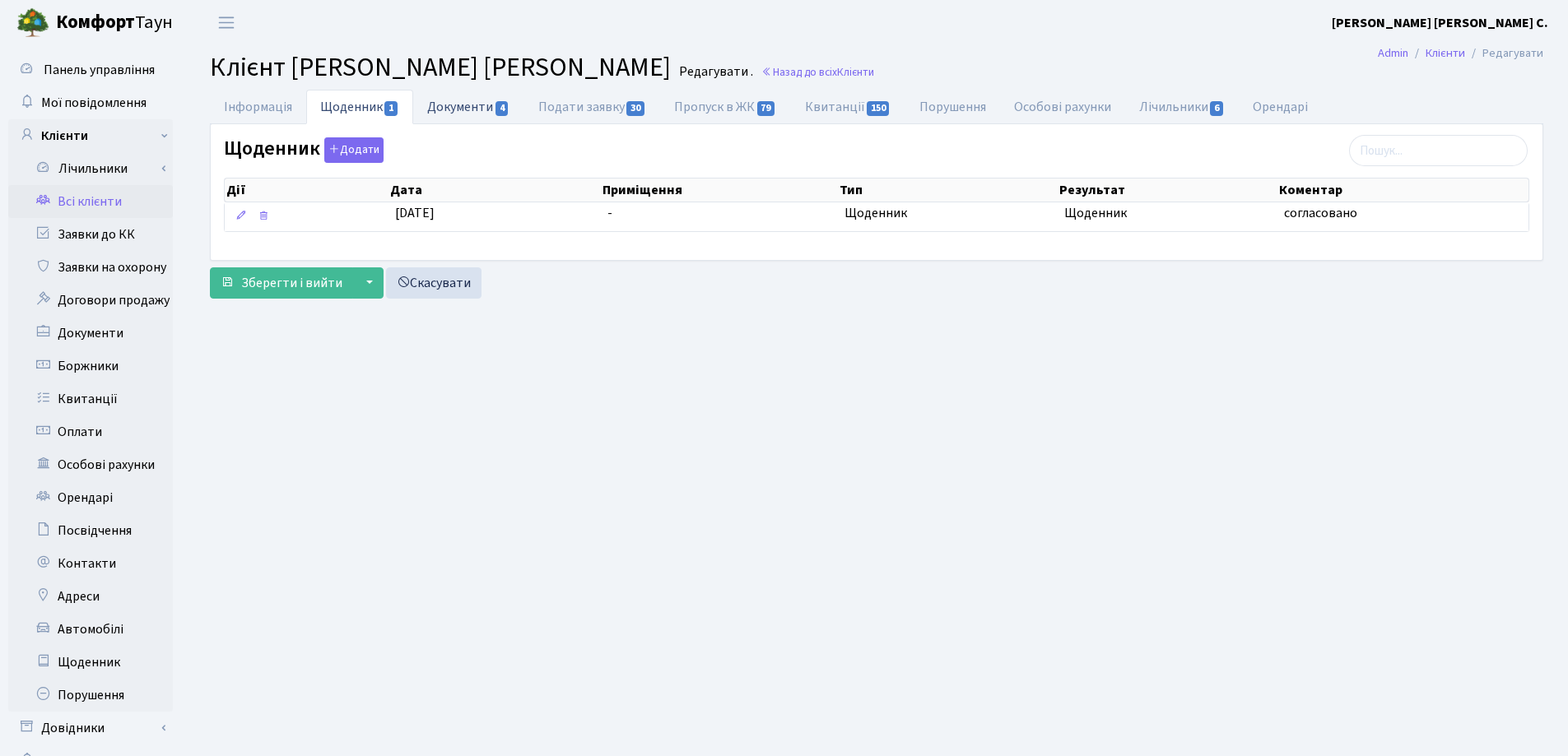
click at [465, 117] on link "Документи 4" at bounding box center [468, 107] width 110 height 34
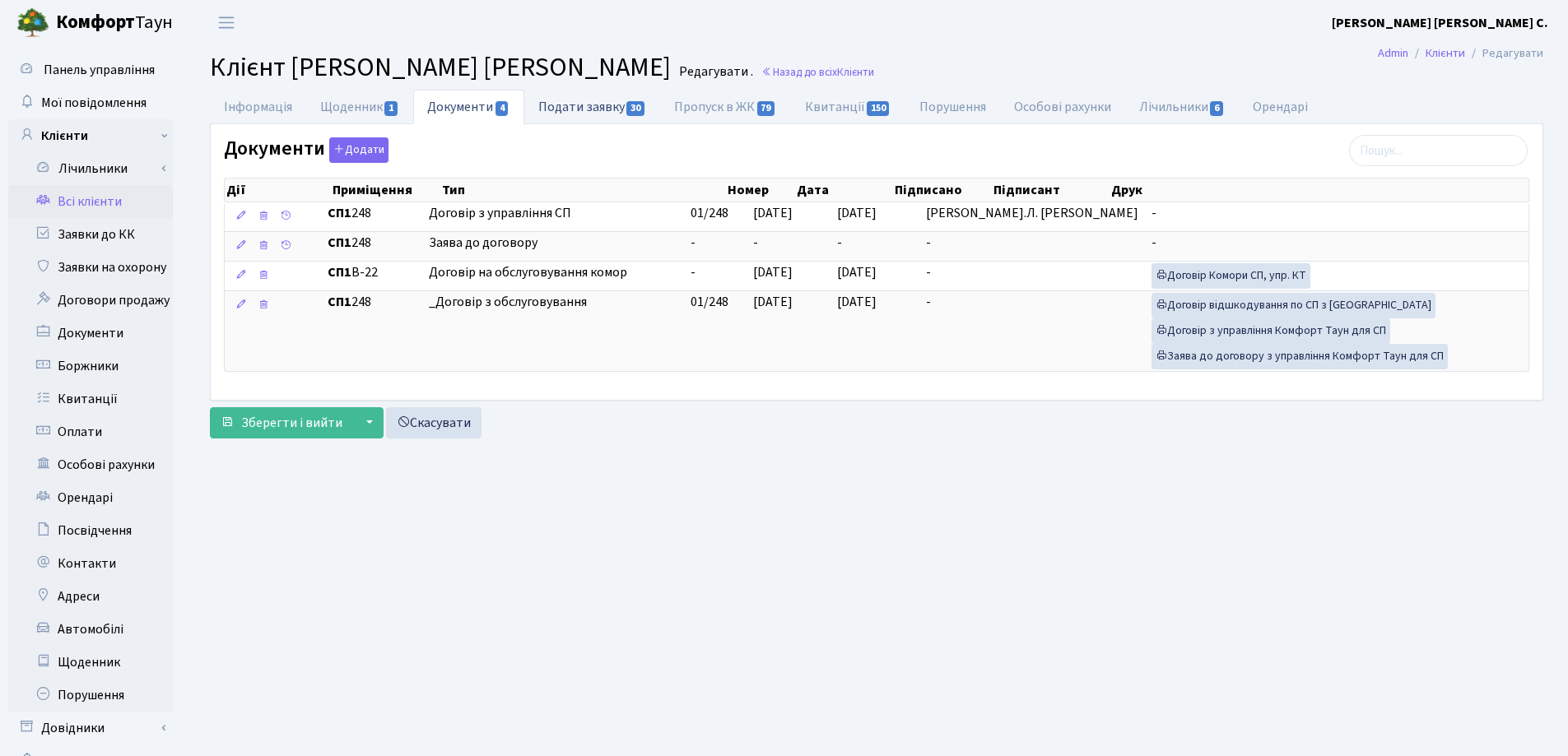
click at [572, 113] on link "Подати заявку 30" at bounding box center [592, 107] width 136 height 34
select select "25"
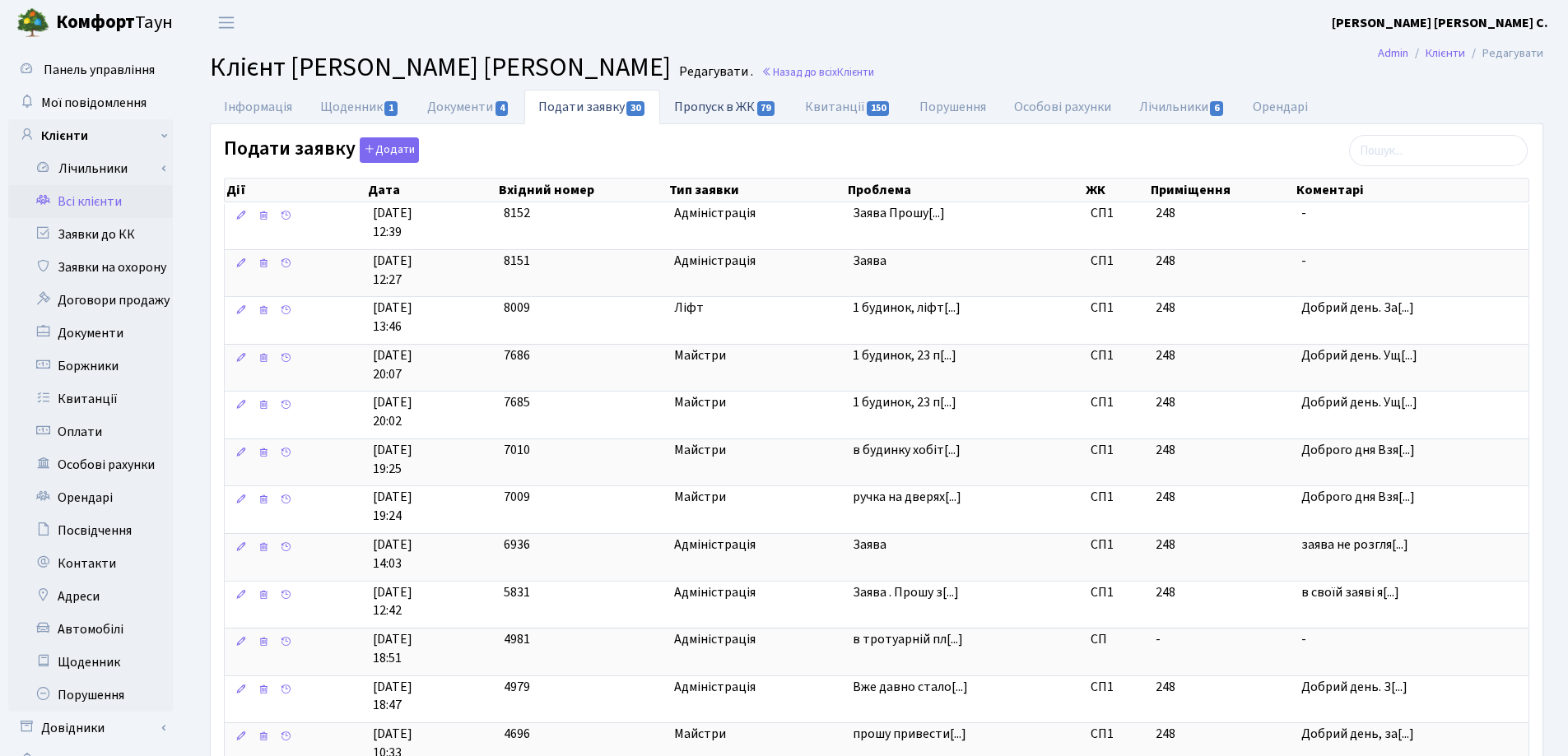
click at [695, 109] on link "Пропуск в ЖК 79" at bounding box center [725, 107] width 130 height 34
select select "25"
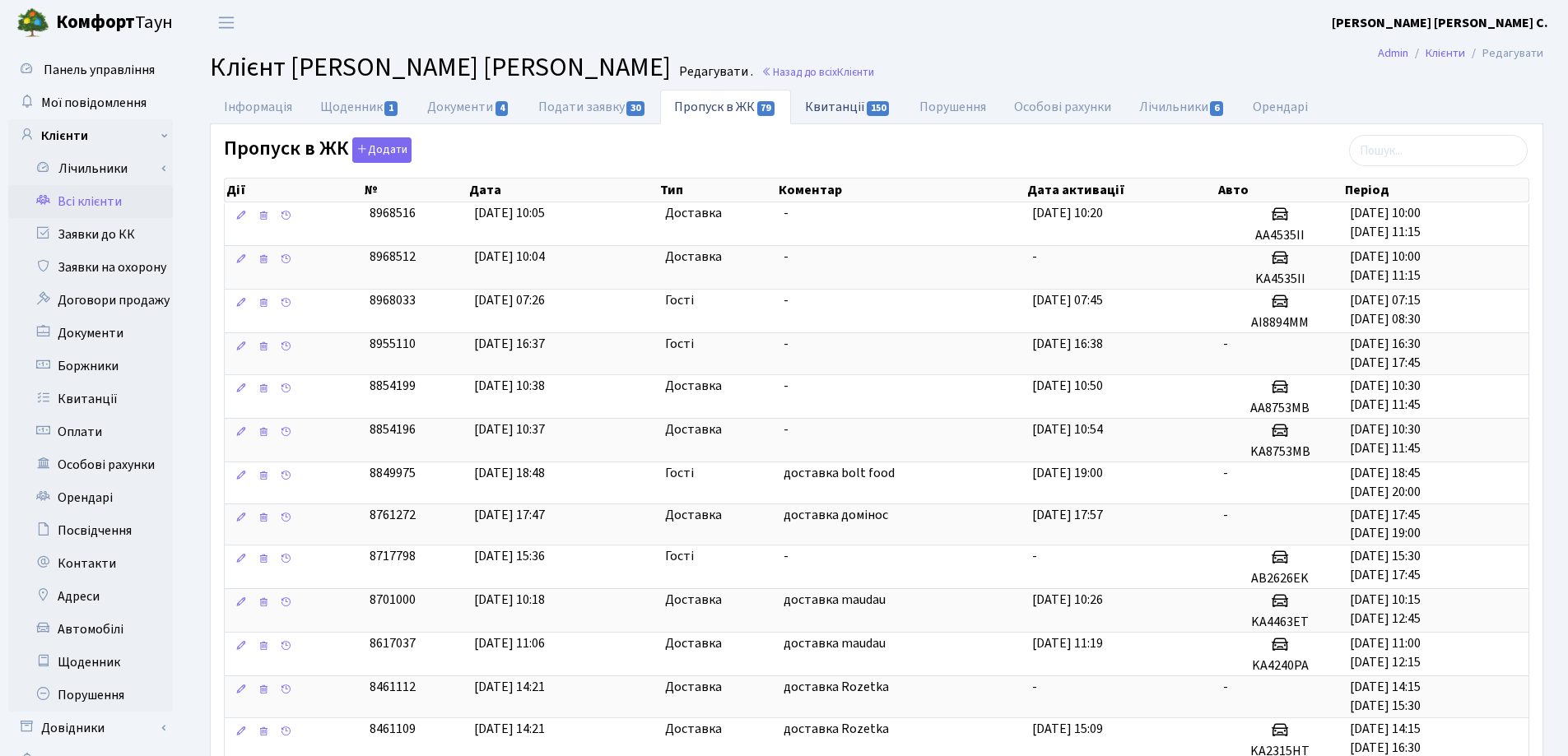
click at [834, 103] on link "Квитанції 150" at bounding box center [848, 107] width 114 height 34
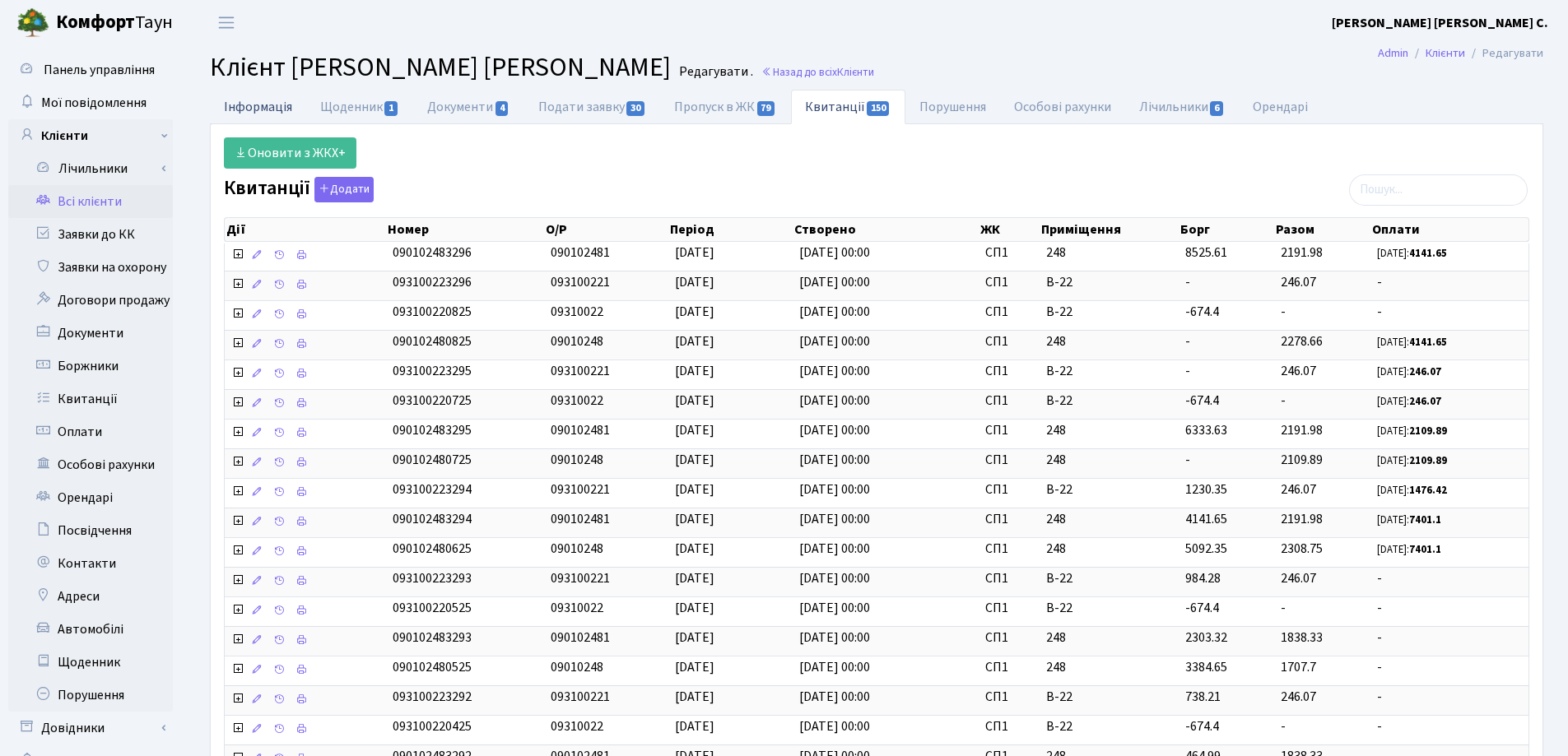
click at [242, 102] on link "Інформація" at bounding box center [257, 107] width 96 height 34
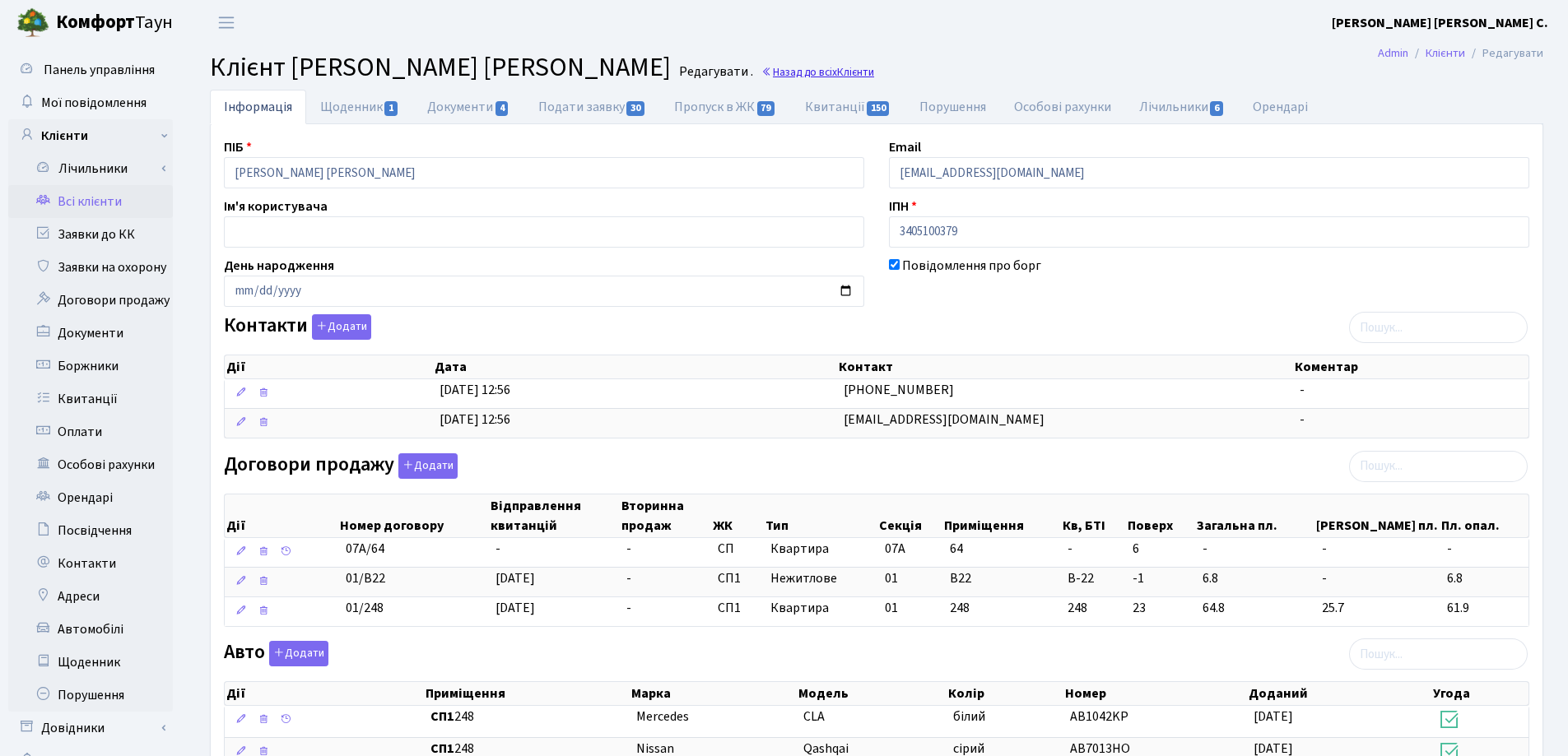
click at [796, 65] on h2 "Клієнт Ткачук Максим Володимирович Редагувати . Назад до всіх Клієнти" at bounding box center [876, 66] width 1333 height 31
click at [794, 71] on link "Назад до всіх Клієнти" at bounding box center [817, 72] width 112 height 16
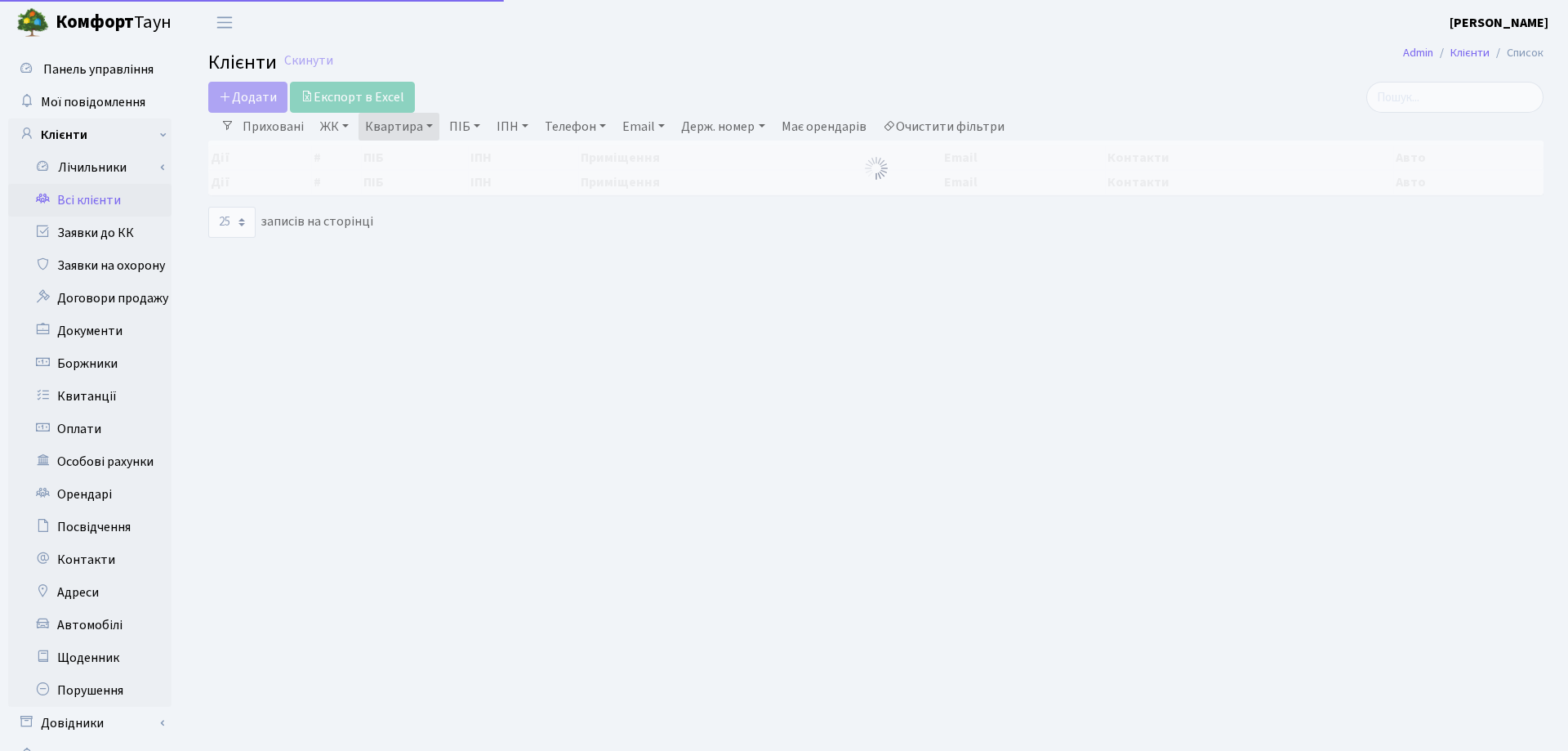
select select "25"
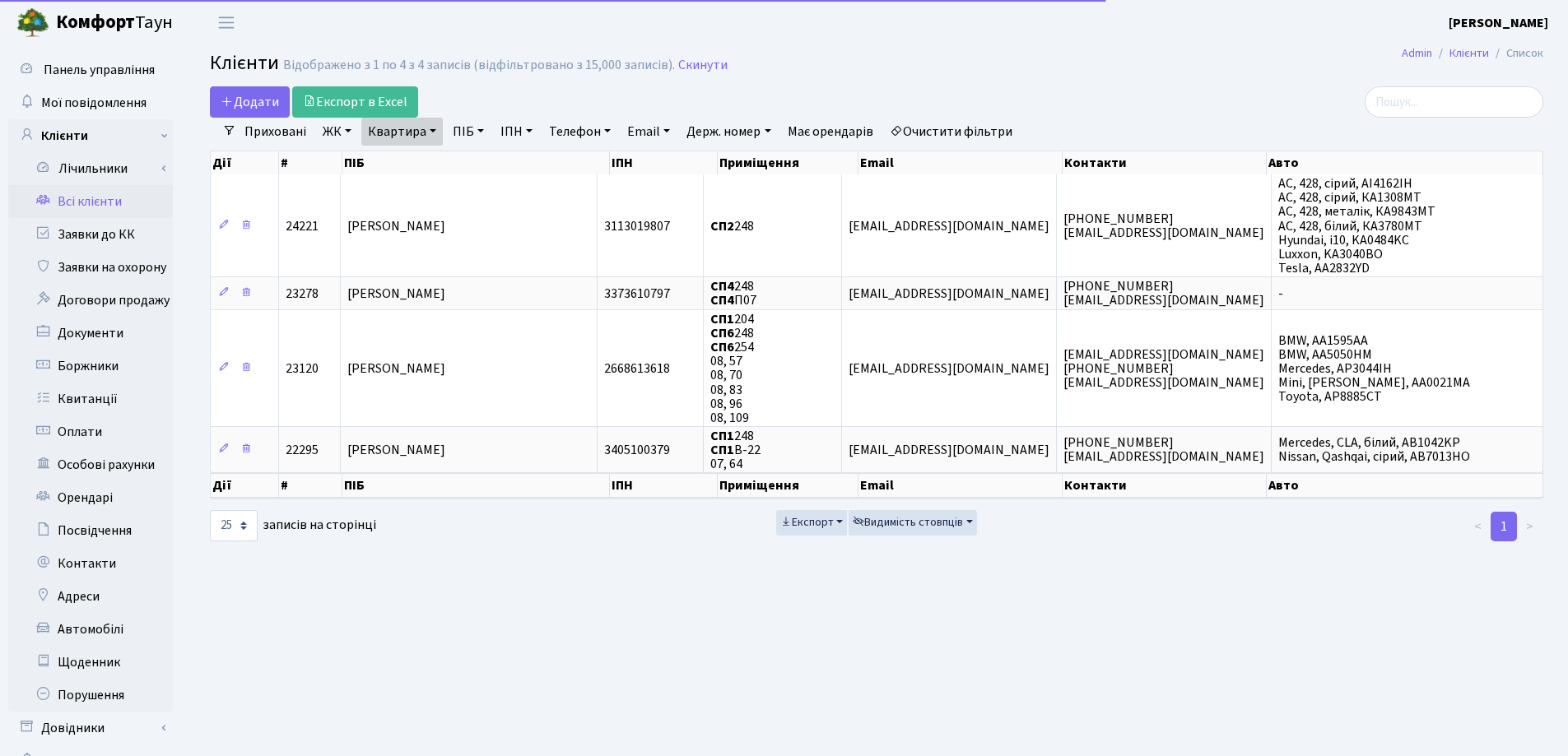
click at [430, 133] on link "Квартира" at bounding box center [402, 132] width 81 height 28
click at [472, 159] on icon at bounding box center [475, 164] width 13 height 13
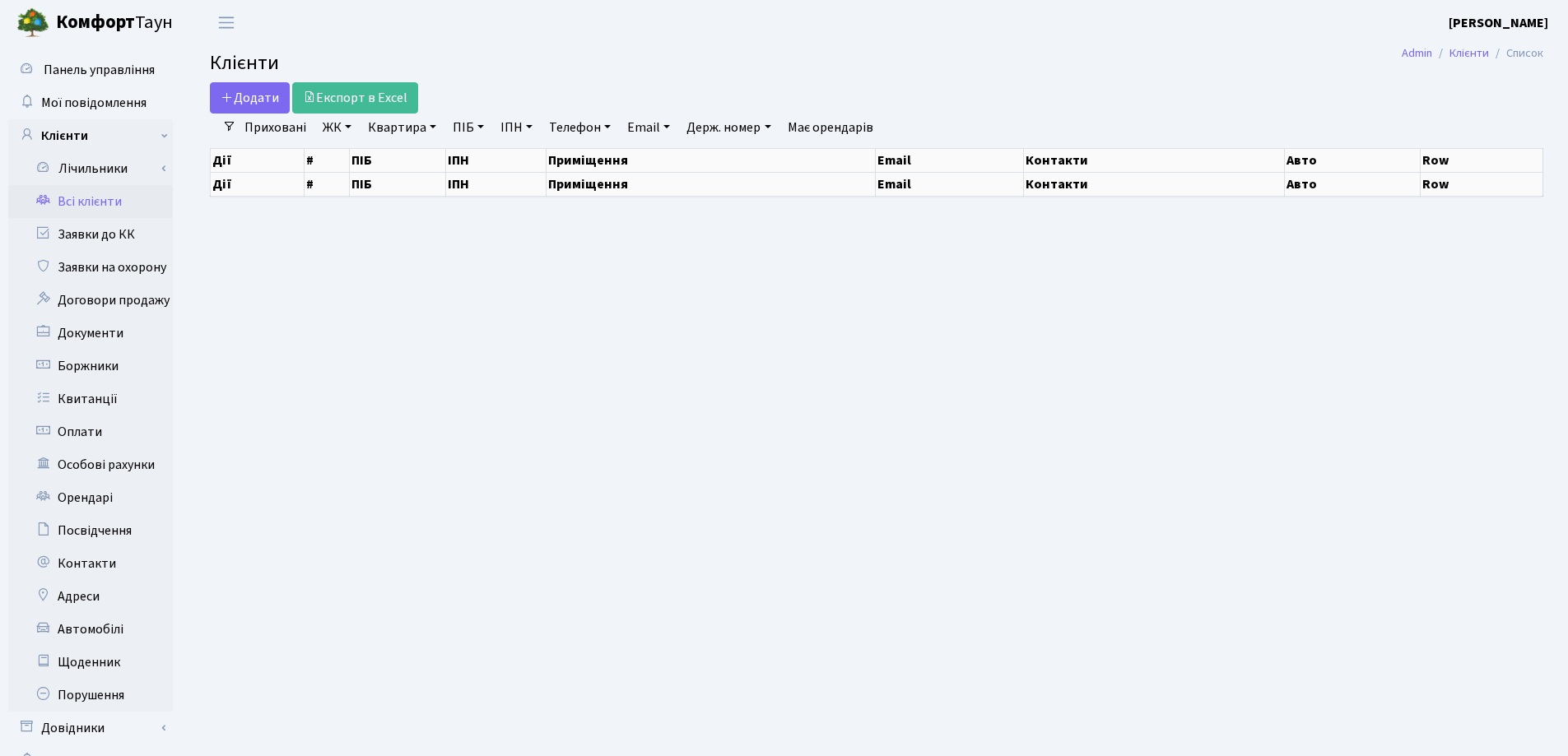
select select "25"
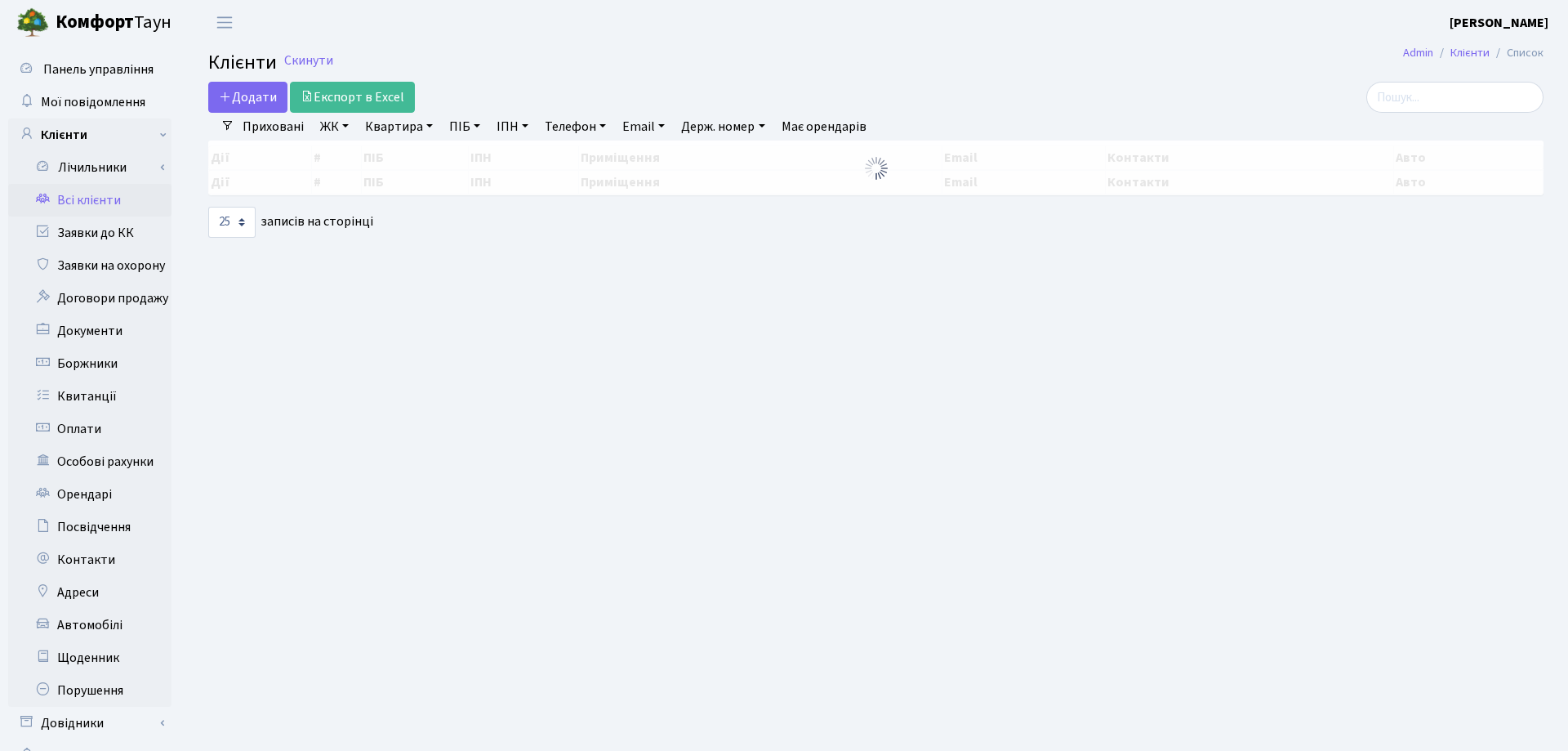
select select "25"
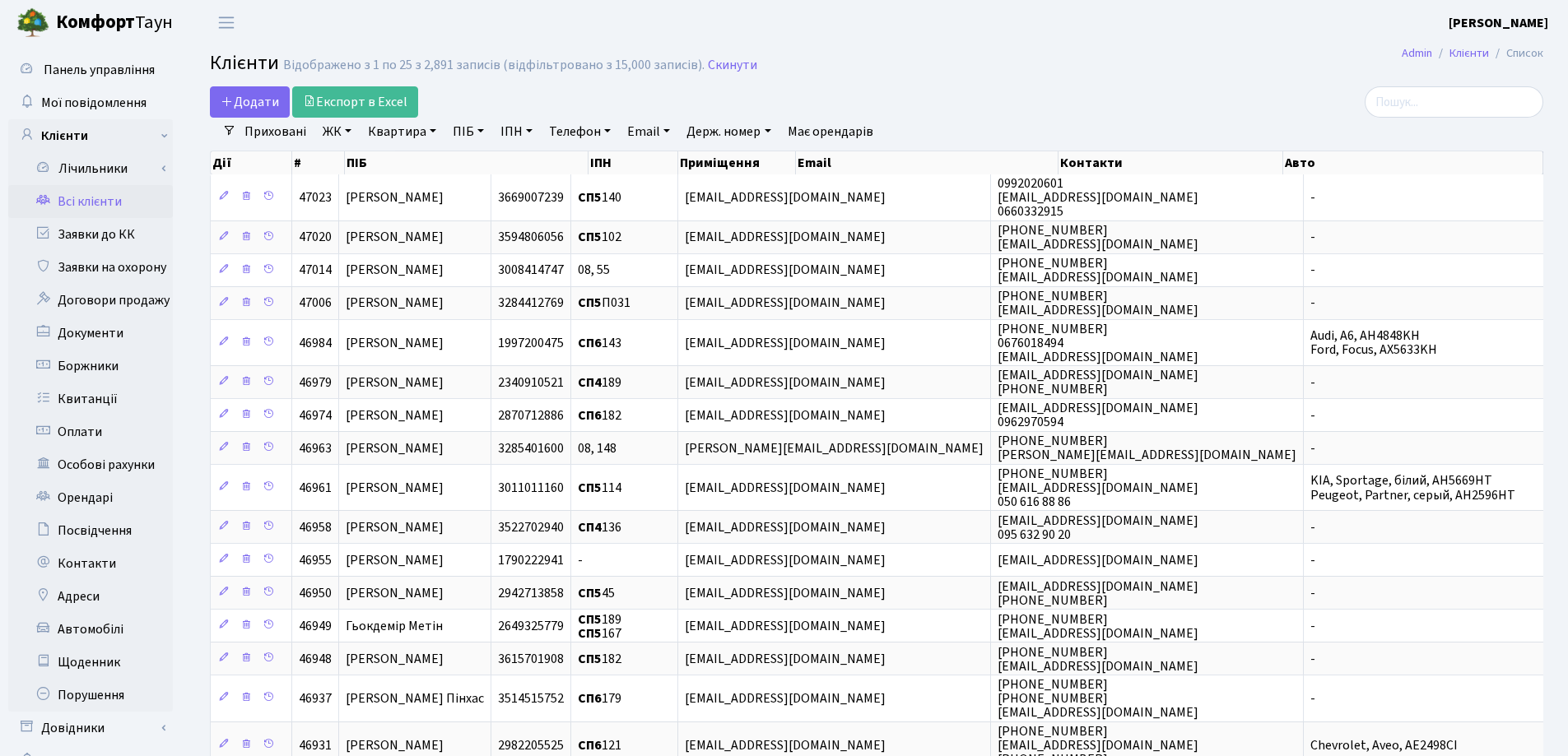
click at [1238, 34] on header "[PERSON_NAME] [PERSON_NAME] Мій обліковий запис Вийти" at bounding box center [784, 22] width 1568 height 45
click at [1461, 92] on input "search" at bounding box center [1453, 101] width 179 height 31
type input "О"
type input "Е"
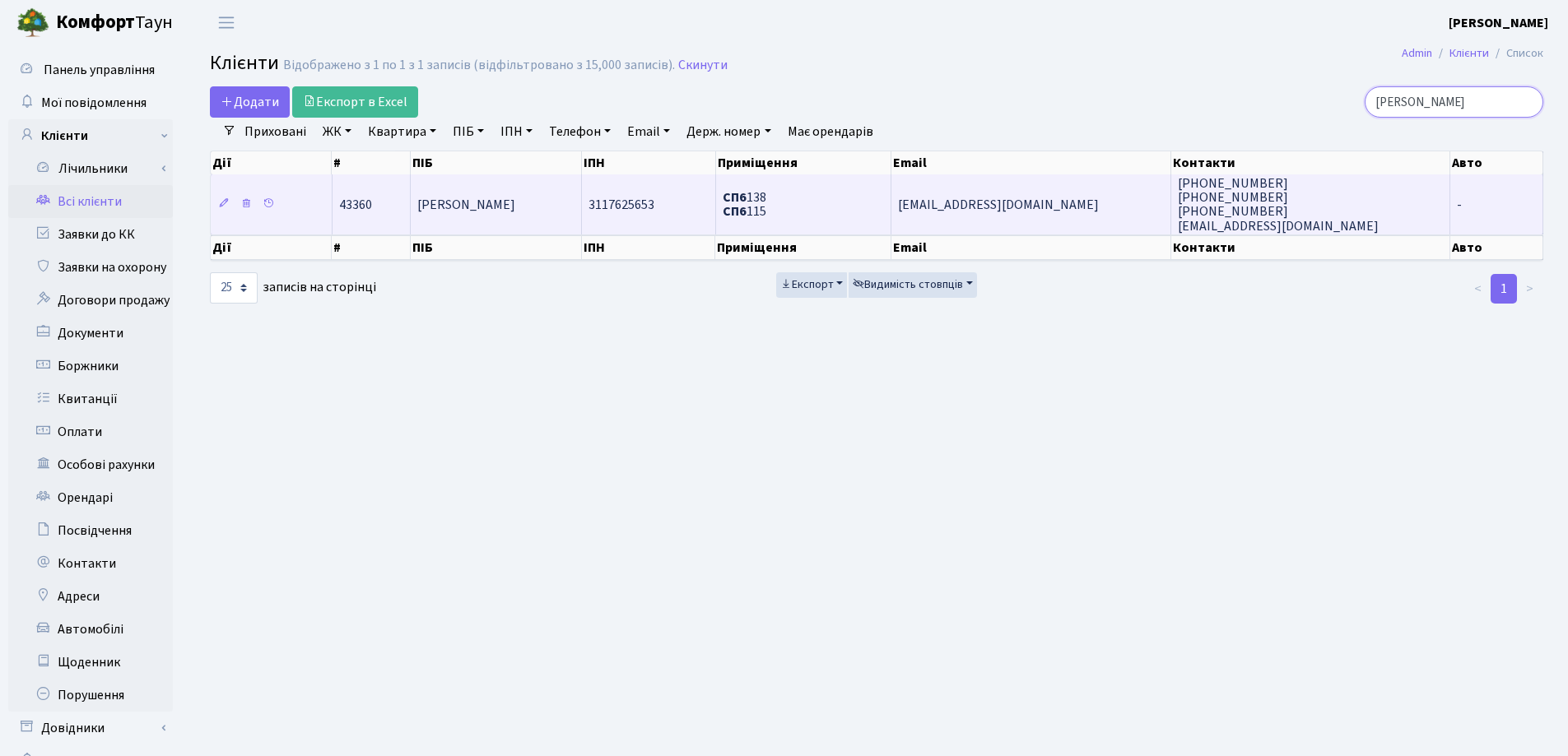
type input "Коган"
click at [532, 204] on td "[PERSON_NAME]" at bounding box center [496, 203] width 171 height 59
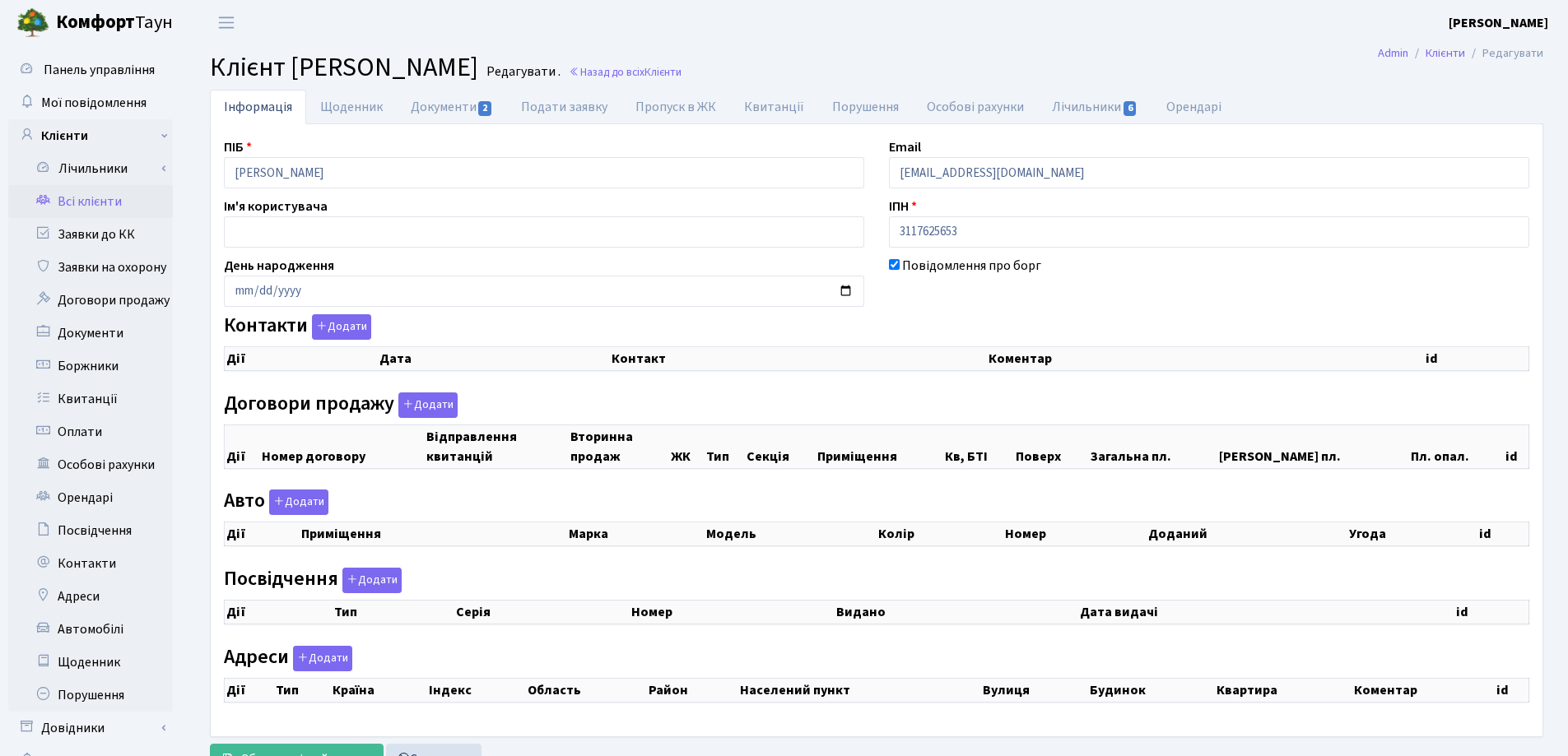
checkbox input "true"
select select "25"
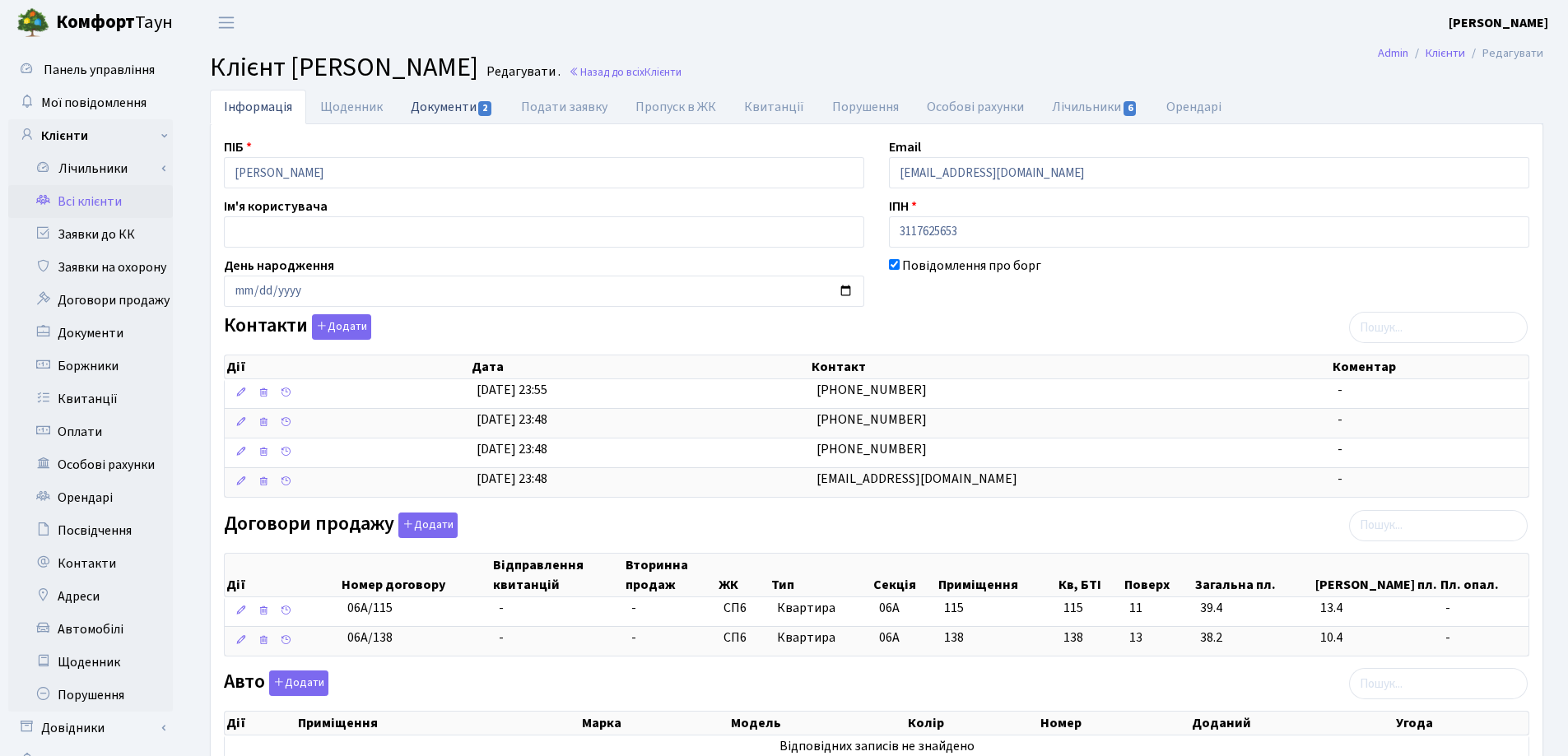
click at [447, 106] on link "Документи 2" at bounding box center [452, 107] width 110 height 34
select select "25"
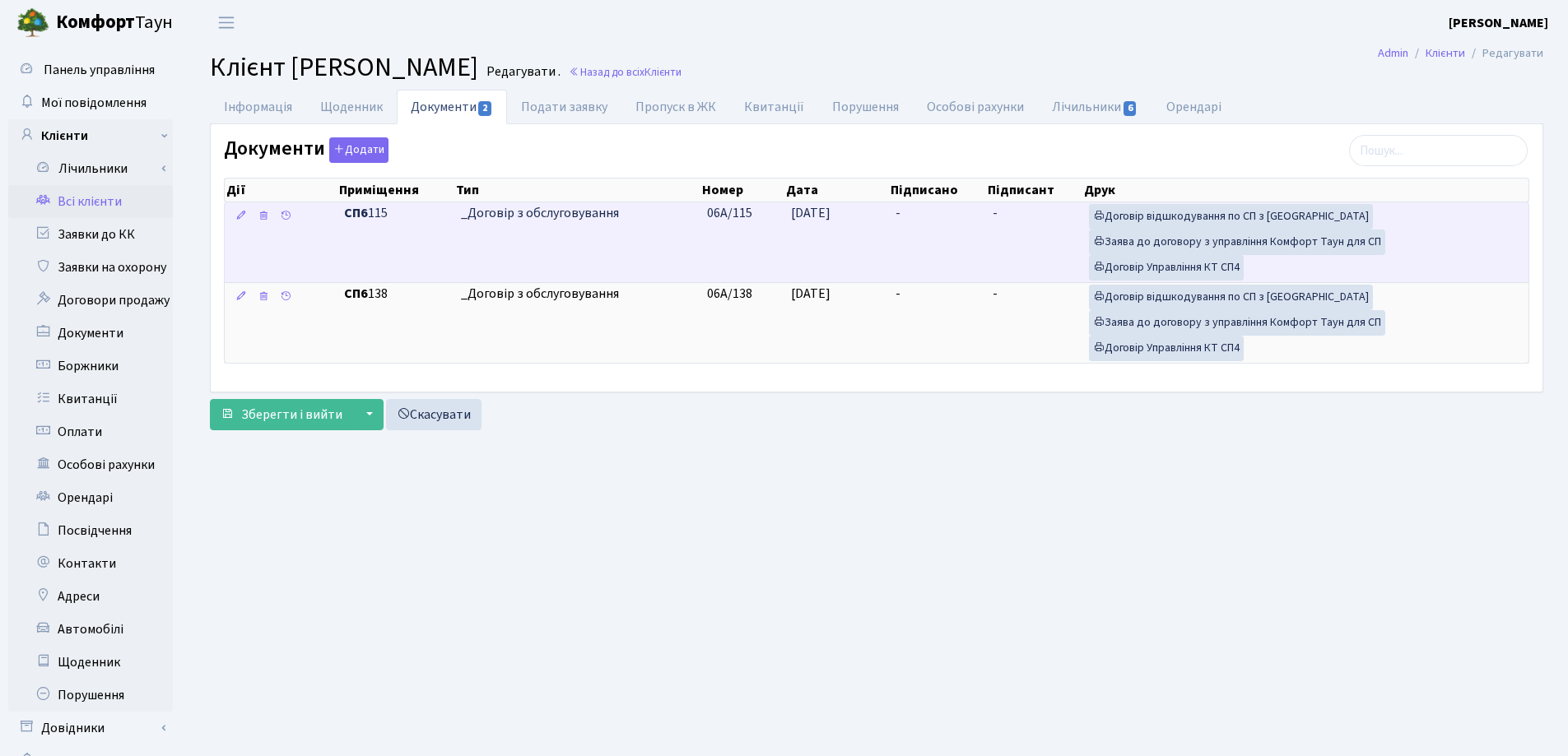
click at [905, 210] on td "-" at bounding box center [937, 241] width 97 height 80
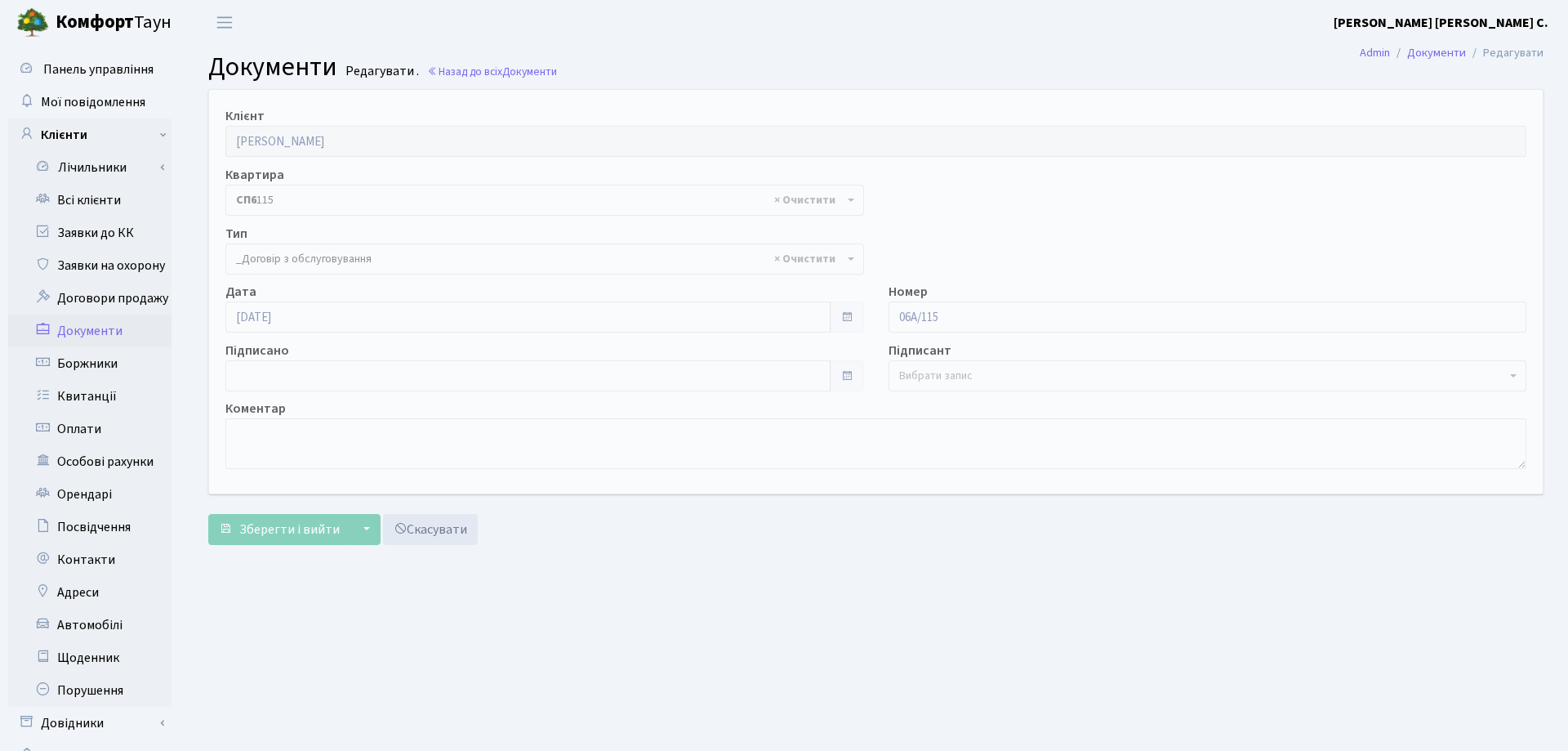
select select "289"
type input "[DATE]"
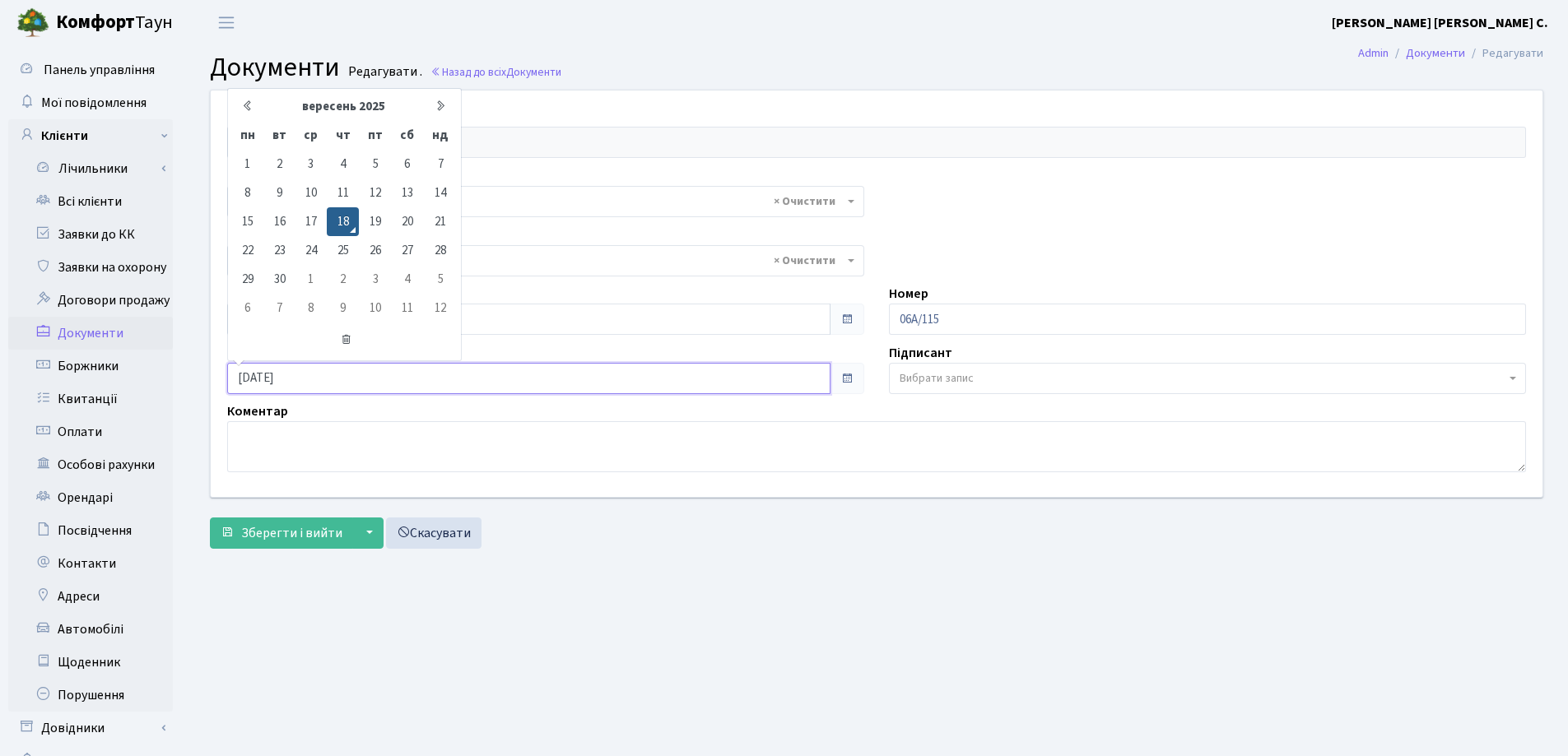
click at [349, 383] on input "[DATE]" at bounding box center [529, 378] width 603 height 31
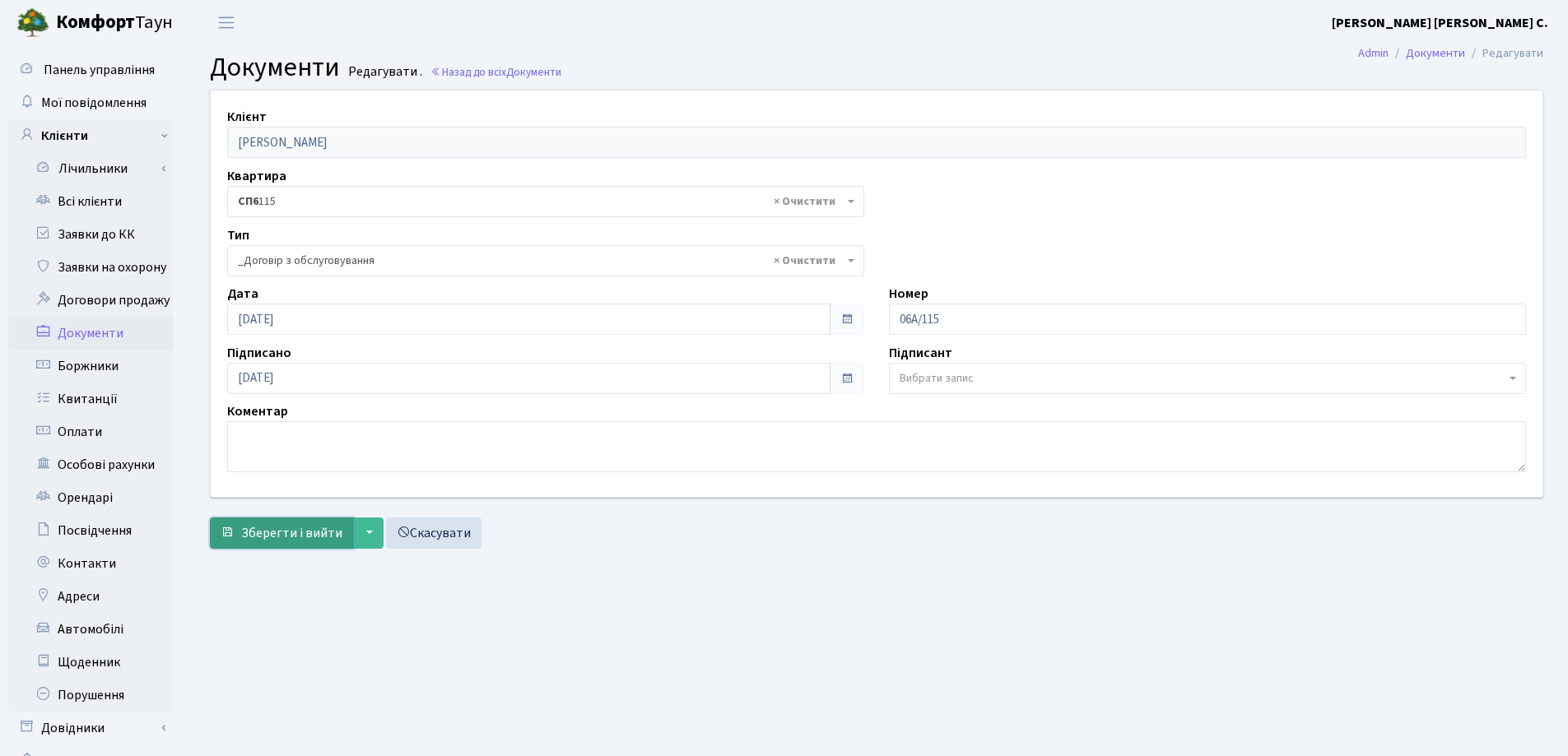
click at [310, 527] on span "Зберегти і вийти" at bounding box center [292, 532] width 101 height 18
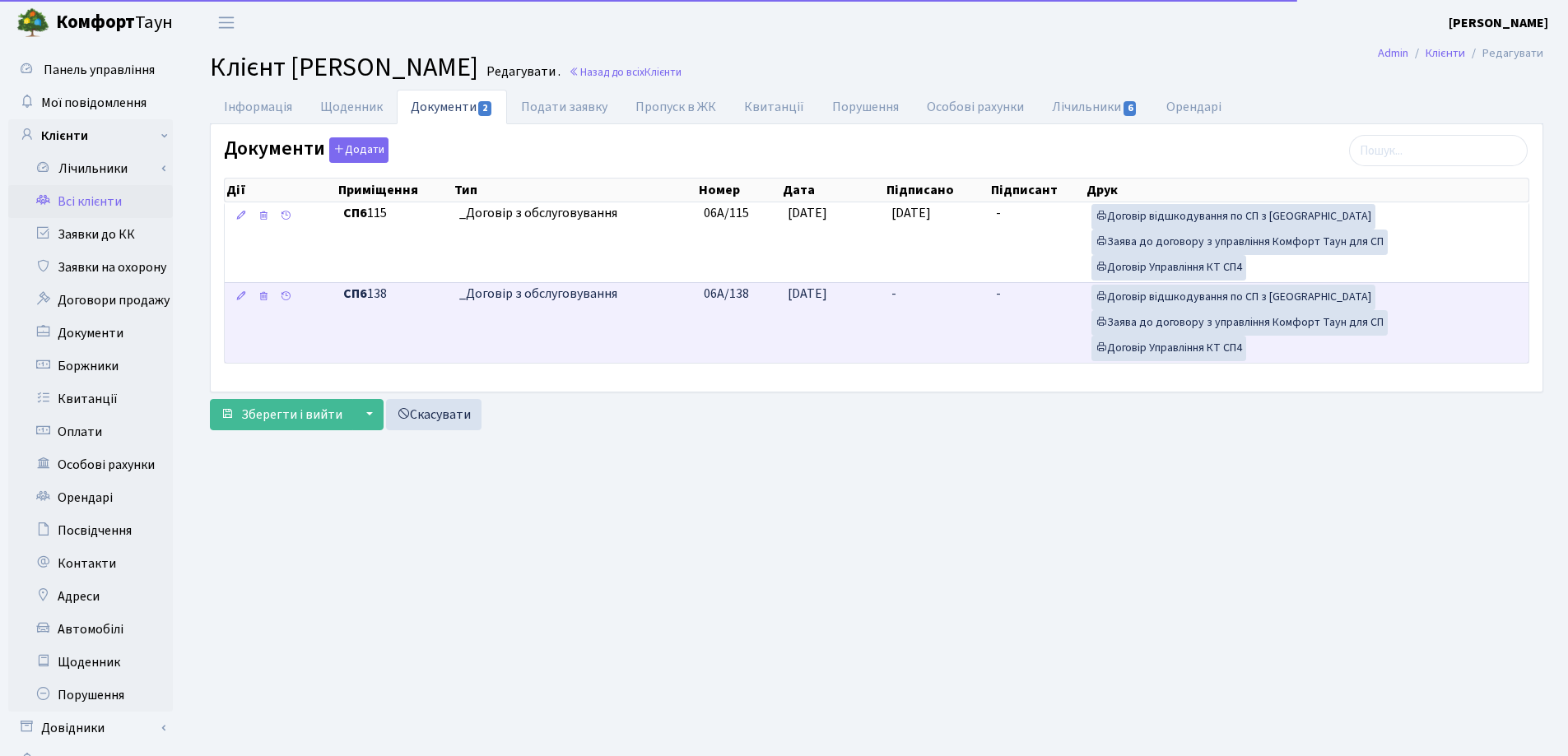
click at [904, 291] on td "-" at bounding box center [937, 323] width 105 height 80
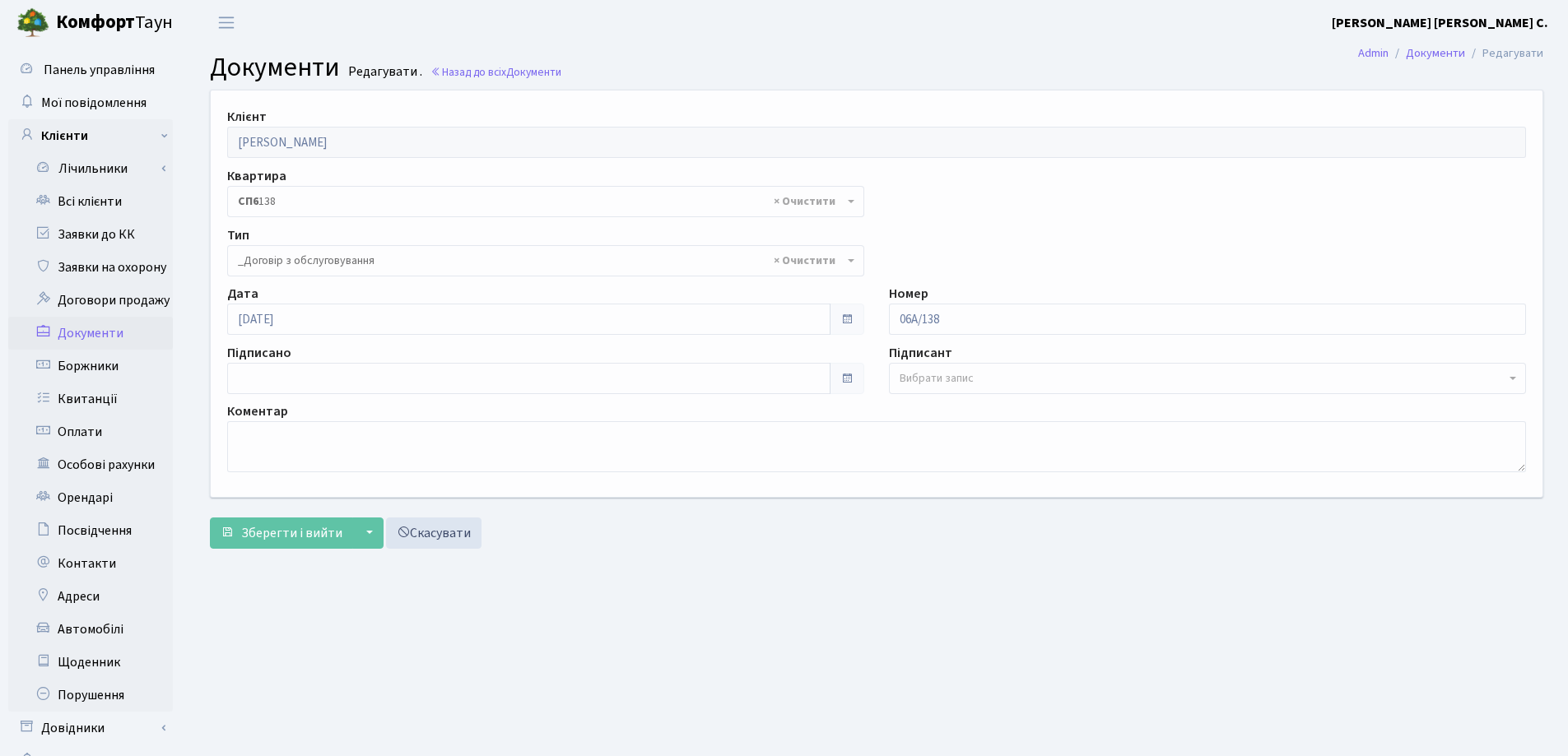
select select "289"
type input "[DATE]"
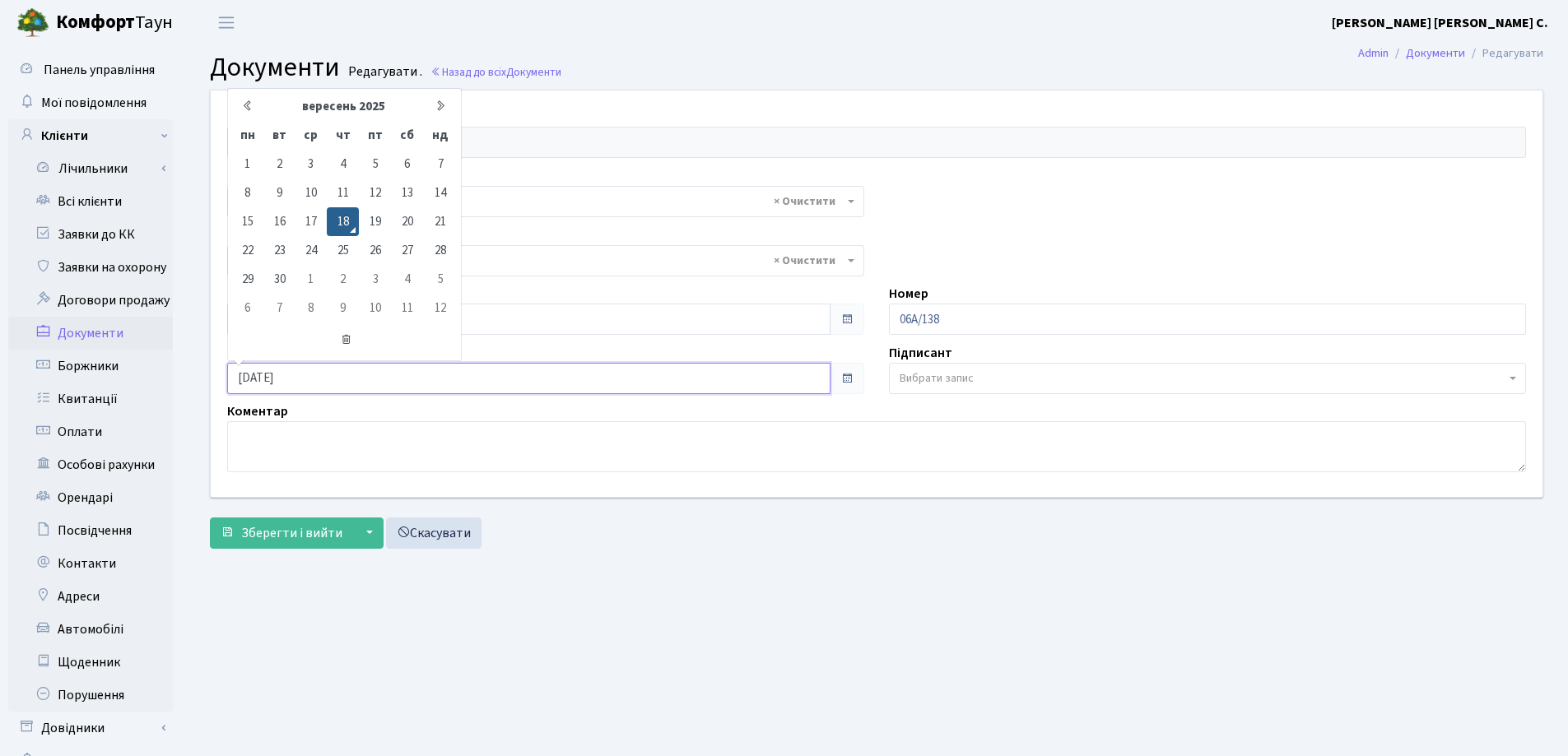
click at [357, 377] on input "[DATE]" at bounding box center [529, 378] width 603 height 31
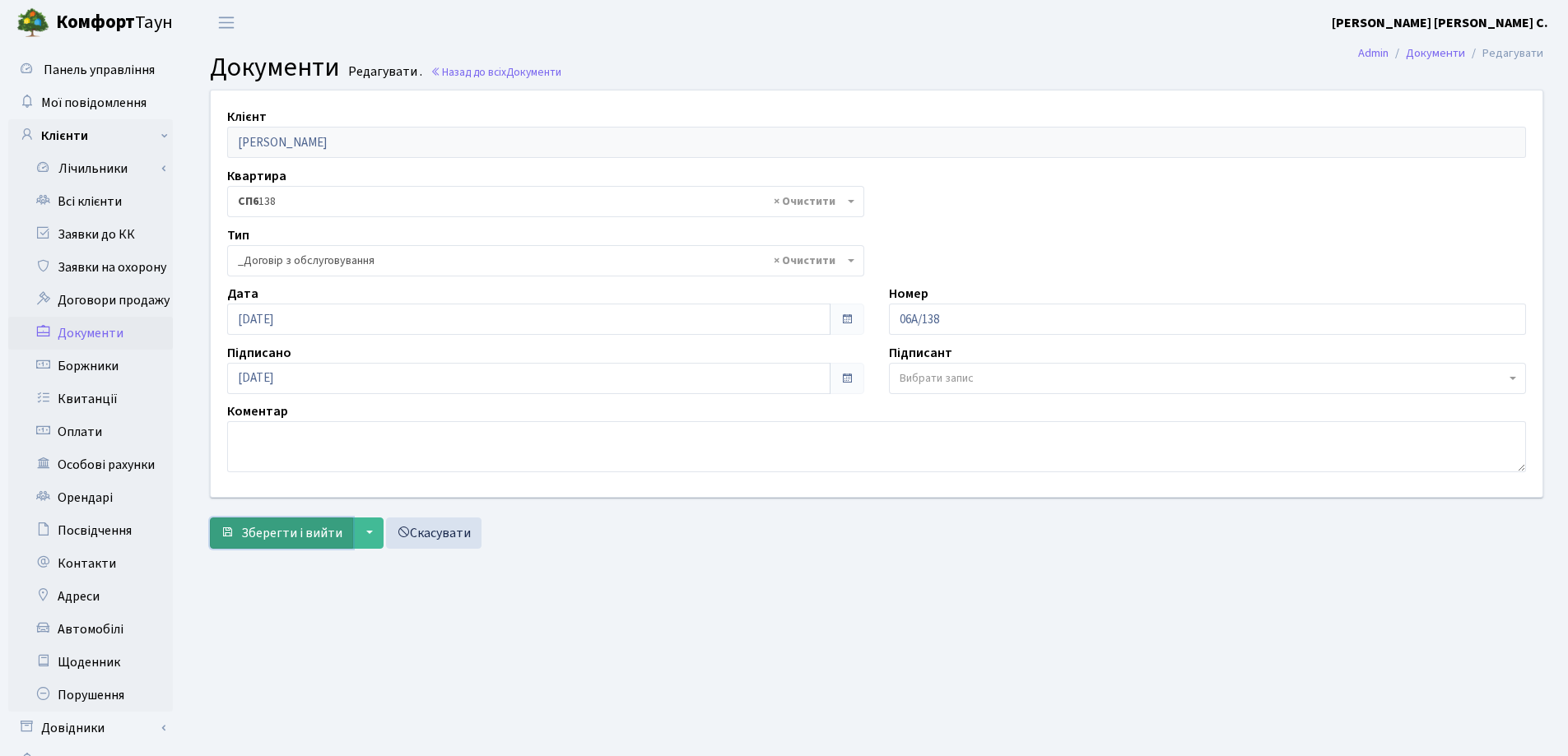
click at [299, 533] on span "Зберегти і вийти" at bounding box center [292, 532] width 101 height 18
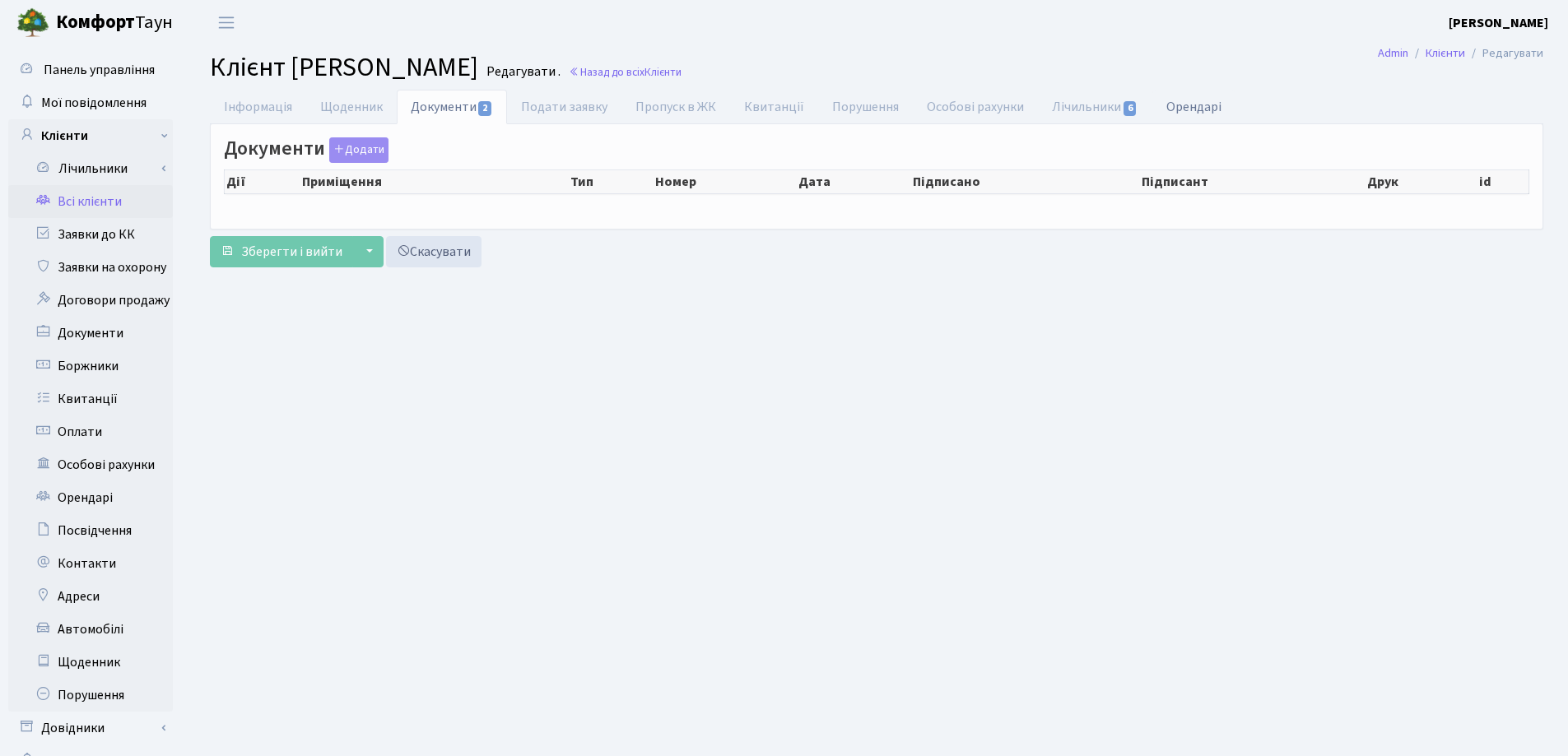
checkbox input "true"
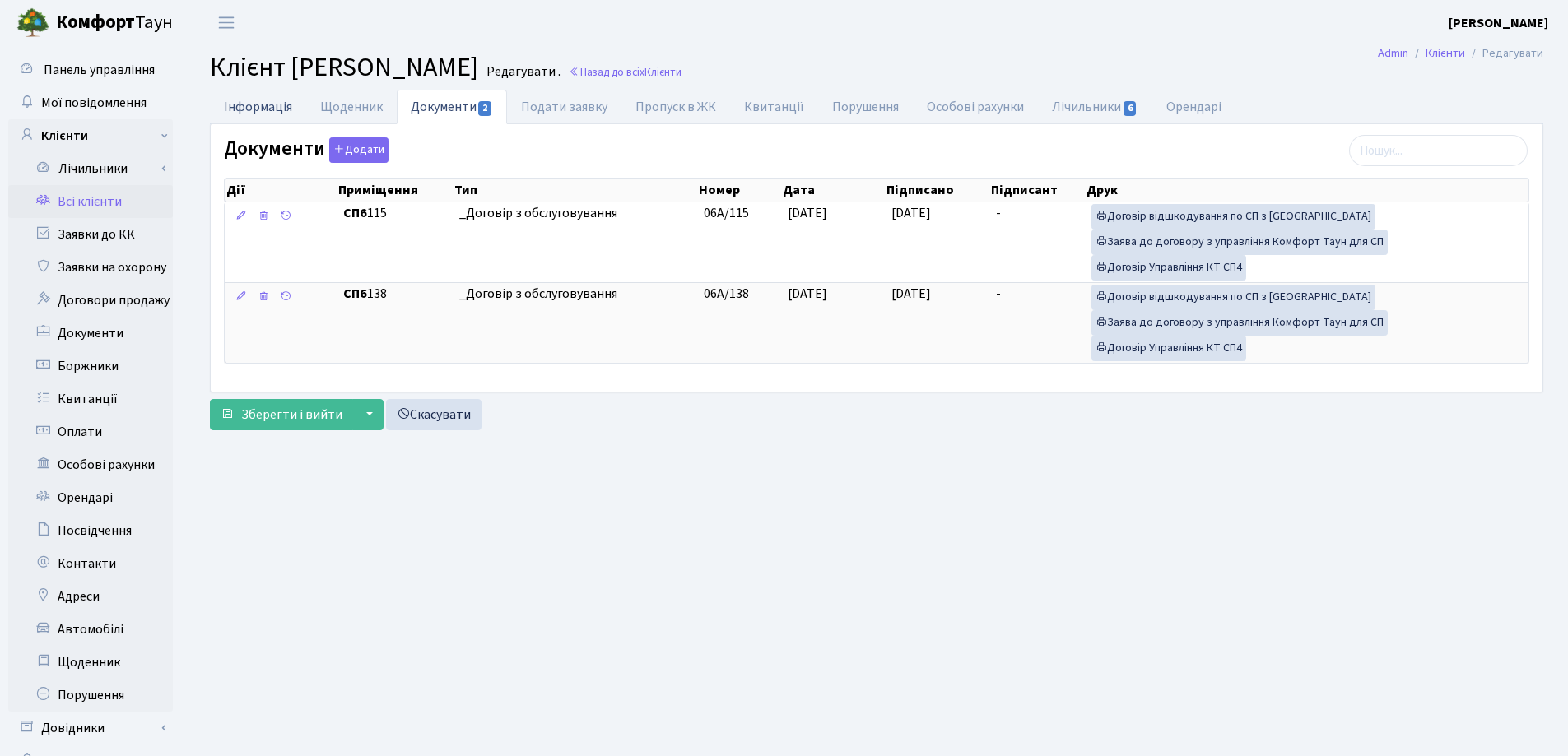
click at [240, 106] on link "Інформація" at bounding box center [257, 107] width 96 height 34
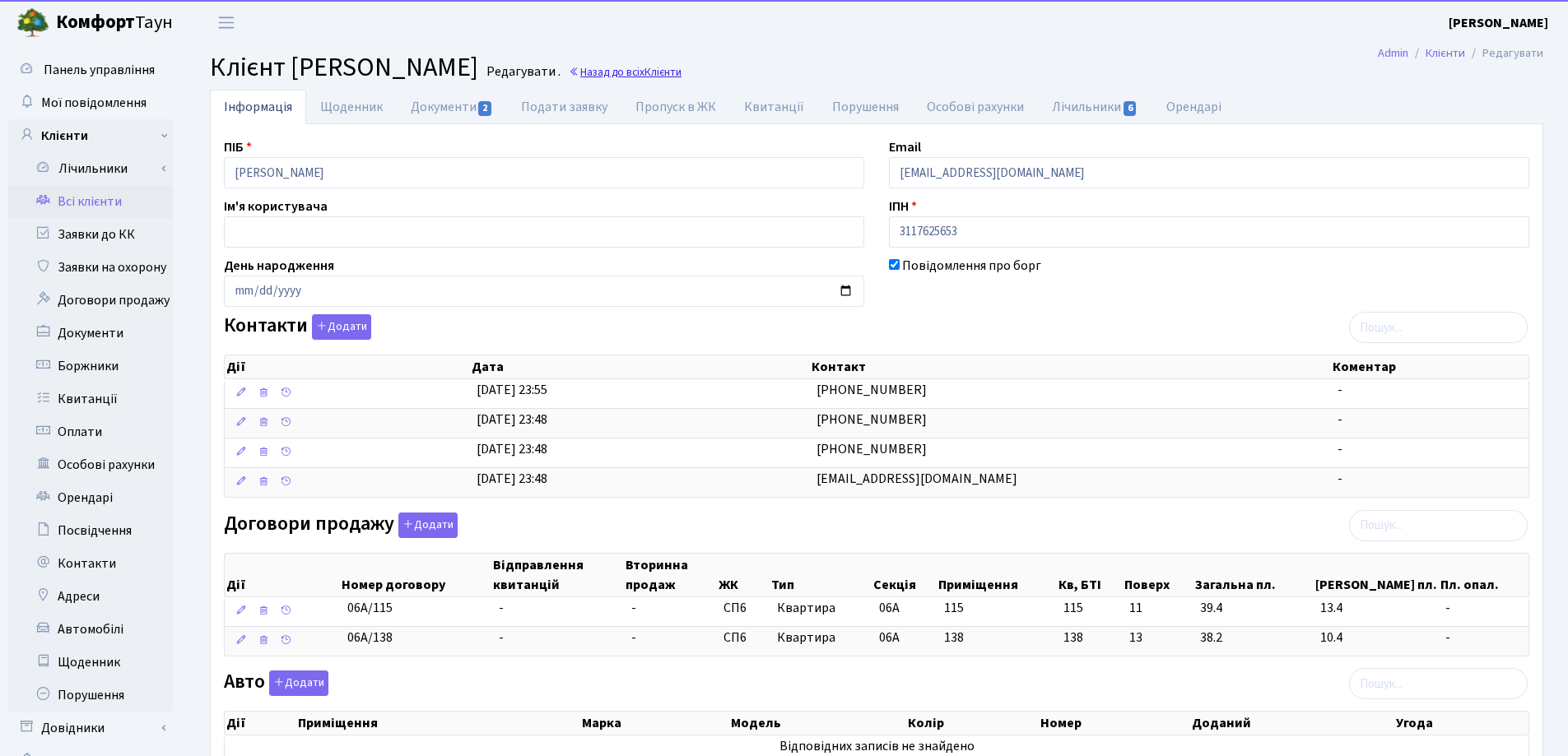
click at [623, 76] on link "Назад до всіх Клієнти" at bounding box center [624, 72] width 112 height 16
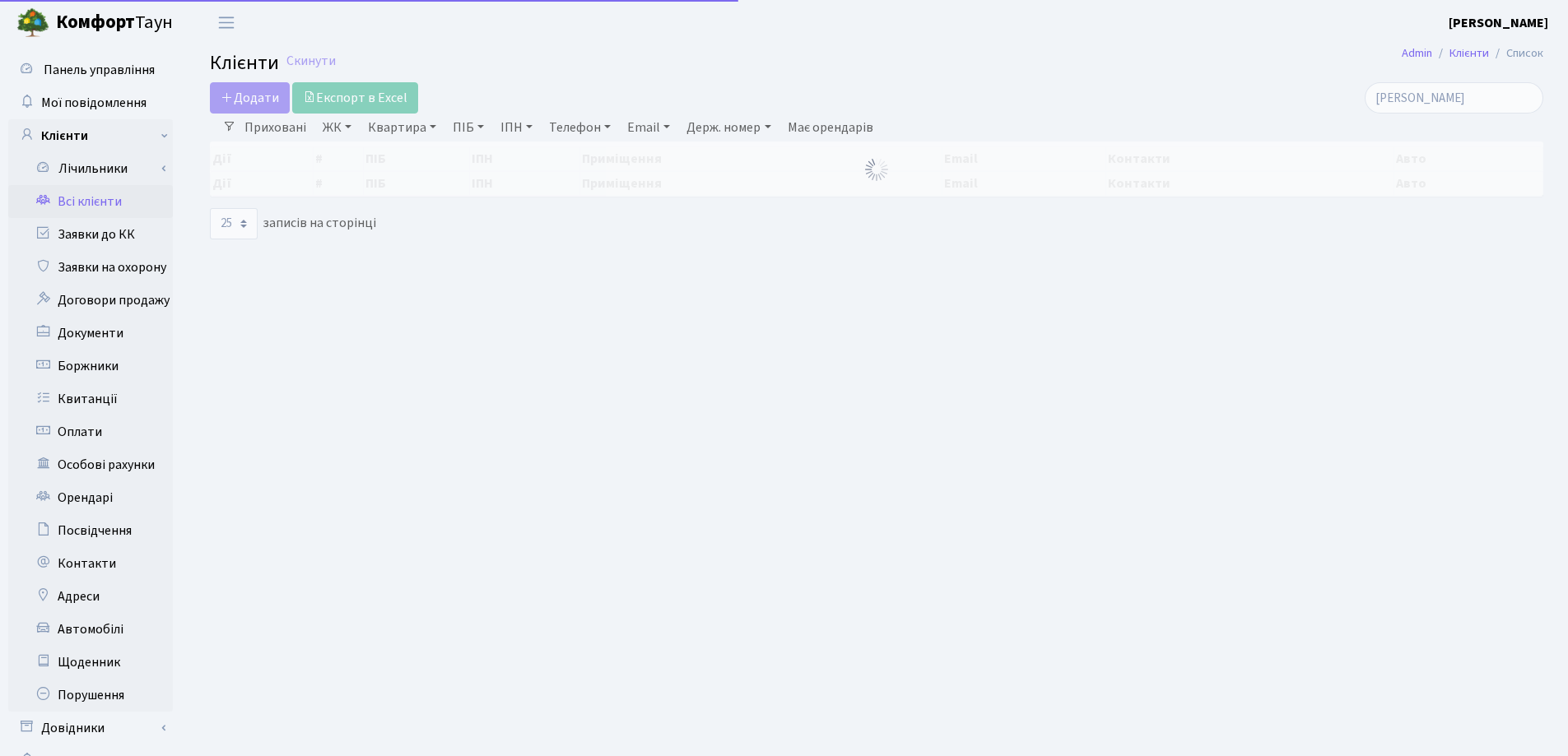
select select "25"
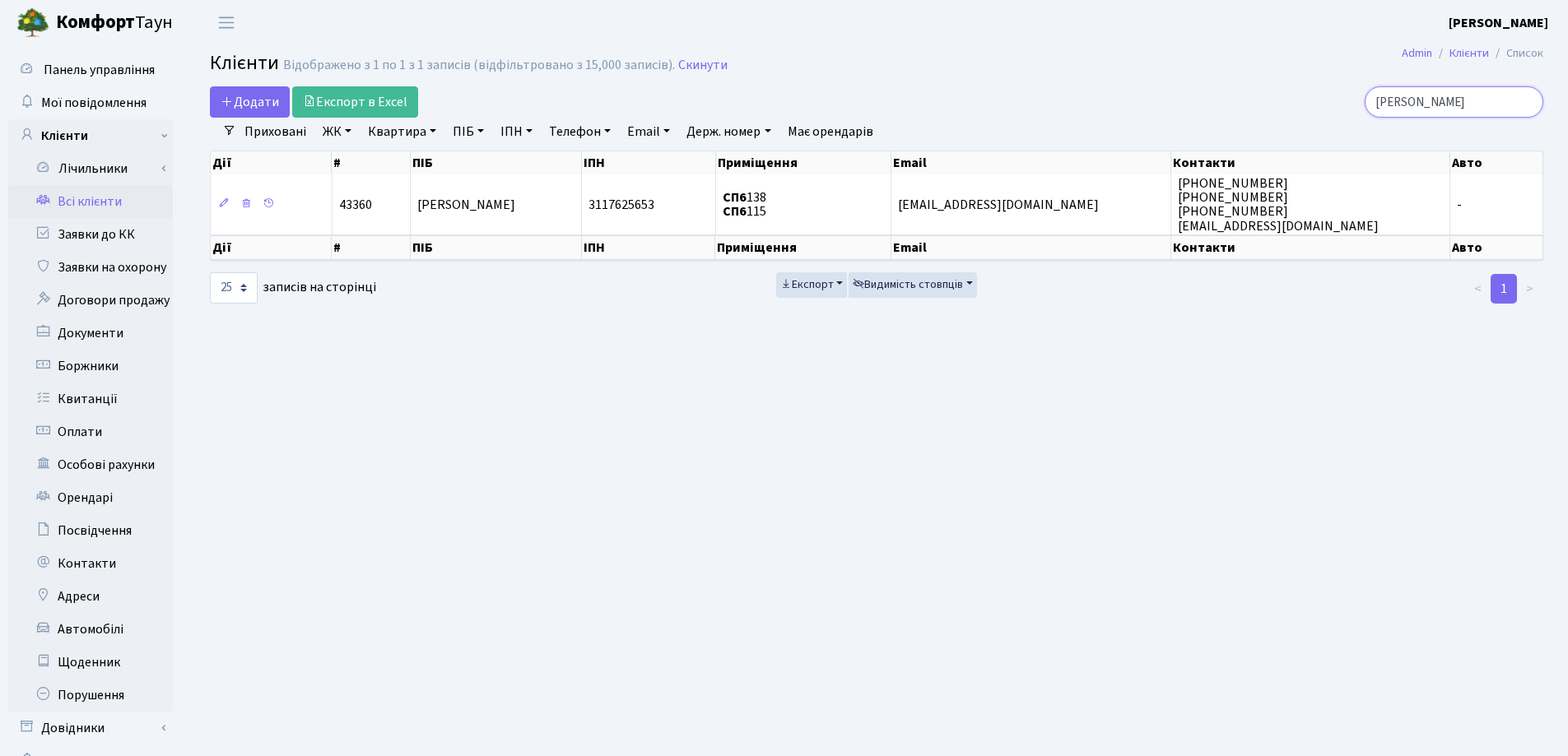
click at [1524, 100] on input "[PERSON_NAME]" at bounding box center [1453, 101] width 179 height 31
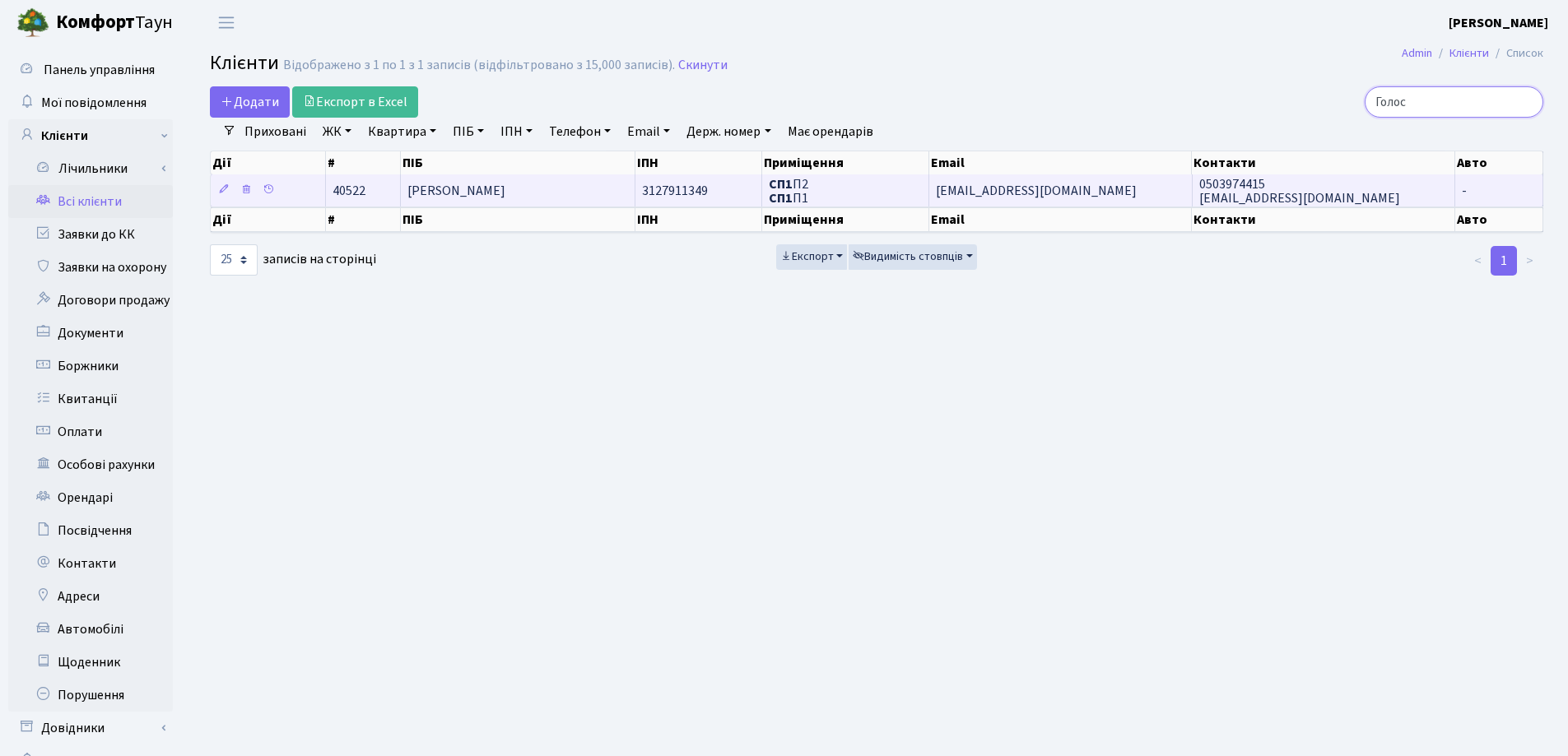
type input "Голос"
click at [600, 187] on td "[PERSON_NAME]" at bounding box center [518, 190] width 235 height 32
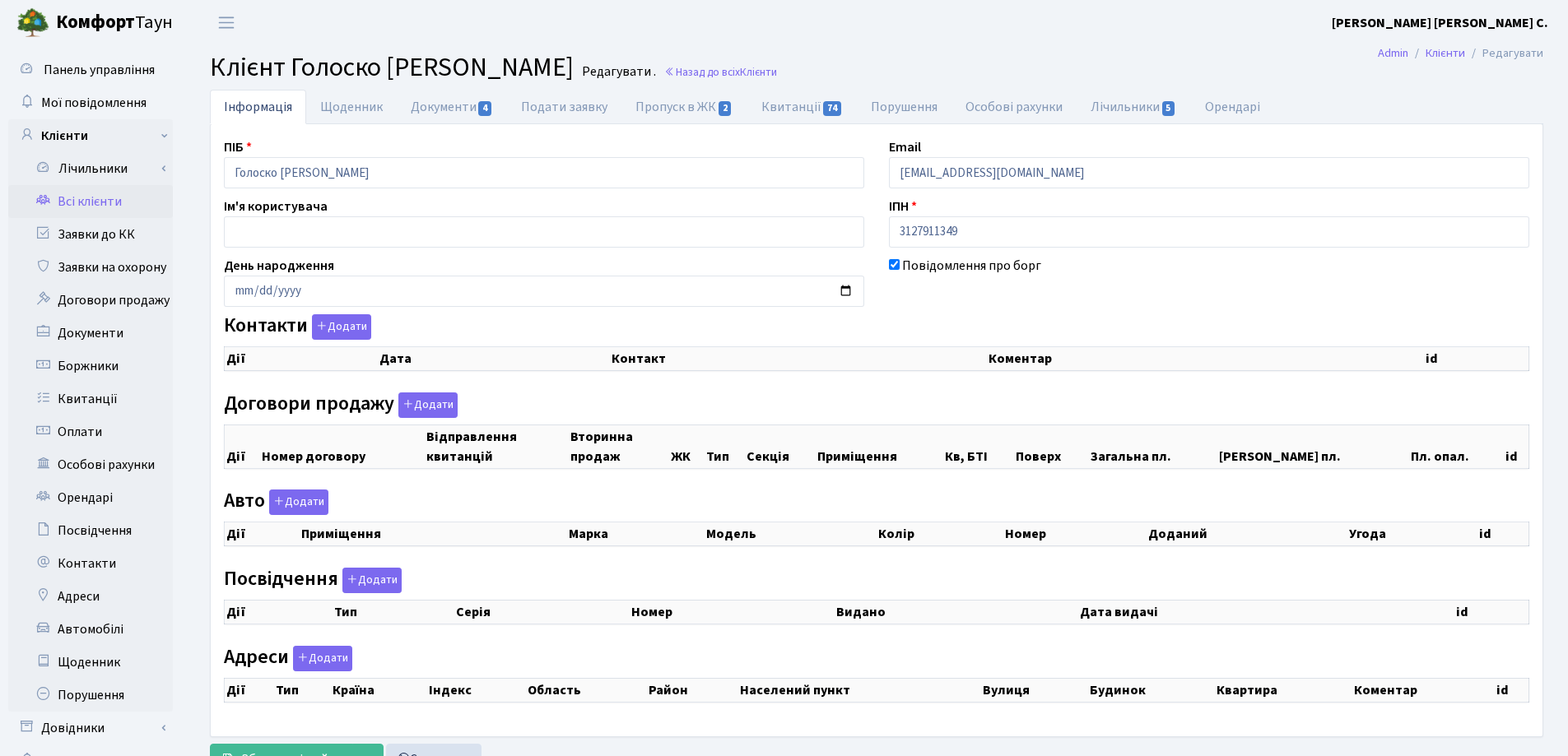
checkbox input "true"
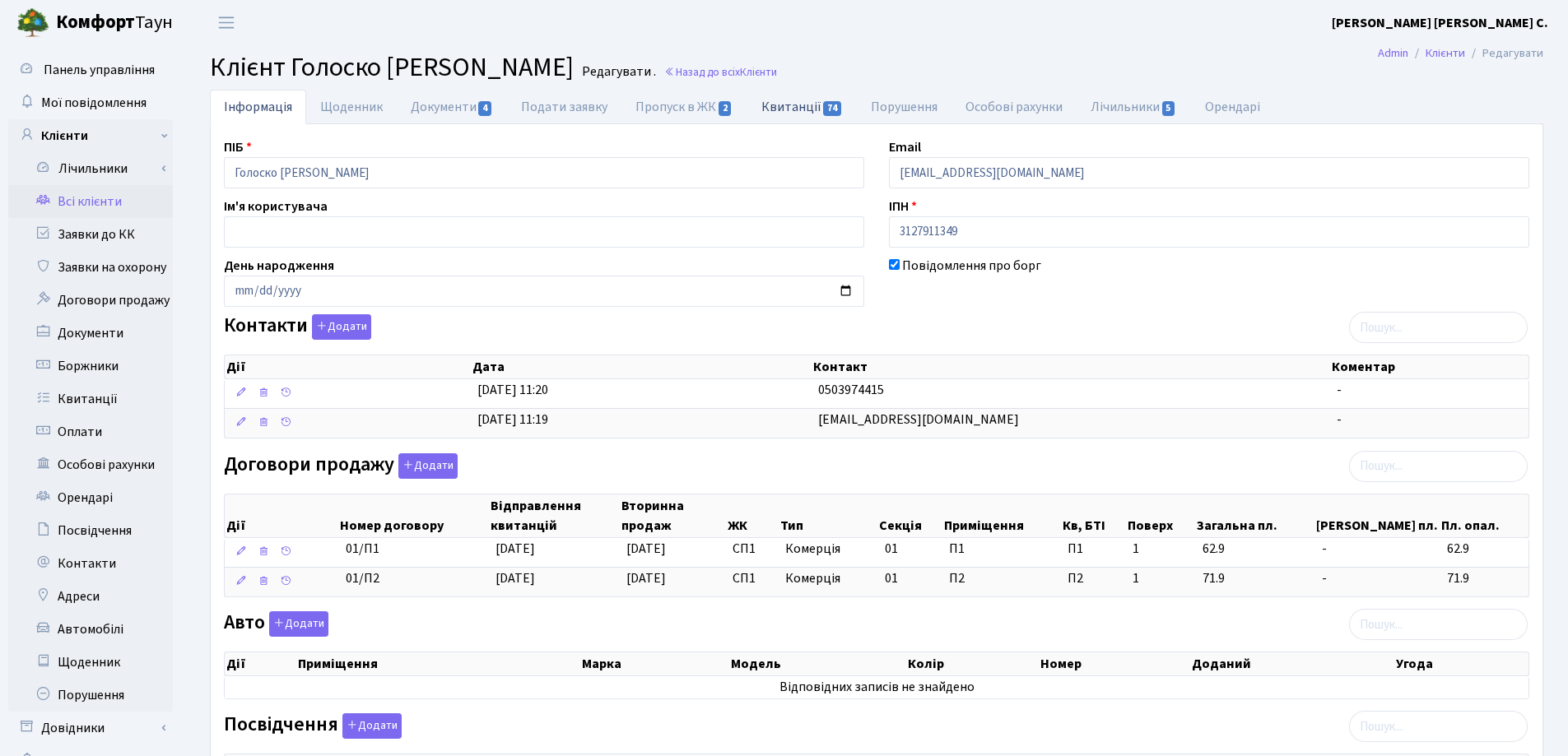
click at [769, 105] on link "Квитанції 74" at bounding box center [801, 107] width 110 height 34
select select "25"
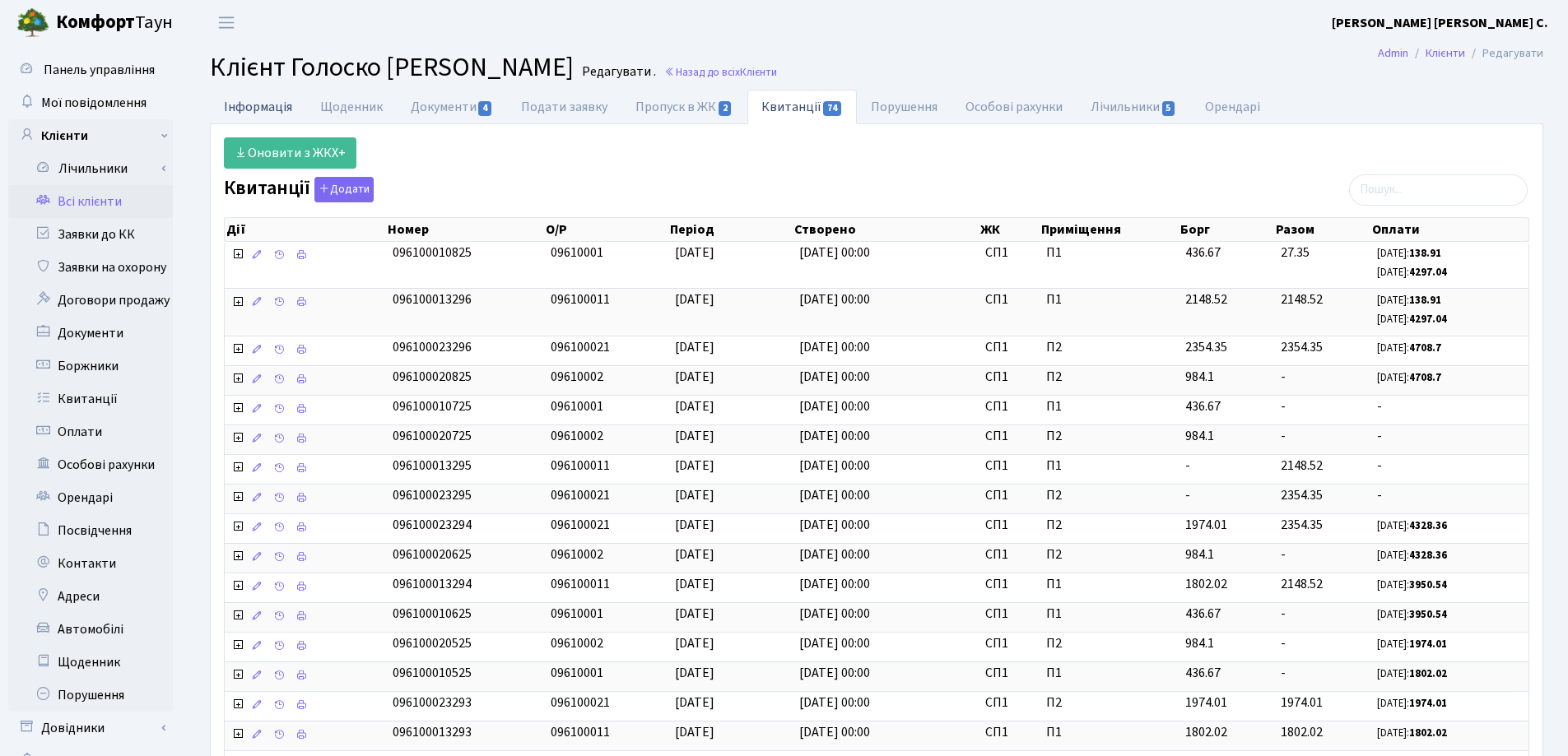
click at [249, 100] on link "Інформація" at bounding box center [257, 107] width 96 height 34
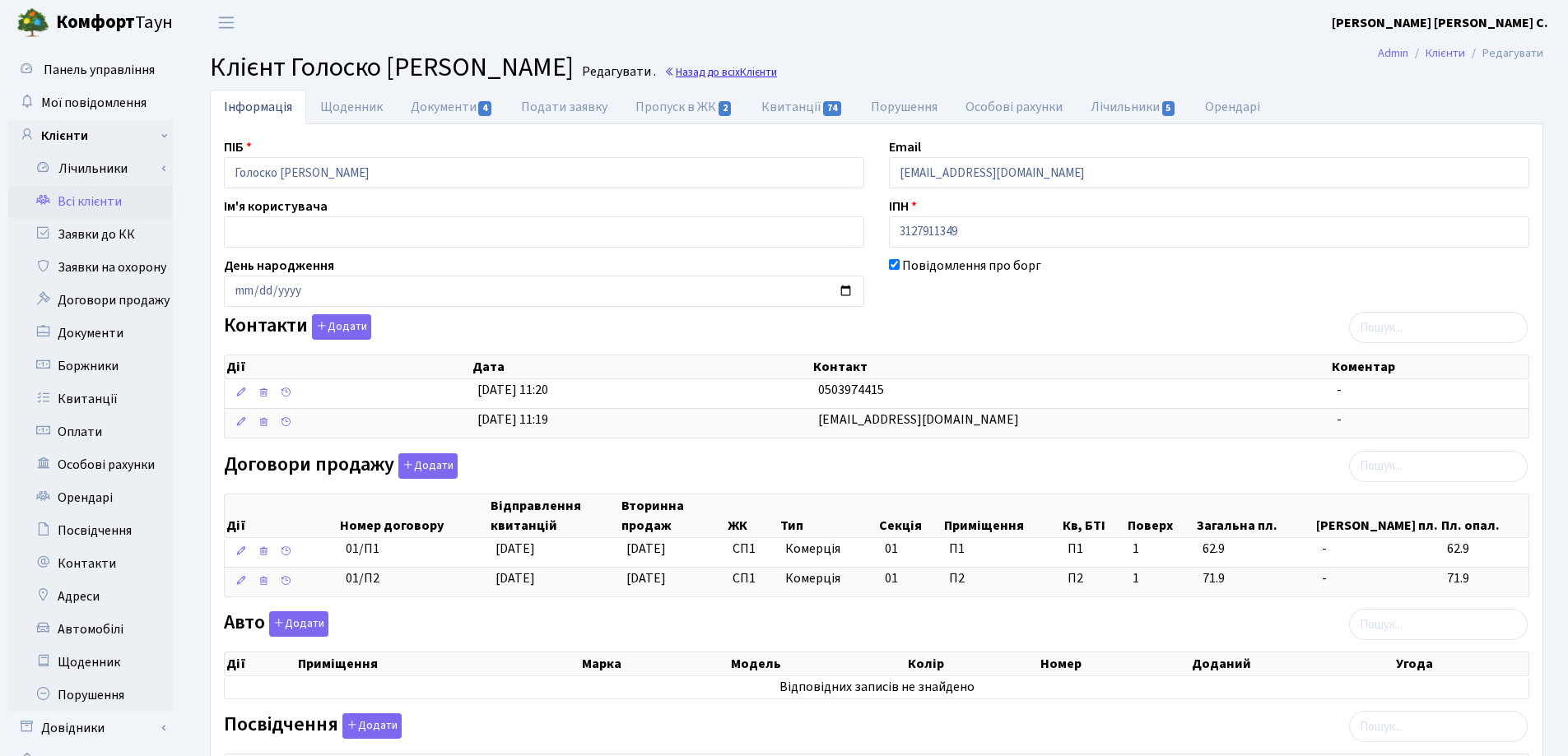
click at [669, 71] on link "Назад до всіх Клієнти" at bounding box center [720, 72] width 112 height 16
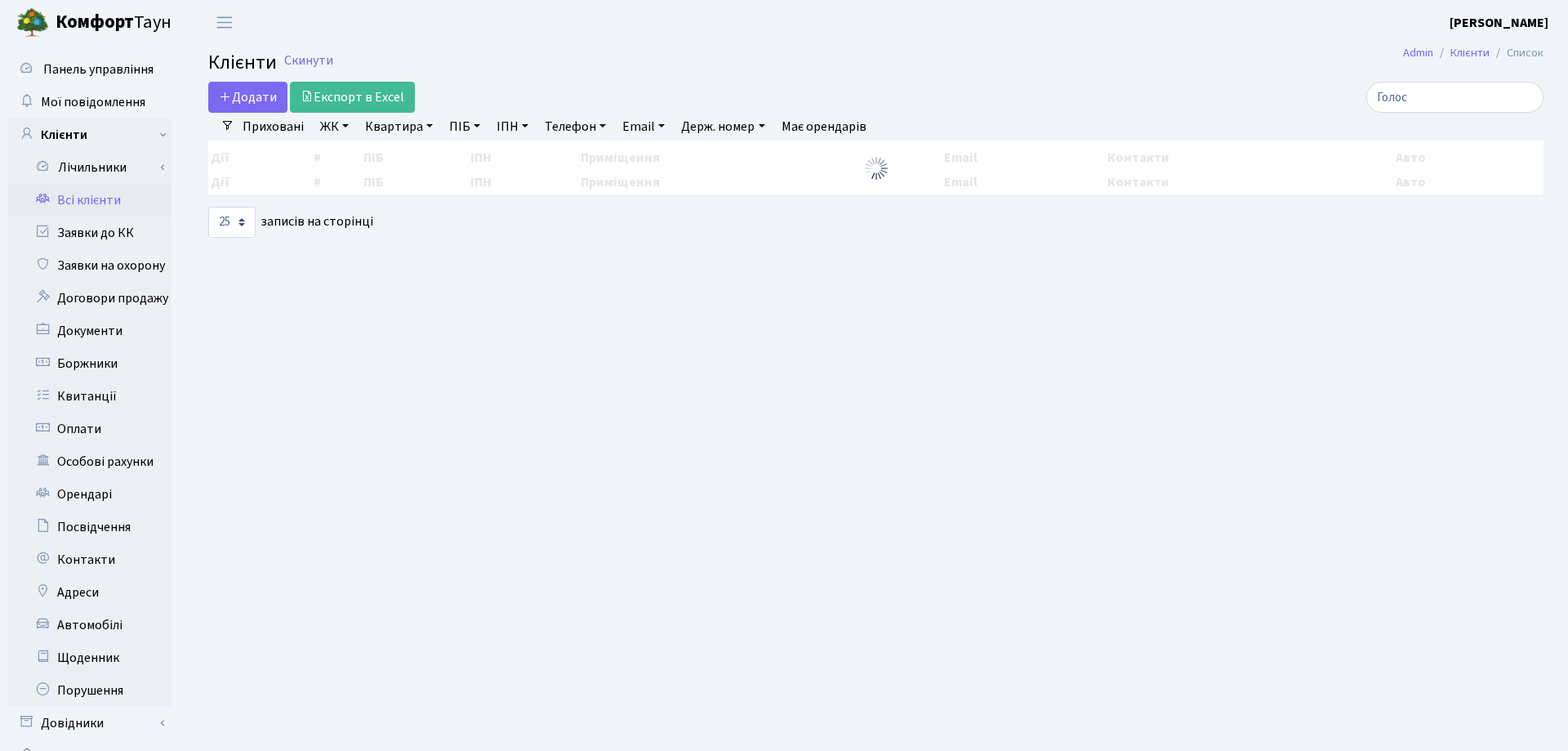
select select "25"
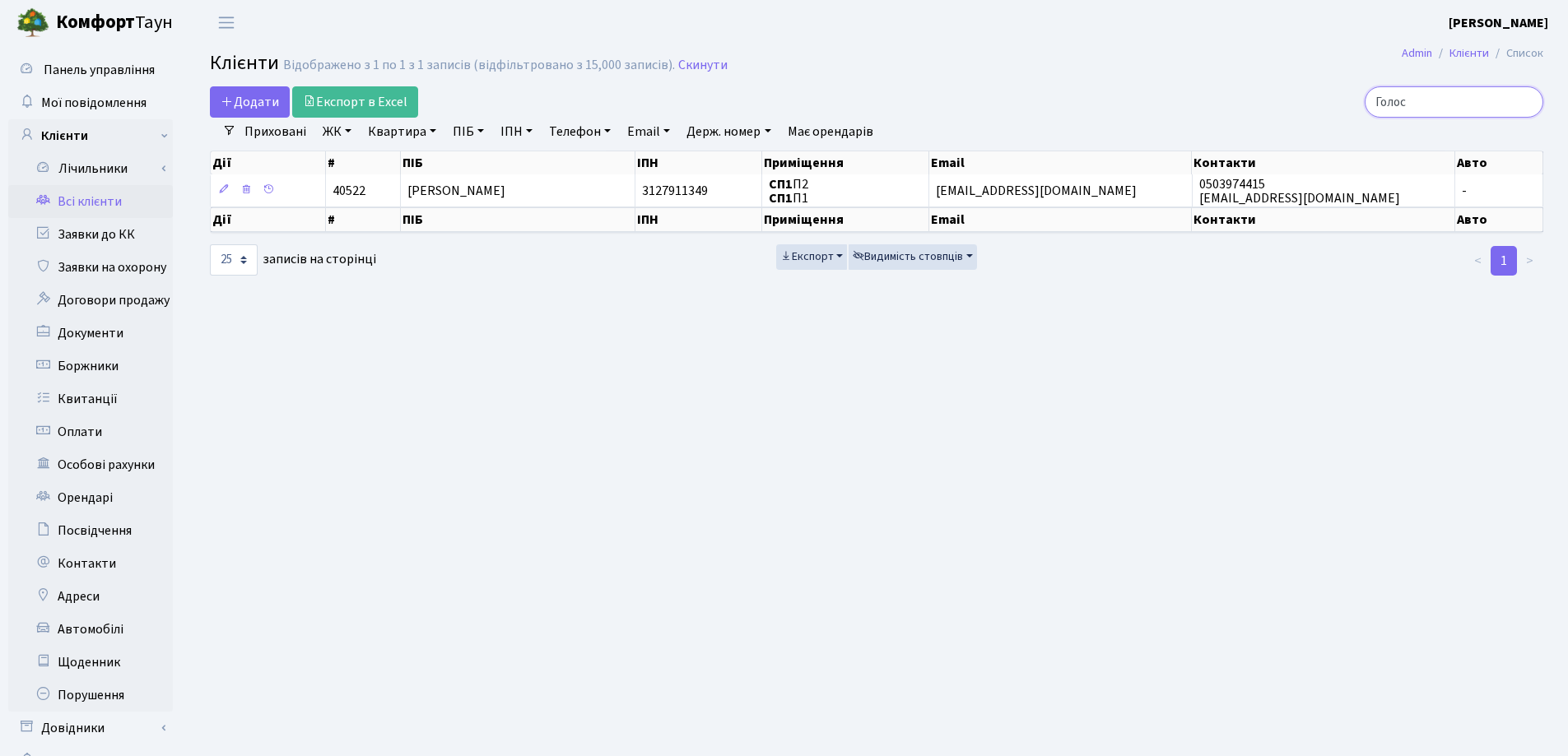
click at [1497, 98] on input "Голос" at bounding box center [1453, 101] width 179 height 31
type input "Г"
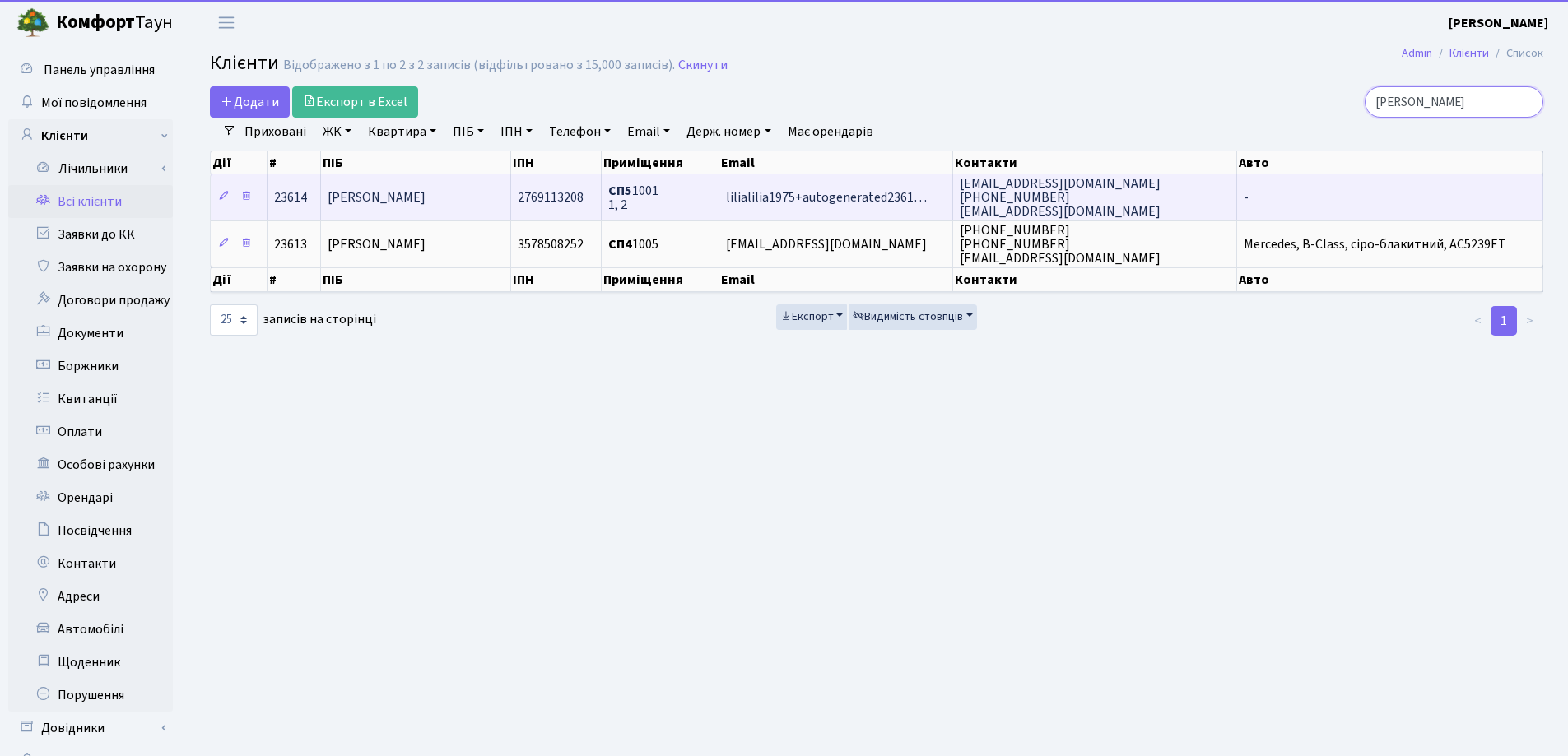
type input "[PERSON_NAME]"
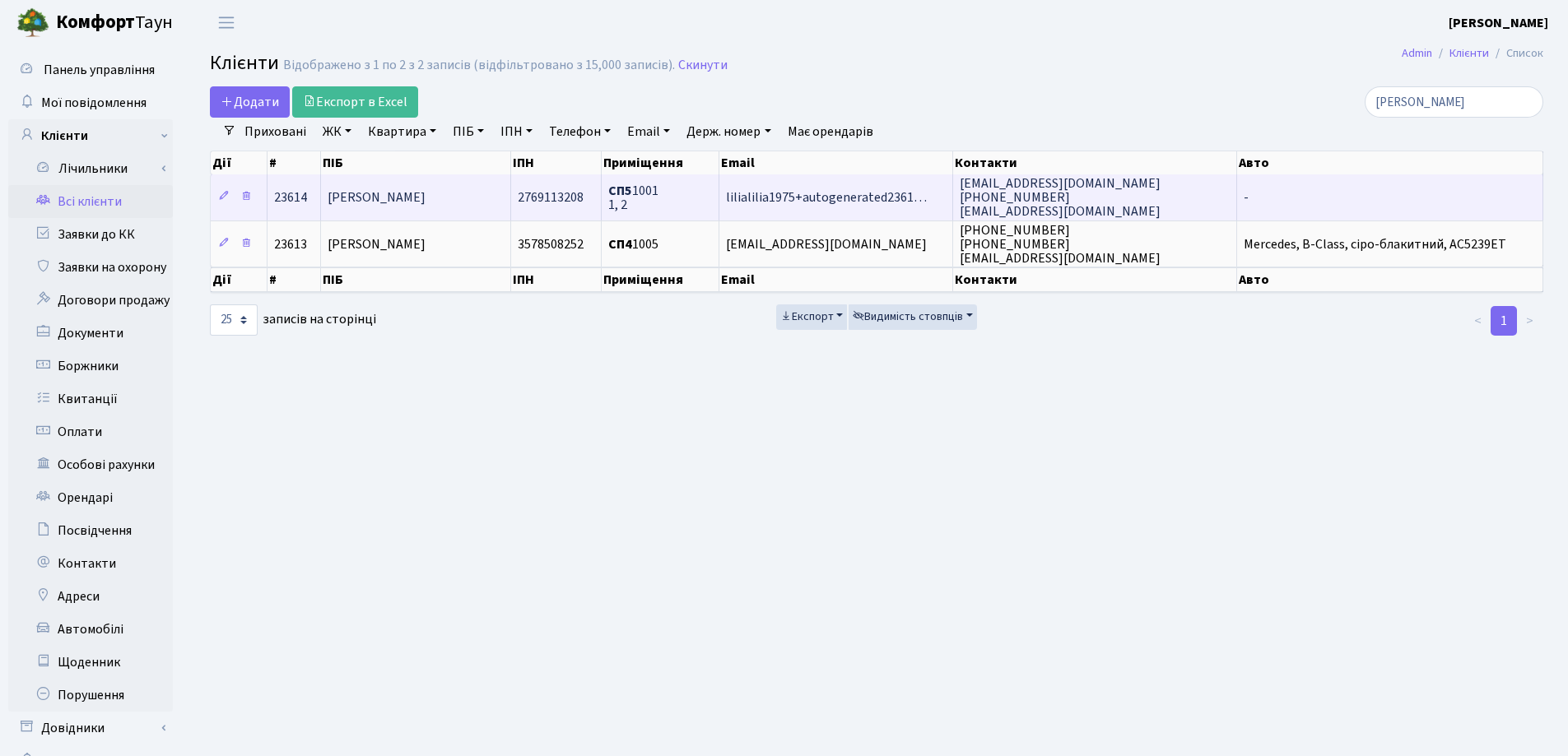
click at [412, 195] on span "[PERSON_NAME]" at bounding box center [376, 196] width 98 height 18
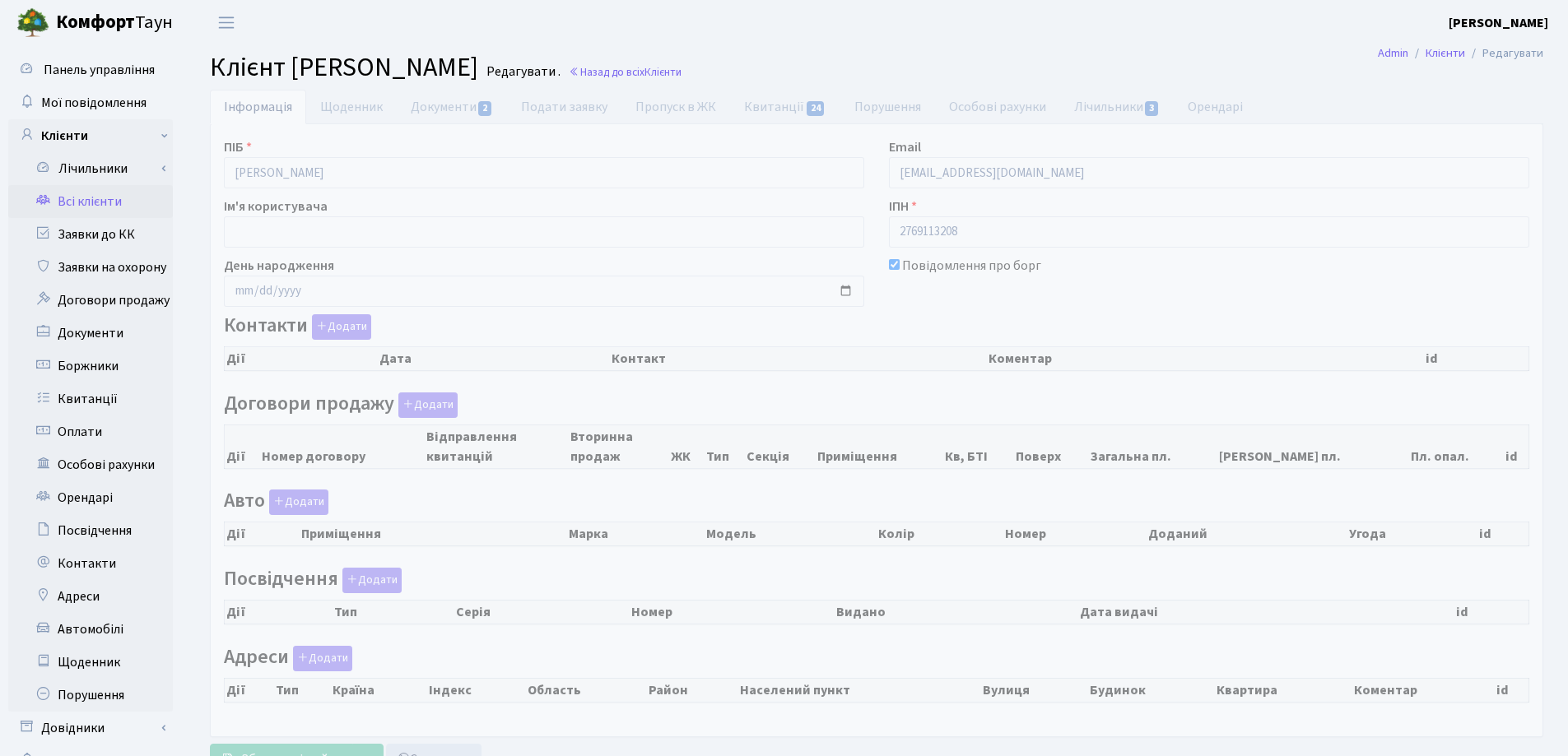
checkbox input "true"
select select "25"
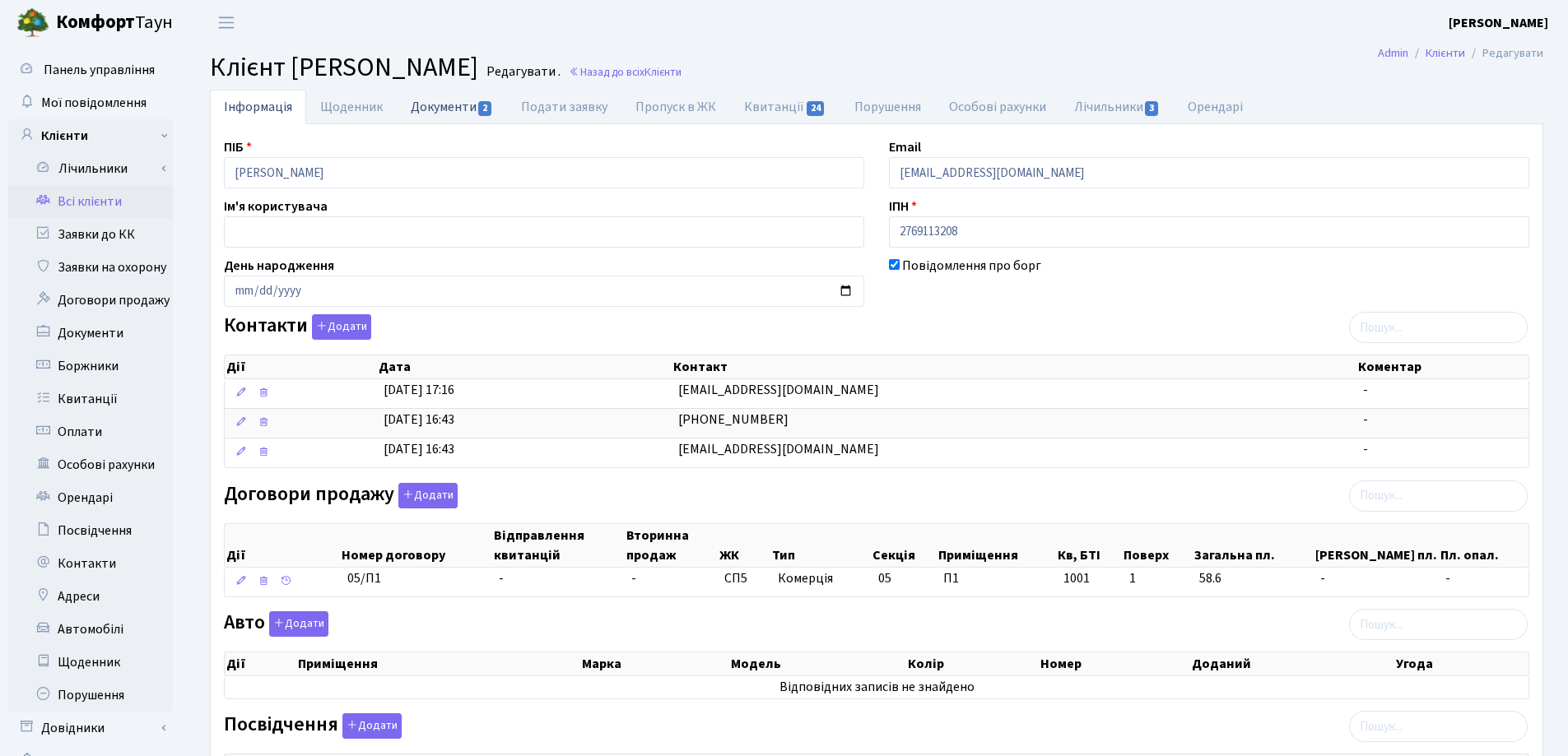
click at [432, 101] on link "Документи 2" at bounding box center [452, 107] width 110 height 34
select select "25"
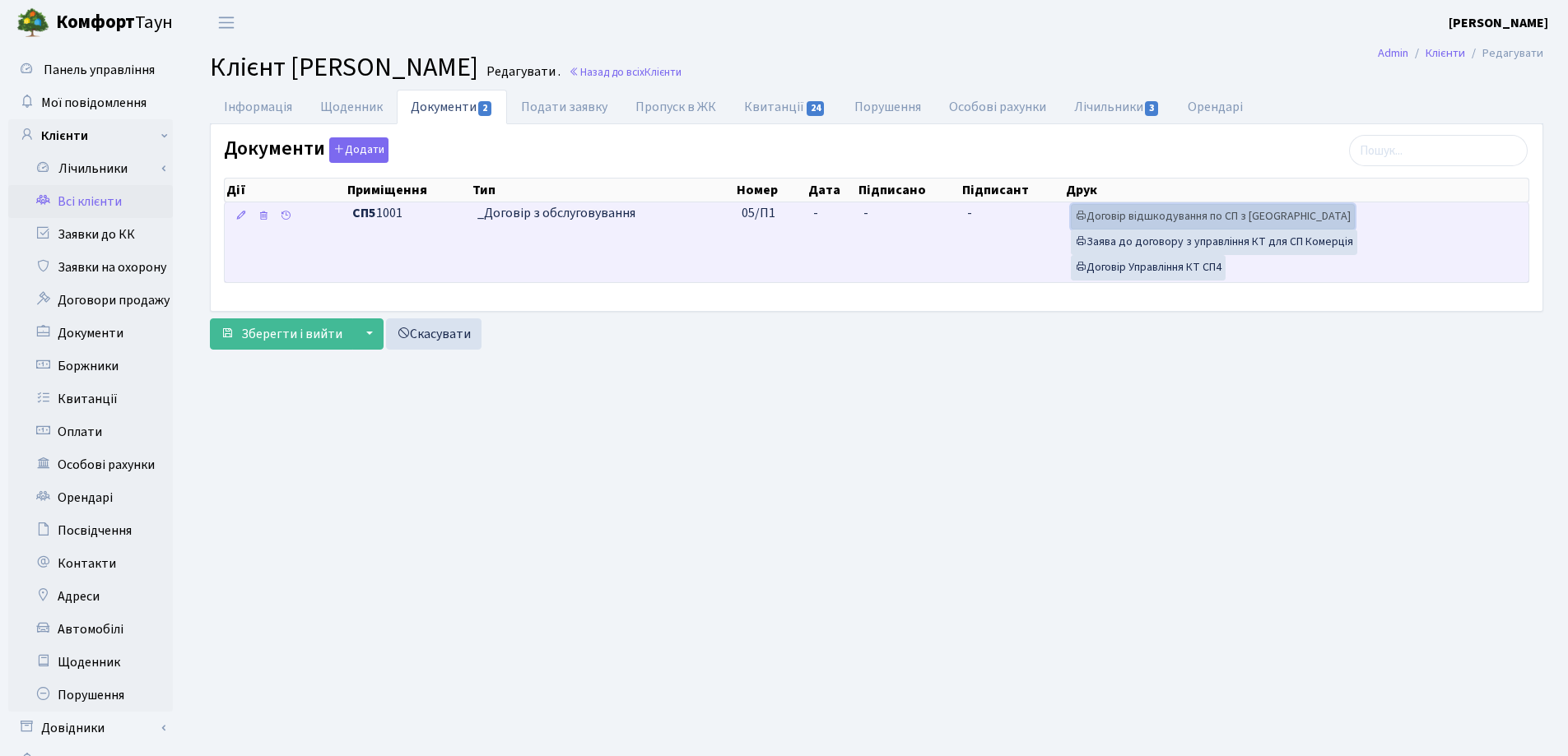
click at [1190, 212] on link "Договір відшкодування по СП з [GEOGRAPHIC_DATA]" at bounding box center [1212, 216] width 284 height 25
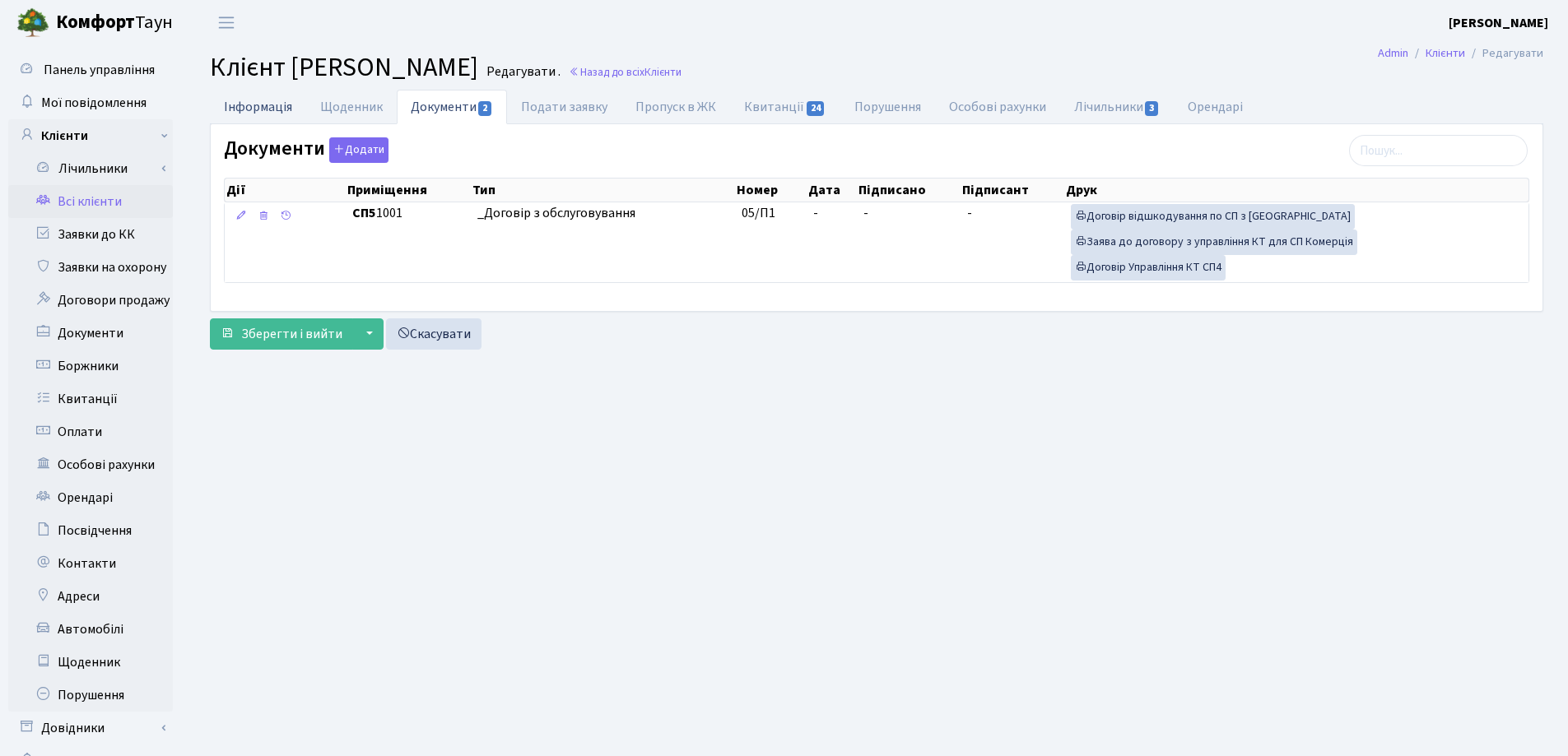
click at [235, 106] on link "Інформація" at bounding box center [257, 107] width 96 height 34
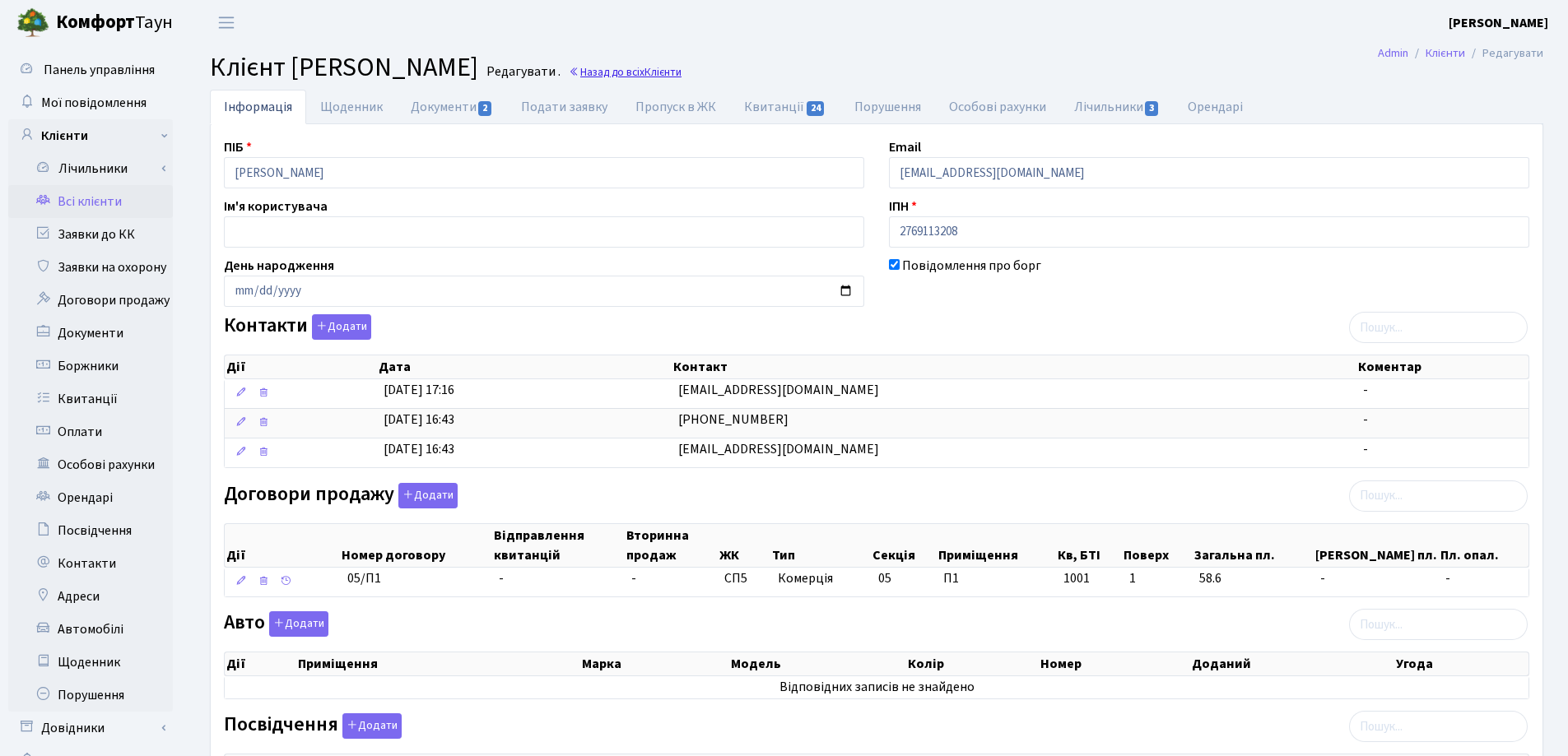
click at [681, 71] on link "Назад до всіх Клієнти" at bounding box center [624, 72] width 112 height 16
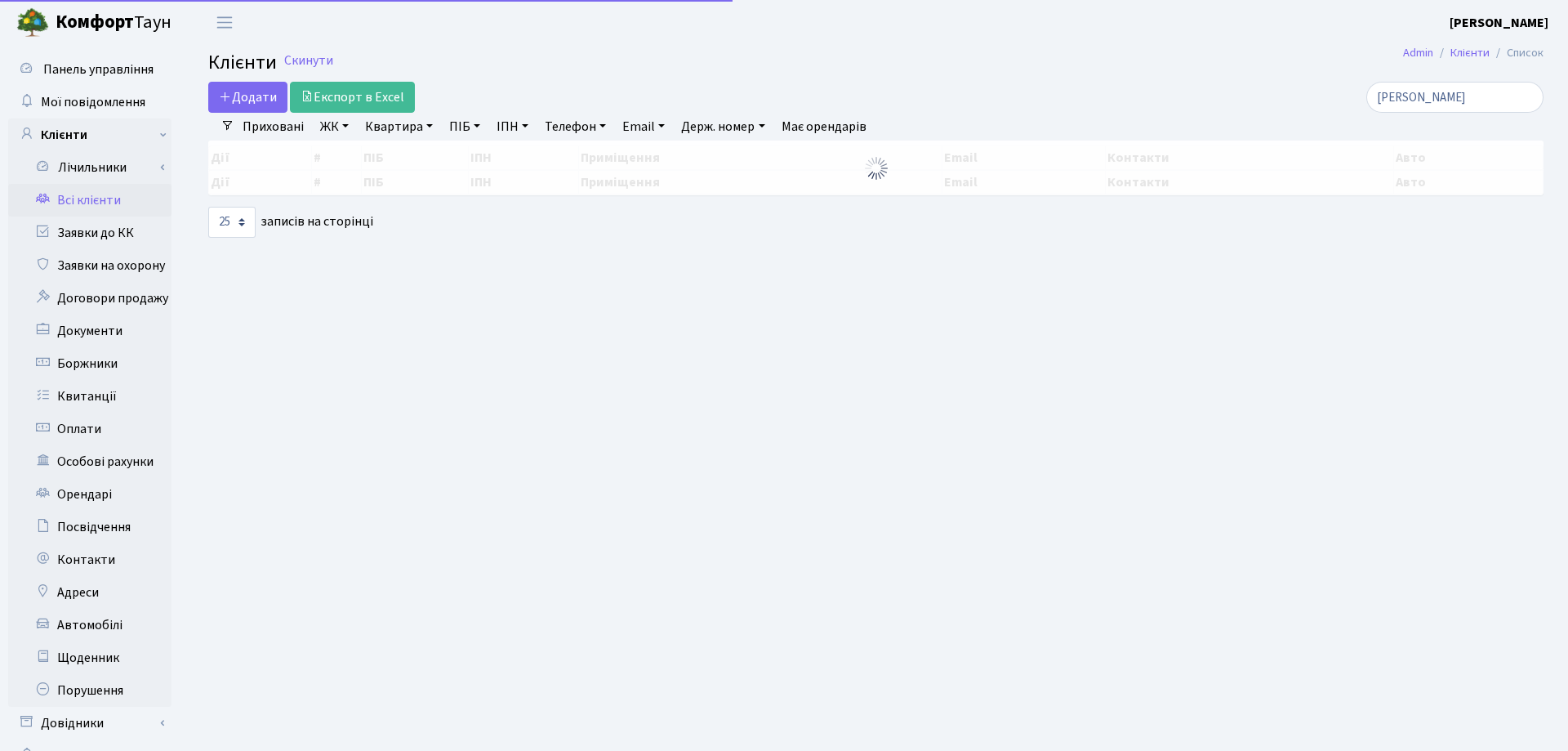
select select "25"
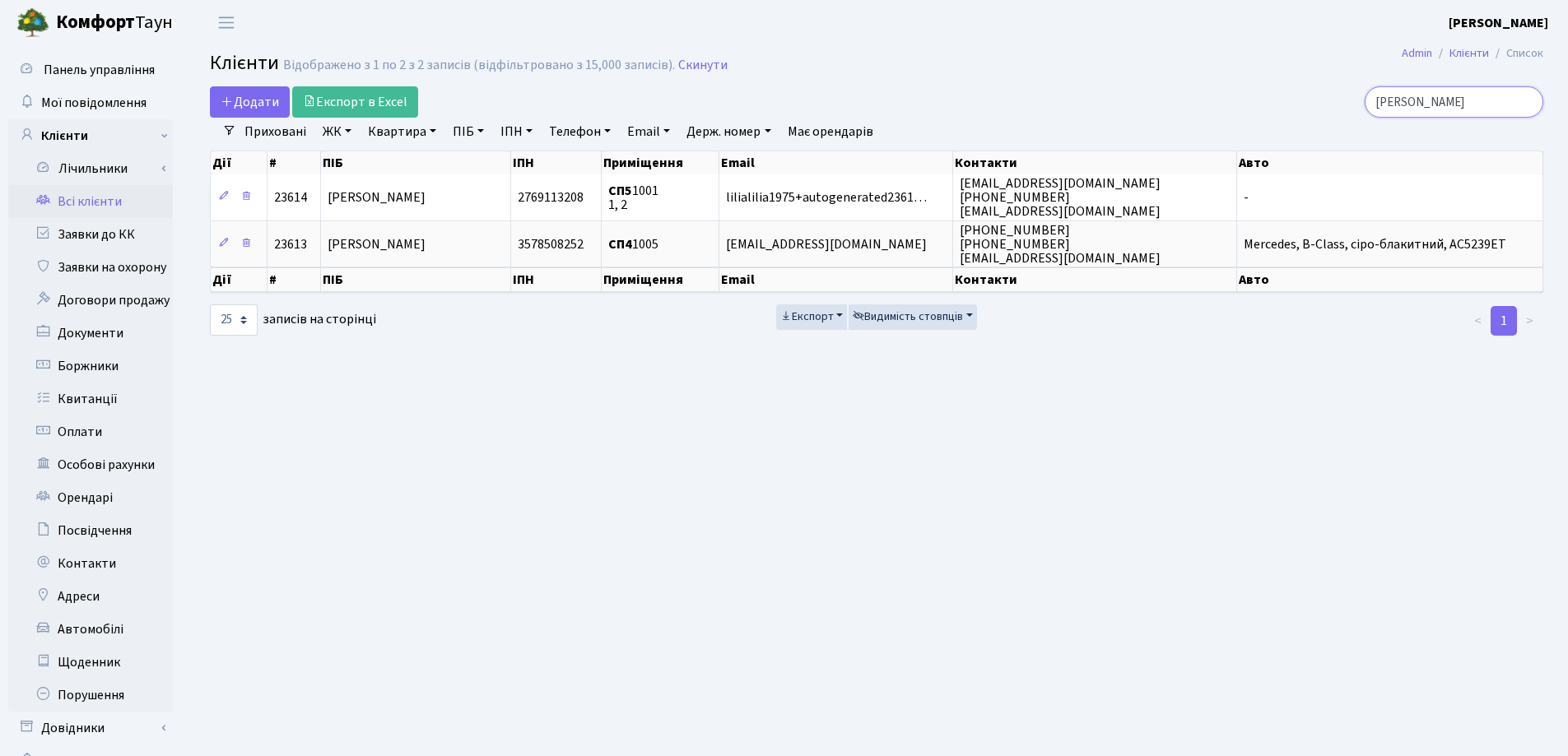
click at [1529, 106] on input "Роєнко" at bounding box center [1453, 101] width 179 height 31
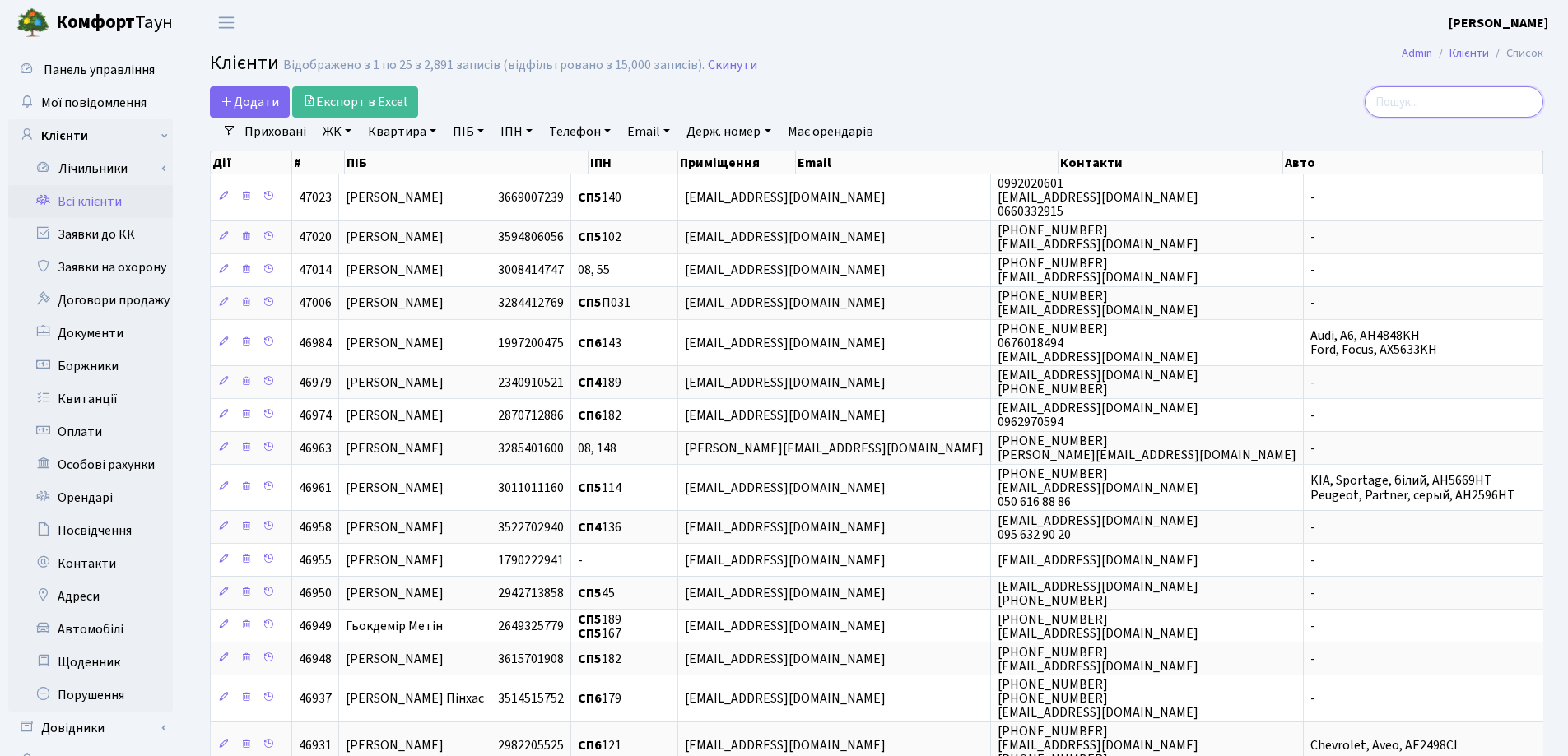
click at [1425, 96] on input "search" at bounding box center [1453, 101] width 179 height 31
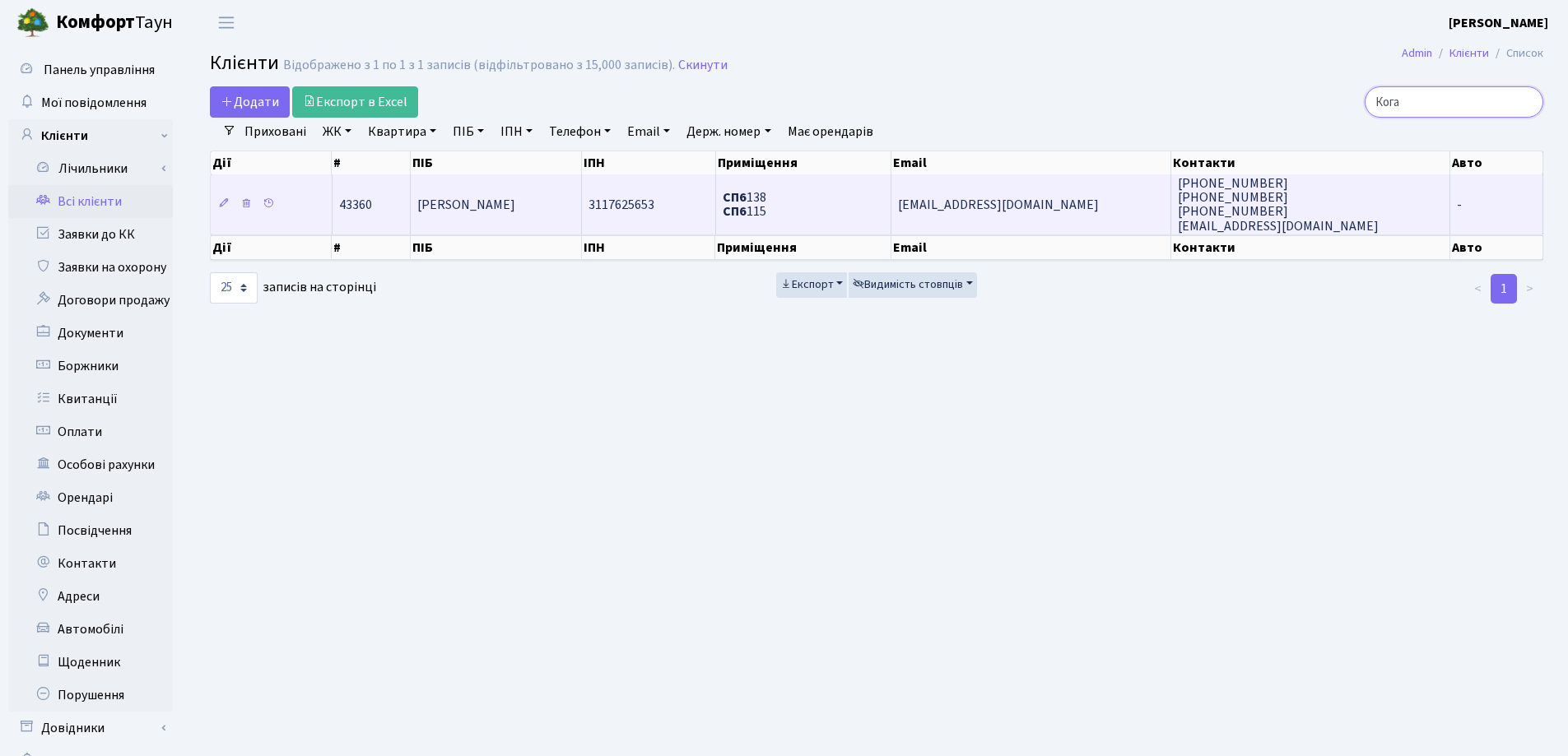
type input "Кога"
click at [506, 217] on td "[PERSON_NAME]" at bounding box center [496, 203] width 171 height 59
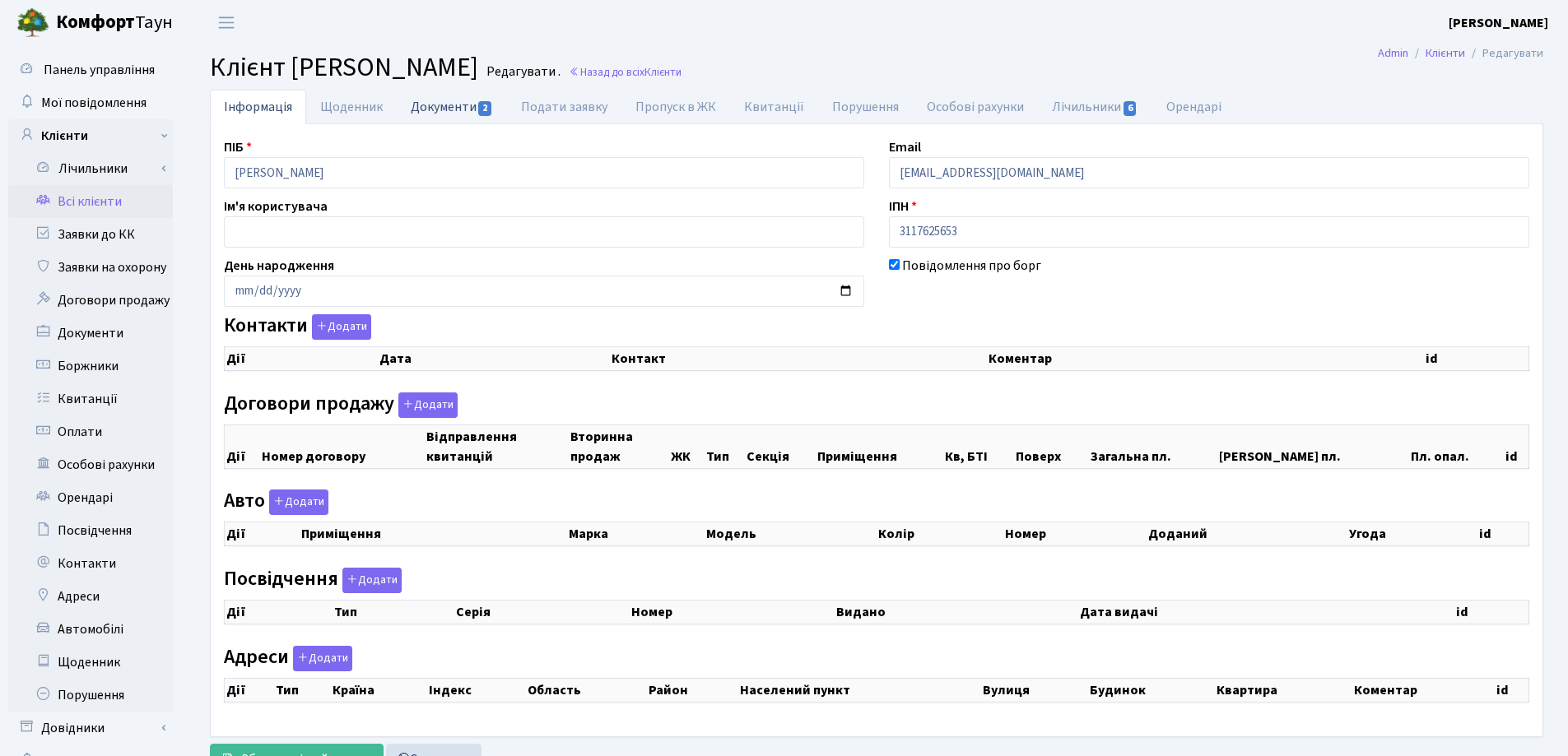
checkbox input "true"
select select "25"
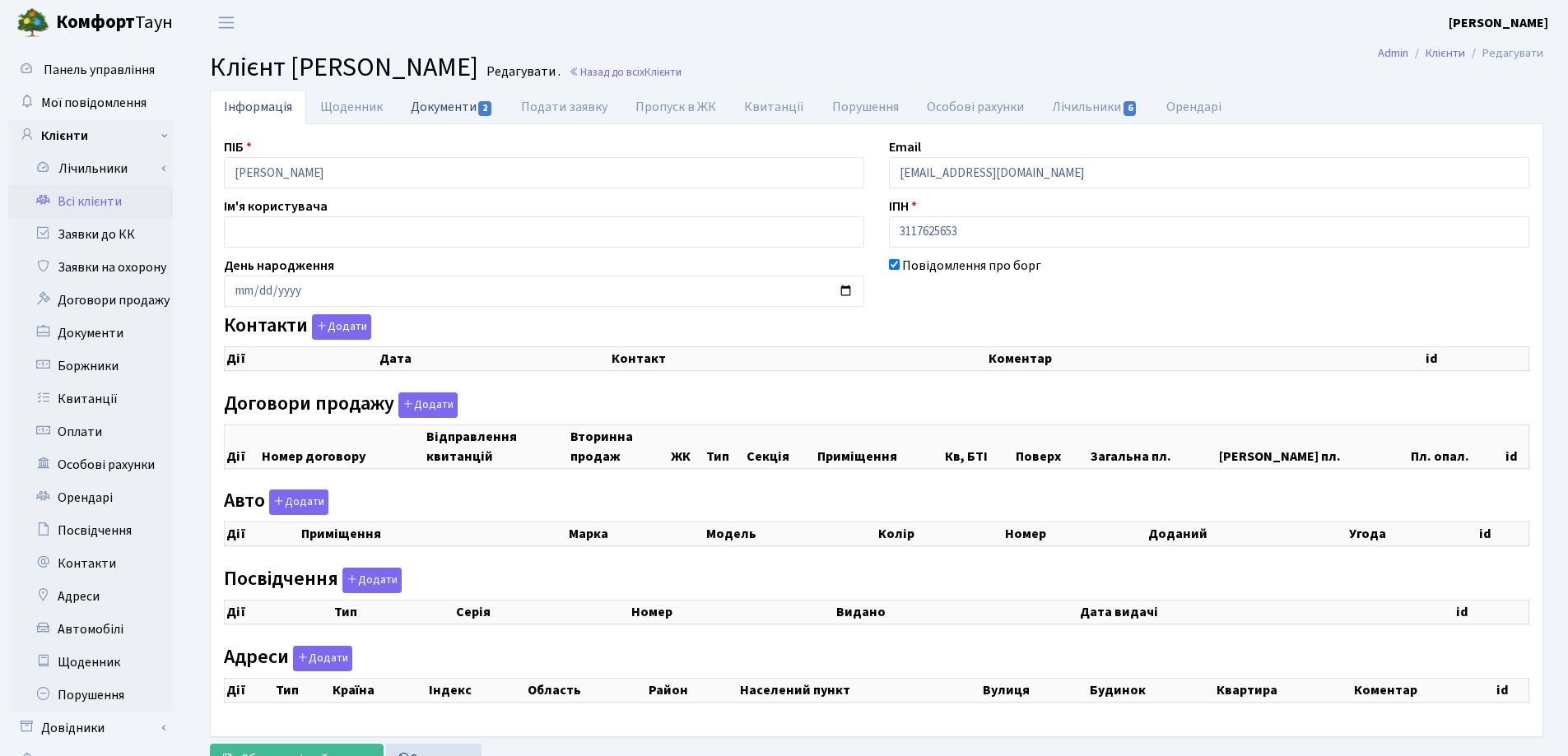
select select "25"
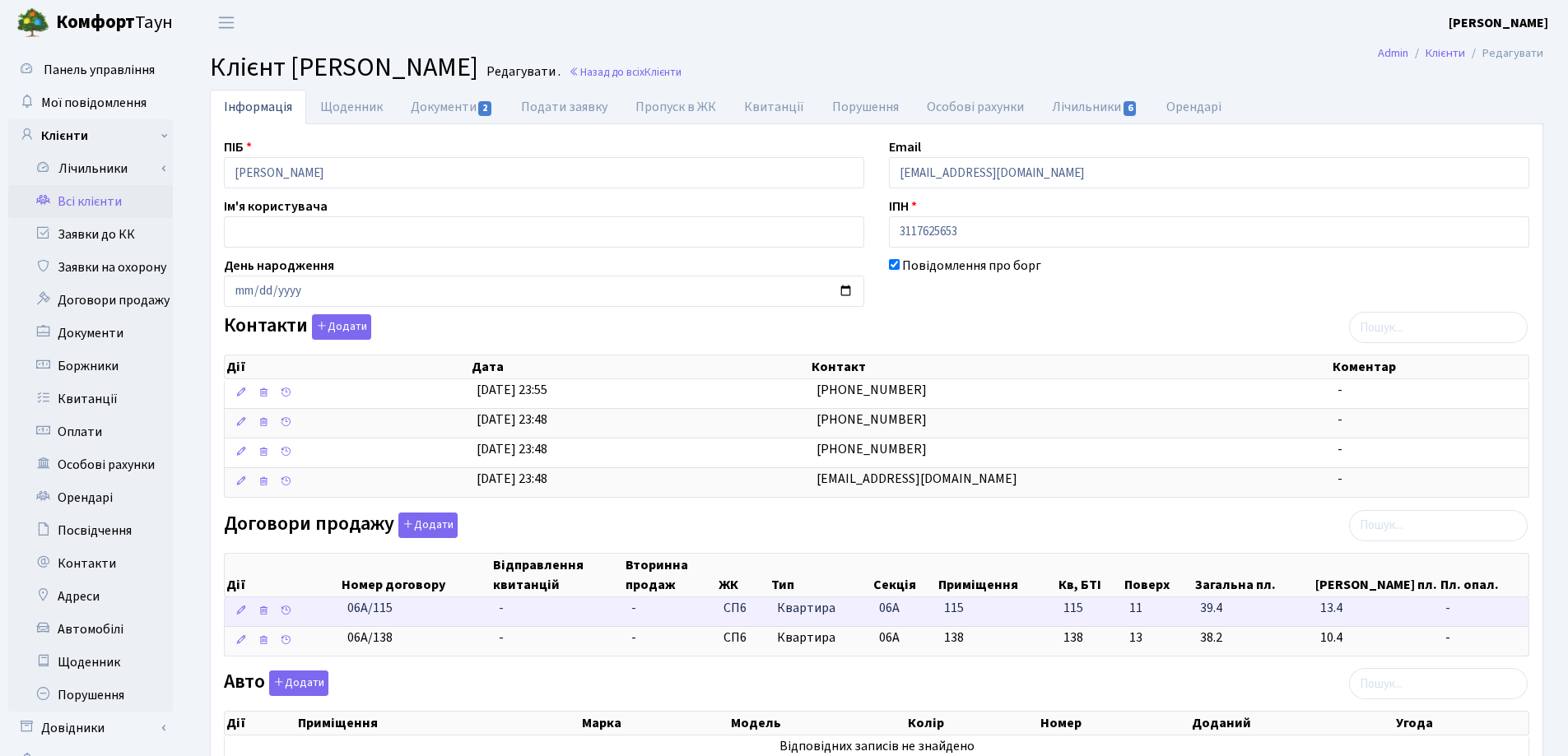
click at [494, 609] on td "-" at bounding box center [559, 611] width 133 height 29
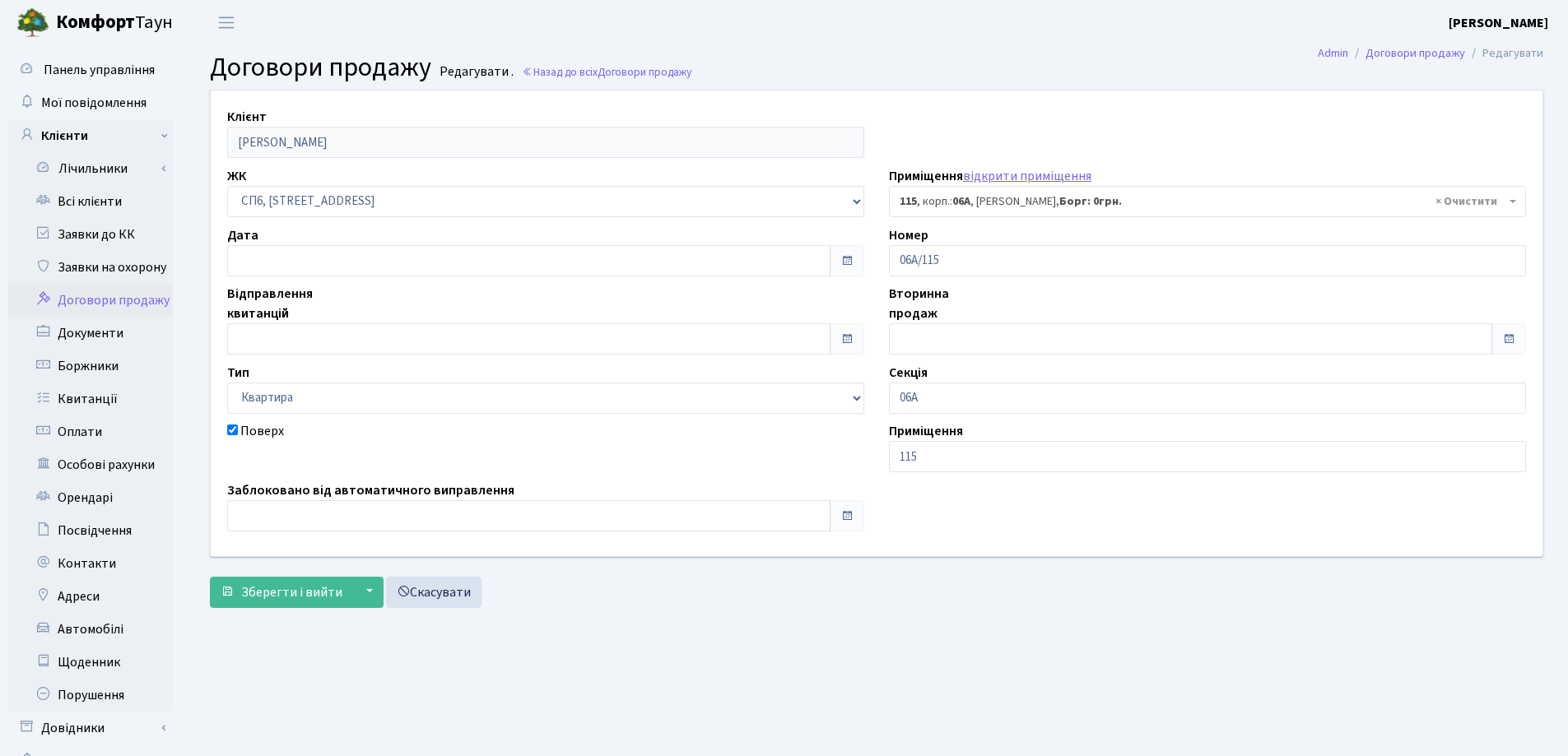
select select "21783"
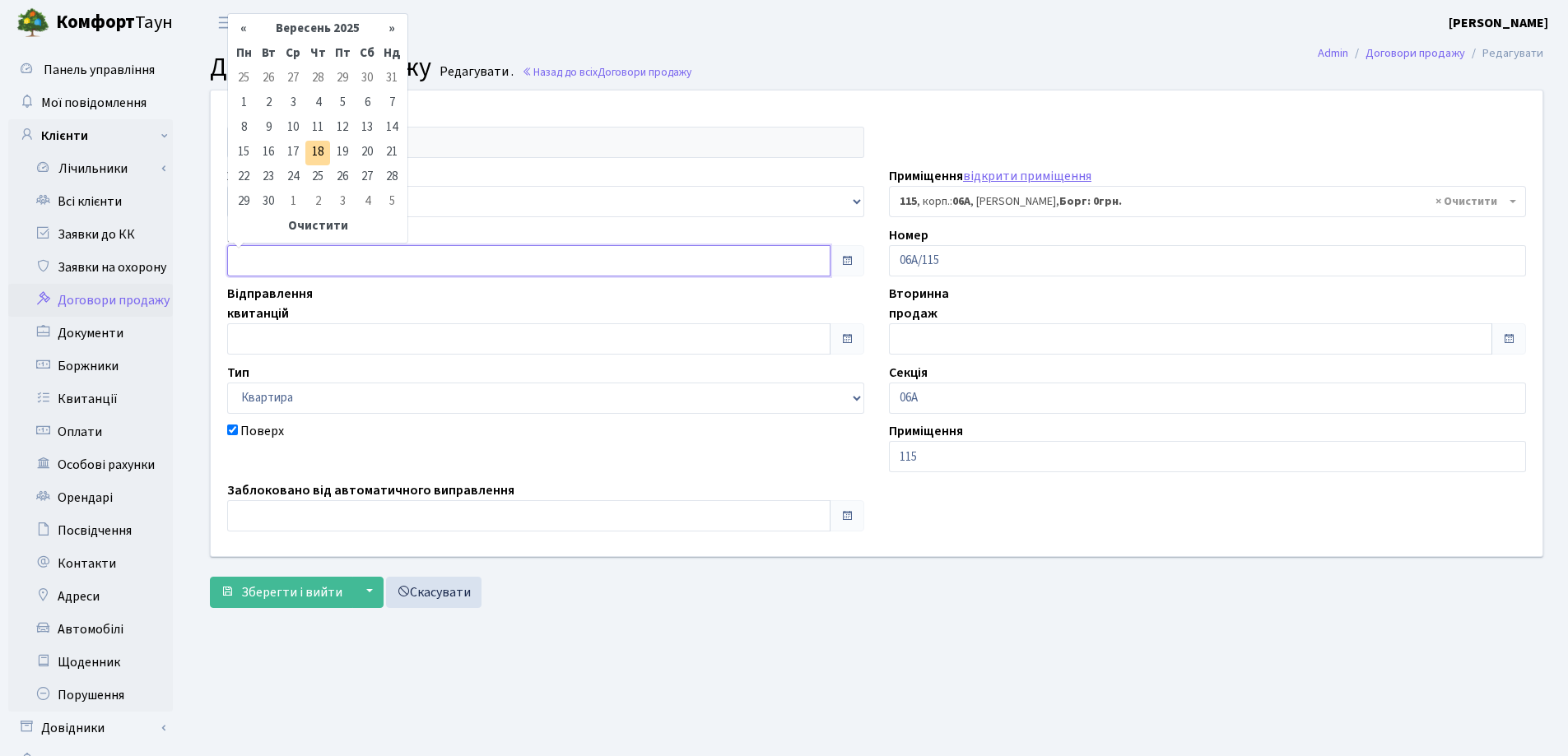
click at [314, 256] on input "text" at bounding box center [529, 260] width 603 height 31
type input "[DATE]"
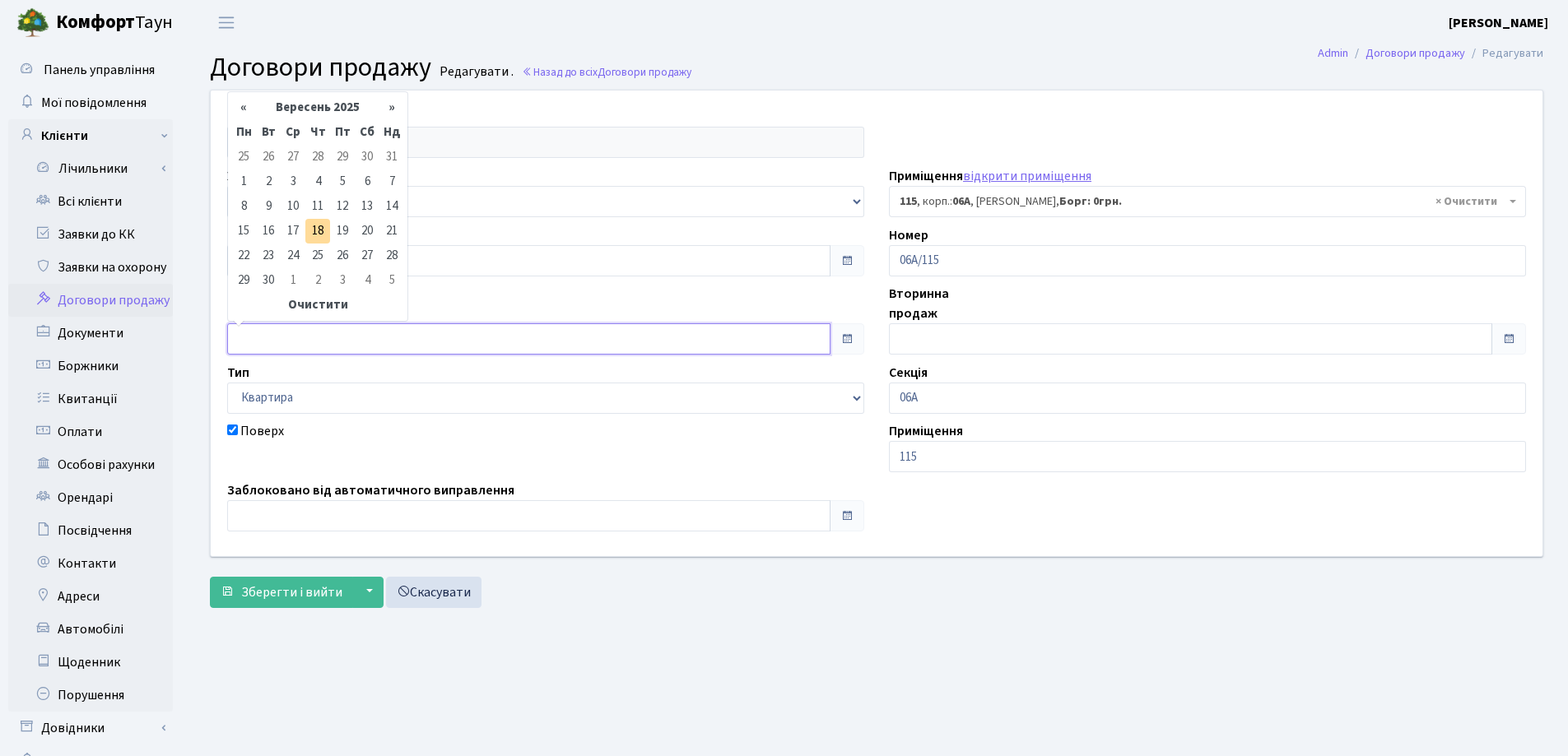
click at [317, 337] on input "text" at bounding box center [529, 338] width 603 height 31
type input "[DATE]"
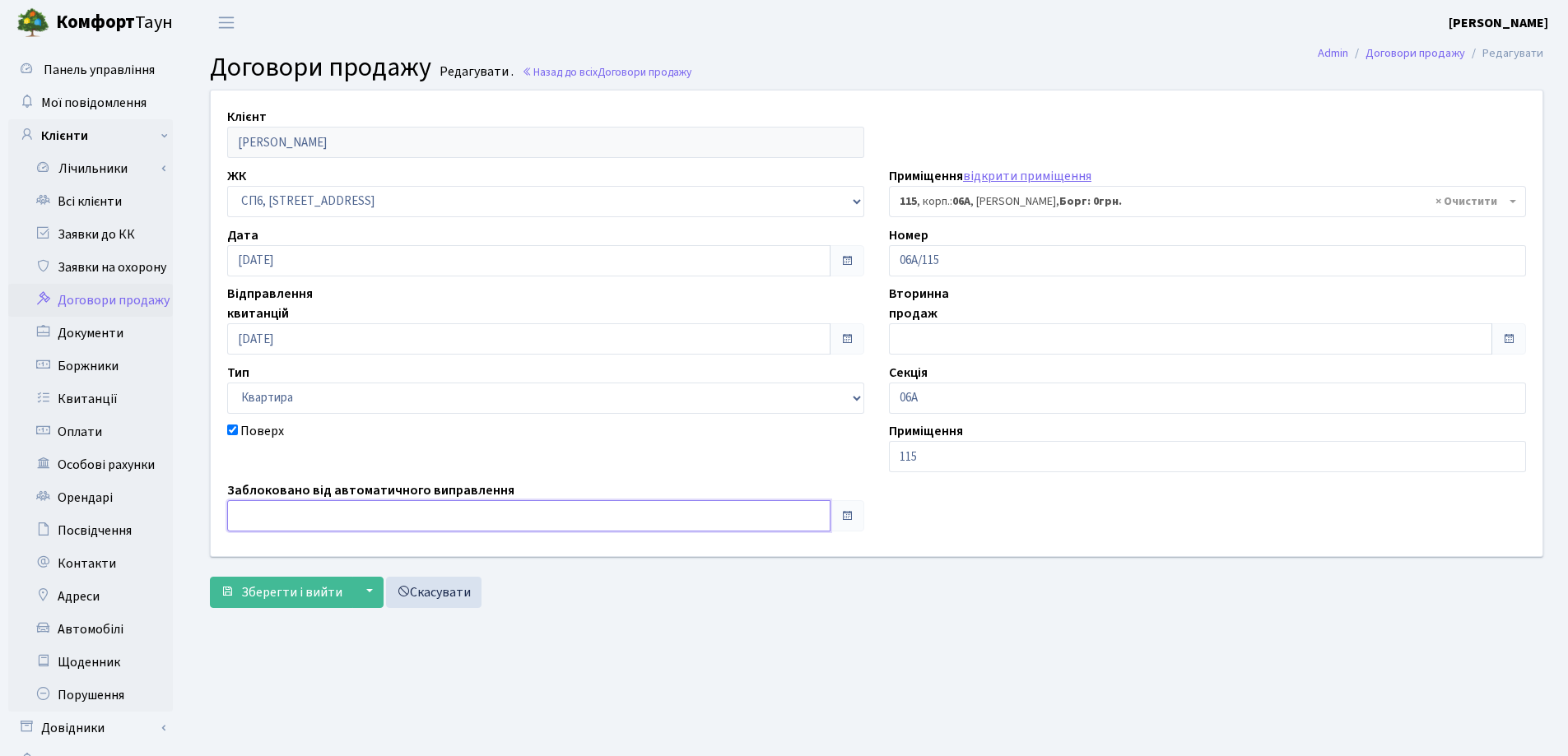
click at [298, 522] on input "text" at bounding box center [529, 515] width 603 height 31
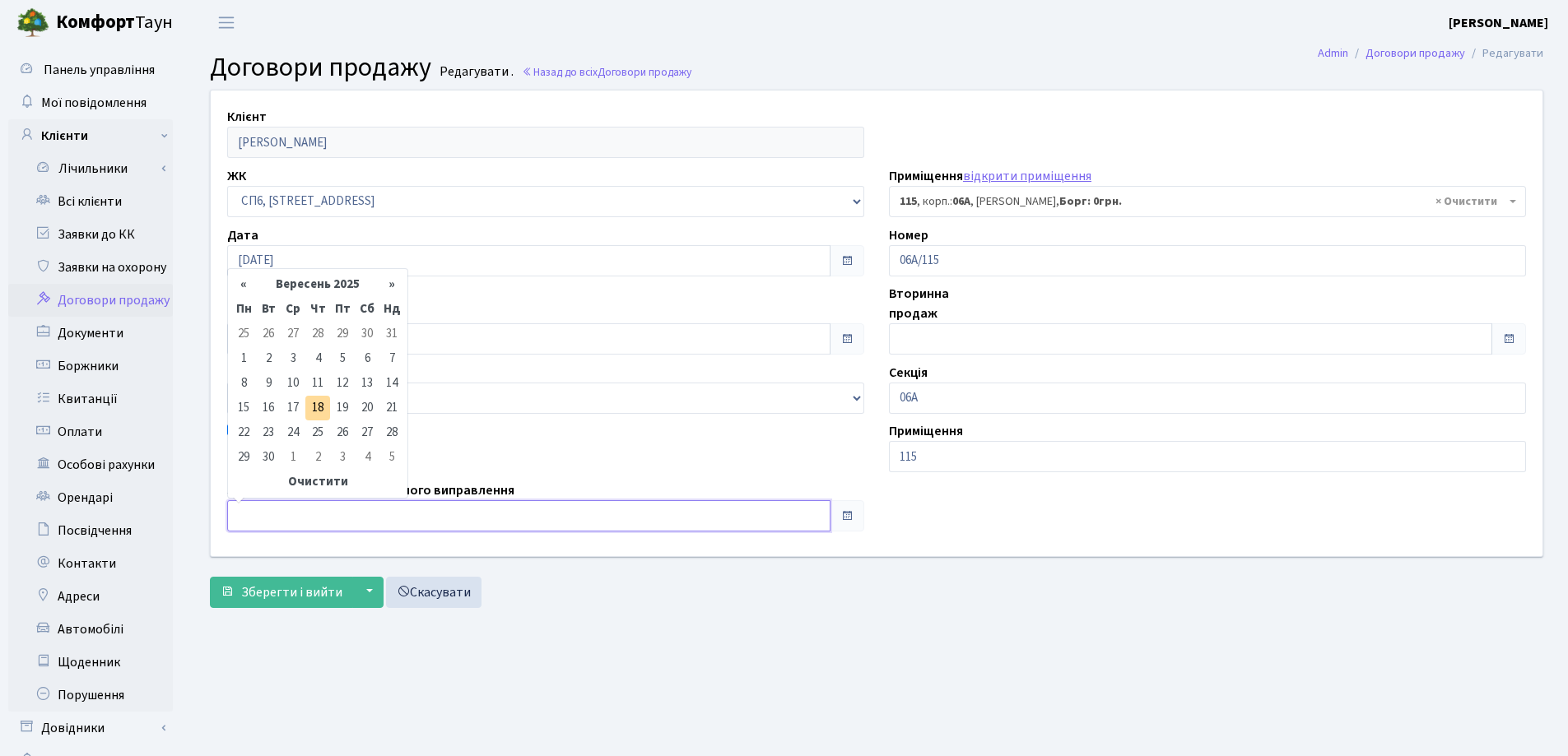
type input "[DATE]"
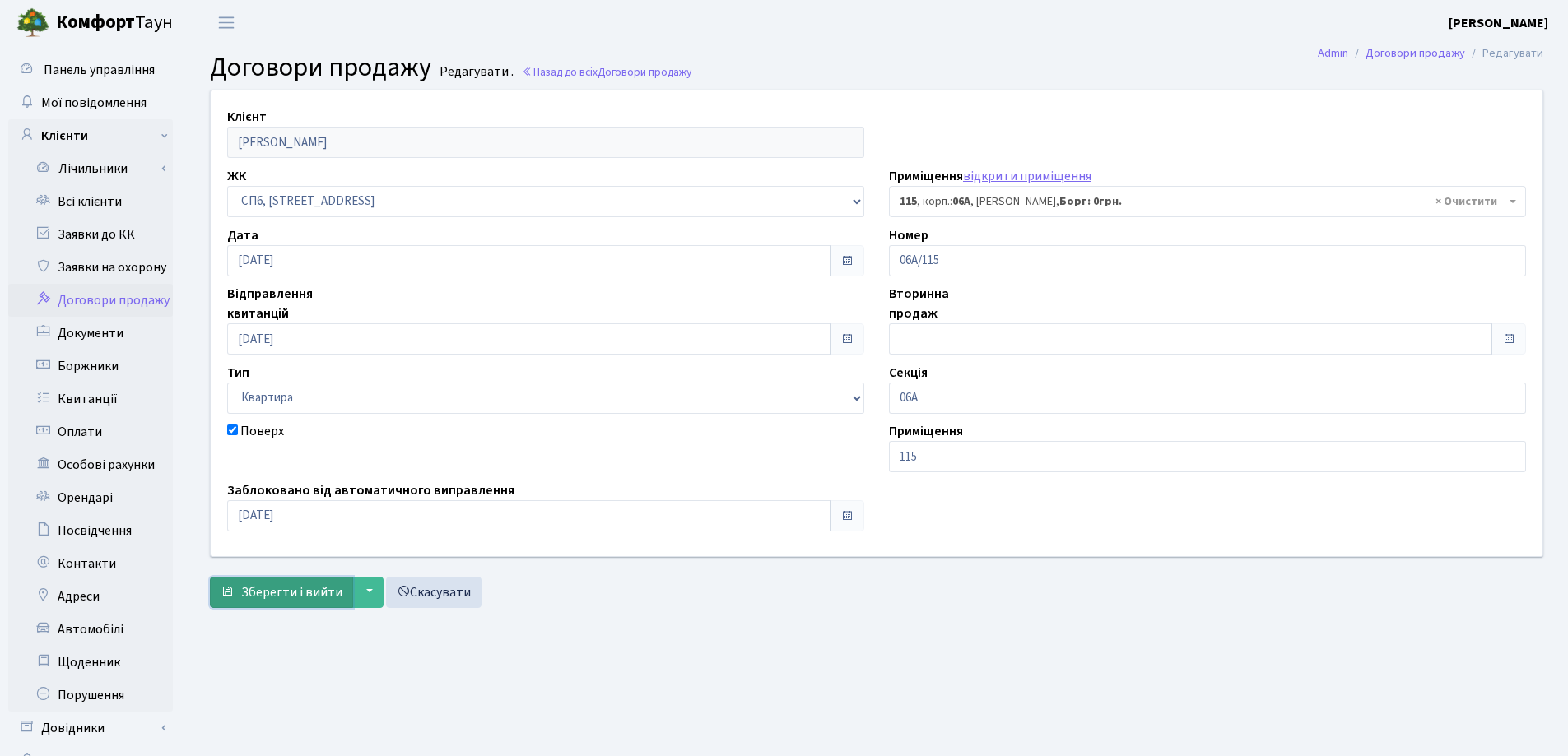
click at [279, 591] on span "Зберегти і вийти" at bounding box center [292, 591] width 101 height 18
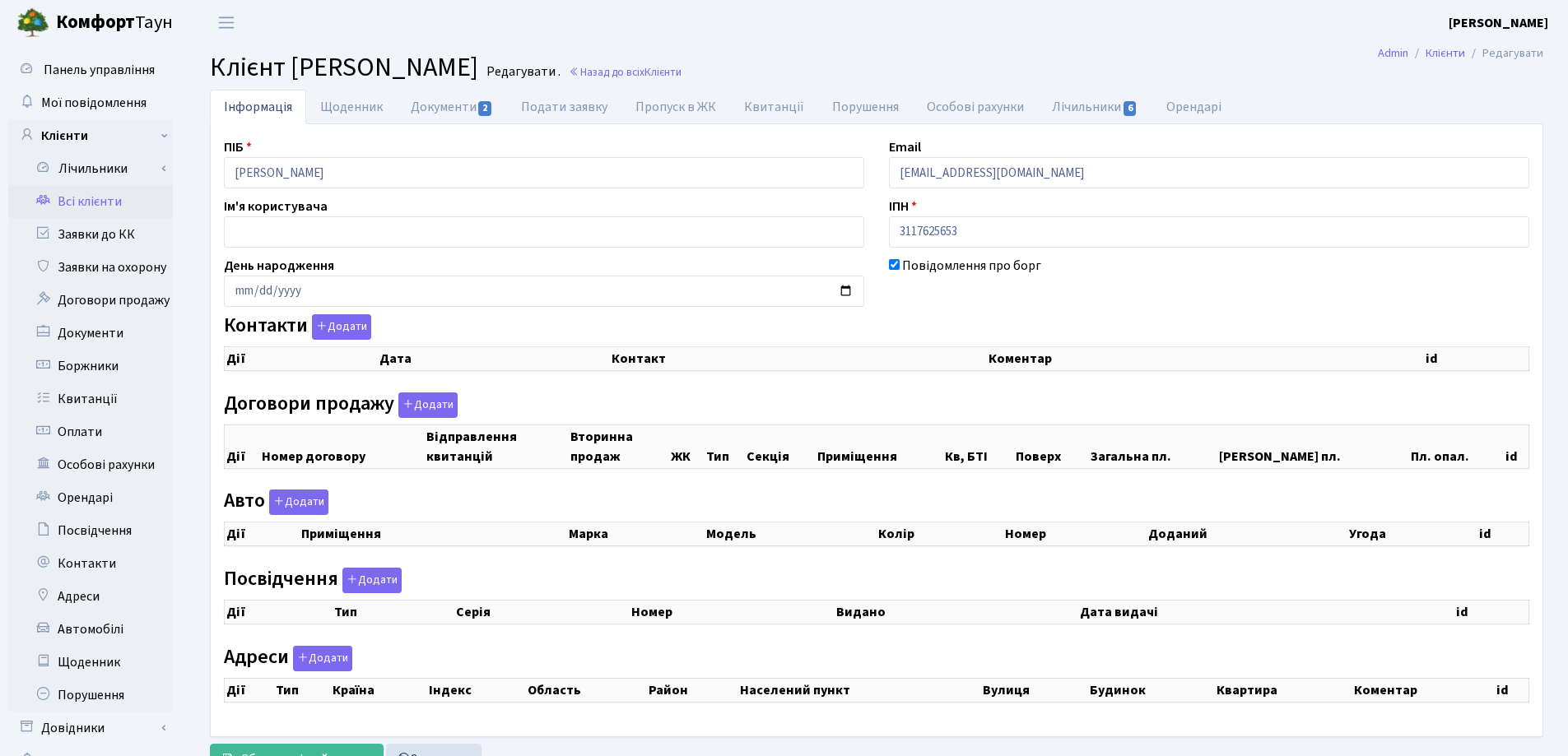
checkbox input "true"
select select "25"
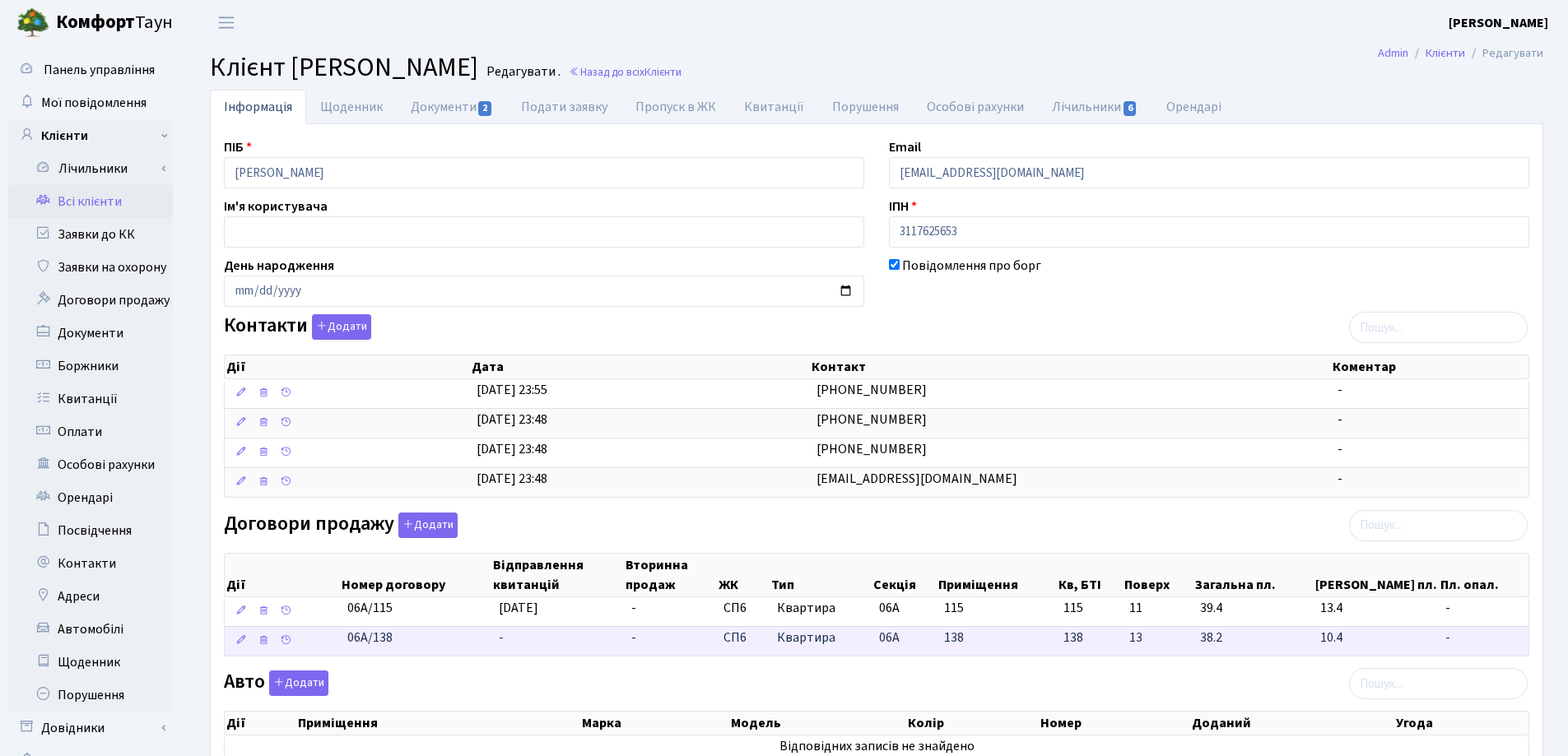
click at [514, 636] on td "-" at bounding box center [559, 641] width 133 height 30
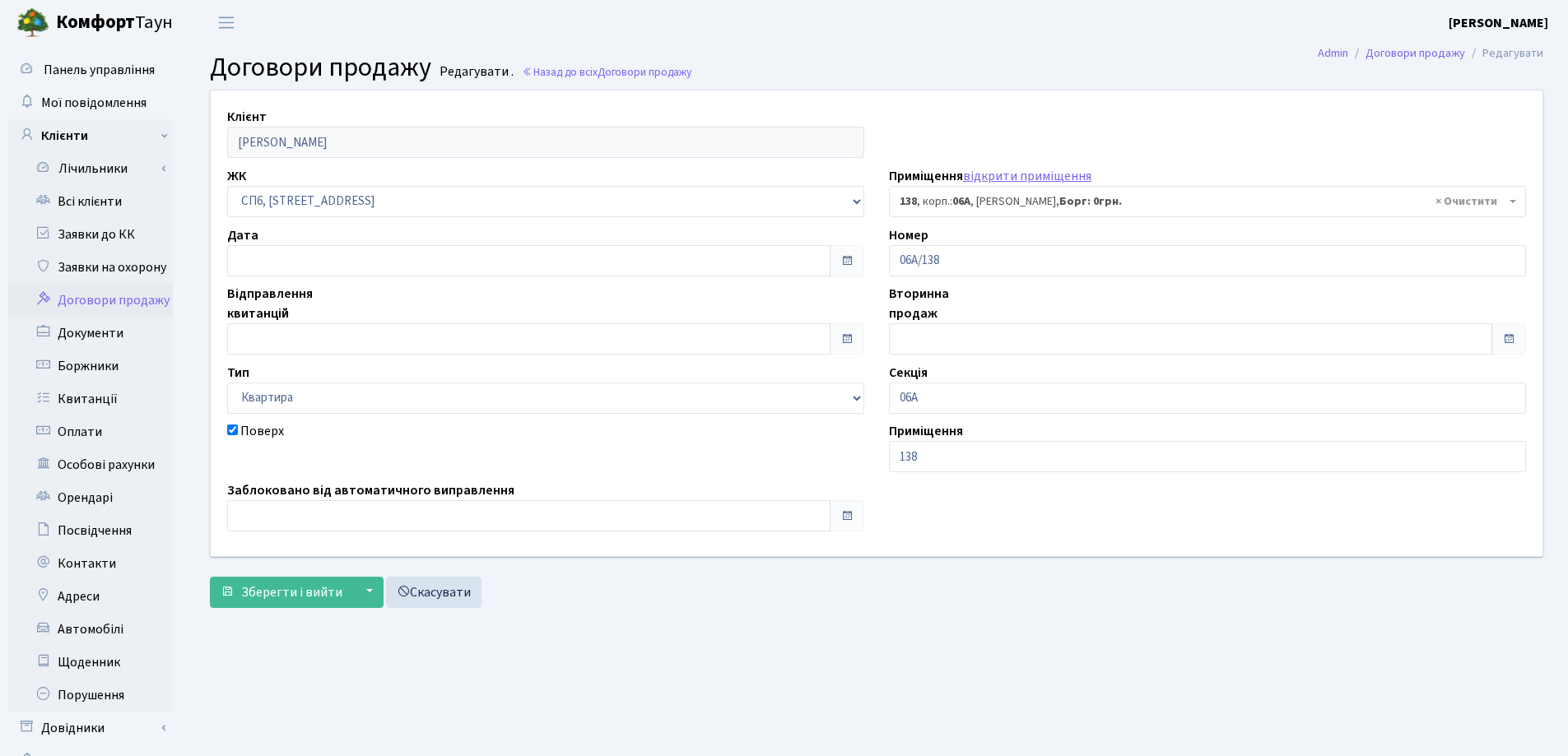
select select "21806"
click at [350, 256] on input "text" at bounding box center [529, 260] width 603 height 31
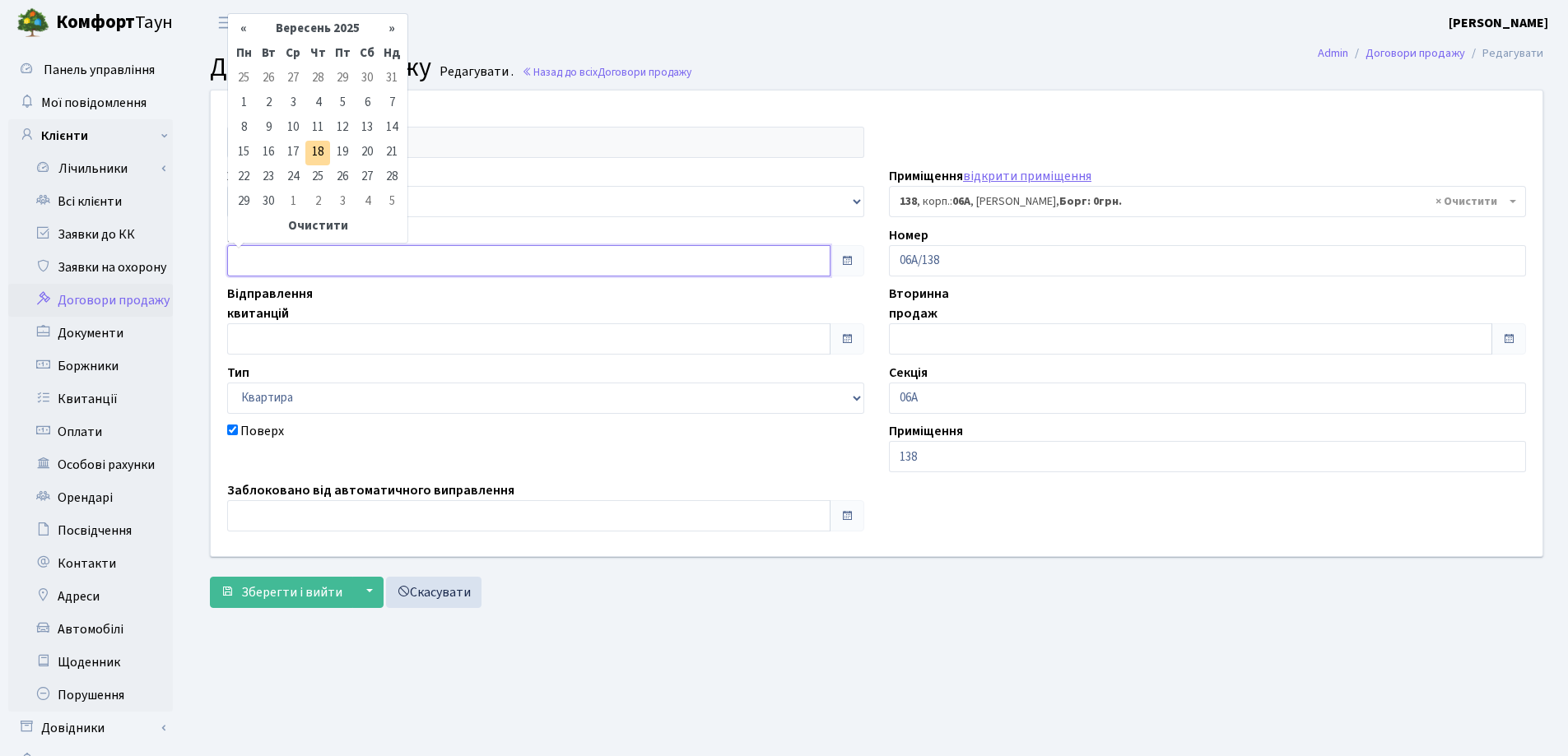
type input "[DATE]"
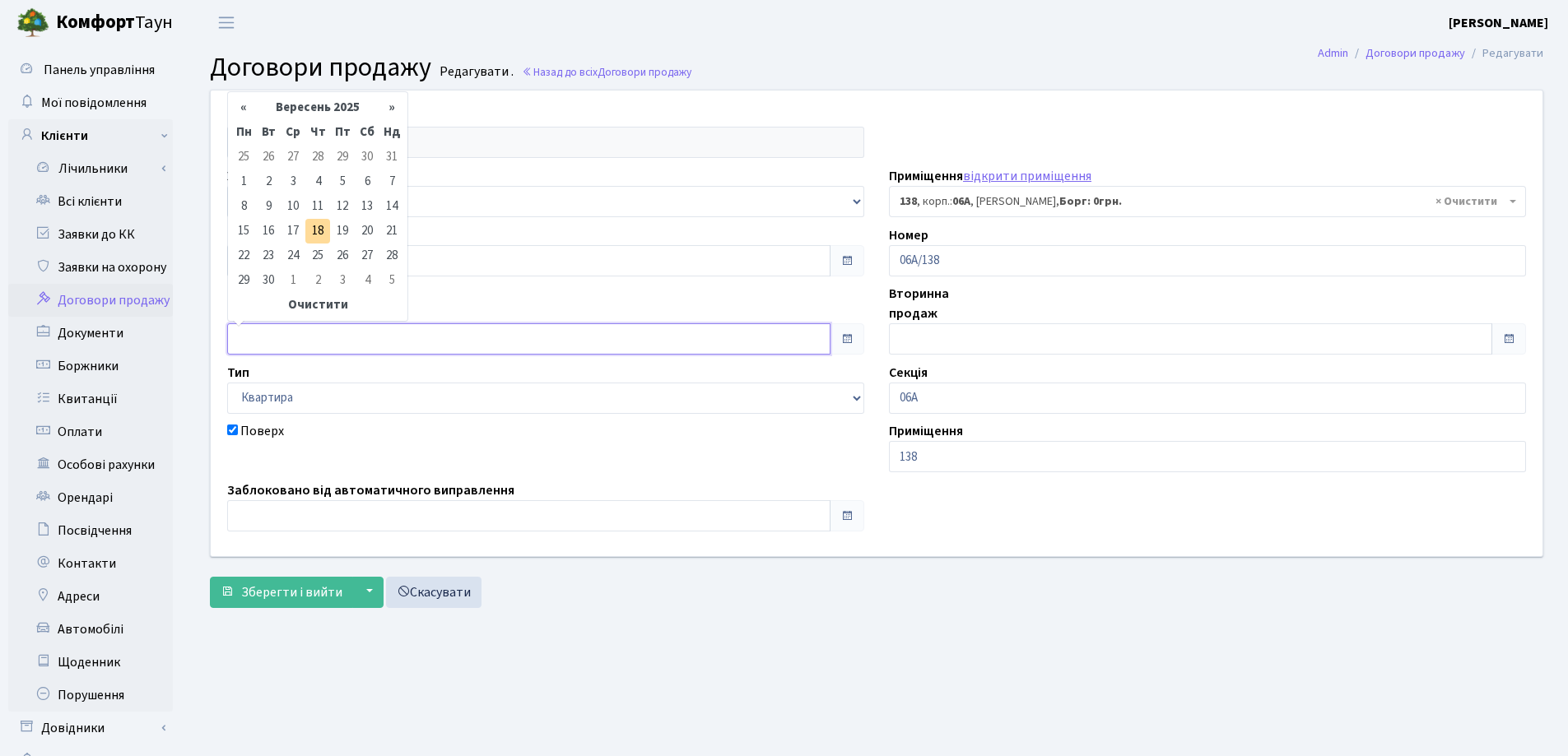
click at [368, 337] on input "text" at bounding box center [529, 338] width 603 height 31
type input "[DATE]"
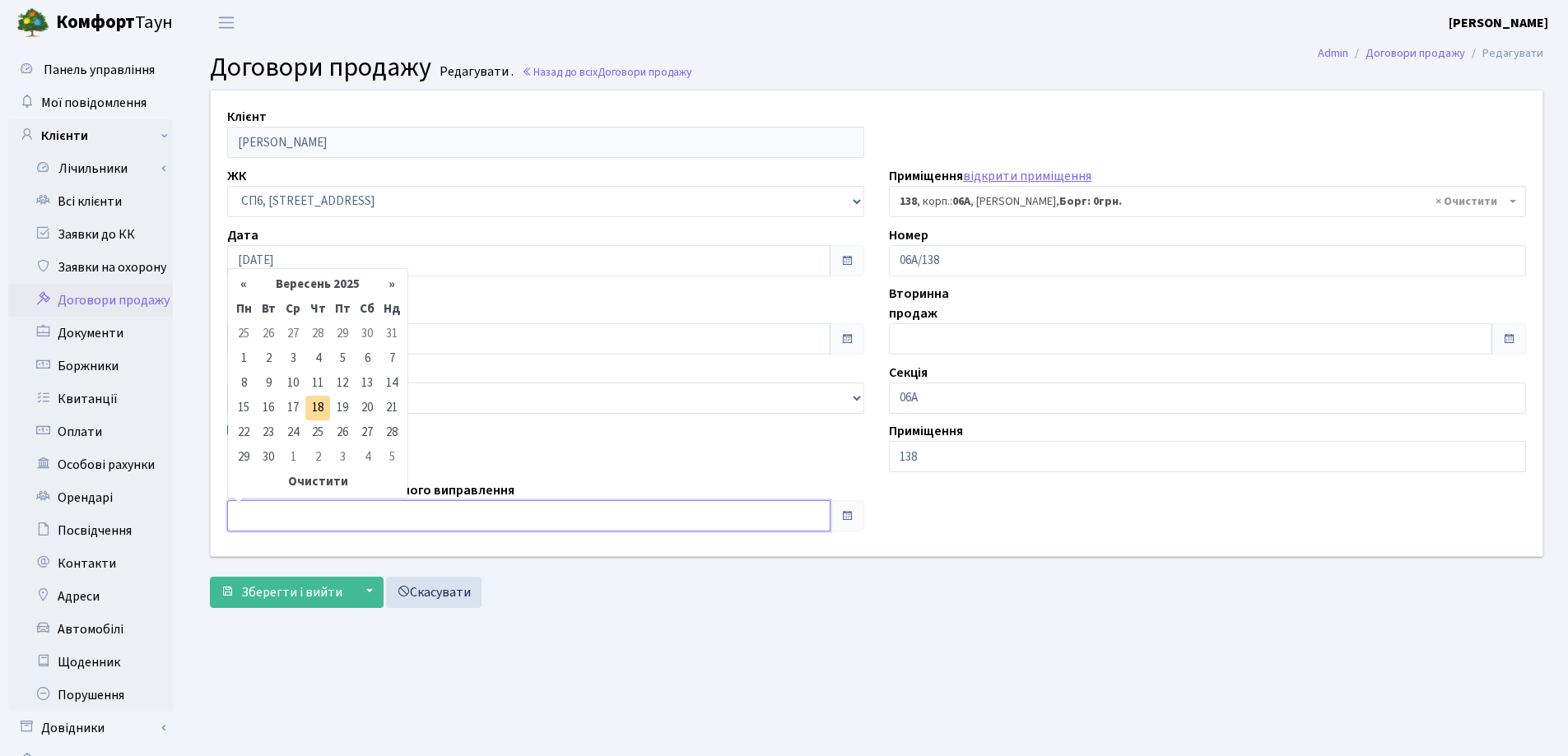
click at [393, 510] on input "text" at bounding box center [529, 515] width 603 height 31
type input "[DATE]"
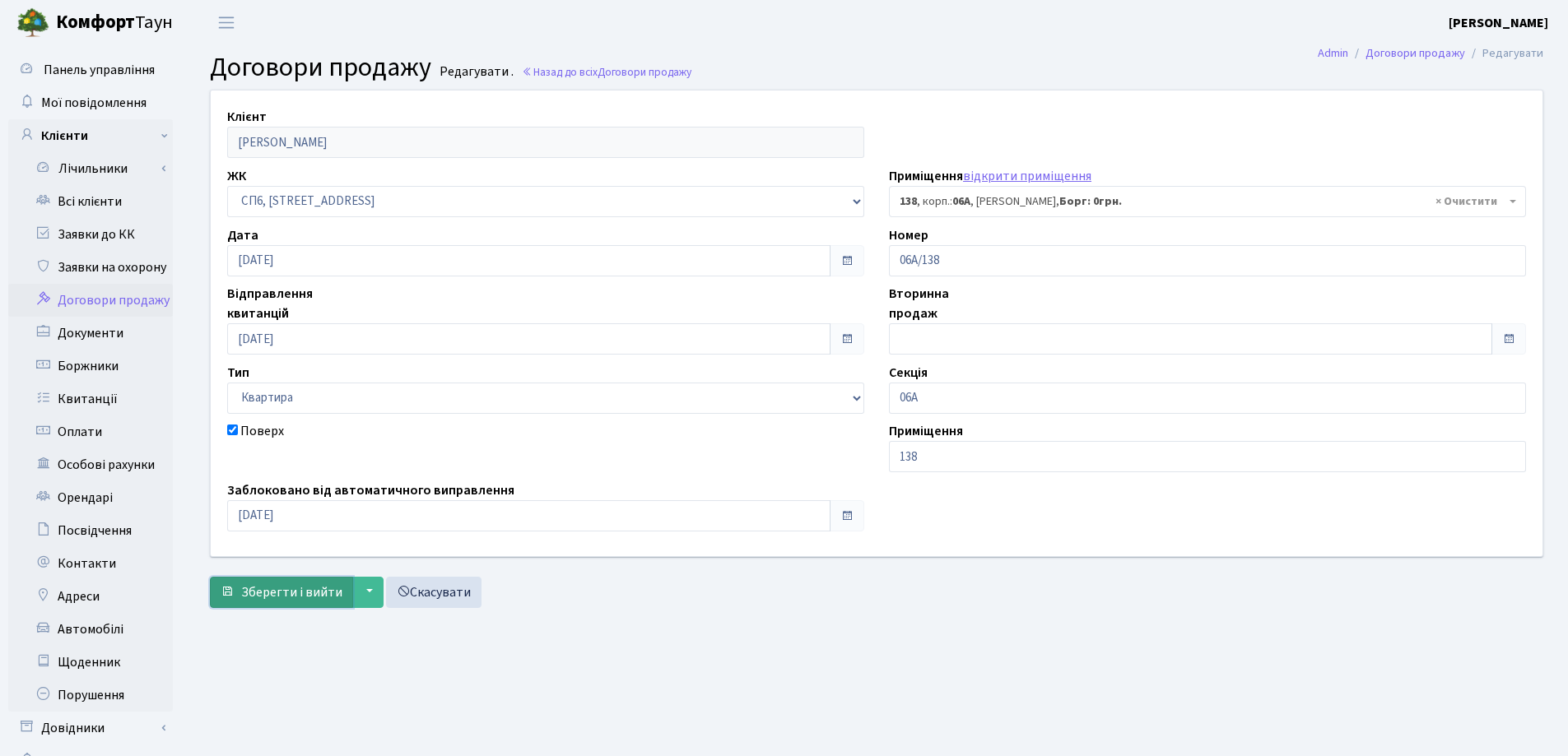
click at [292, 584] on span "Зберегти і вийти" at bounding box center [292, 591] width 101 height 18
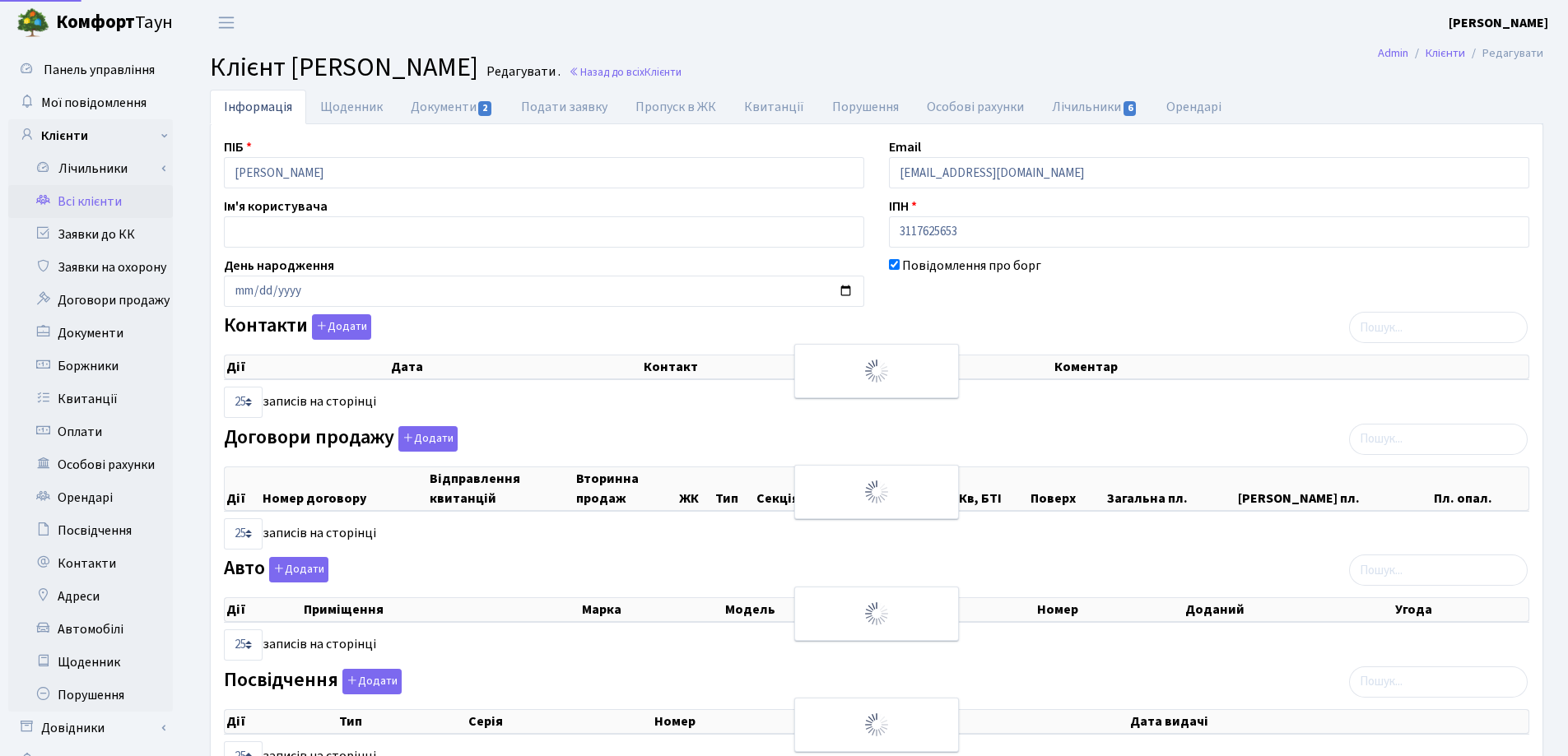
select select "25"
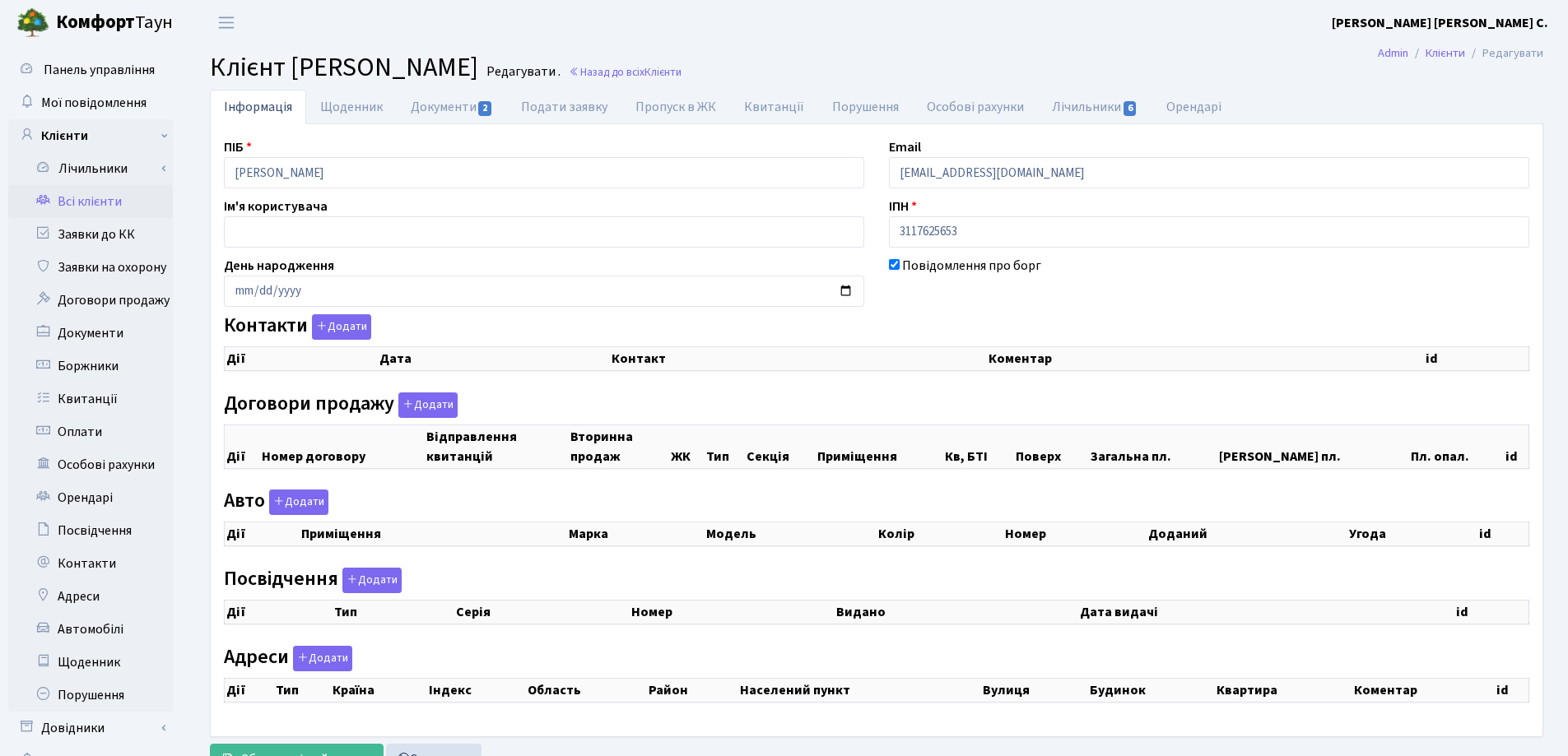
select select "25"
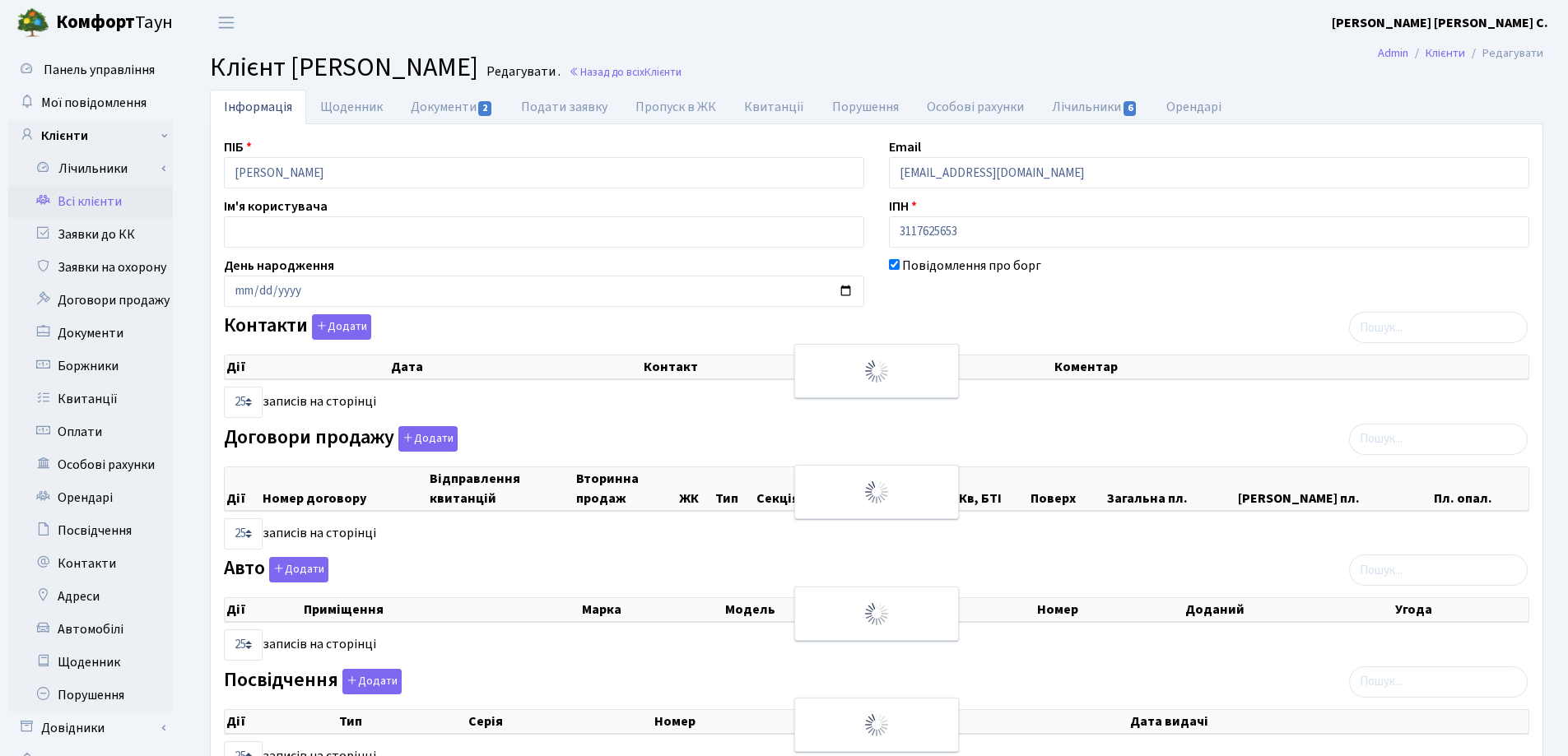
checkbox input "true"
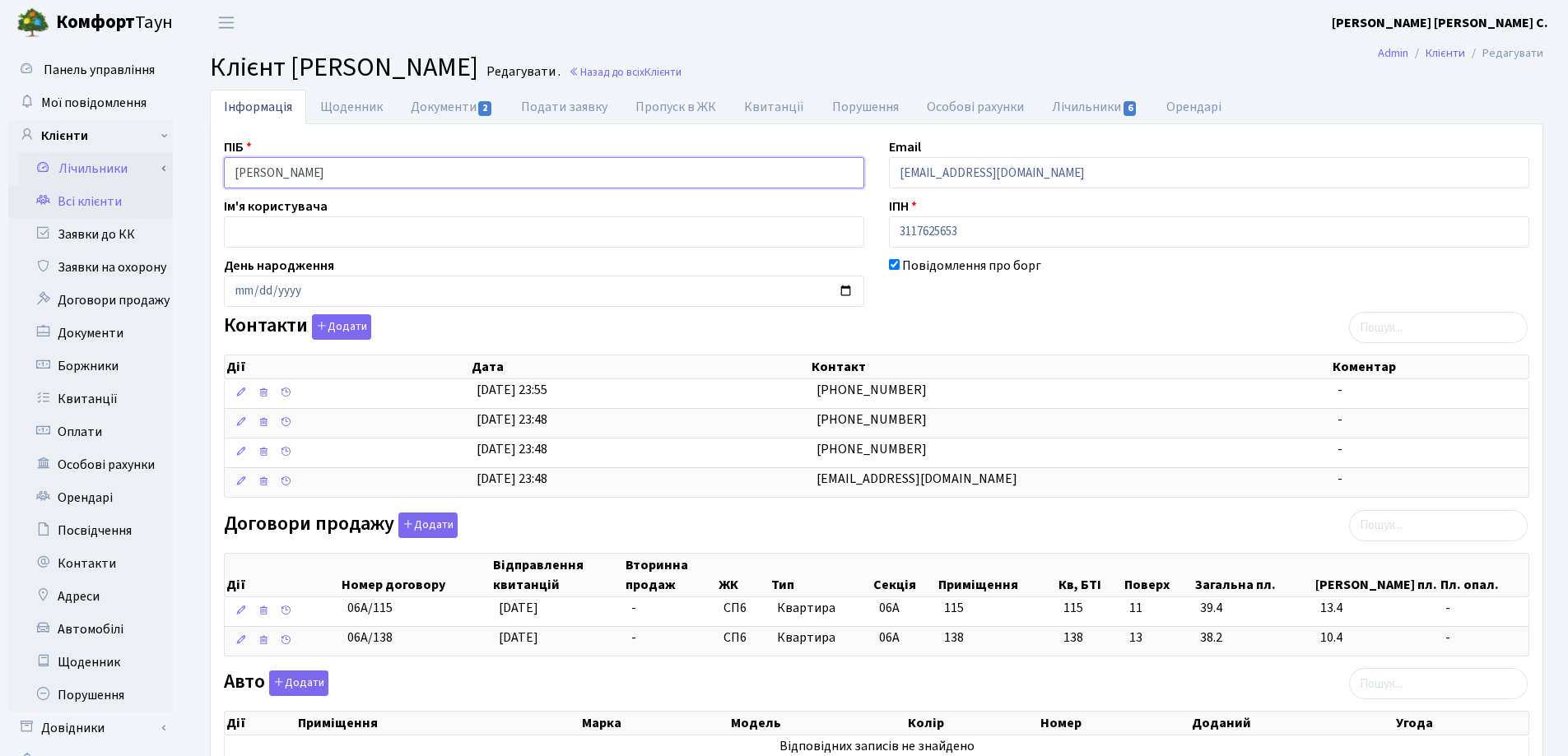
drag, startPoint x: 388, startPoint y: 167, endPoint x: 83, endPoint y: 180, distance: 305.3
click at [83, 180] on div "Панель управління Мої повідомлення Клієнти Лічильники Показання" at bounding box center [784, 562] width 1568 height 1035
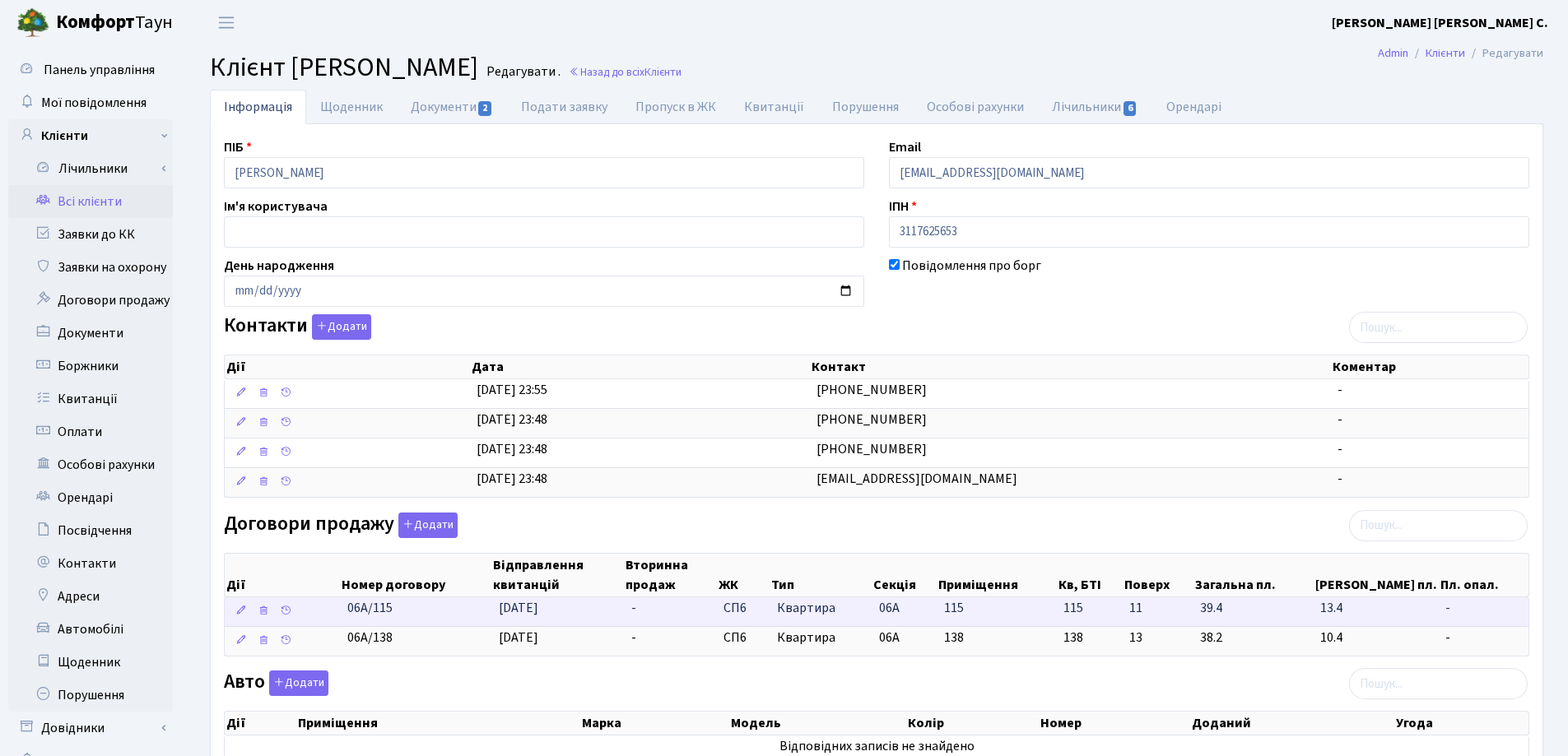
drag, startPoint x: 414, startPoint y: 620, endPoint x: 330, endPoint y: 615, distance: 84.1
click at [330, 615] on \<\/span\>\a "06А/115 18.09.2025 - СП6 Квартира 06А 115 115 -" at bounding box center [876, 611] width 1303 height 29
copy span "06А/115"
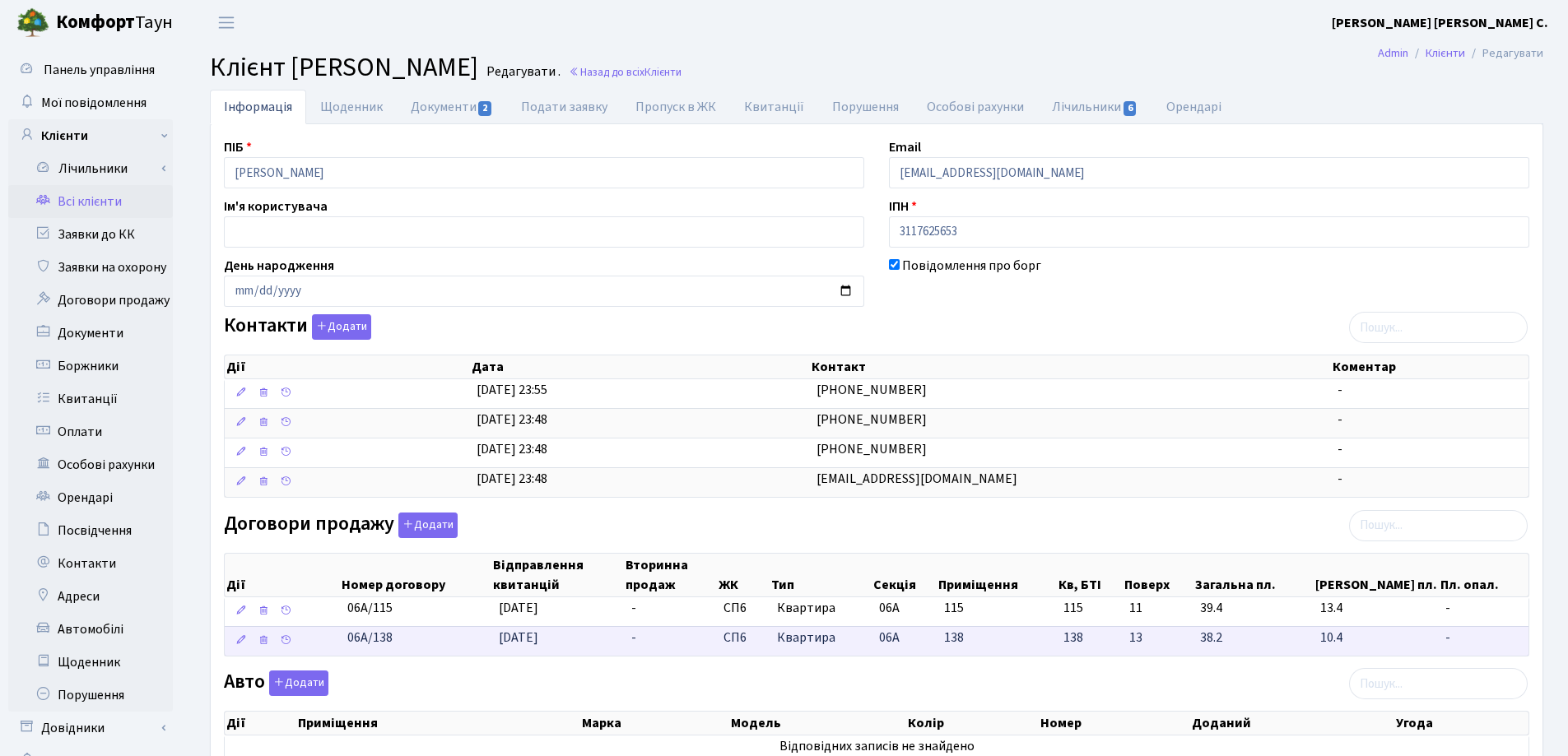
drag, startPoint x: 432, startPoint y: 647, endPoint x: 336, endPoint y: 648, distance: 96.0
click at [336, 648] on \<\/span\>\a "06А/138 18.09.2025 - СП6 Квартира 06А 138 138 -" at bounding box center [876, 641] width 1303 height 30
copy span "06А/138"
click at [759, 57] on h2 "Клієнт Коган Михайло Редагувати . Назад до всіх Клієнти" at bounding box center [876, 66] width 1333 height 31
click at [628, 70] on link "Назад до всіх Клієнти" at bounding box center [624, 72] width 112 height 16
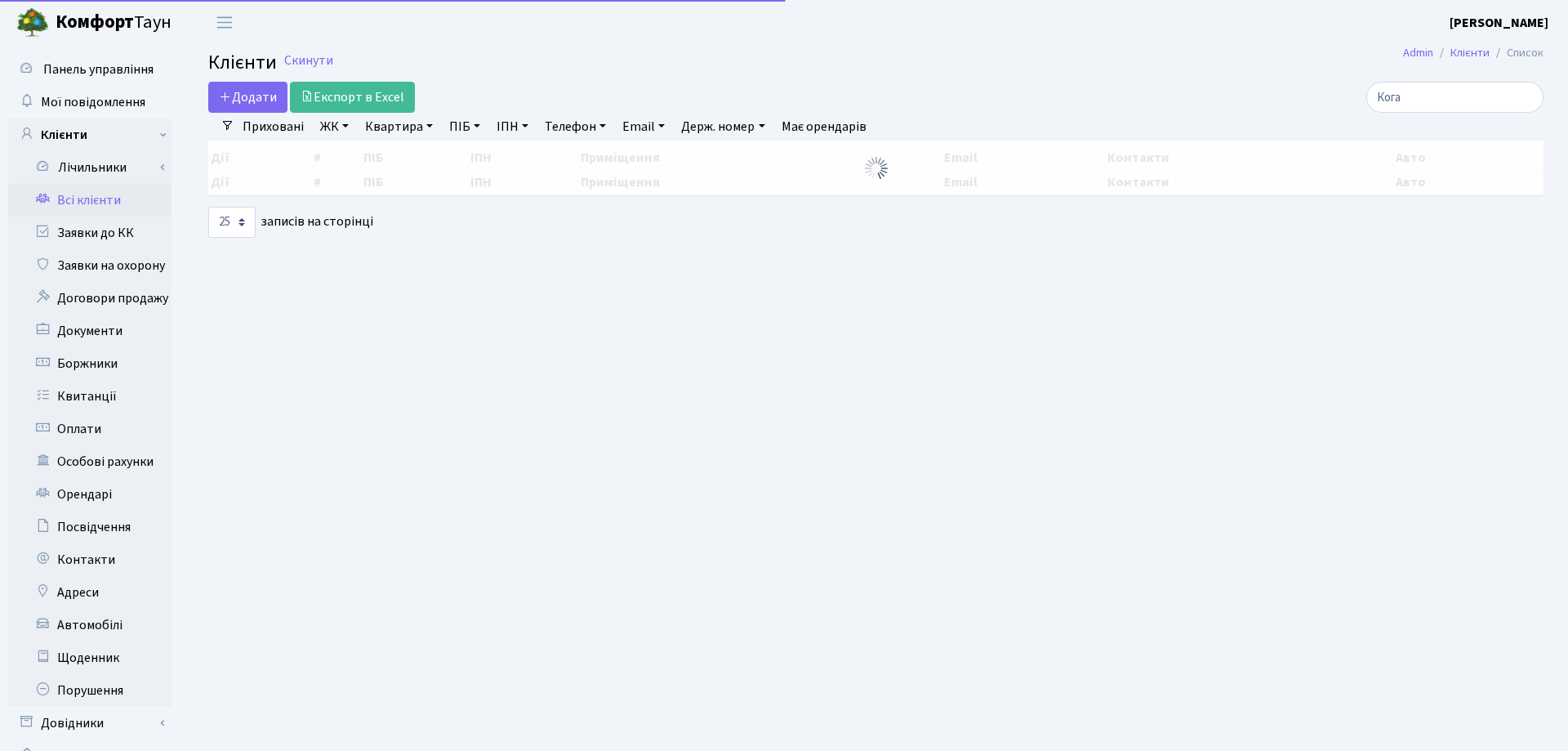
select select "25"
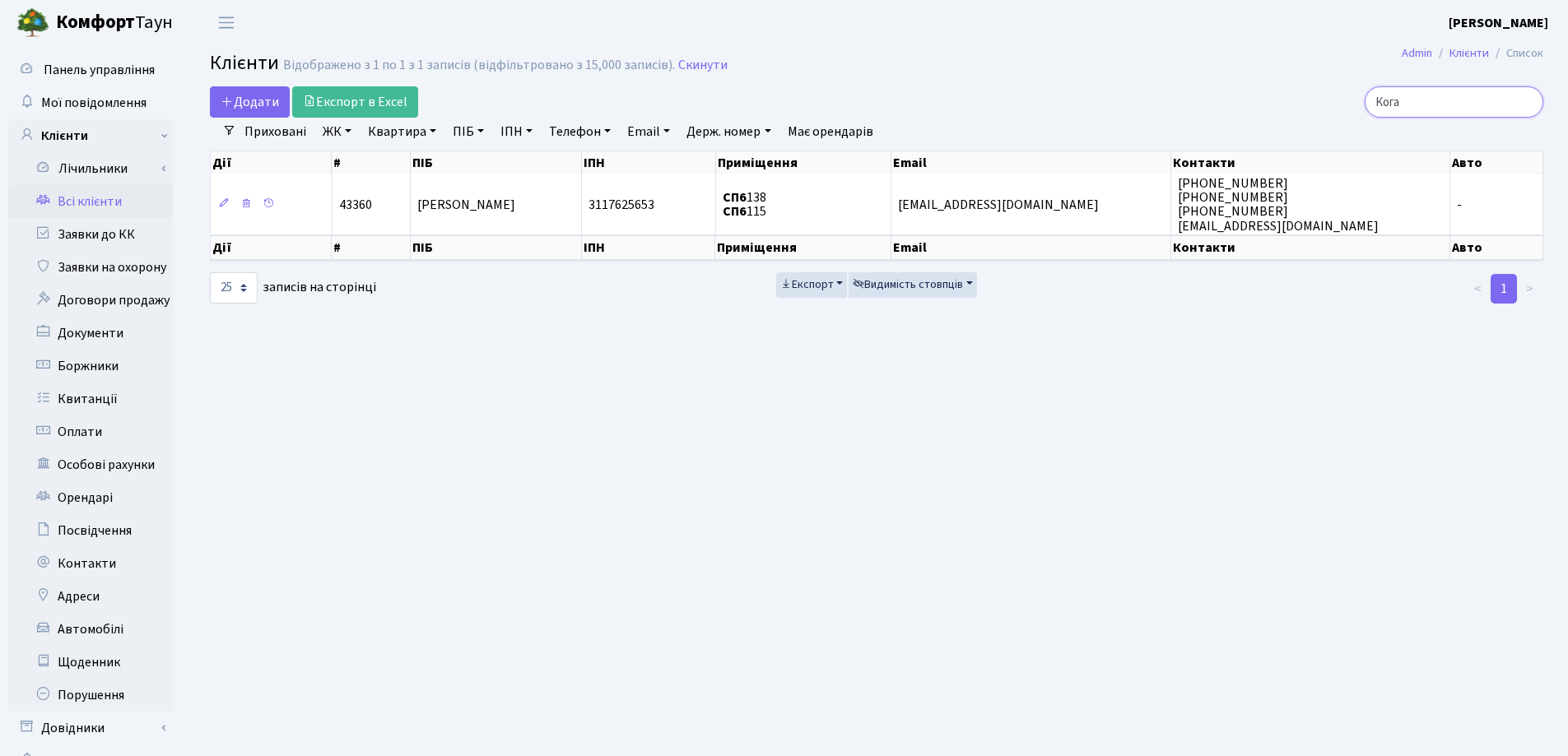
click at [1527, 103] on input "Кога" at bounding box center [1453, 101] width 179 height 31
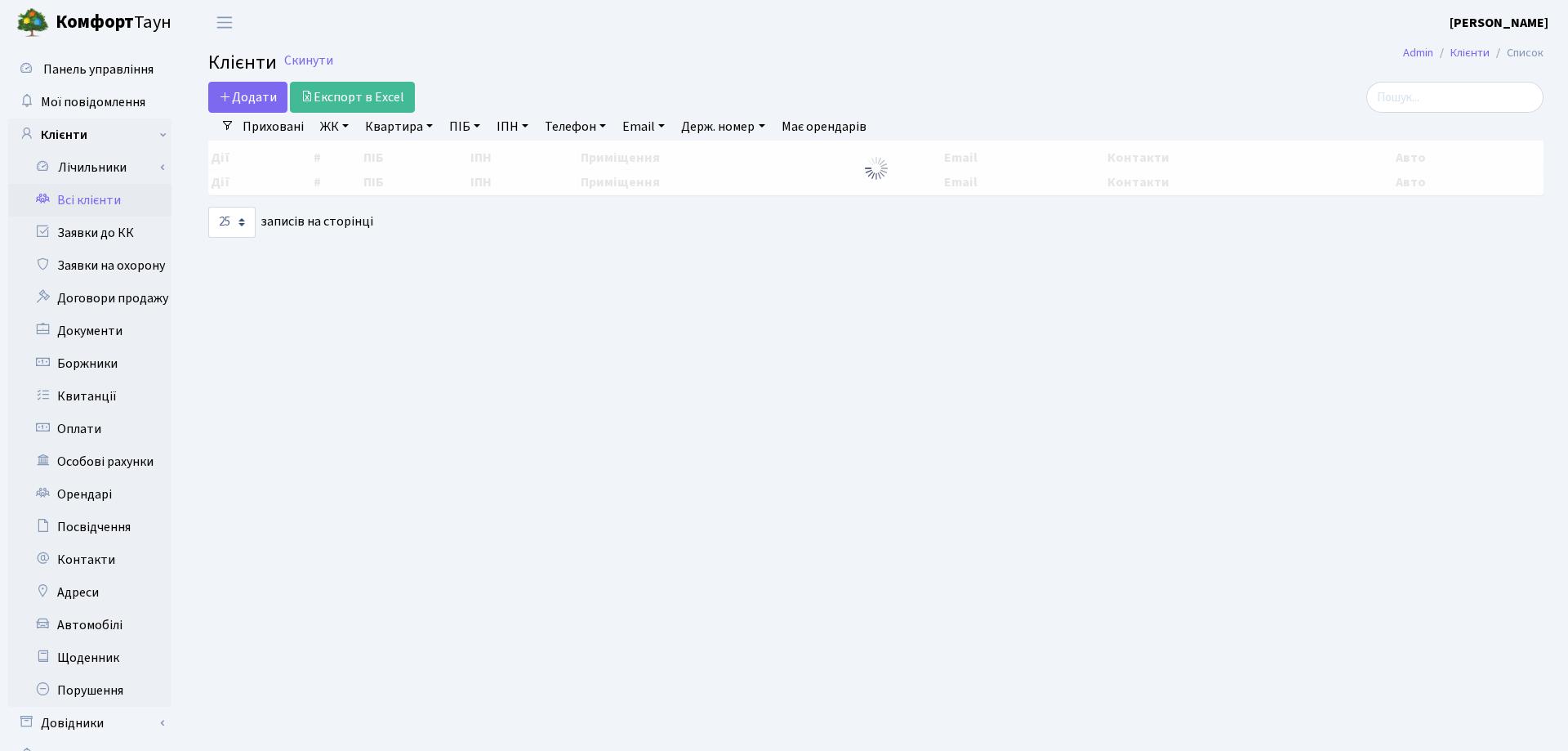
select select "25"
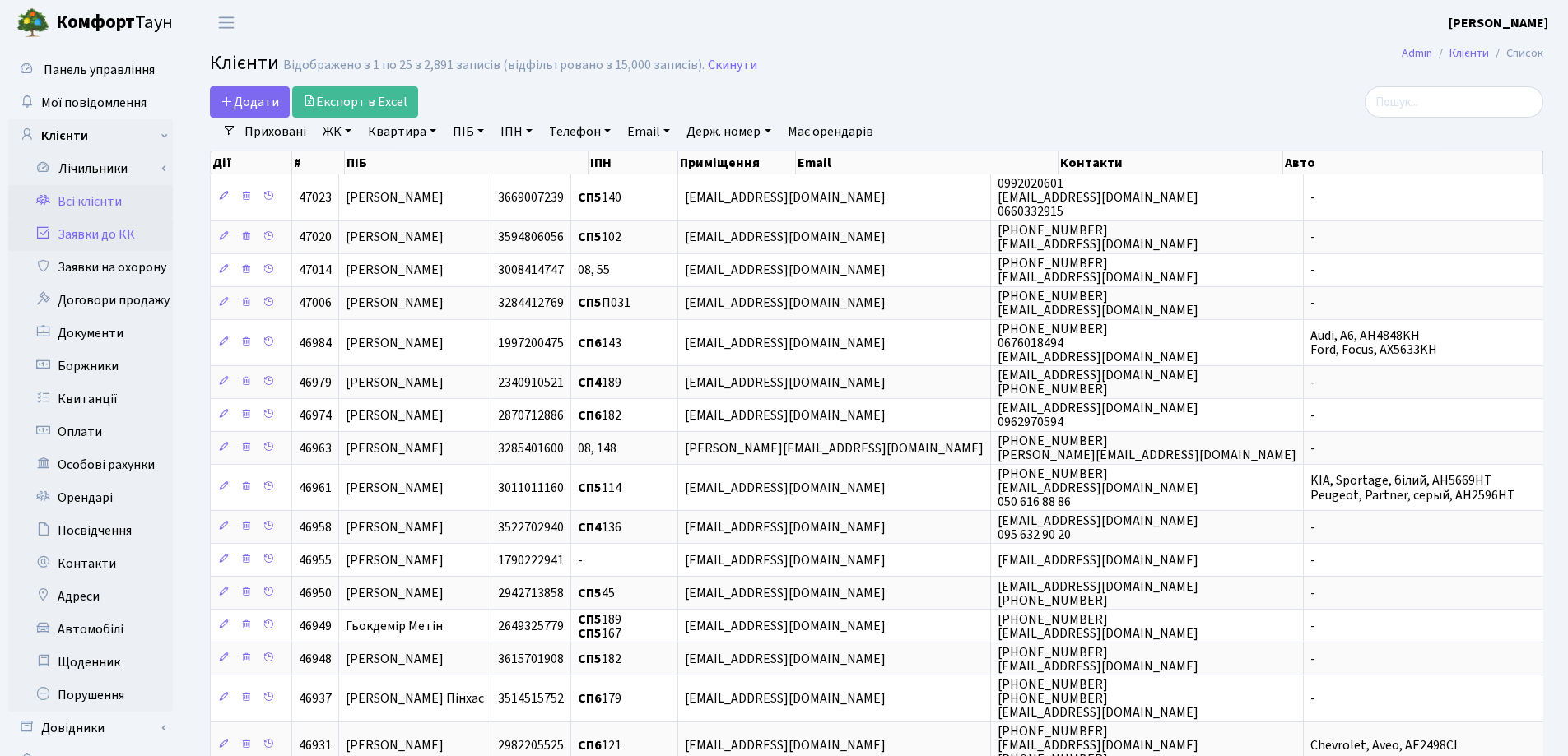
click at [82, 236] on link "Заявки до КК" at bounding box center [91, 234] width 165 height 33
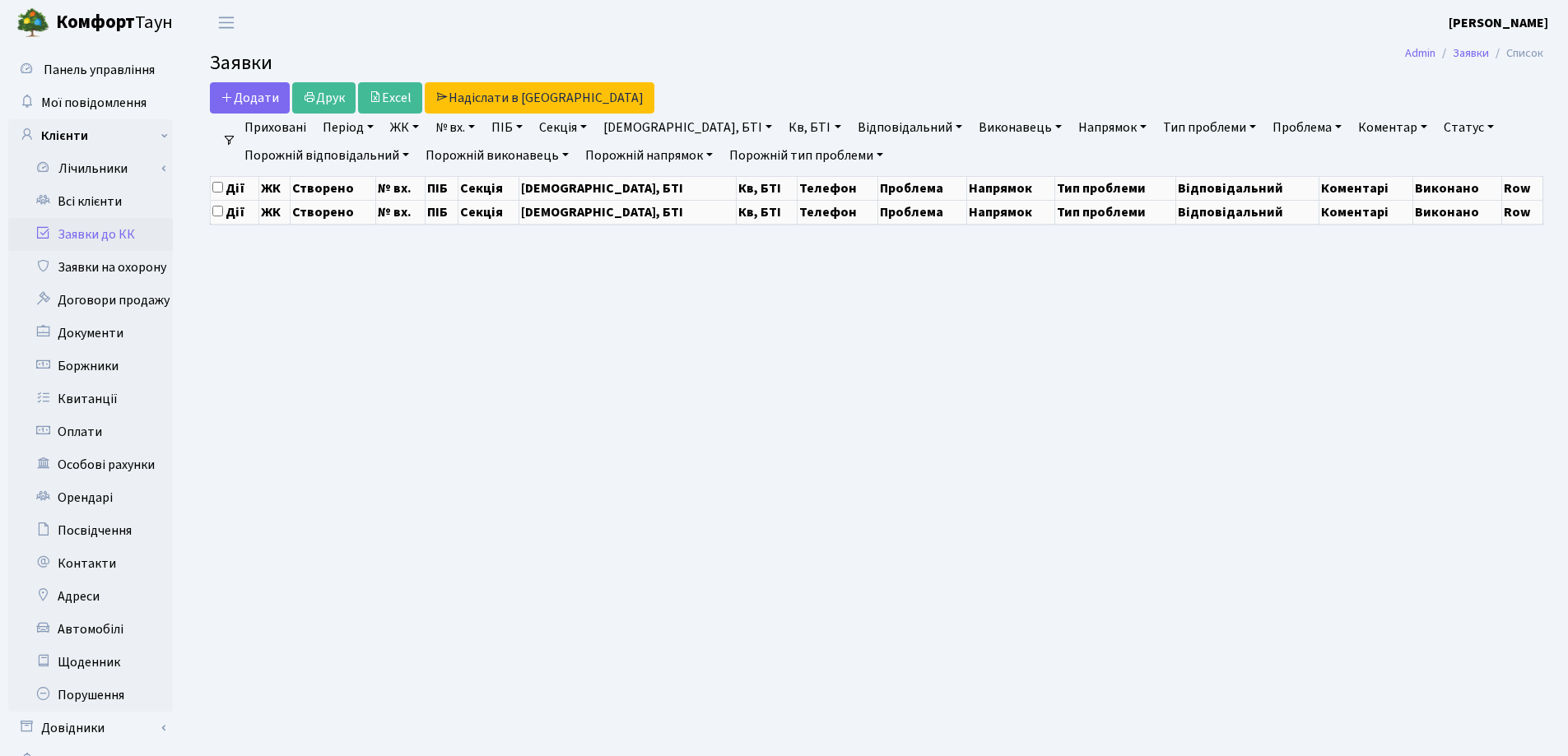
select select "25"
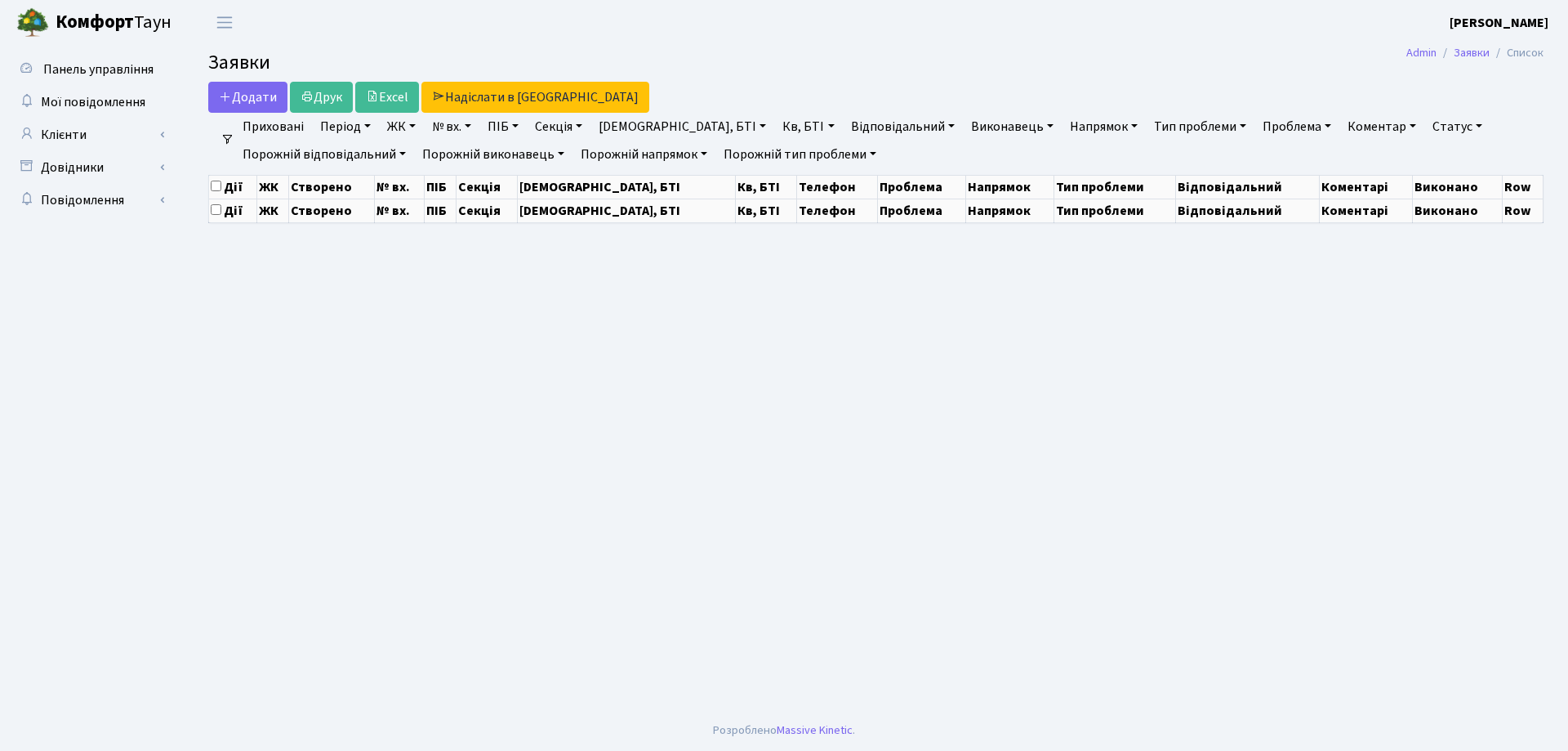
select select "25"
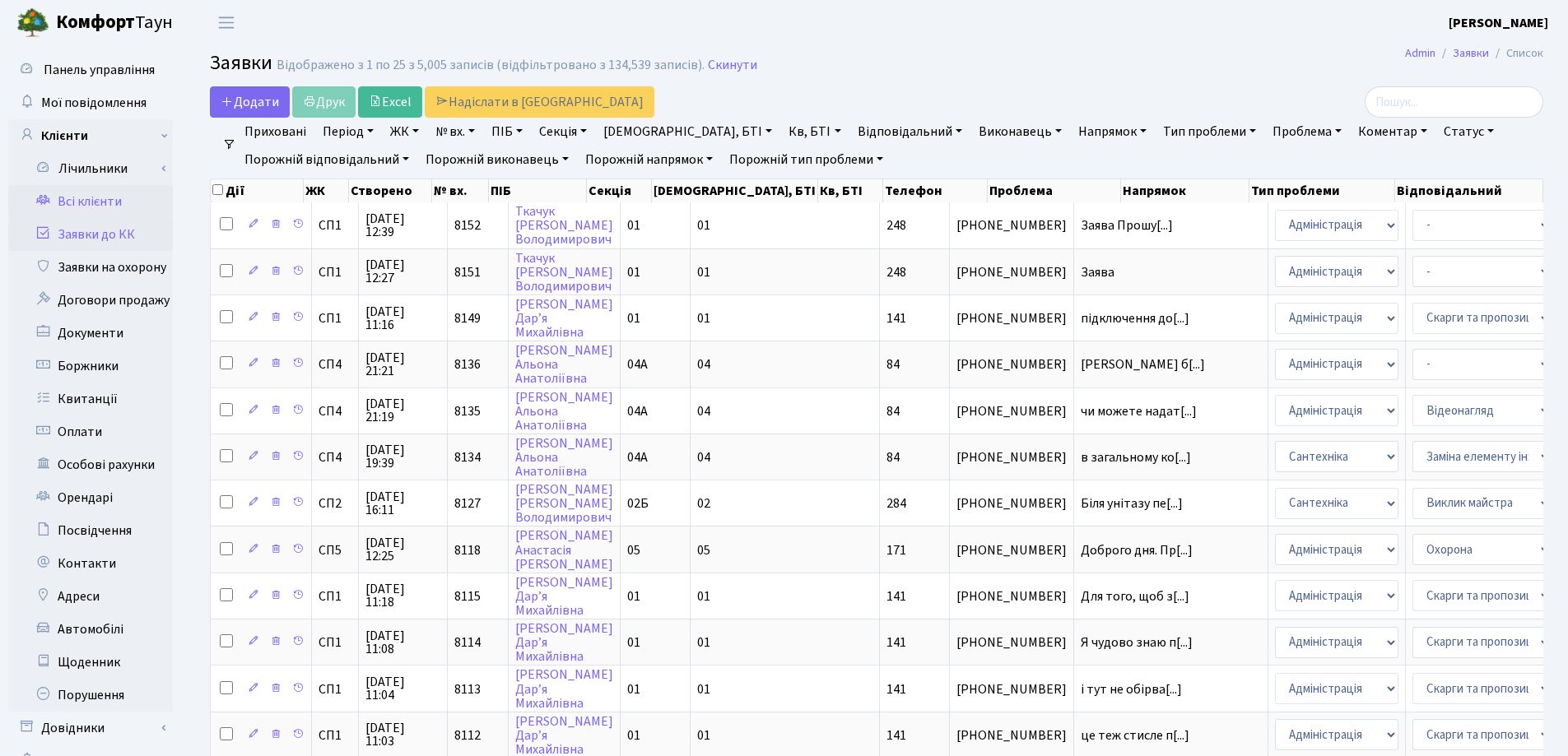
click at [90, 200] on link "Всі клієнти" at bounding box center [91, 201] width 165 height 33
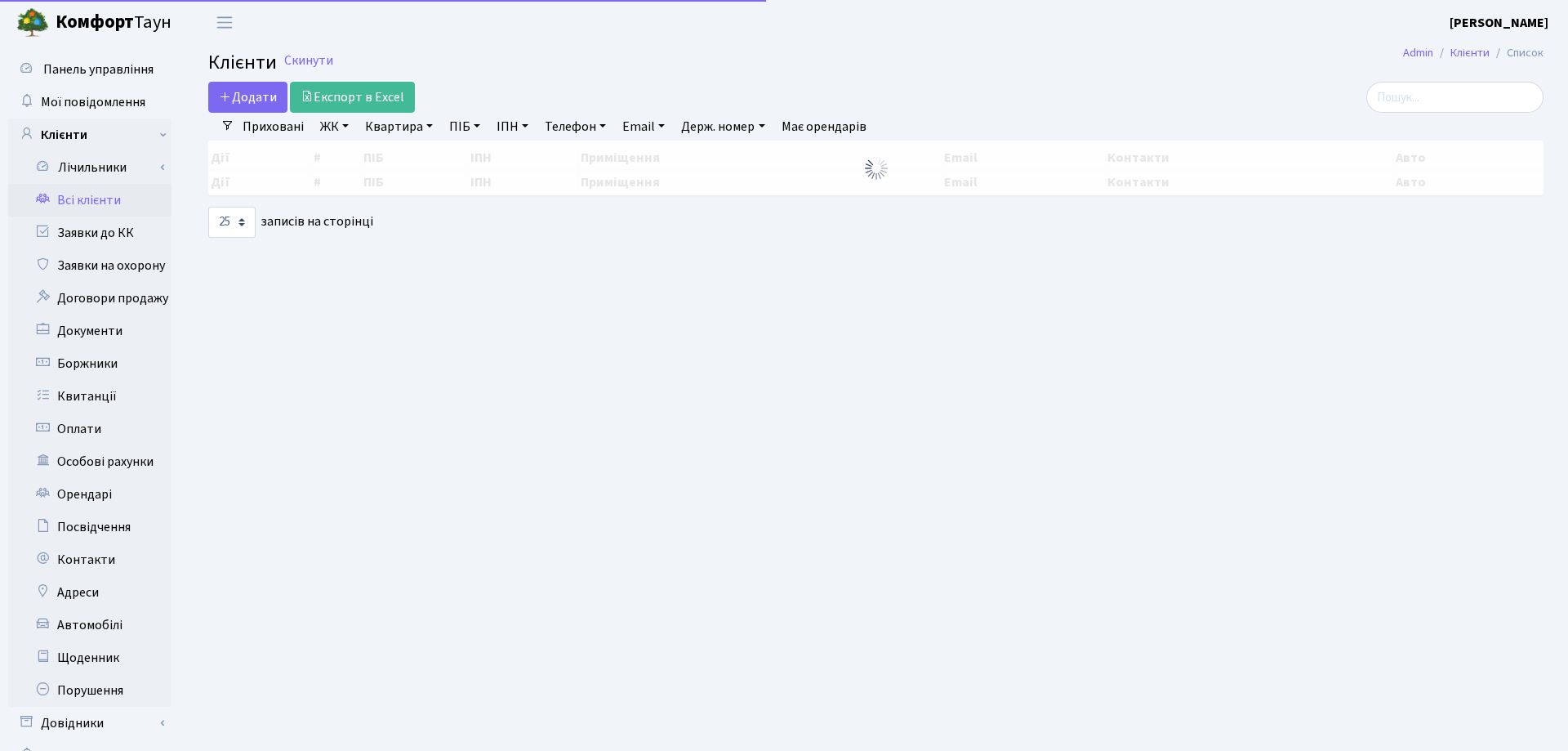
select select "25"
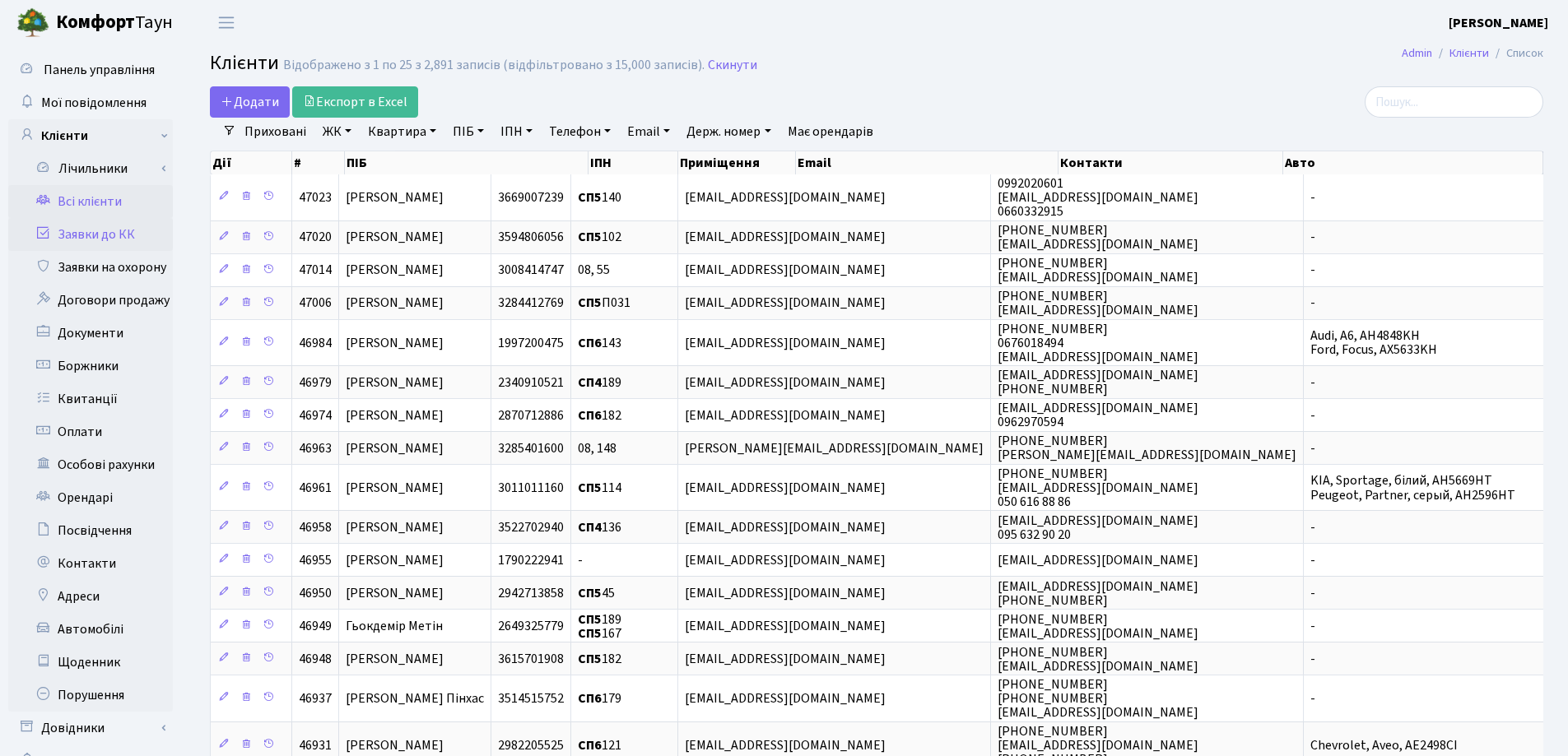
click at [125, 229] on link "Заявки до КК" at bounding box center [91, 234] width 165 height 33
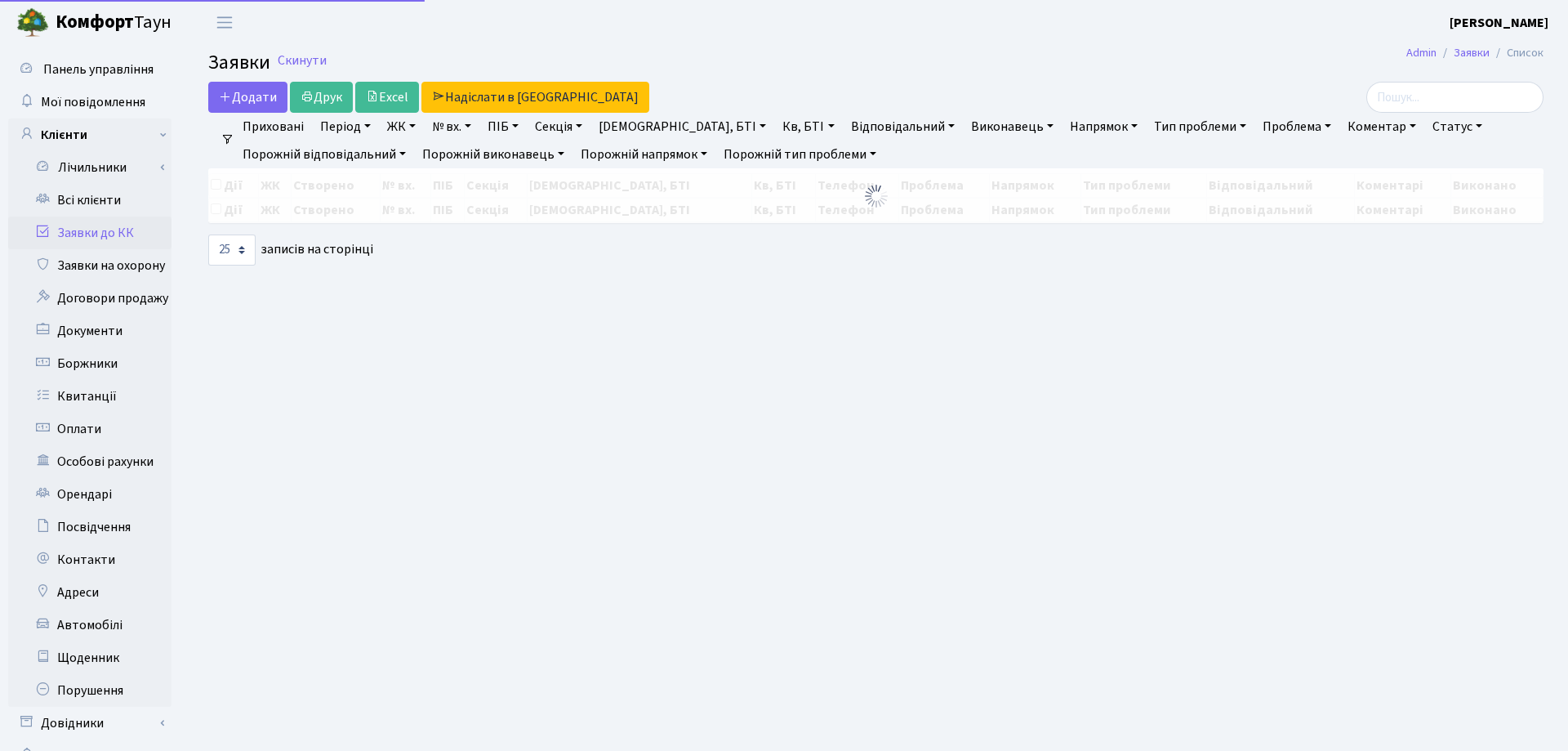
select select "25"
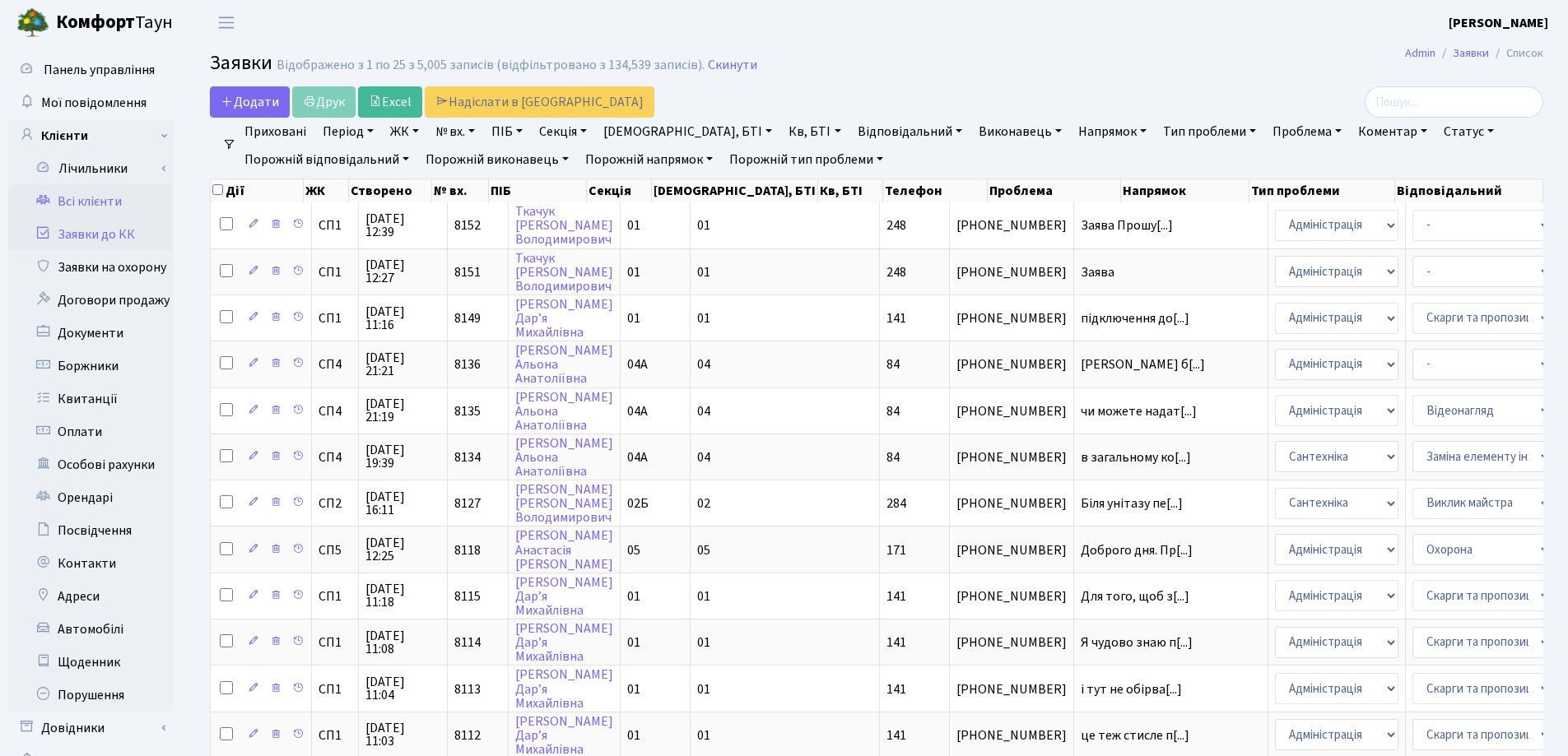
click at [67, 199] on link "Всі клієнти" at bounding box center [91, 201] width 165 height 33
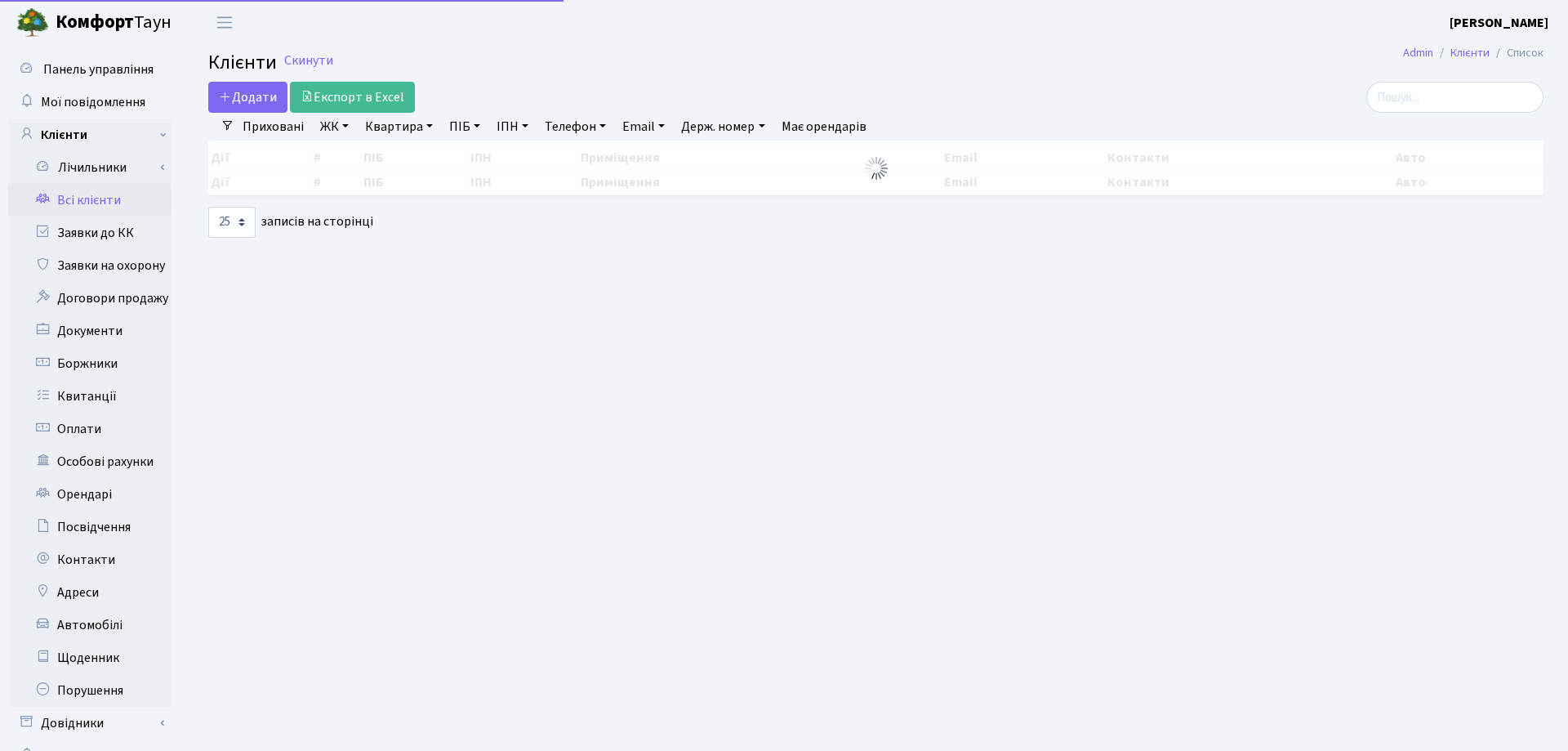
select select "25"
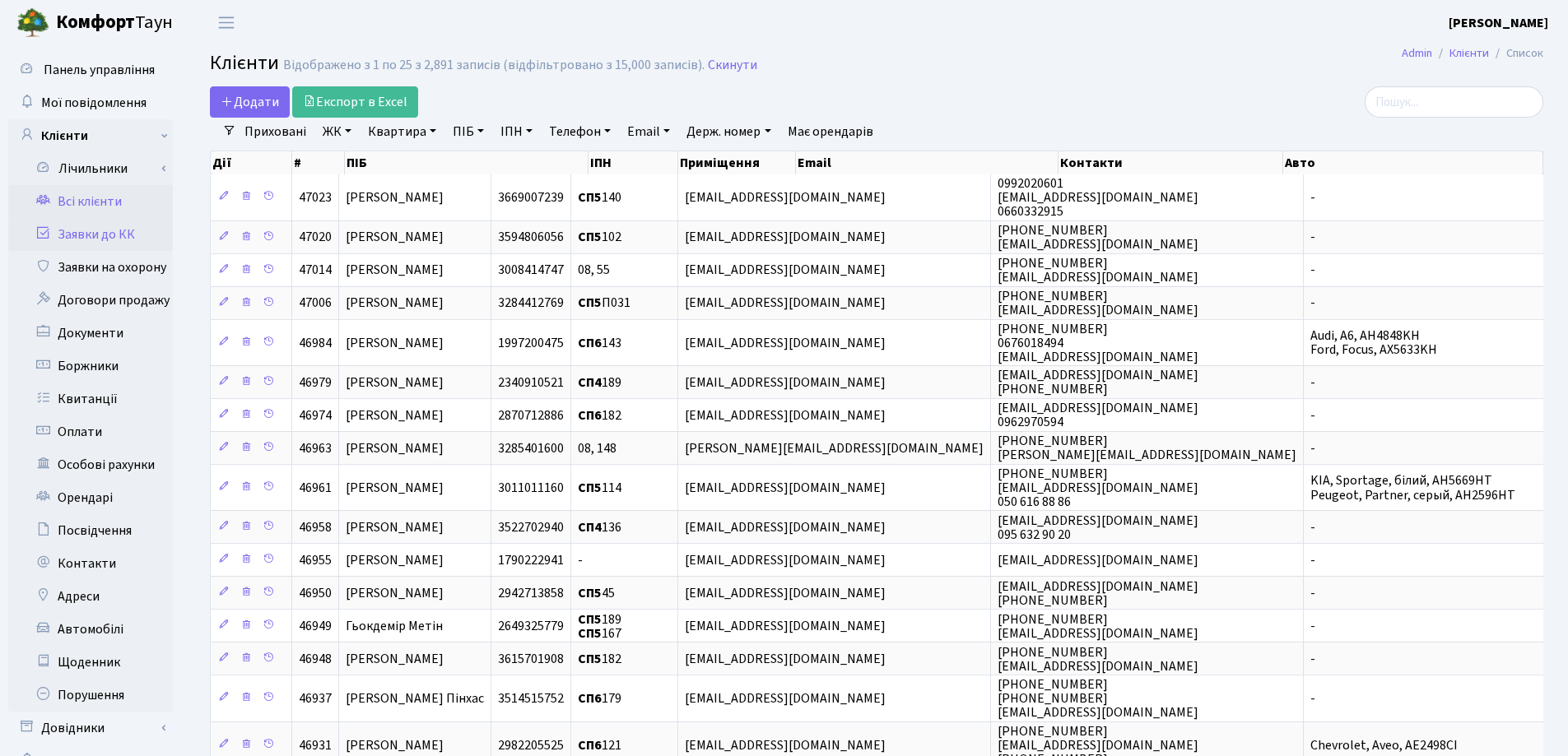
click at [114, 243] on link "Заявки до КК" at bounding box center [91, 234] width 165 height 33
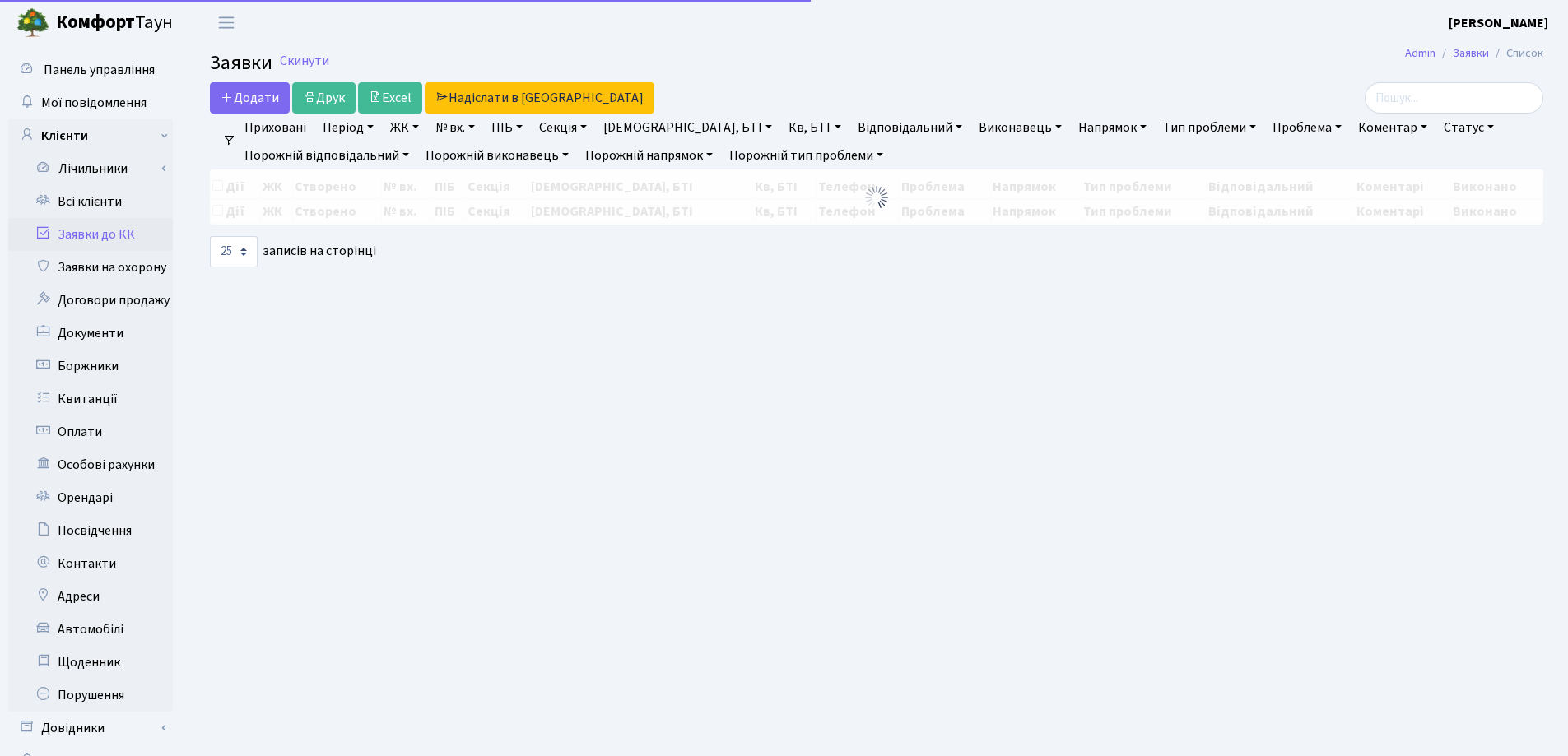
select select "25"
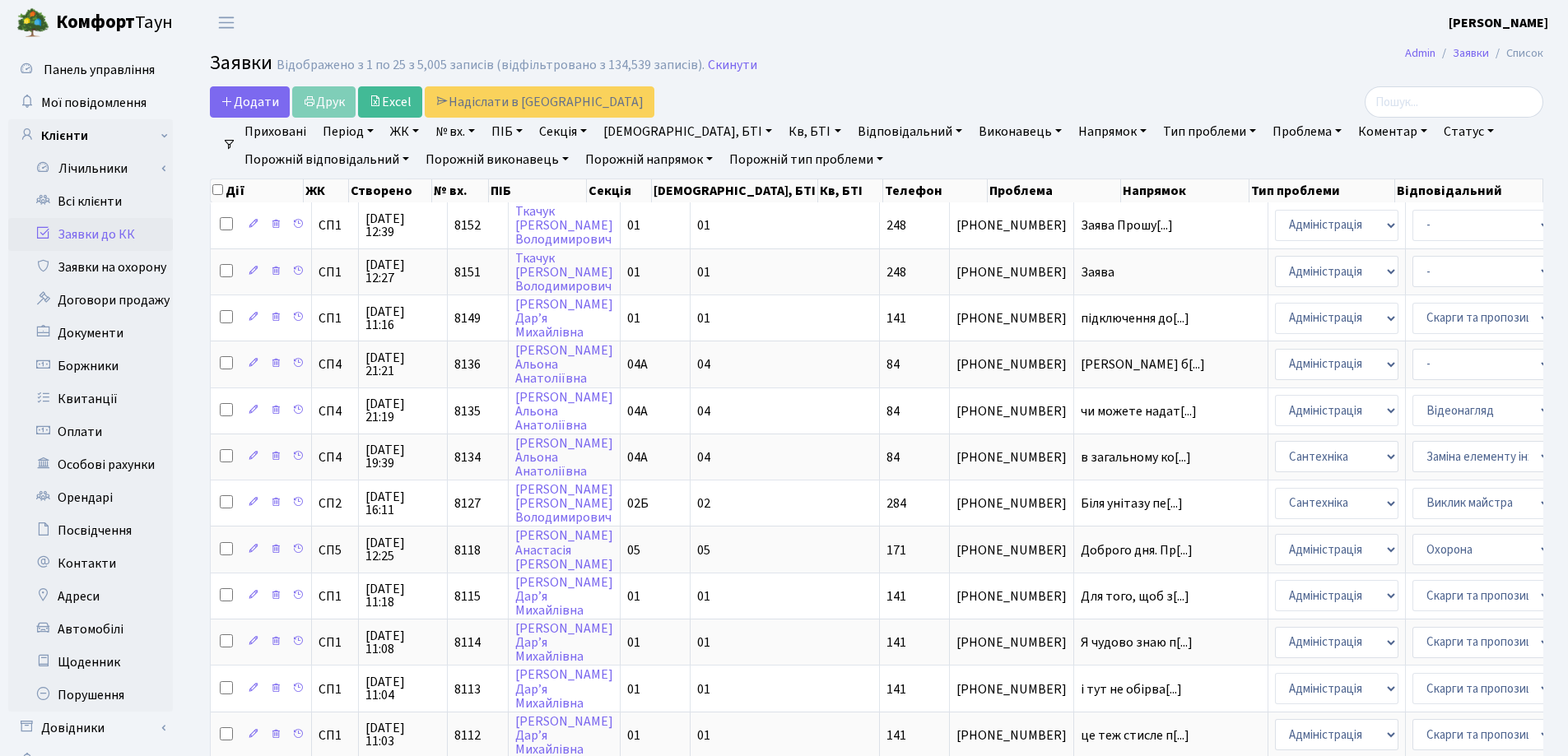
click at [1149, 65] on h2 "Заявки Відображено з 1 по 25 з 5,005 записів (відфільтровано з 134,539 записів)…" at bounding box center [876, 65] width 1333 height 28
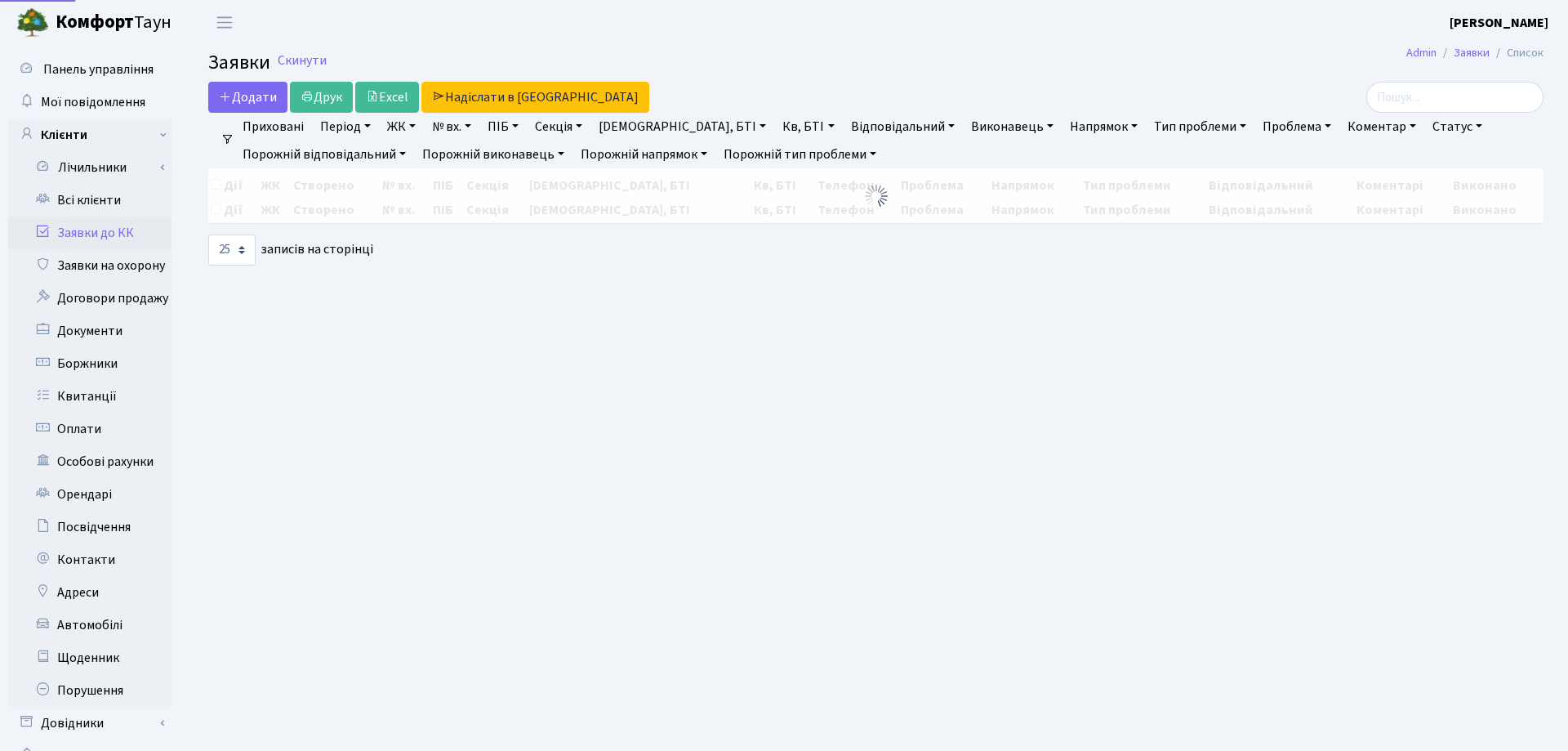
select select "25"
